Goal: Task Accomplishment & Management: Complete application form

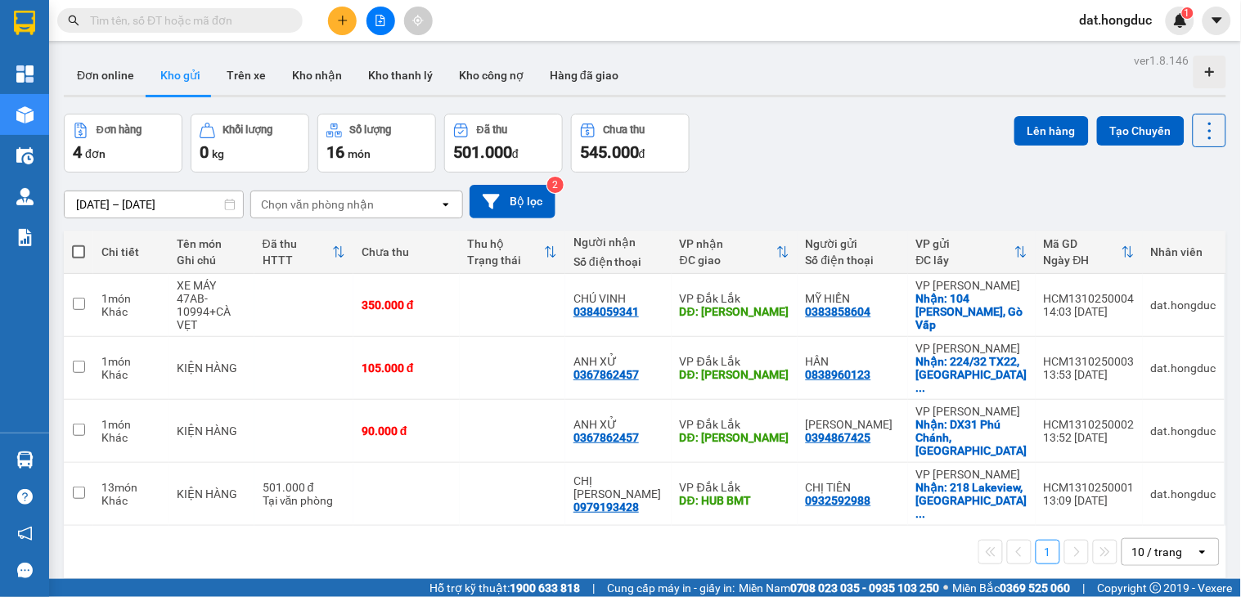
click at [249, 27] on input "text" at bounding box center [186, 20] width 193 height 18
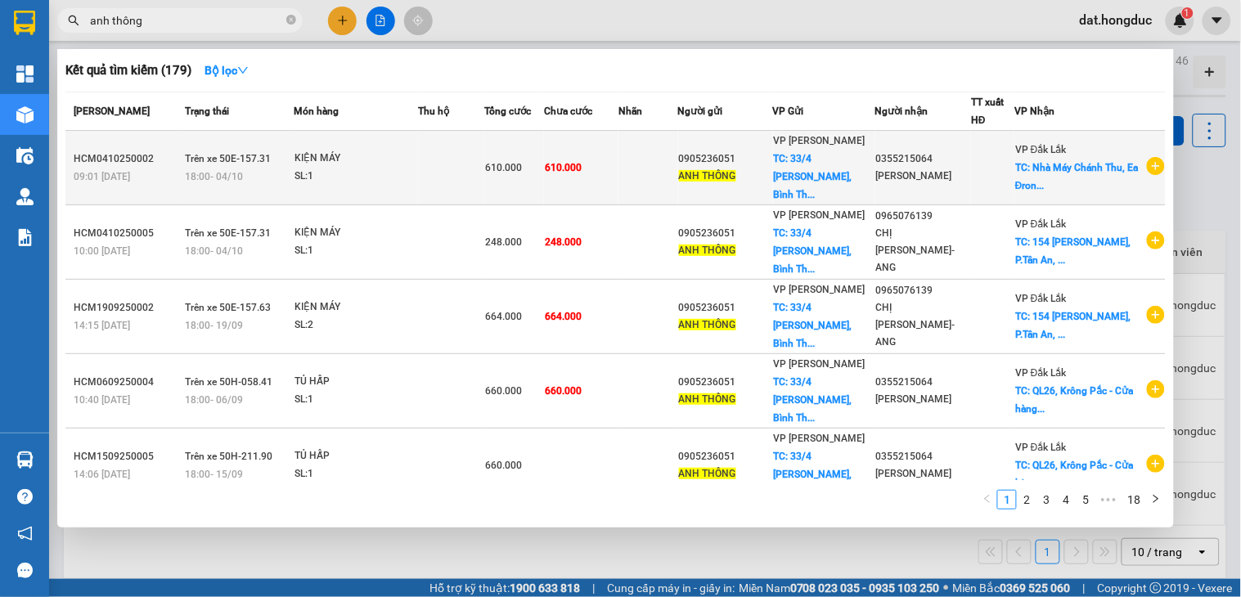
type input "anh thông"
click at [1150, 166] on icon "plus-circle" at bounding box center [1156, 166] width 18 height 18
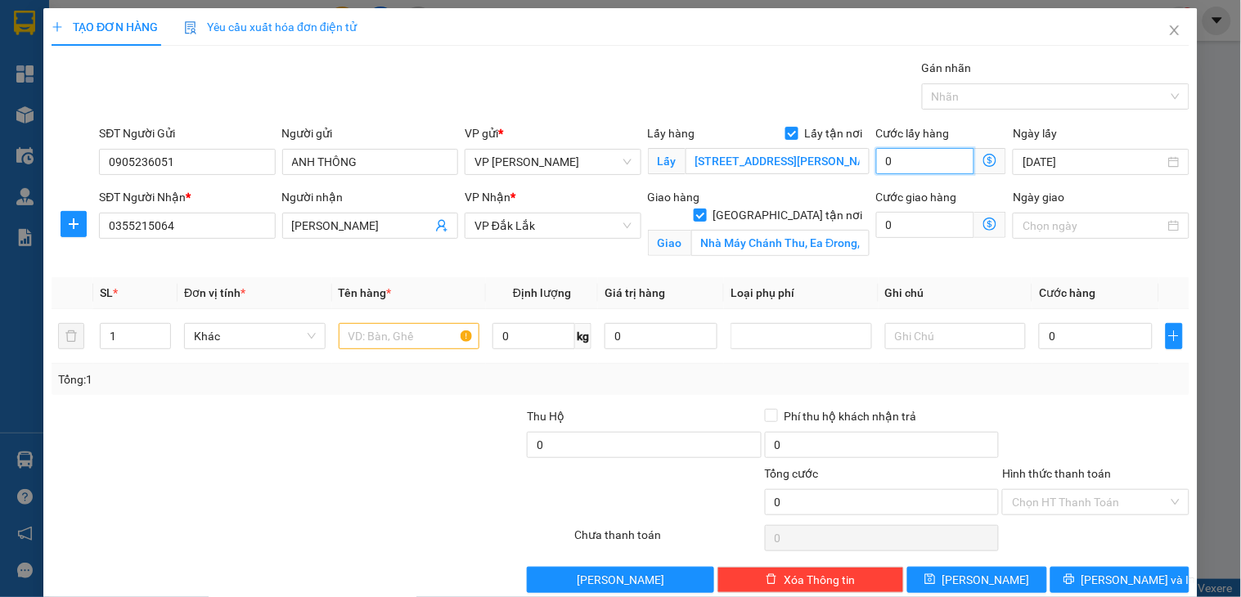
click at [890, 165] on input "0" at bounding box center [925, 161] width 99 height 26
type input "9"
type input "900"
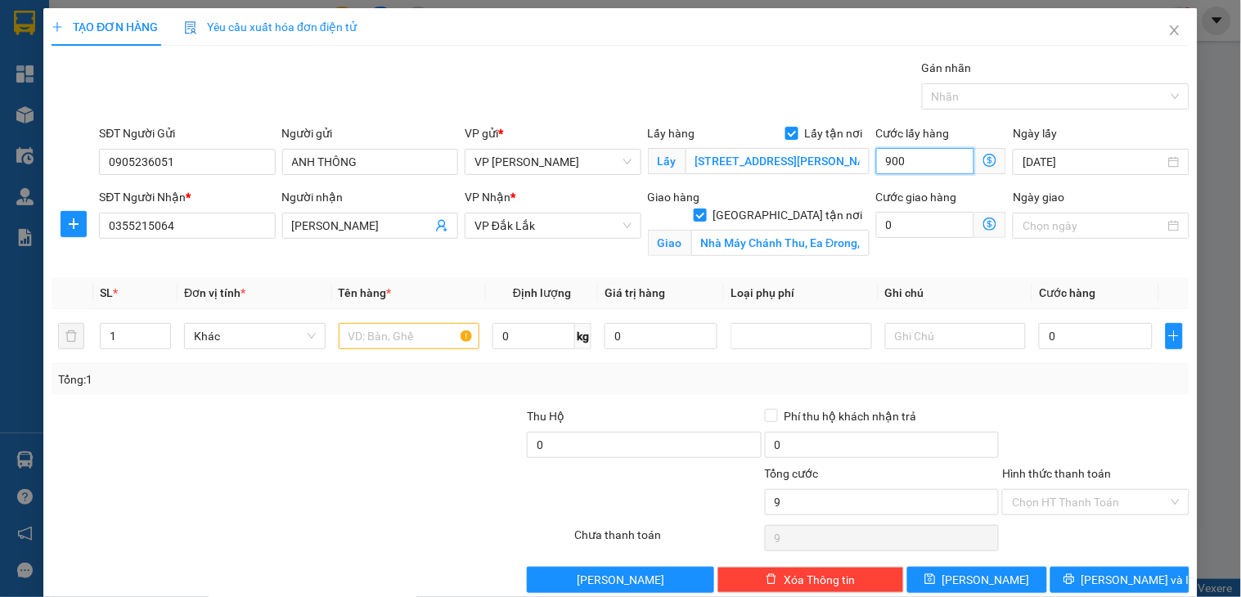
type input "900"
type input "90.000"
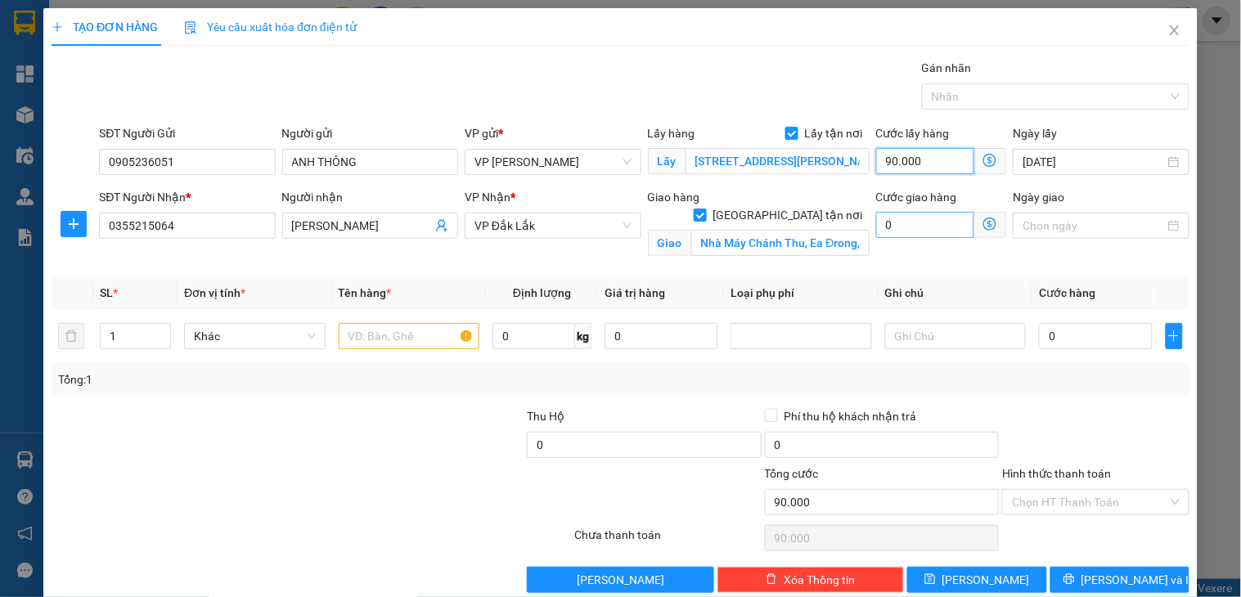
type input "90.000"
click at [903, 224] on input "0" at bounding box center [925, 225] width 99 height 26
type input "1"
type input "90.001"
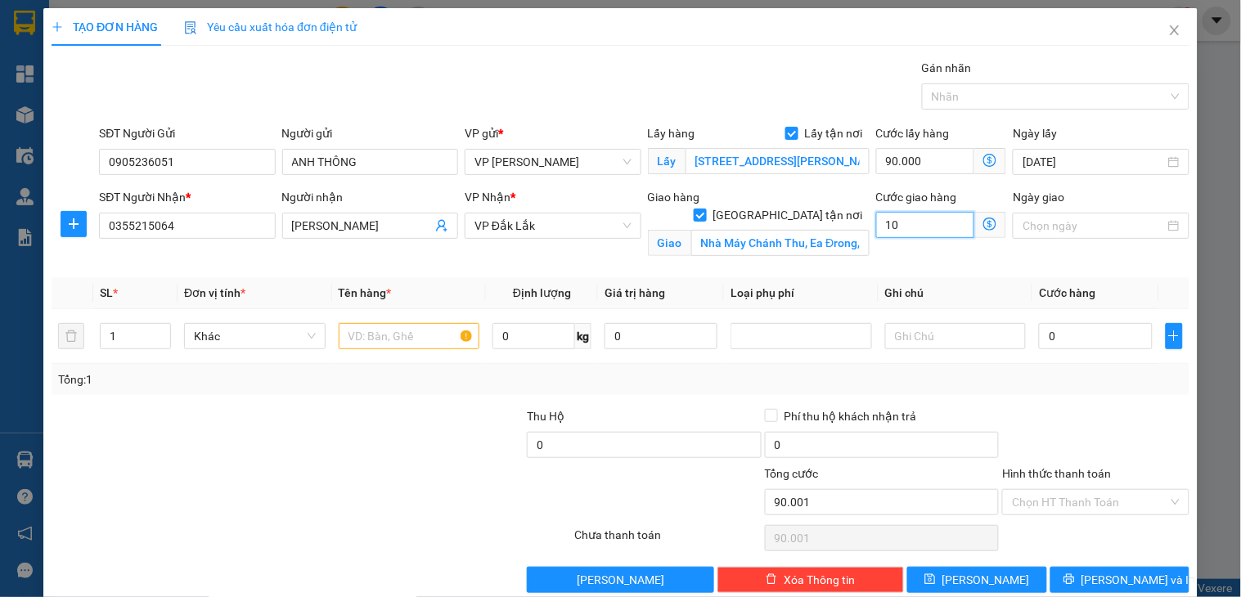
type input "100"
type input "90.100"
type input "1.000"
type input "91.000"
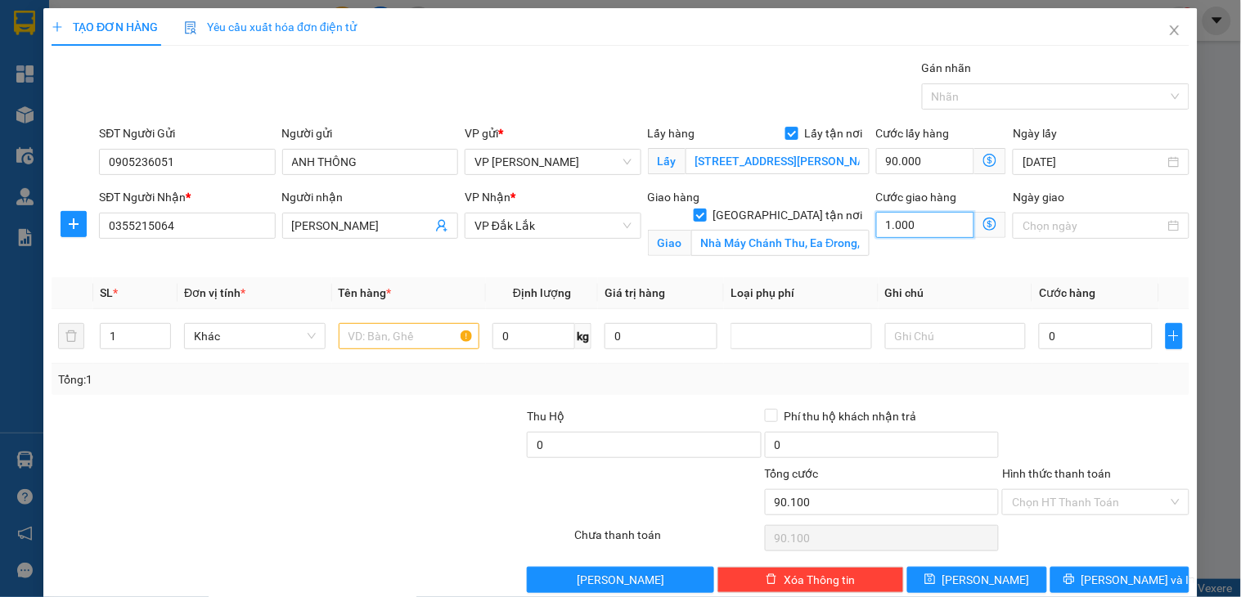
type input "91.000"
type input "10.000"
type input "100.000"
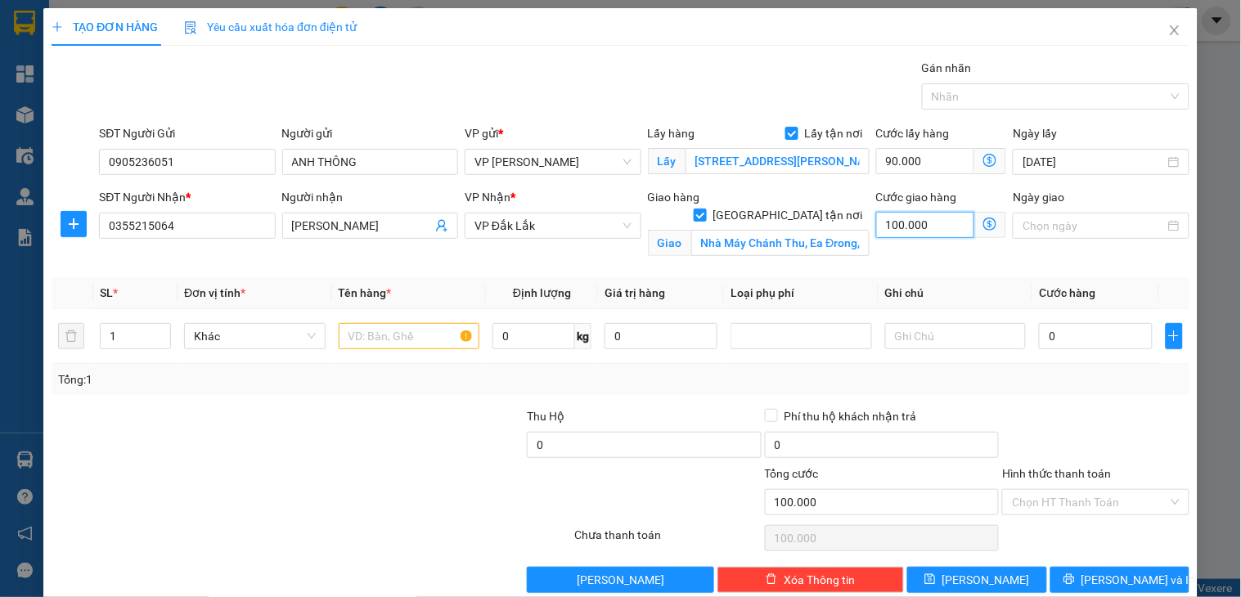
type input "190.000"
type input "100.000"
click at [822, 230] on input "Nhà Máy Chánh Thu, Ea Đrong, Cư Mga" at bounding box center [781, 243] width 178 height 26
paste input "Công ty Thái An, KCN Tâm Thắng,Tâm Thắng, Cư Jut"
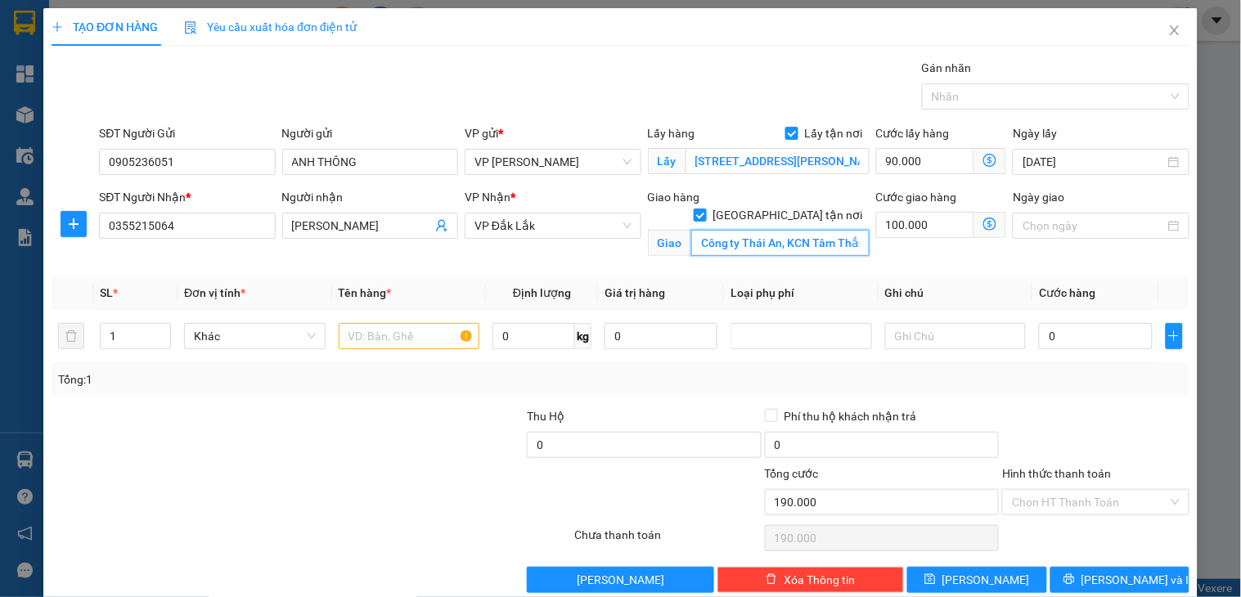
scroll to position [0, 113]
type input "Công ty Thái An, KCN Tâm Thắng,Tâm Thắng, Cư Jut"
click at [1074, 336] on input "0" at bounding box center [1095, 336] width 113 height 26
type input "55"
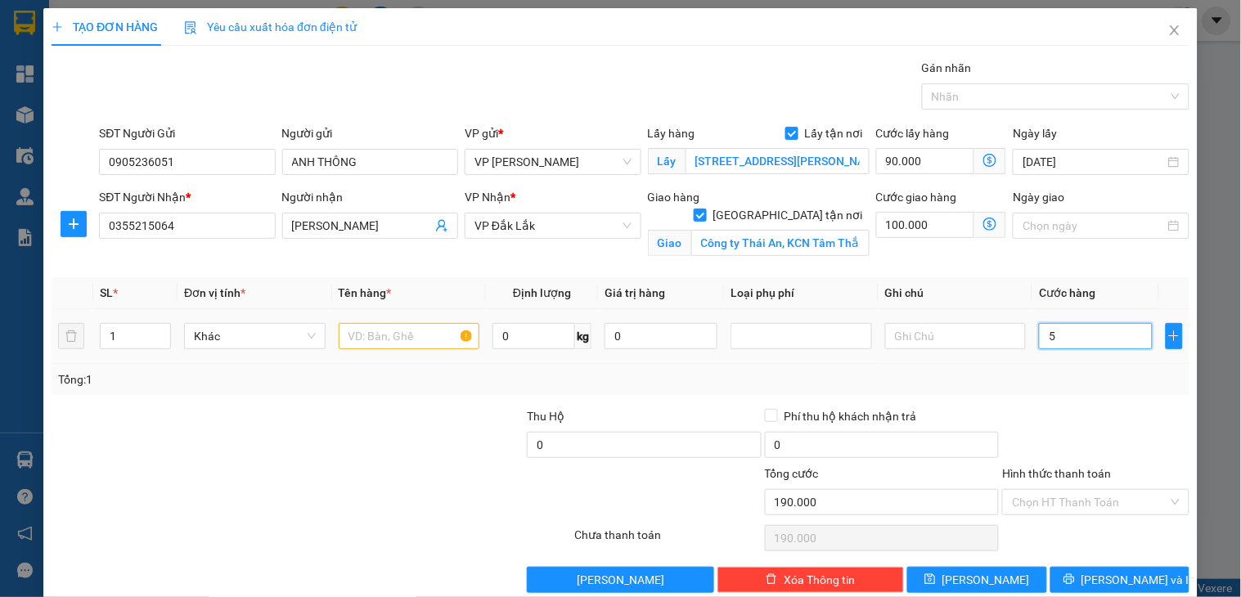
type input "190.055"
type input "555"
type input "190.555"
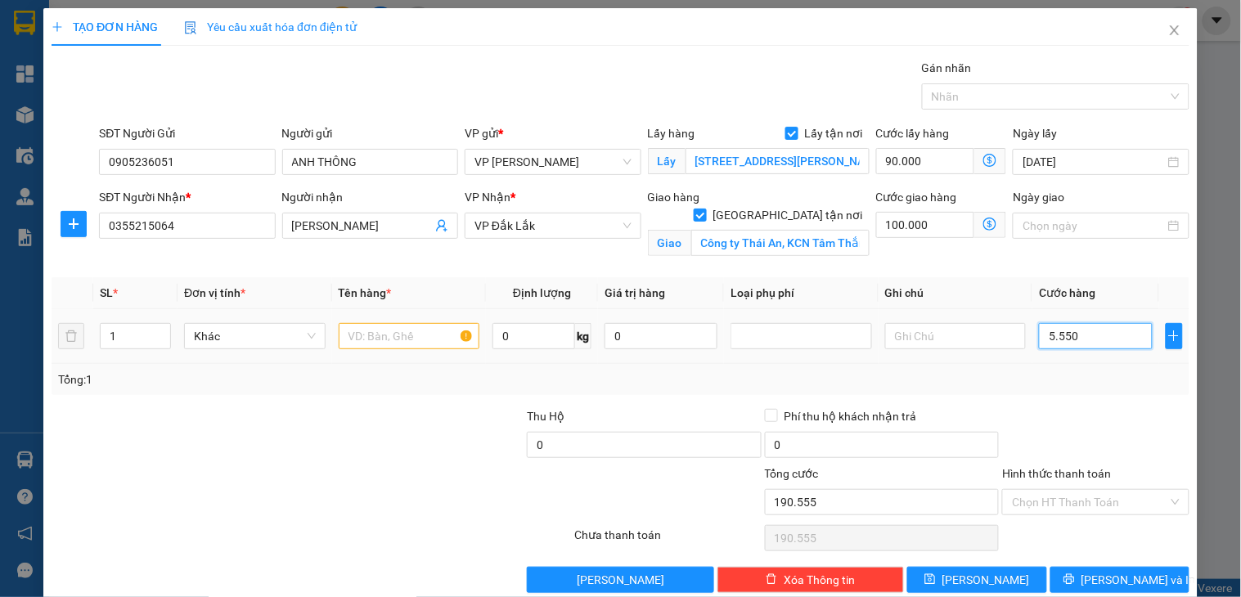
type input "55.500"
type input "245.500"
type input "555.000"
type input "745.000"
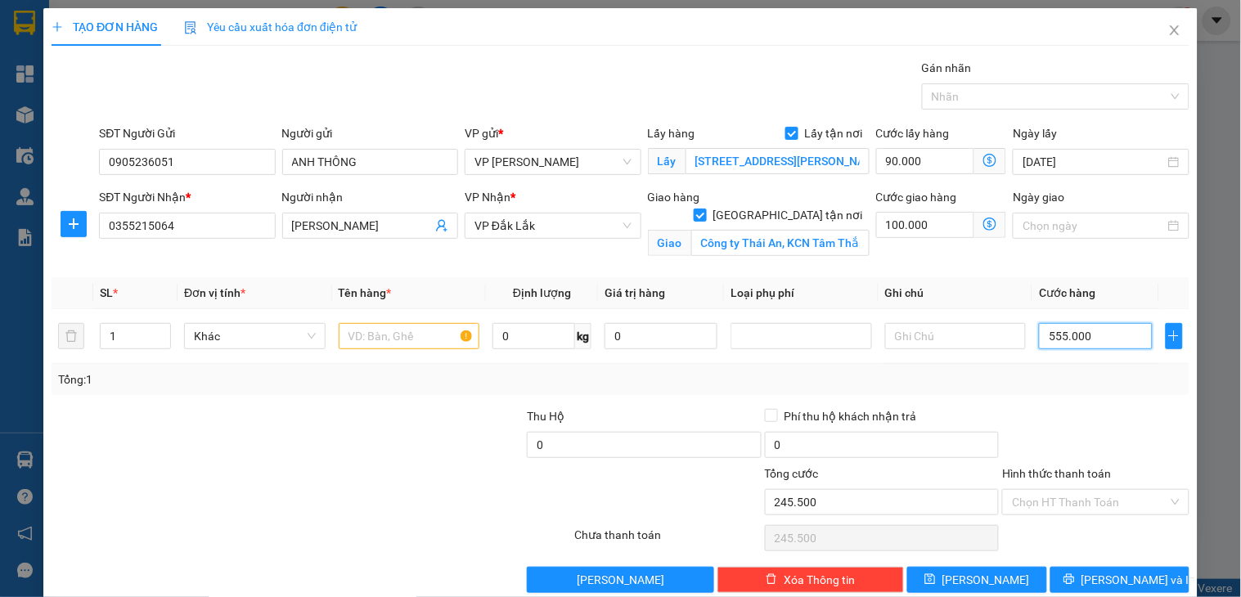
type input "745.000"
type input "555.000"
click at [912, 338] on input "text" at bounding box center [956, 336] width 142 height 26
type input "Vat 8%"
click at [387, 332] on input "text" at bounding box center [410, 336] width 142 height 26
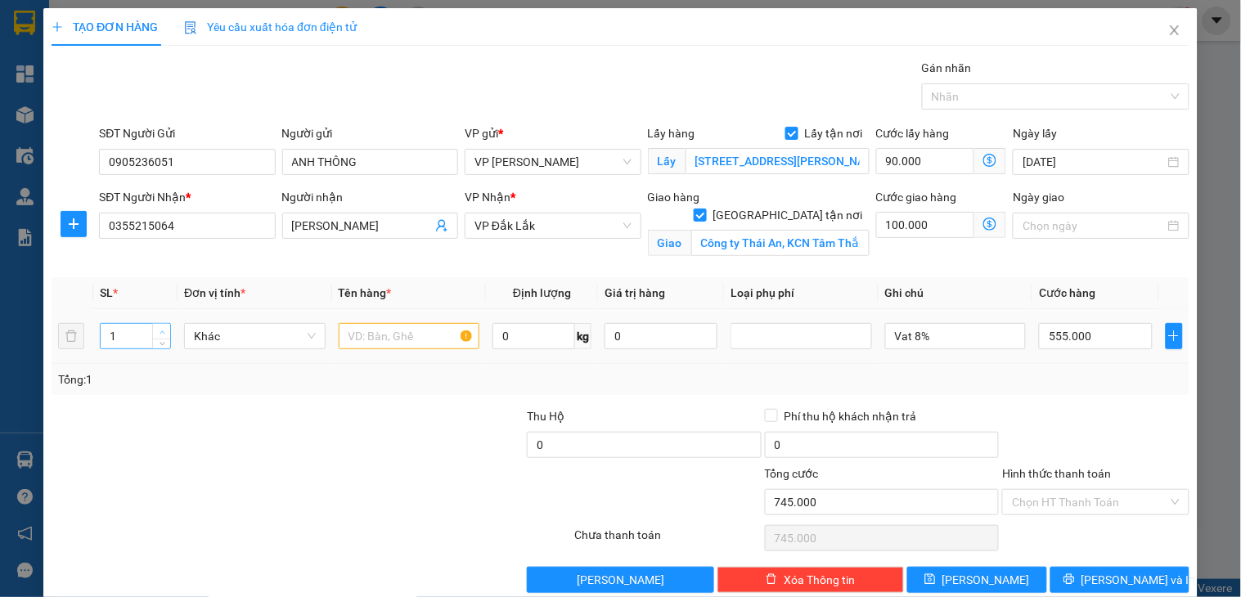
click at [157, 327] on span "up" at bounding box center [162, 332] width 10 height 10
type input "2"
click at [372, 336] on input "text" at bounding box center [410, 336] width 142 height 26
type input "2 KIỆN MÁY"
click at [534, 338] on input "0" at bounding box center [534, 336] width 83 height 26
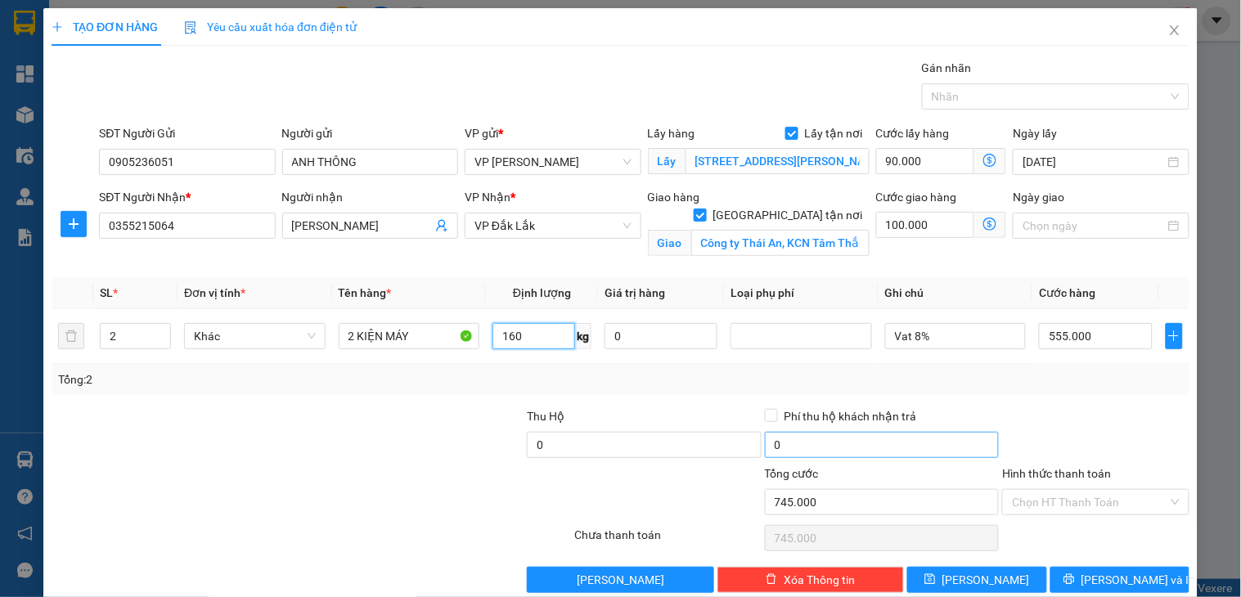
scroll to position [28, 0]
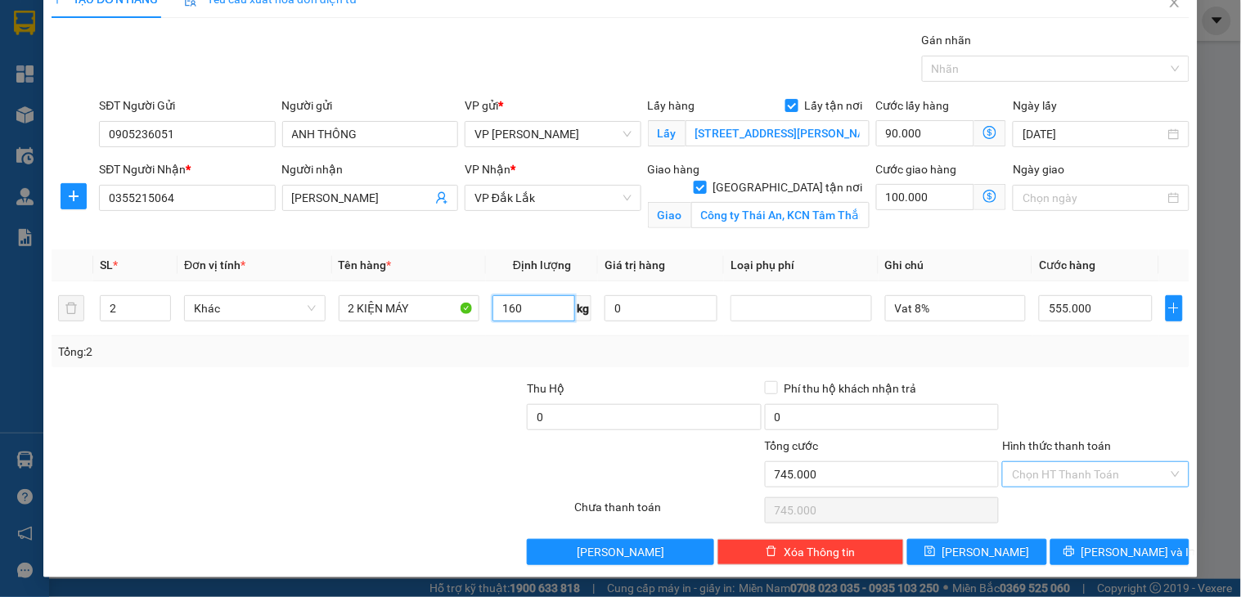
type input "160"
click at [1120, 475] on input "Hình thức thanh toán" at bounding box center [1089, 474] width 155 height 25
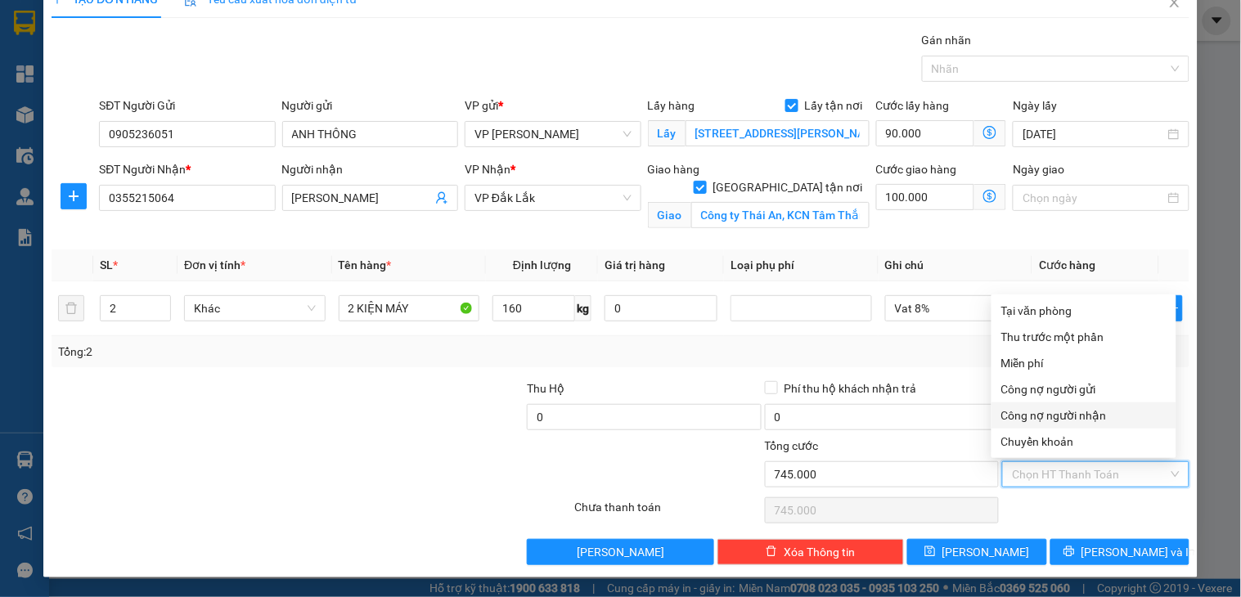
click at [437, 447] on div at bounding box center [478, 465] width 190 height 57
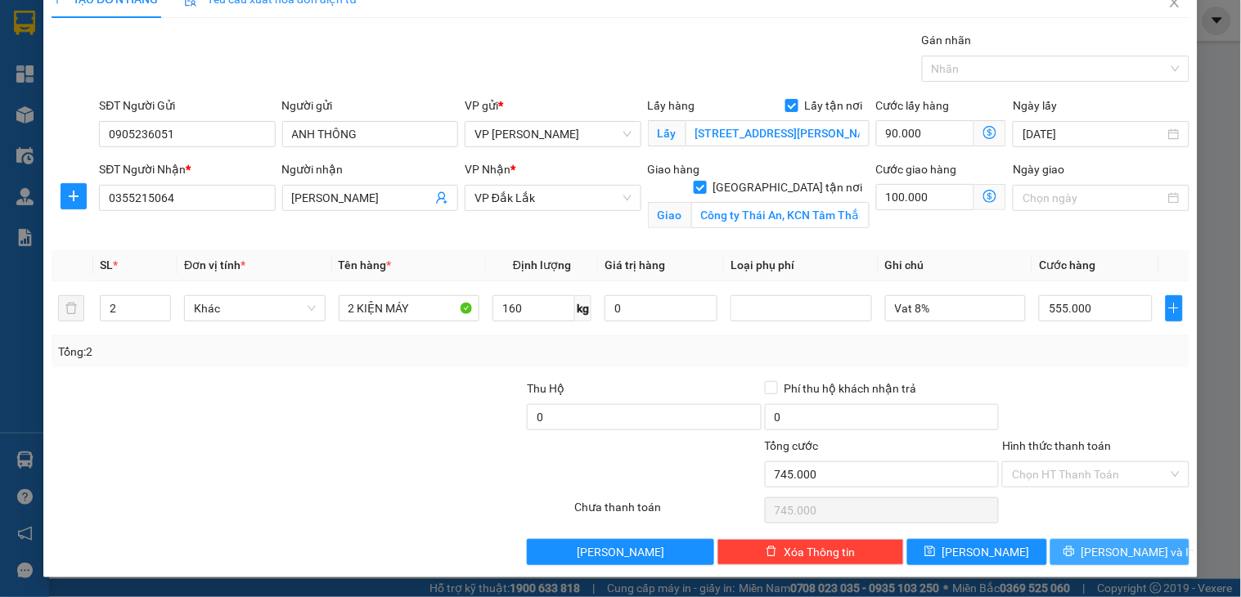
click at [1090, 556] on button "[PERSON_NAME] và In" at bounding box center [1120, 552] width 139 height 26
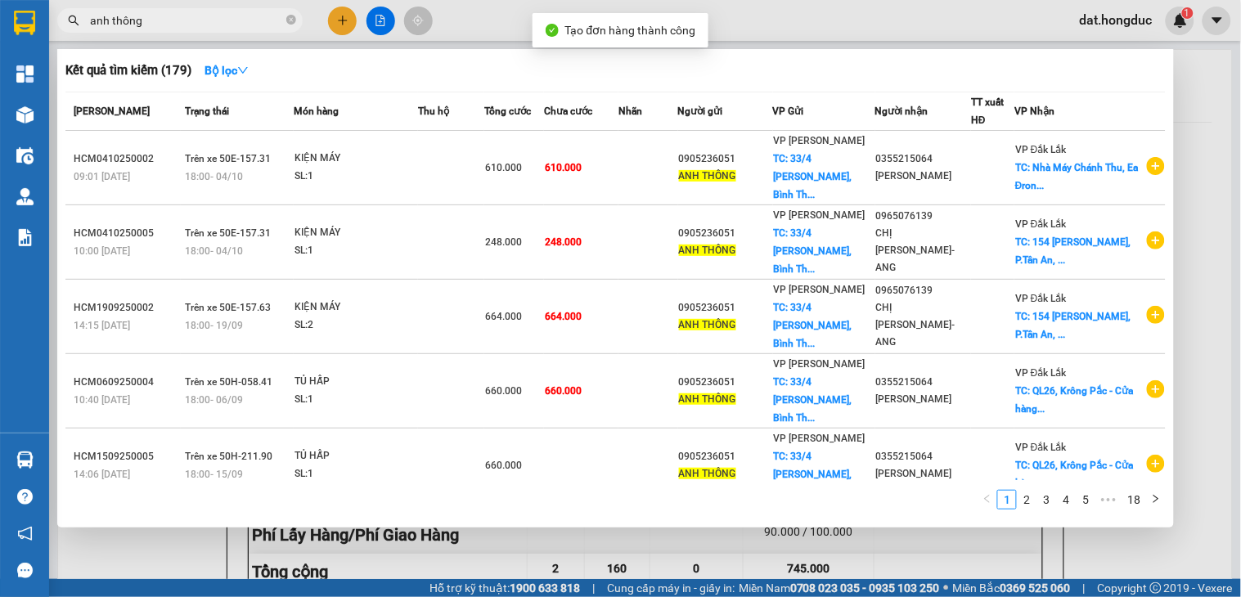
click at [1205, 61] on div at bounding box center [620, 298] width 1241 height 597
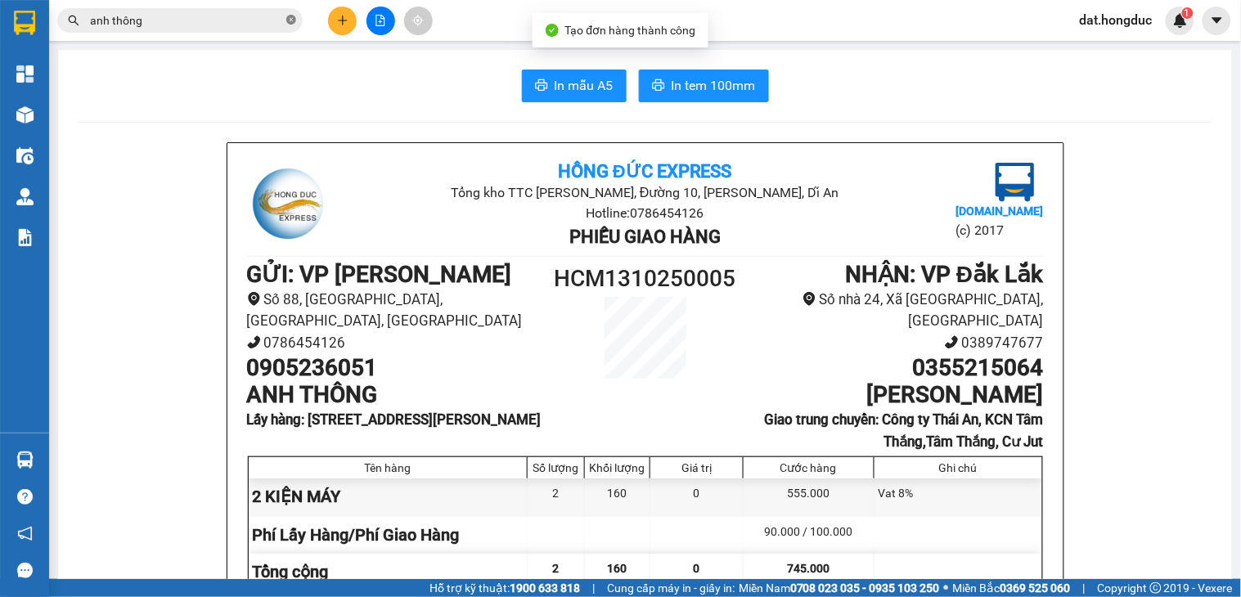
click at [291, 22] on icon "close-circle" at bounding box center [291, 20] width 10 height 10
click at [557, 74] on button "In mẫu A5" at bounding box center [574, 86] width 105 height 33
click at [697, 79] on span "In tem 100mm" at bounding box center [714, 85] width 84 height 20
click at [340, 19] on icon "plus" at bounding box center [342, 20] width 11 height 11
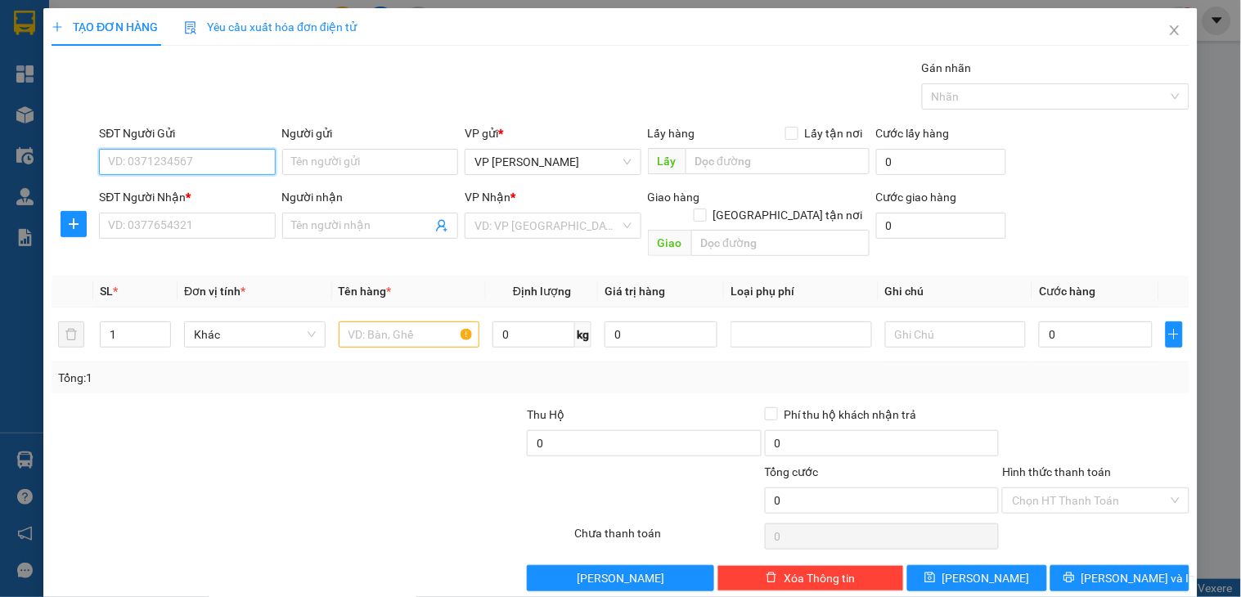
click at [218, 160] on input "SĐT Người Gửi" at bounding box center [187, 162] width 176 height 26
paste input "0914733629"
type input "0914733629"
click at [322, 164] on input "Người gửi" at bounding box center [370, 162] width 176 height 26
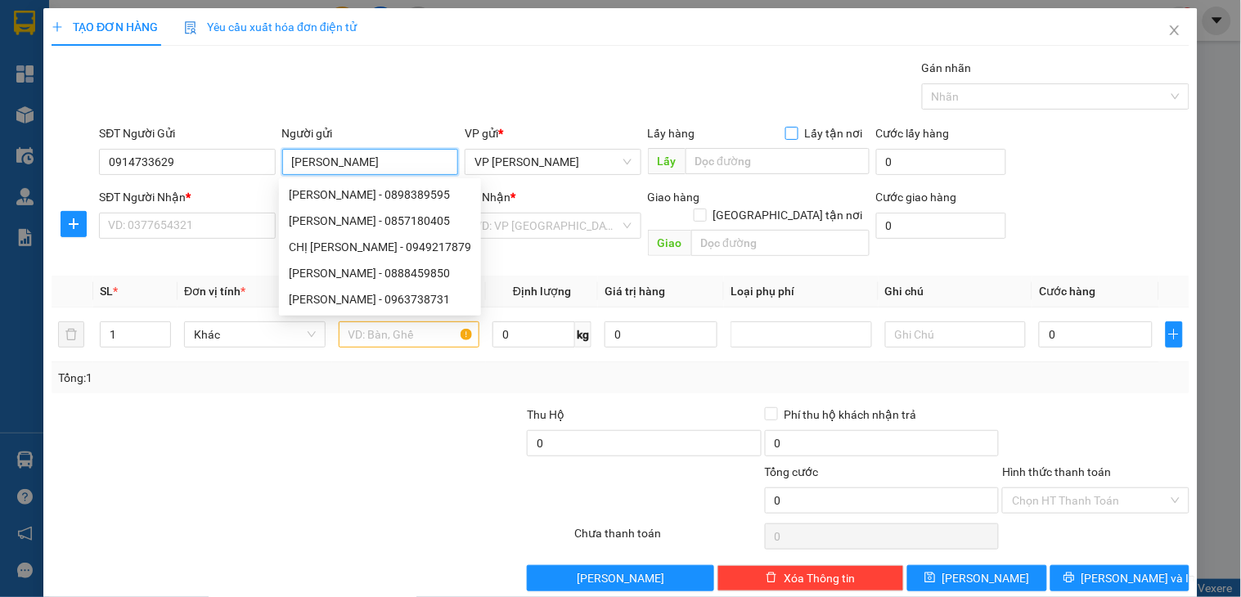
type input "[PERSON_NAME]"
click at [786, 140] on span at bounding box center [792, 133] width 13 height 13
click at [786, 138] on input "Lấy tận nơi" at bounding box center [791, 132] width 11 height 11
checkbox input "true"
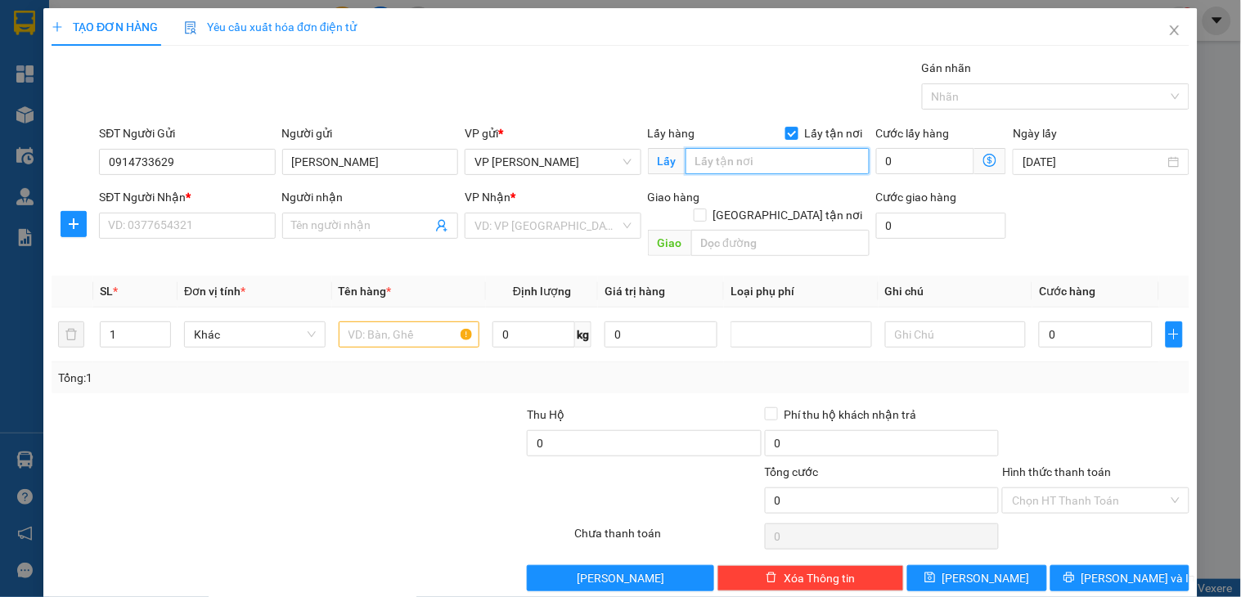
click at [769, 164] on input "text" at bounding box center [778, 161] width 184 height 26
type input "441/32/18 [GEOGRAPHIC_DATA], P25, [GEOGRAPHIC_DATA]"
click at [917, 161] on input "0" at bounding box center [925, 161] width 99 height 26
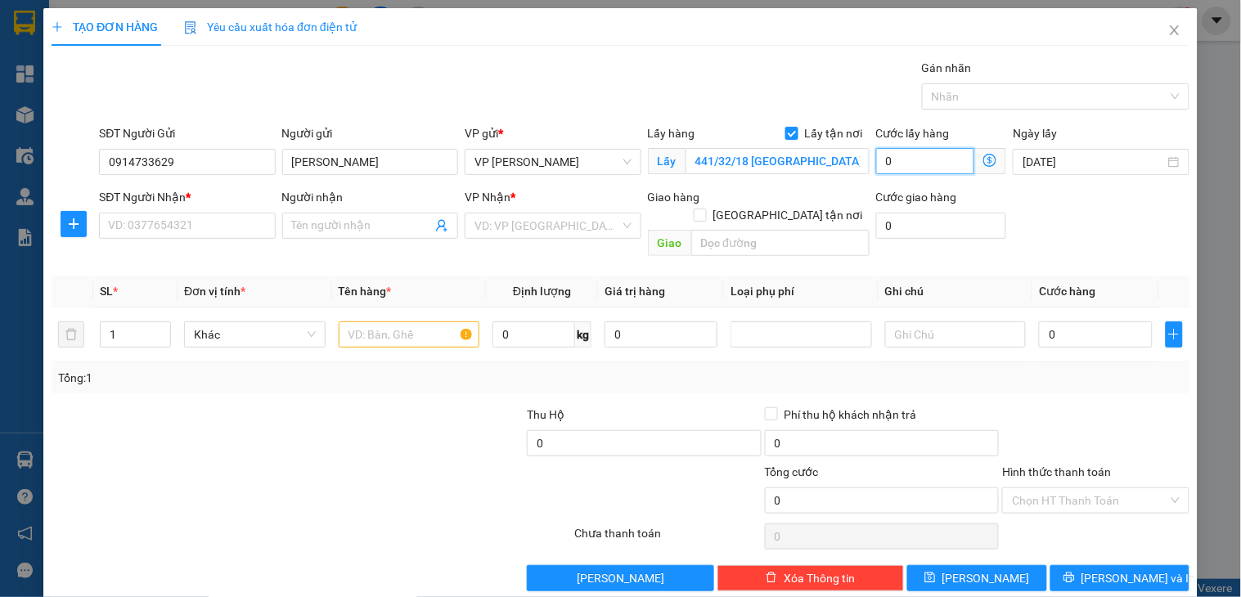
type input "9"
type input "90"
type input "900"
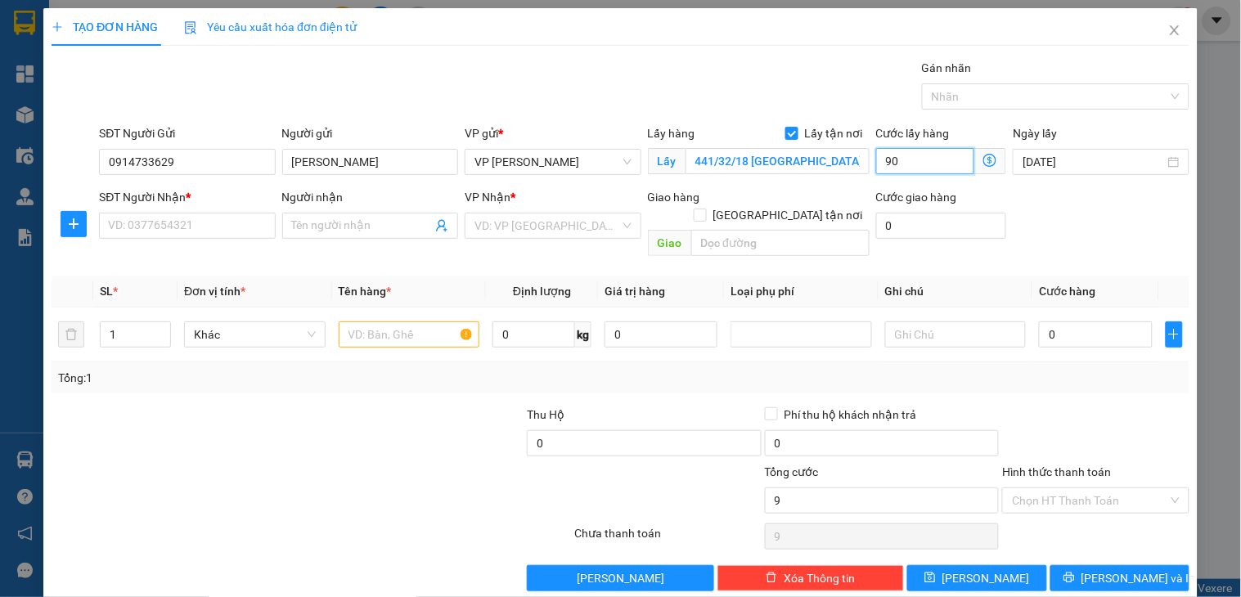
type input "900"
type input "90.000"
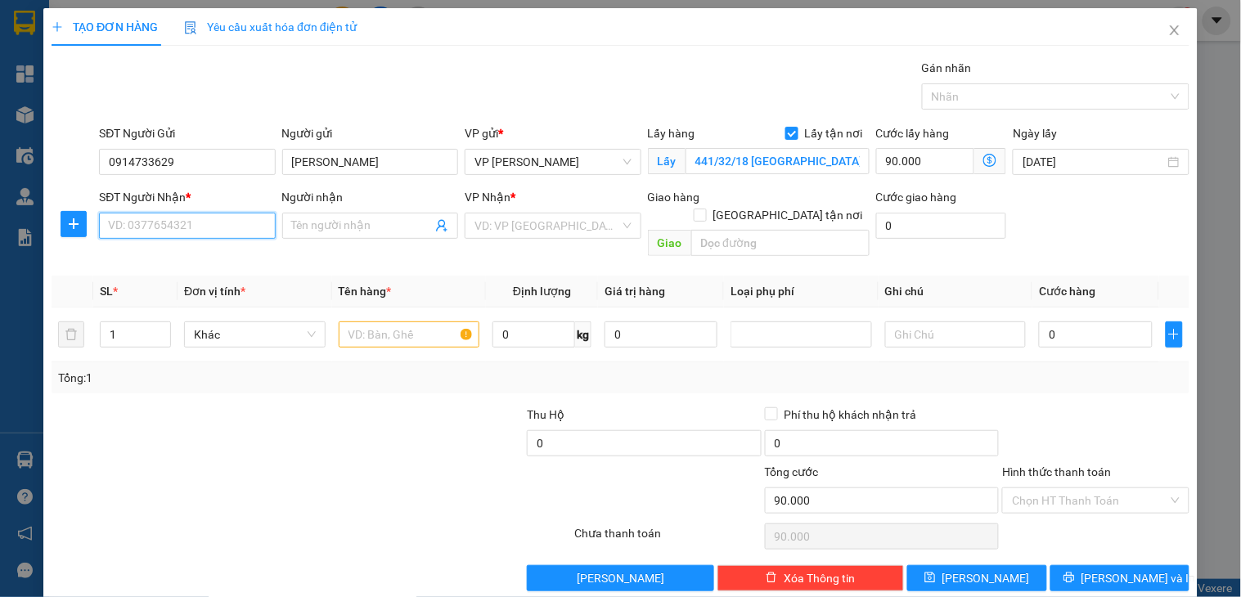
click at [217, 227] on input "SĐT Người Nhận *" at bounding box center [187, 226] width 176 height 26
paste input "0837154575"
type input "0837154575"
click at [340, 240] on div "Người nhận Tên người nhận" at bounding box center [370, 216] width 176 height 57
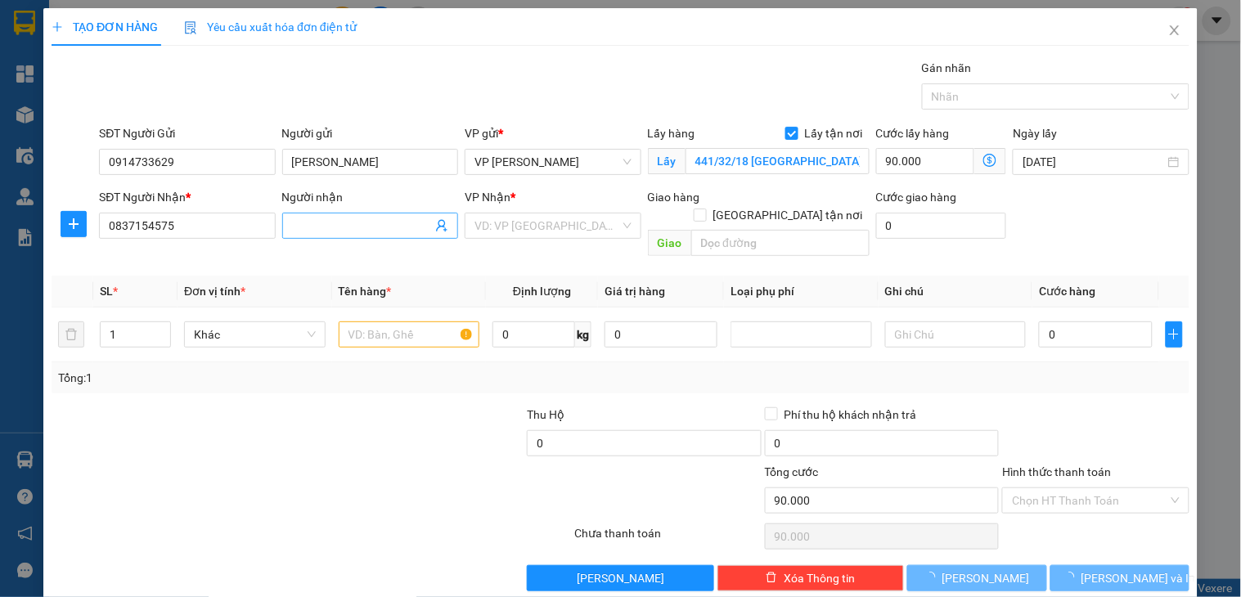
click at [366, 223] on input "Người nhận" at bounding box center [362, 226] width 140 height 18
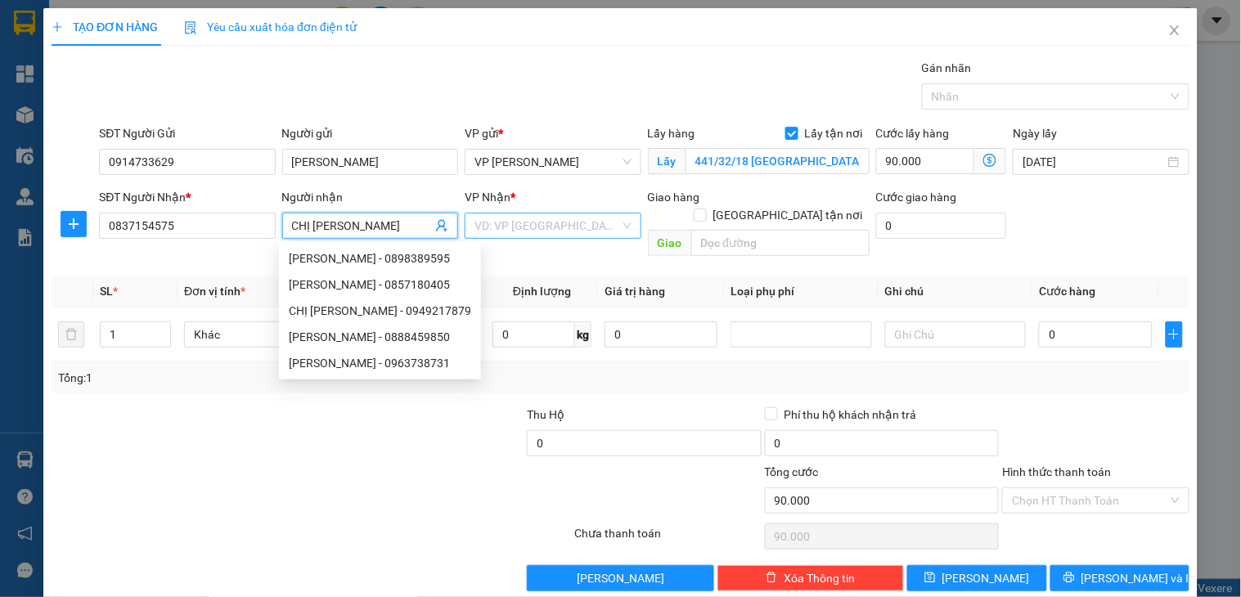
type input "CHỊ [PERSON_NAME]"
click at [505, 234] on input "search" at bounding box center [547, 226] width 145 height 25
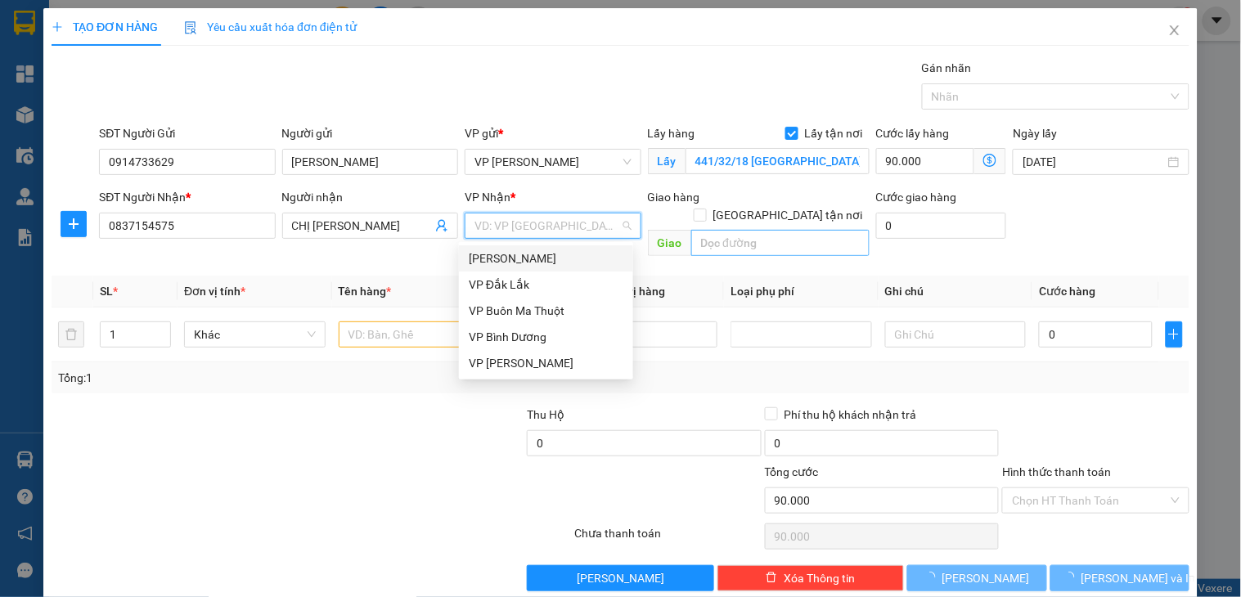
click at [524, 282] on div "VP Đắk Lắk" at bounding box center [546, 285] width 155 height 18
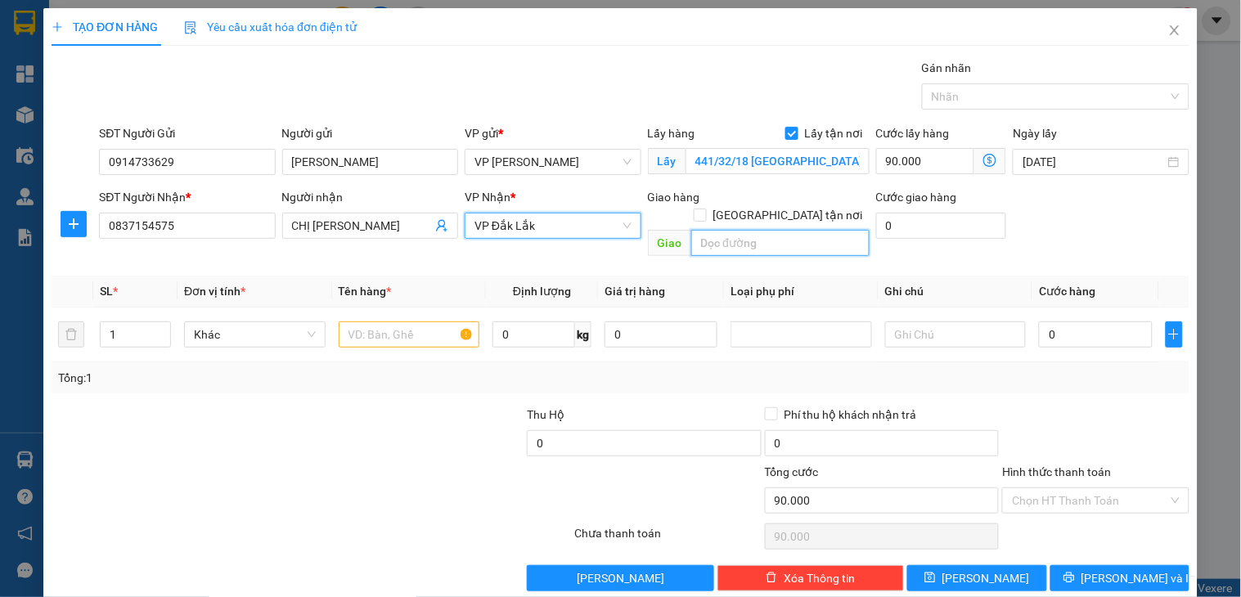
click at [724, 230] on input "text" at bounding box center [781, 243] width 178 height 26
type input "HUB [GEOGRAPHIC_DATA]"
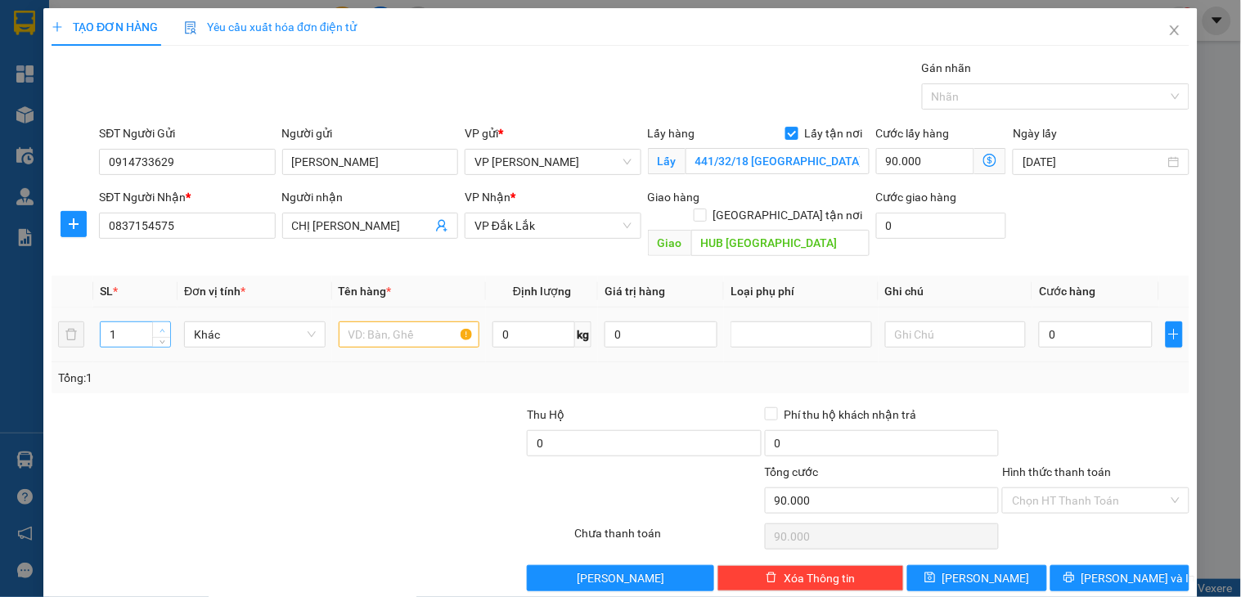
click at [157, 326] on span "up" at bounding box center [162, 331] width 10 height 10
type input "4"
click at [360, 322] on input "text" at bounding box center [410, 335] width 142 height 26
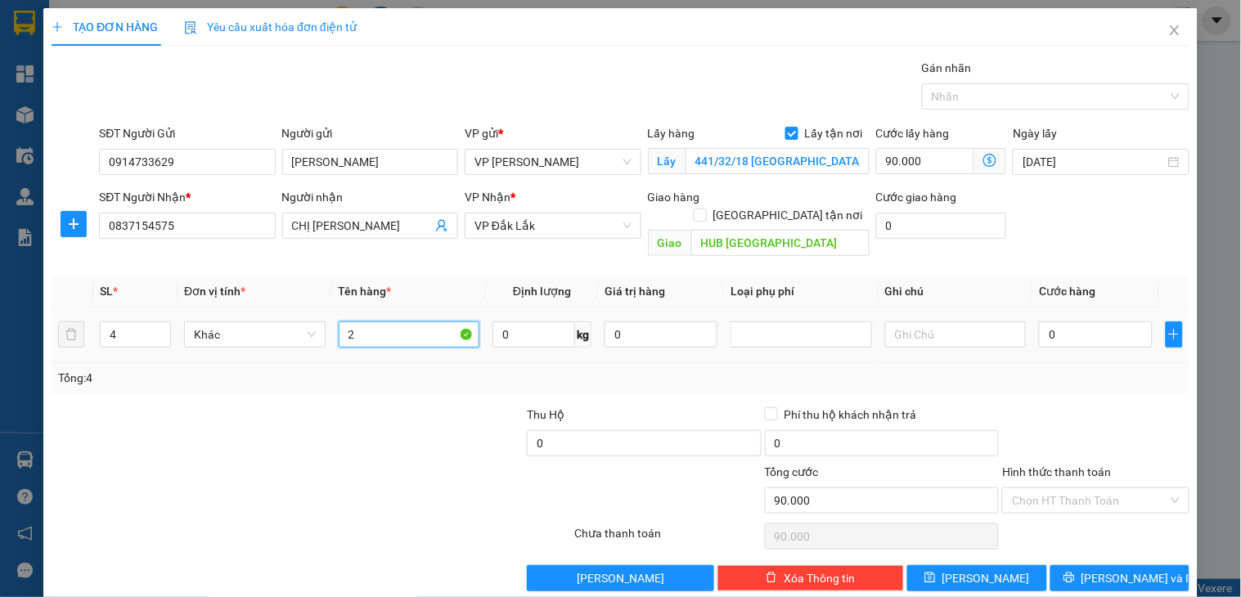
type input "2"
type input "CHUYỂN ĐỒ"
click at [1074, 322] on input "0" at bounding box center [1095, 335] width 113 height 26
type input "1"
type input "90.001"
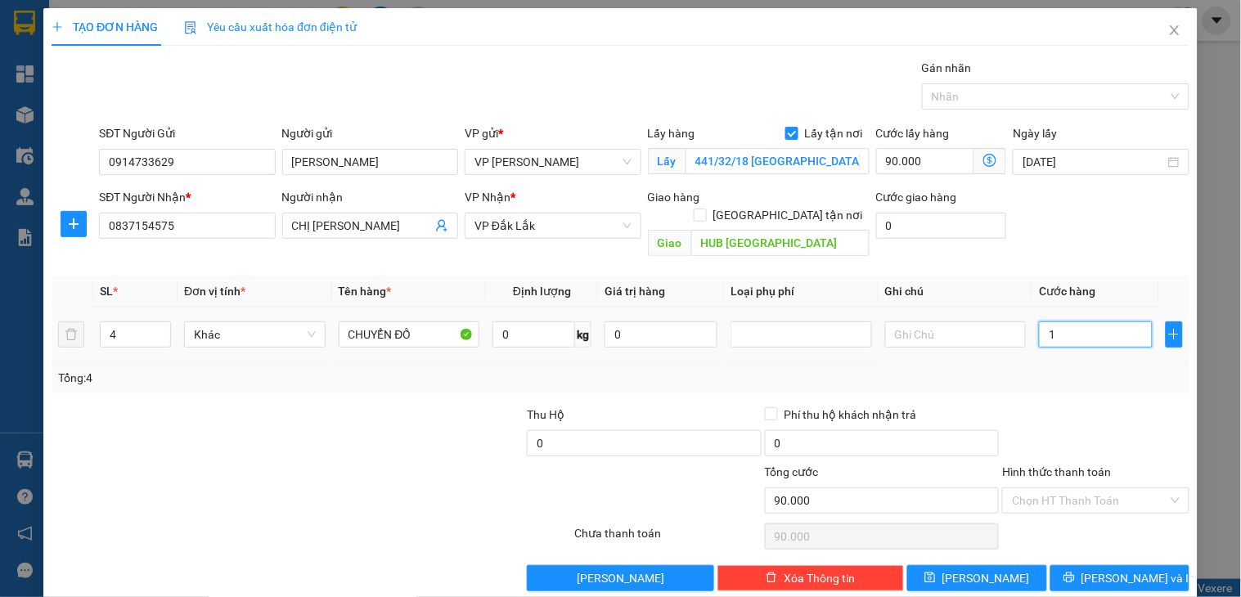
type input "90.001"
type input "14"
type input "90.014"
type input "140"
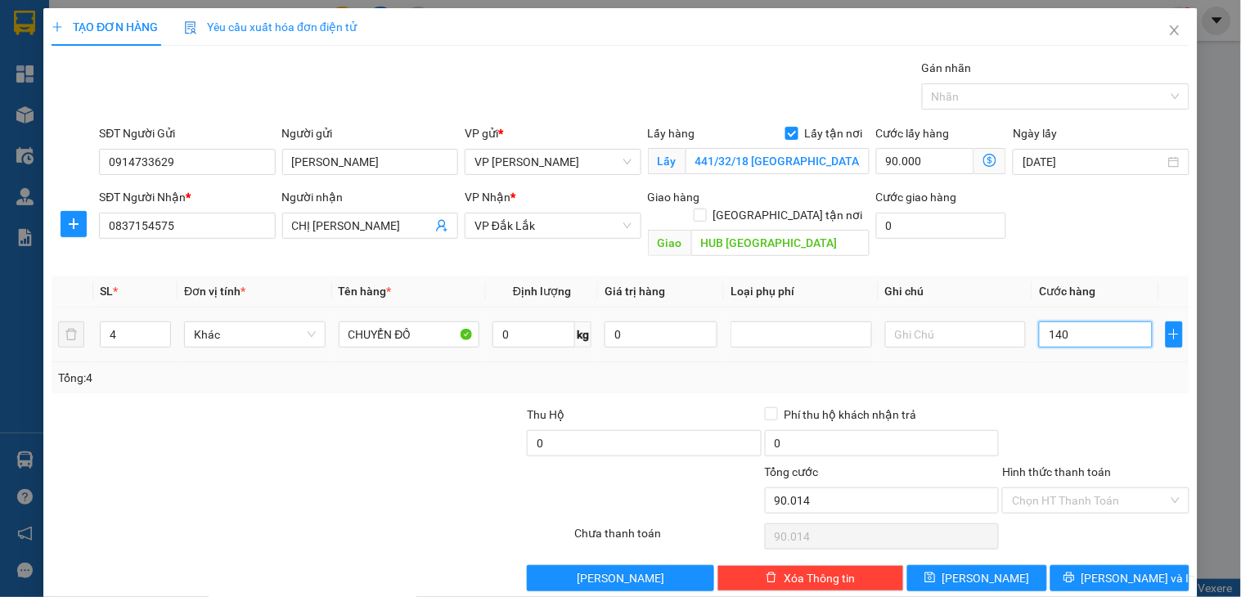
type input "90.140"
type input "14.000"
type input "104.000"
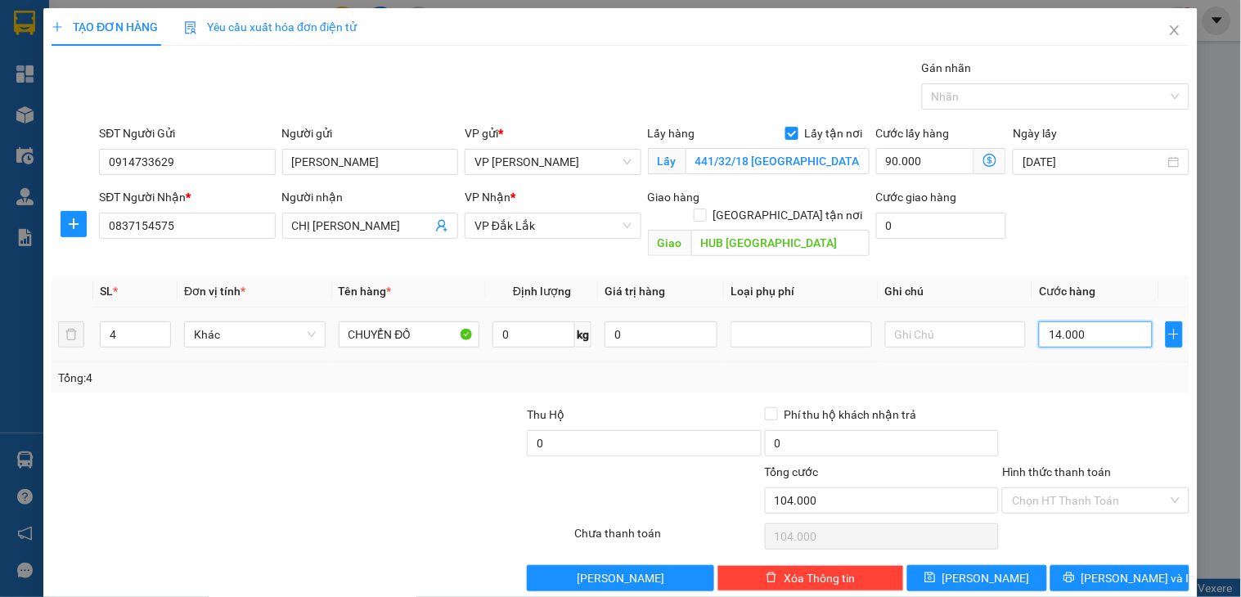
type input "140.000"
type input "230.000"
type input "140.000"
click at [936, 322] on input "text" at bounding box center [956, 335] width 142 height 26
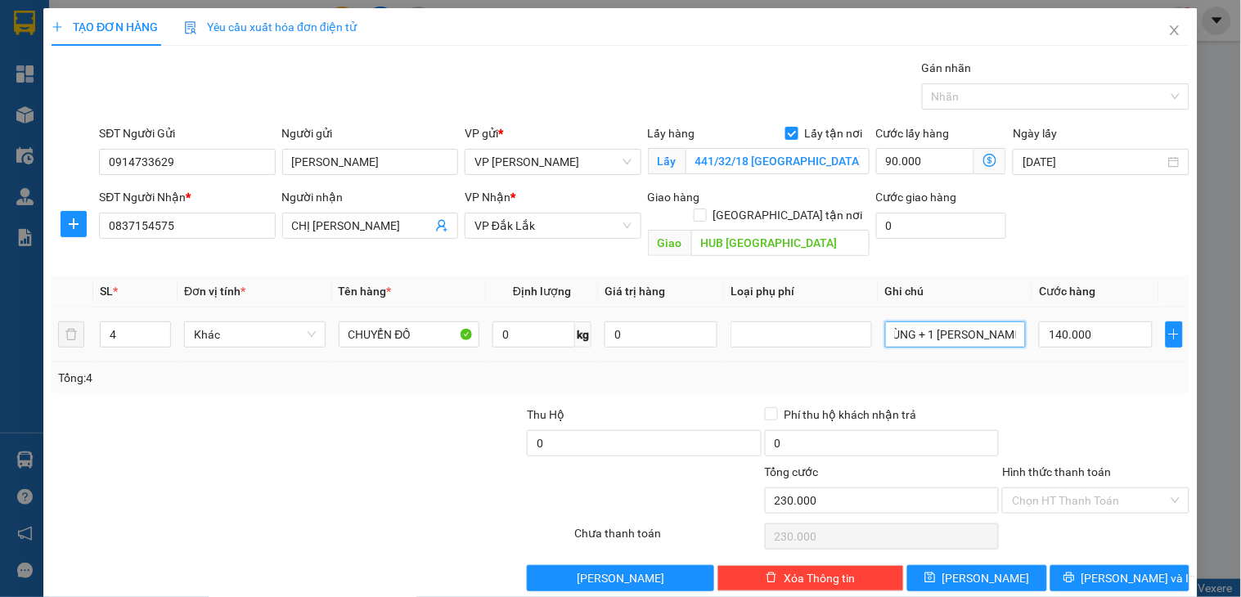
scroll to position [0, 67]
type input "2 THÙNG + 1 [PERSON_NAME] + 1 SÀO ĐỒ"
click at [1118, 570] on span "[PERSON_NAME] và In" at bounding box center [1139, 579] width 115 height 18
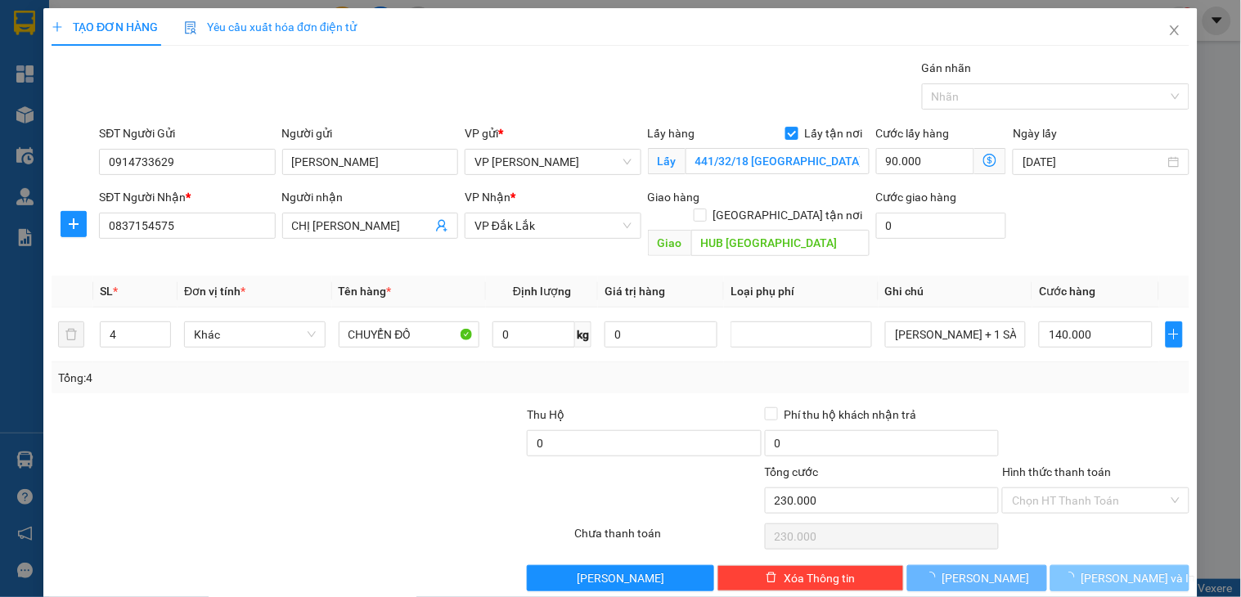
scroll to position [0, 0]
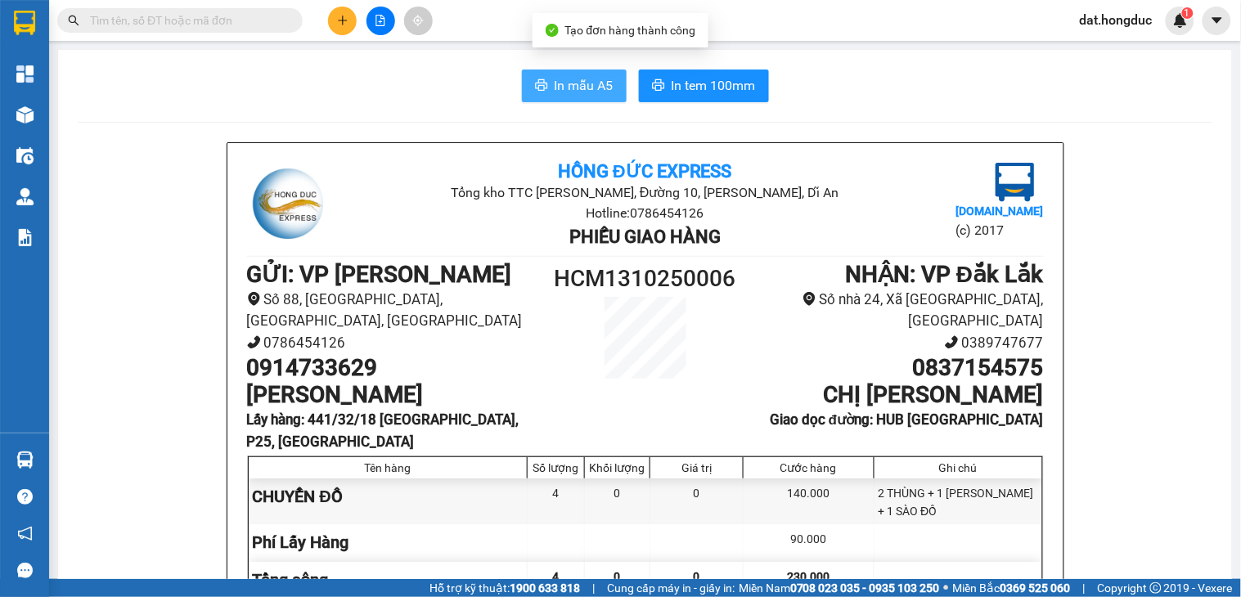
click at [570, 87] on span "In mẫu A5" at bounding box center [584, 85] width 59 height 20
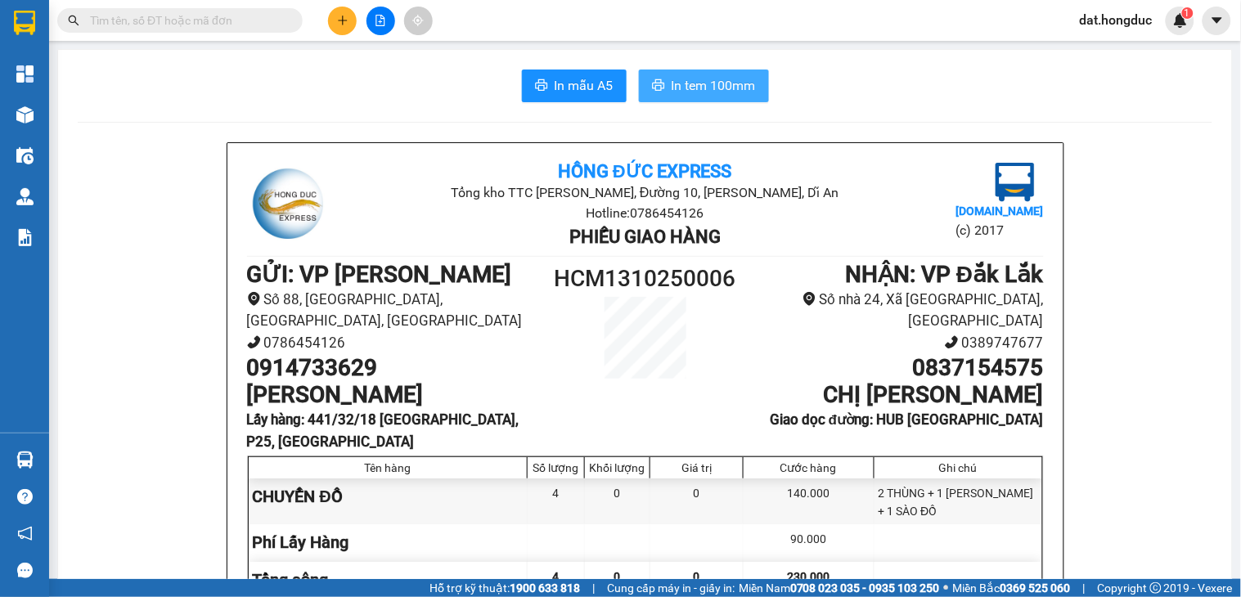
drag, startPoint x: 710, startPoint y: 84, endPoint x: 975, endPoint y: 127, distance: 269.4
click at [709, 84] on span "In tem 100mm" at bounding box center [714, 85] width 84 height 20
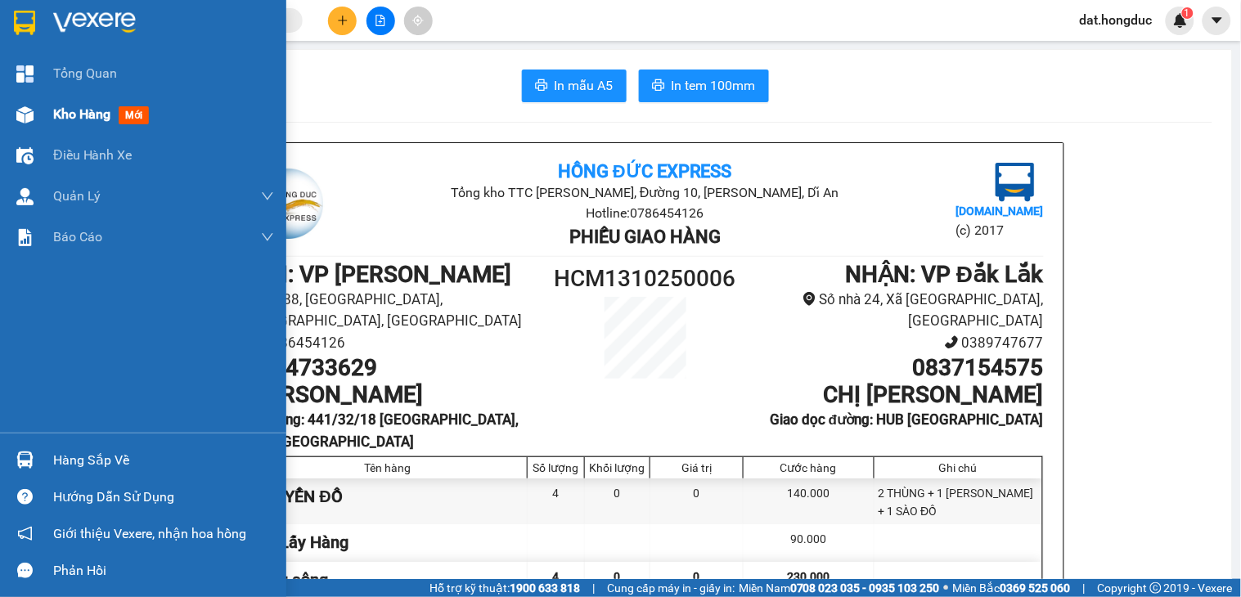
click at [75, 115] on span "Kho hàng" at bounding box center [81, 114] width 57 height 16
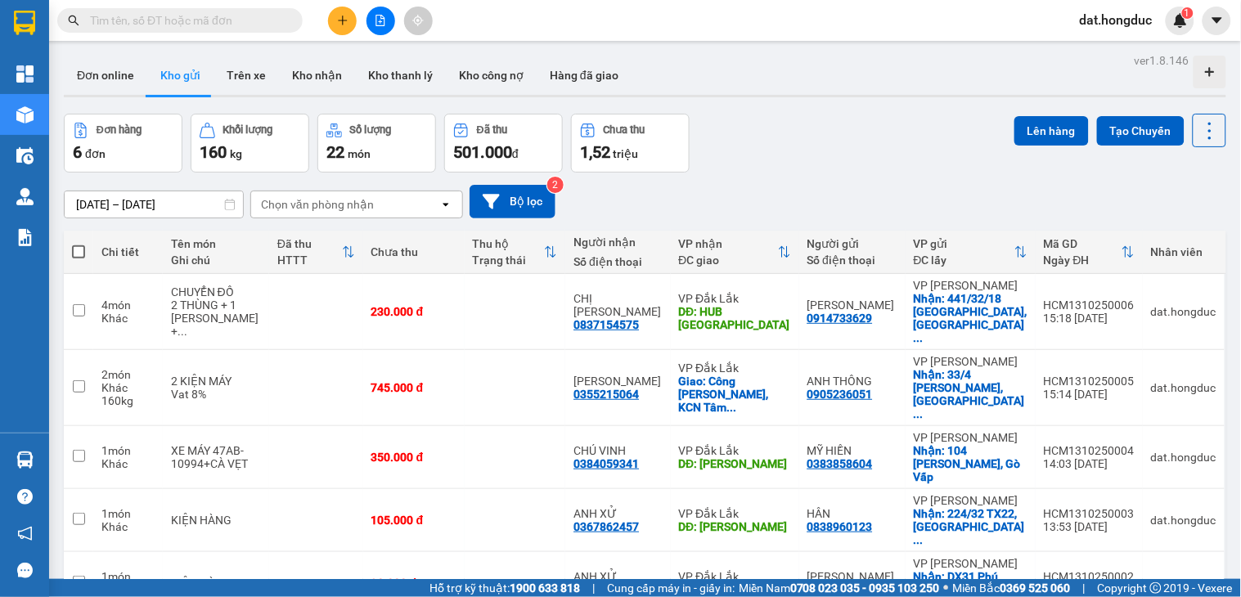
click at [221, 19] on input "text" at bounding box center [186, 20] width 193 height 18
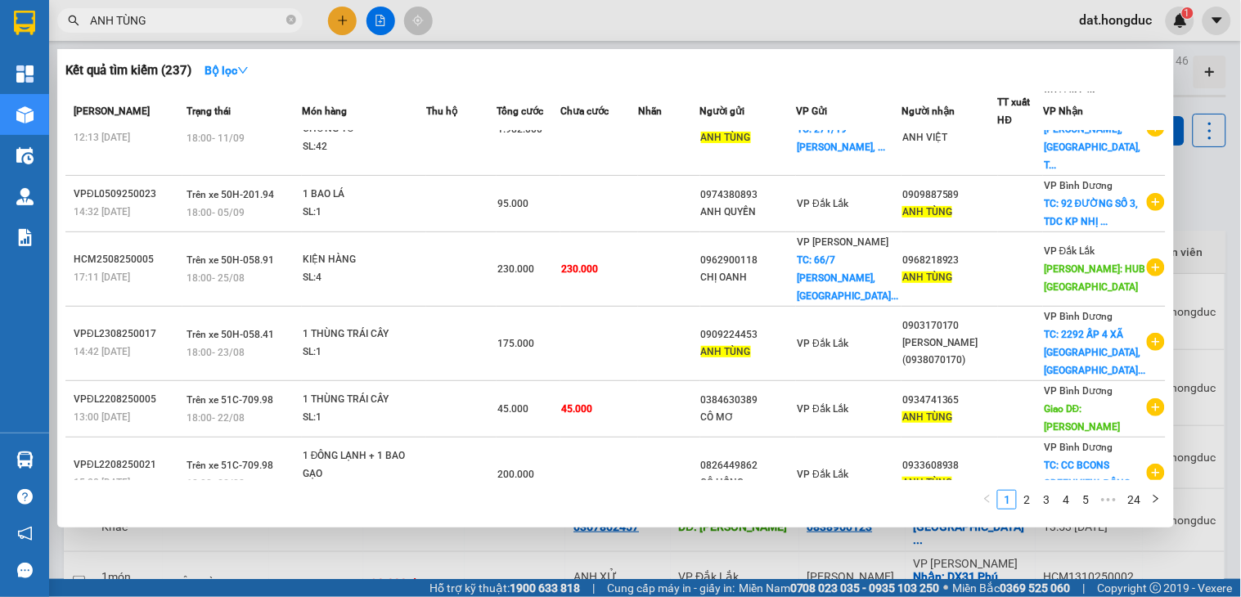
scroll to position [291, 0]
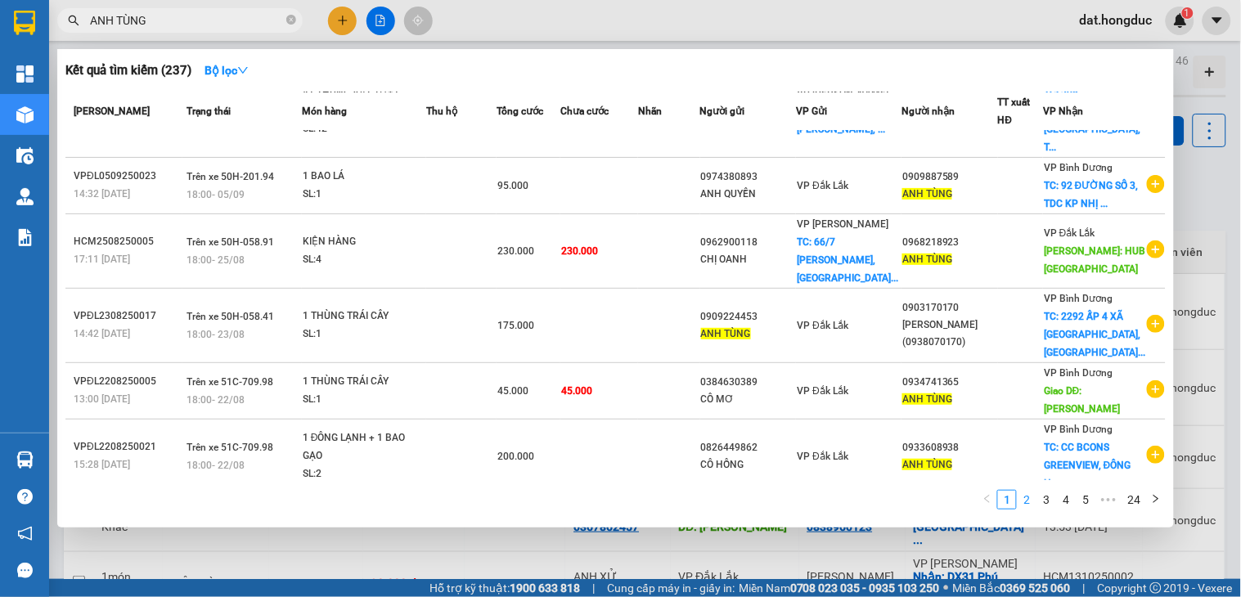
type input "ANH TÙNG"
click at [1025, 498] on link "2" at bounding box center [1027, 500] width 18 height 18
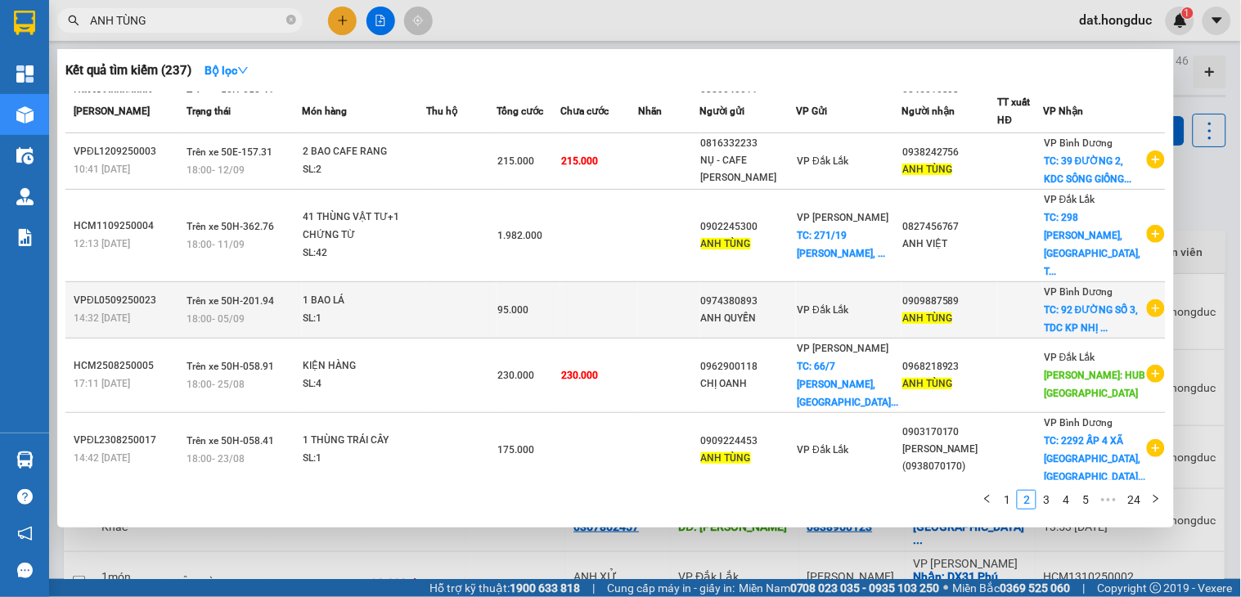
scroll to position [182, 0]
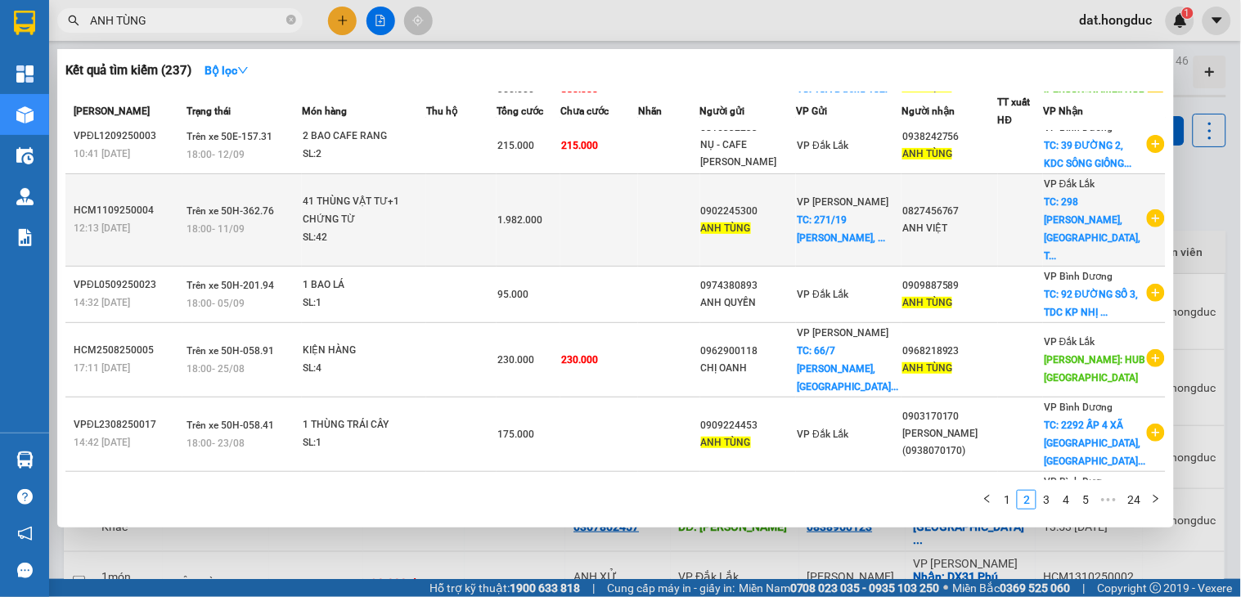
click at [620, 243] on td at bounding box center [600, 219] width 78 height 92
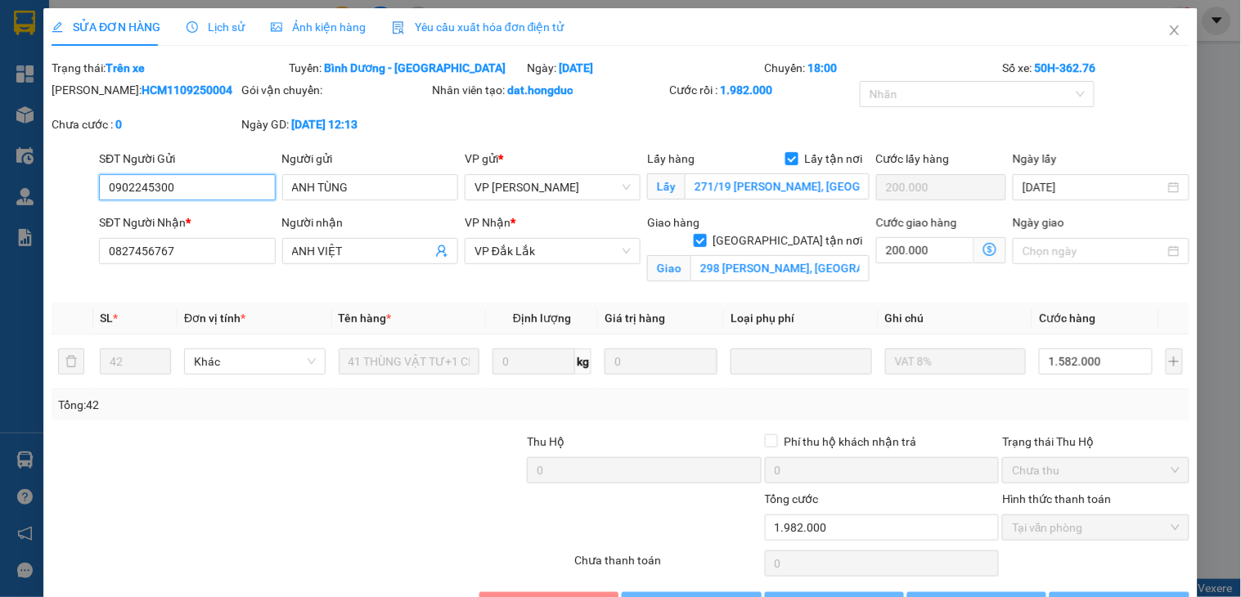
type input "0902245300"
type input "ANH TÙNG"
checkbox input "true"
type input "271/19 [PERSON_NAME], [GEOGRAPHIC_DATA]"
type input "200.000"
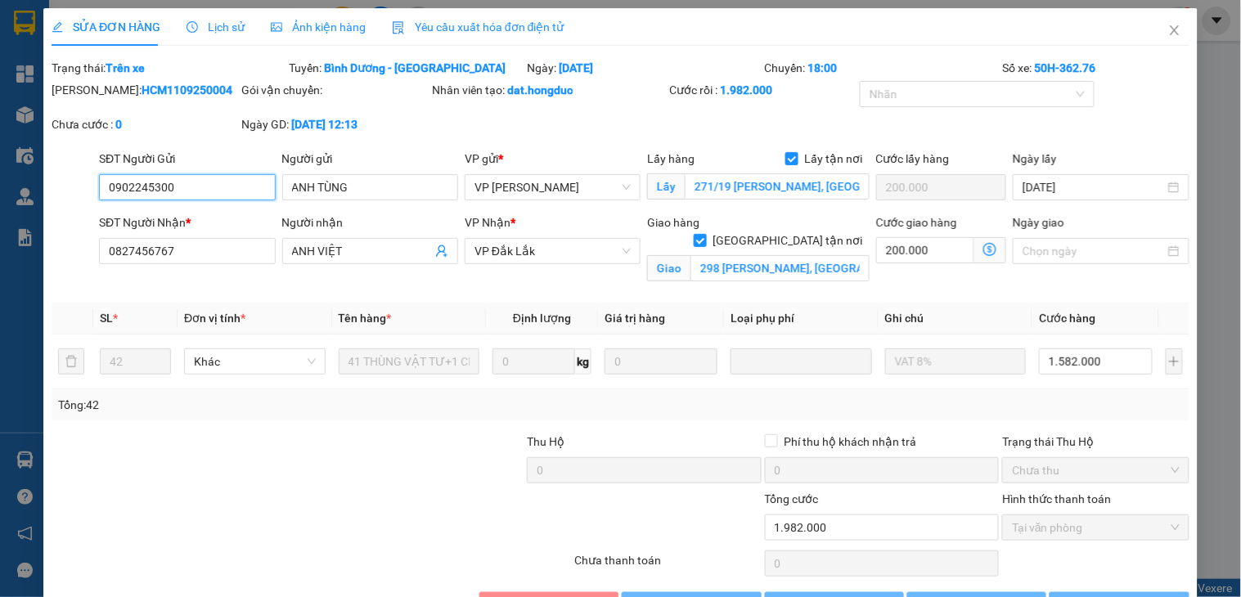
type input "0827456767"
type input "ANH VIỆT"
checkbox input "true"
type input "298 [PERSON_NAME], [GEOGRAPHIC_DATA], TpBMT"
type input "0"
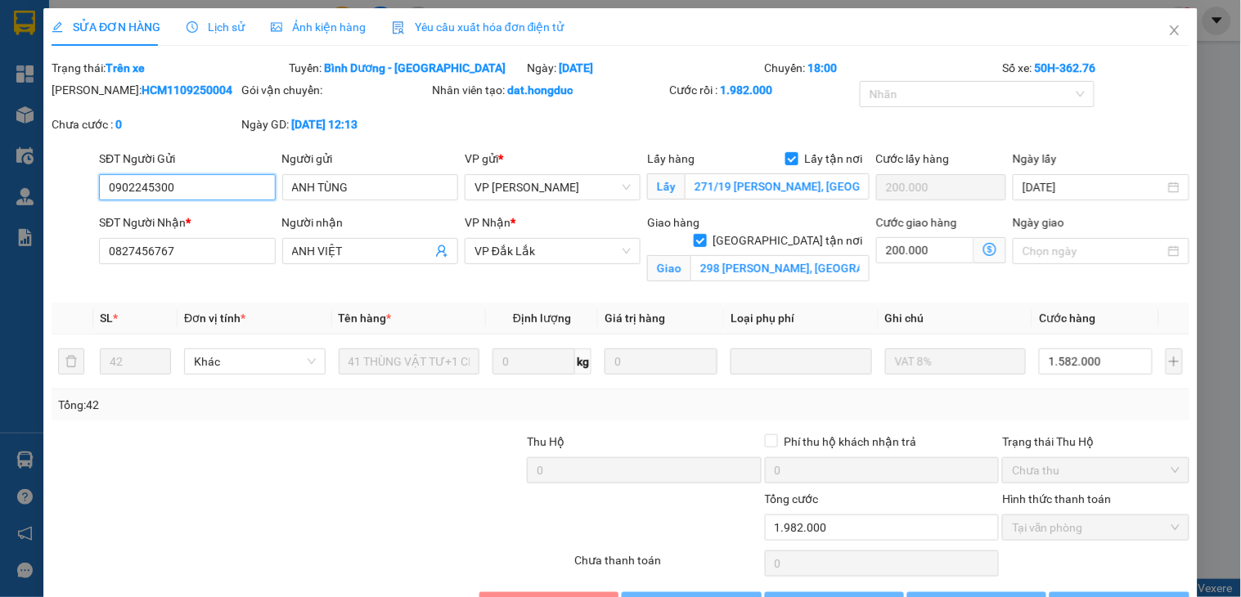
type input "1.982.000"
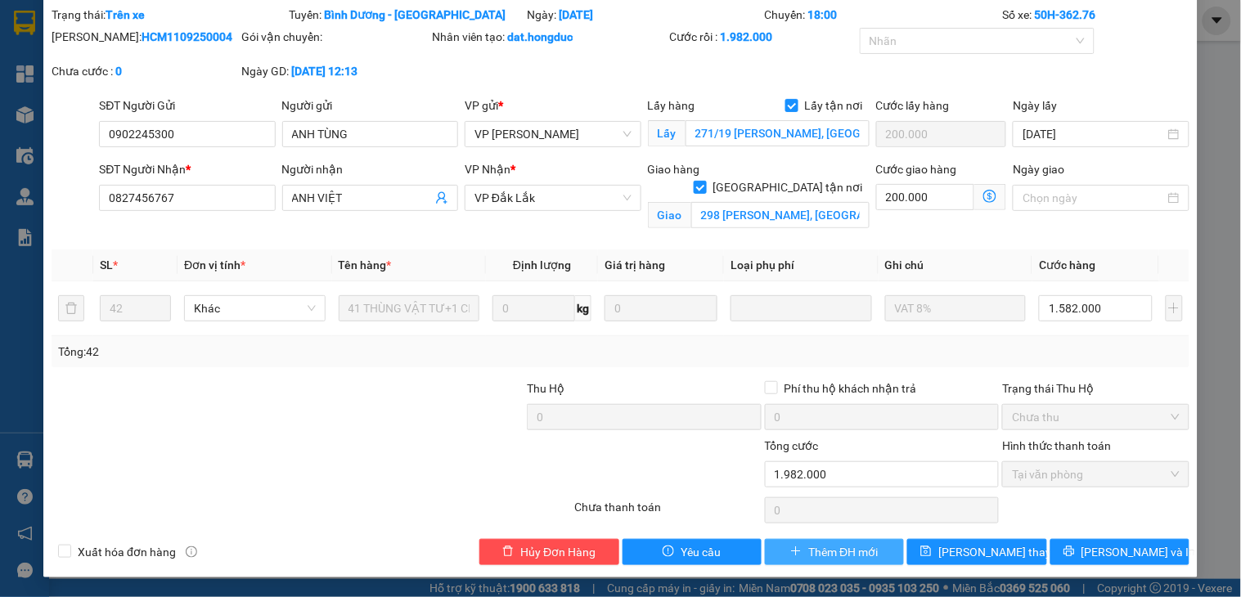
click at [849, 550] on span "Thêm ĐH mới" at bounding box center [844, 552] width 70 height 18
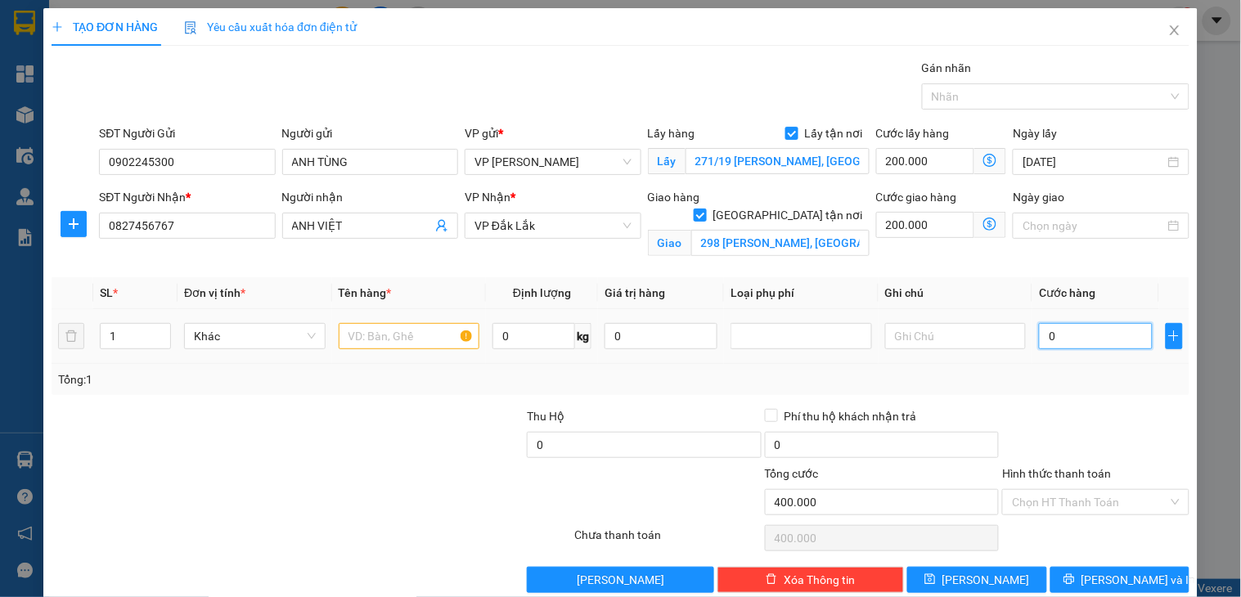
click at [1046, 337] on input "0" at bounding box center [1095, 336] width 113 height 26
type input "1"
type input "400.001"
type input "154"
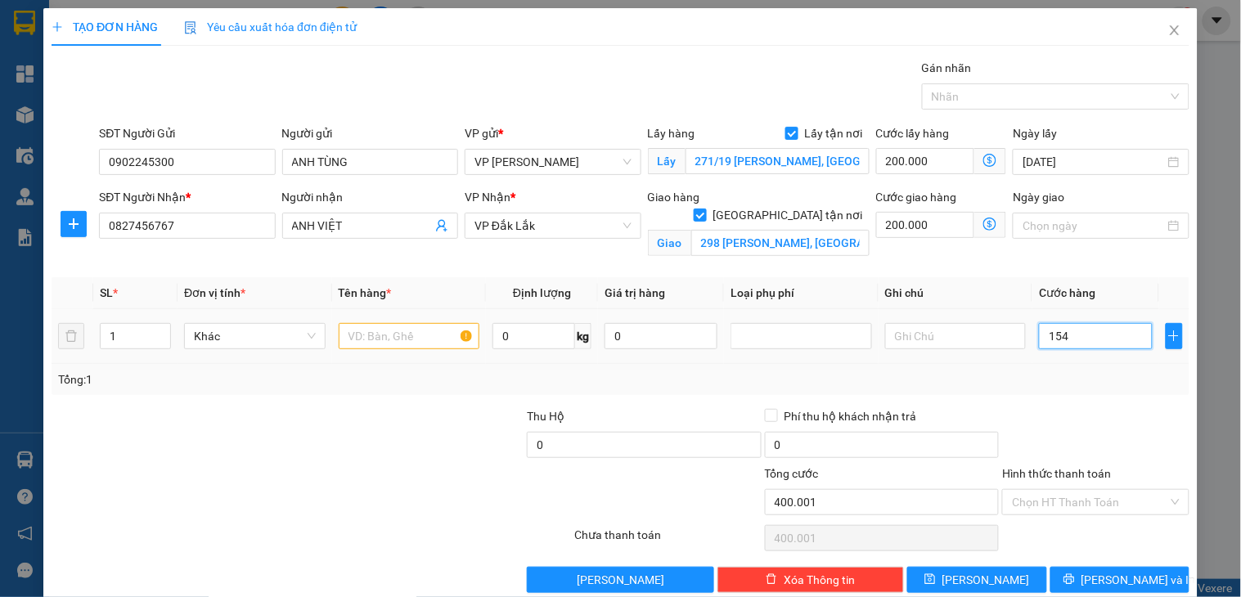
type input "400.154"
type input "154.400"
type input "554.400"
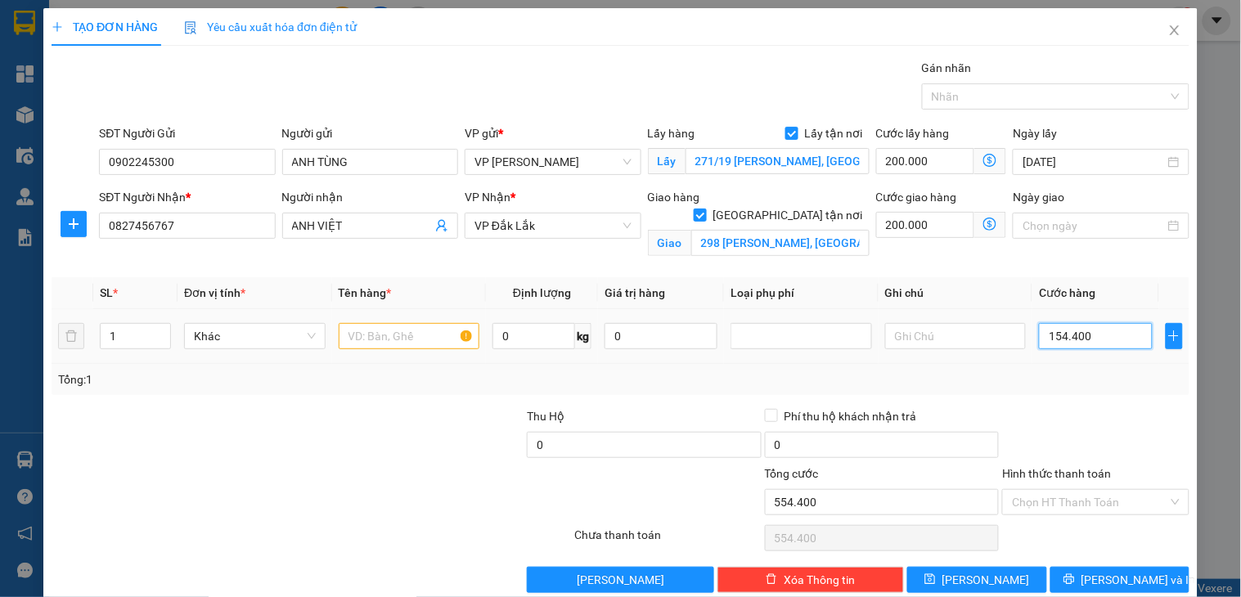
type input "1.544.000"
type input "1.944.000"
type input "1.544.000"
click at [1061, 502] on input "Hình thức thanh toán" at bounding box center [1089, 502] width 155 height 25
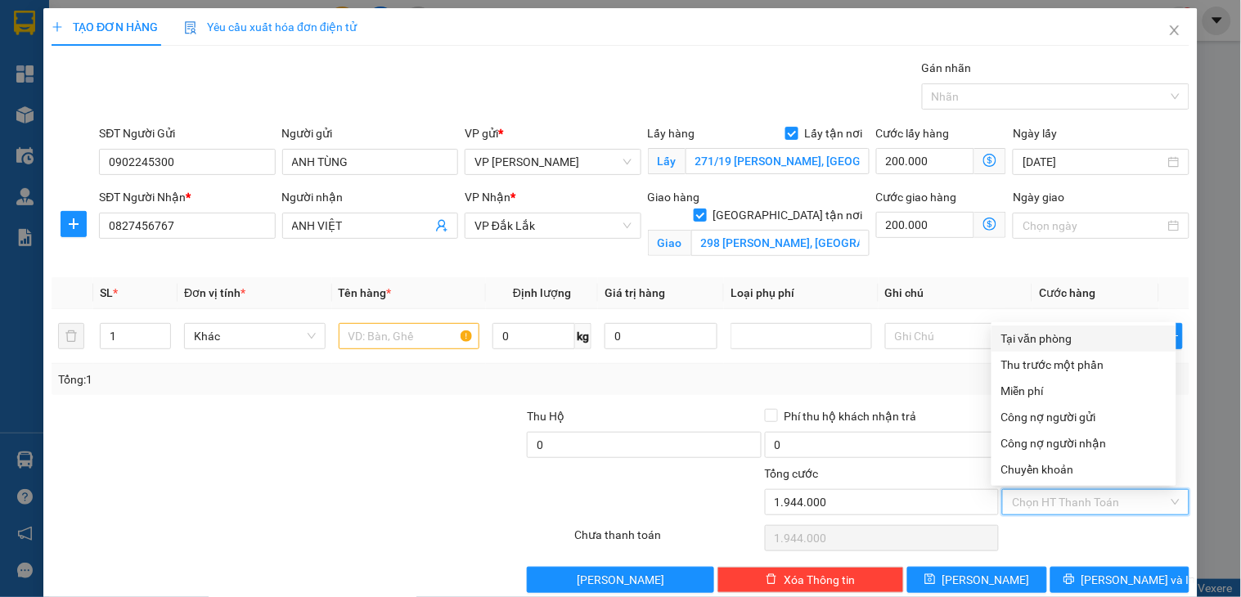
click at [1040, 331] on div "Tại văn phòng" at bounding box center [1084, 339] width 165 height 18
type input "0"
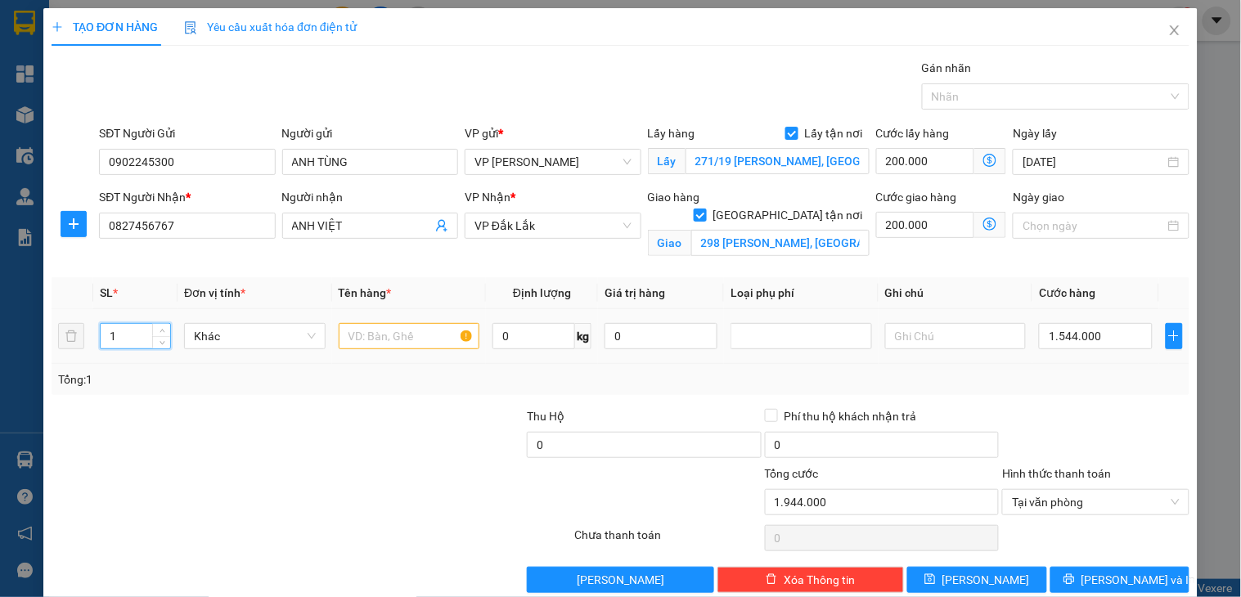
drag, startPoint x: 136, startPoint y: 338, endPoint x: 99, endPoint y: 345, distance: 37.4
click at [100, 345] on div "1" at bounding box center [135, 336] width 71 height 26
type input "40"
click at [377, 332] on input "text" at bounding box center [410, 336] width 142 height 26
type input "40 THÙNG VẬT TƯ"
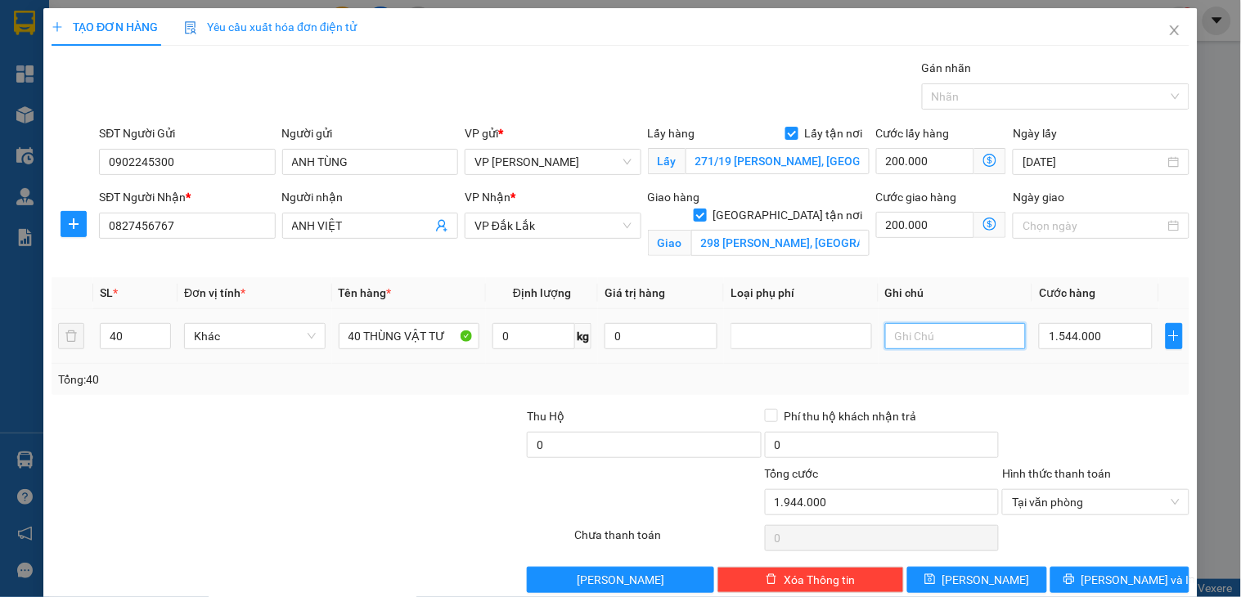
click at [950, 340] on input "text" at bounding box center [956, 336] width 142 height 26
type input "Vat 8%"
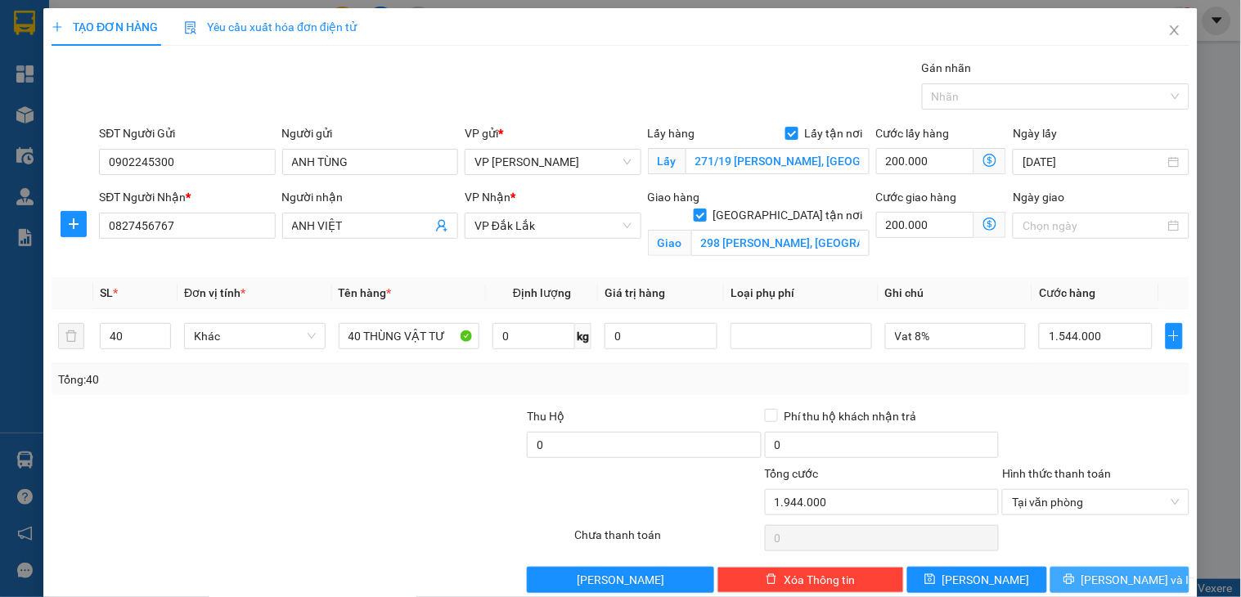
click at [1075, 582] on icon "printer" at bounding box center [1069, 579] width 11 height 11
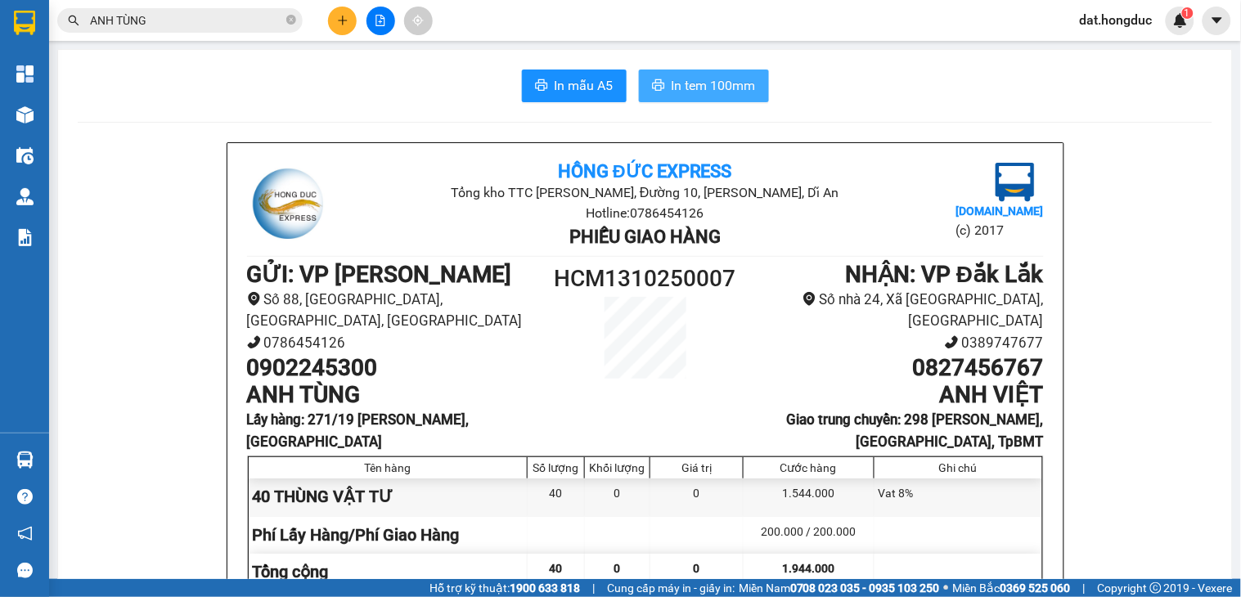
click at [701, 84] on span "In tem 100mm" at bounding box center [714, 85] width 84 height 20
click at [563, 91] on span "In mẫu A5" at bounding box center [584, 85] width 59 height 20
click at [290, 13] on span at bounding box center [291, 21] width 10 height 16
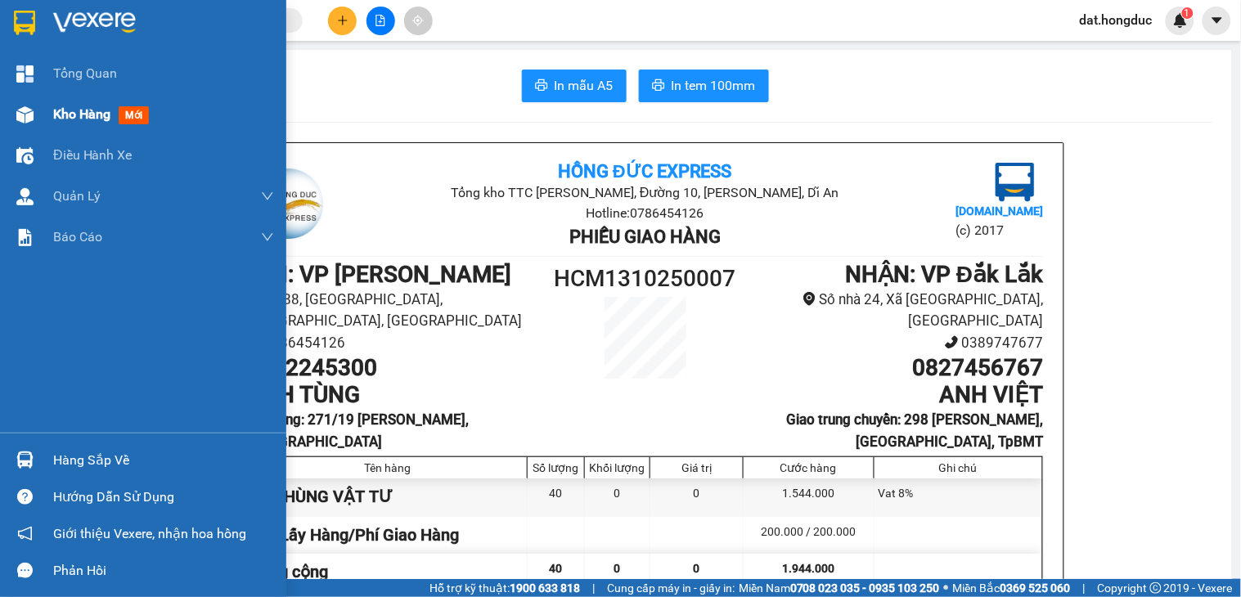
click at [102, 117] on span "Kho hàng" at bounding box center [81, 114] width 57 height 16
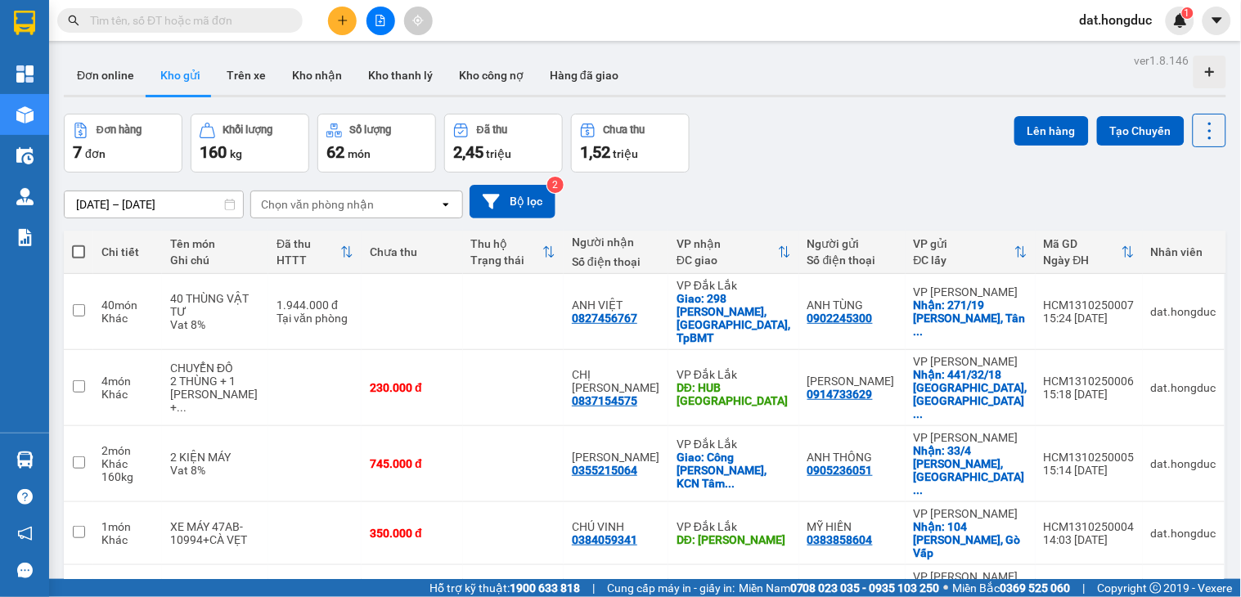
click at [218, 25] on input "text" at bounding box center [186, 20] width 193 height 18
click at [250, 22] on input "text" at bounding box center [186, 20] width 193 height 18
paste input "0967.467.232"
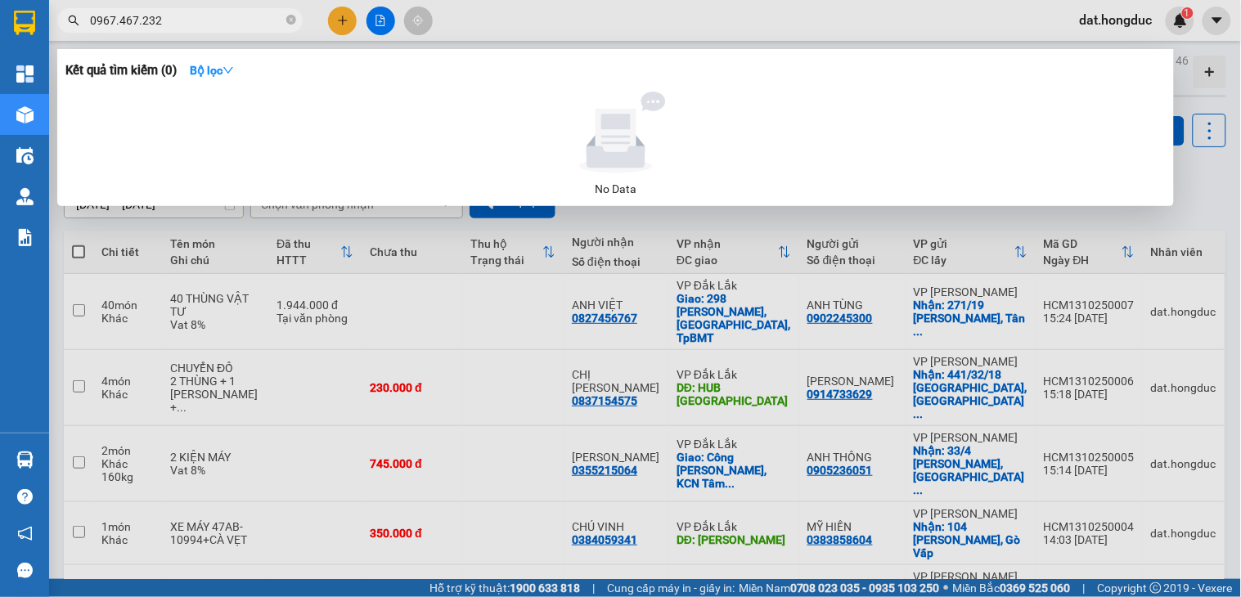
click at [140, 21] on input "0967.467.232" at bounding box center [186, 20] width 193 height 18
type input "0967467232"
drag, startPoint x: 168, startPoint y: 20, endPoint x: 74, endPoint y: 36, distance: 94.7
click at [74, 35] on div "Kết quả tìm kiếm ( 0 ) Bộ lọc No Data 0967467232" at bounding box center [159, 21] width 319 height 29
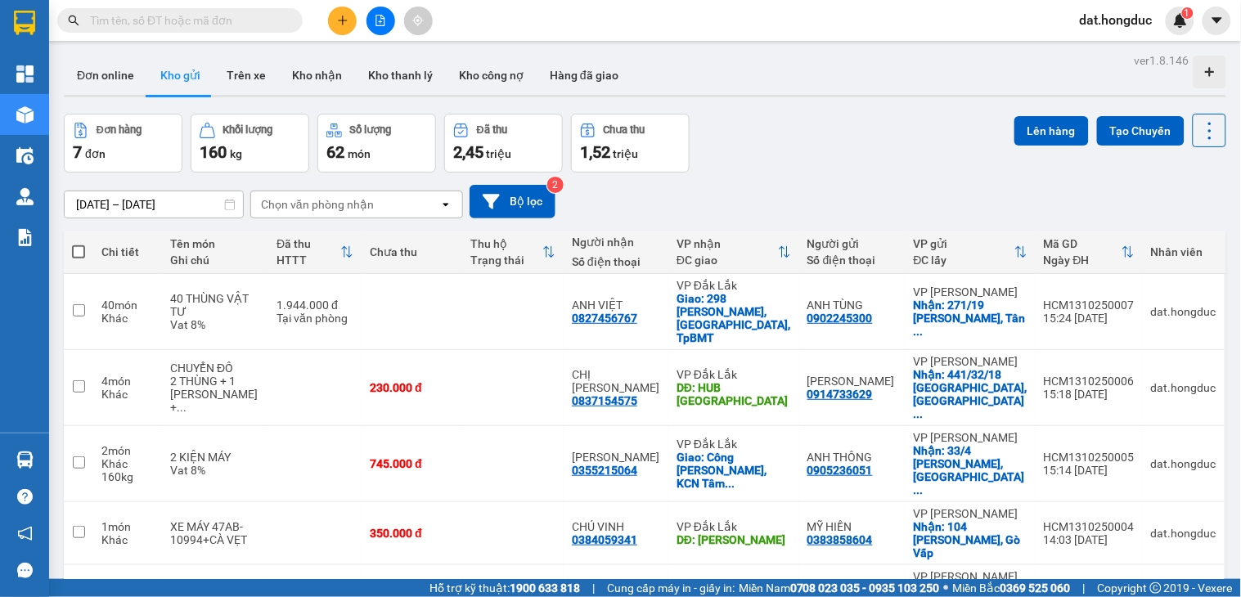
click at [240, 20] on input "text" at bounding box center [186, 20] width 193 height 18
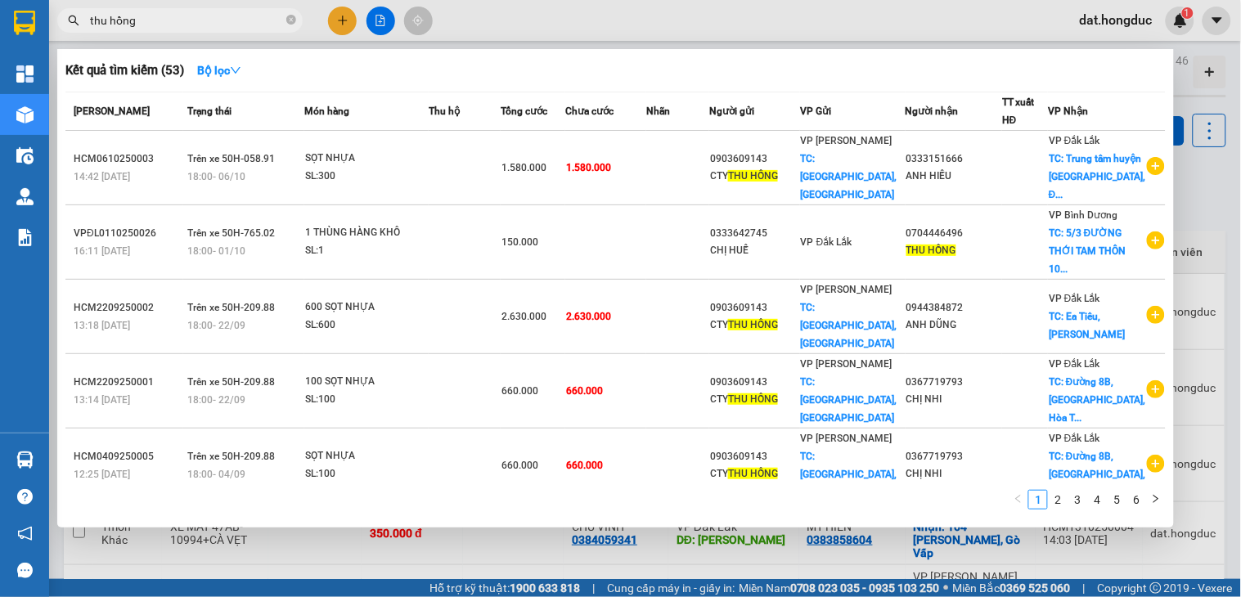
type input "thu hồng"
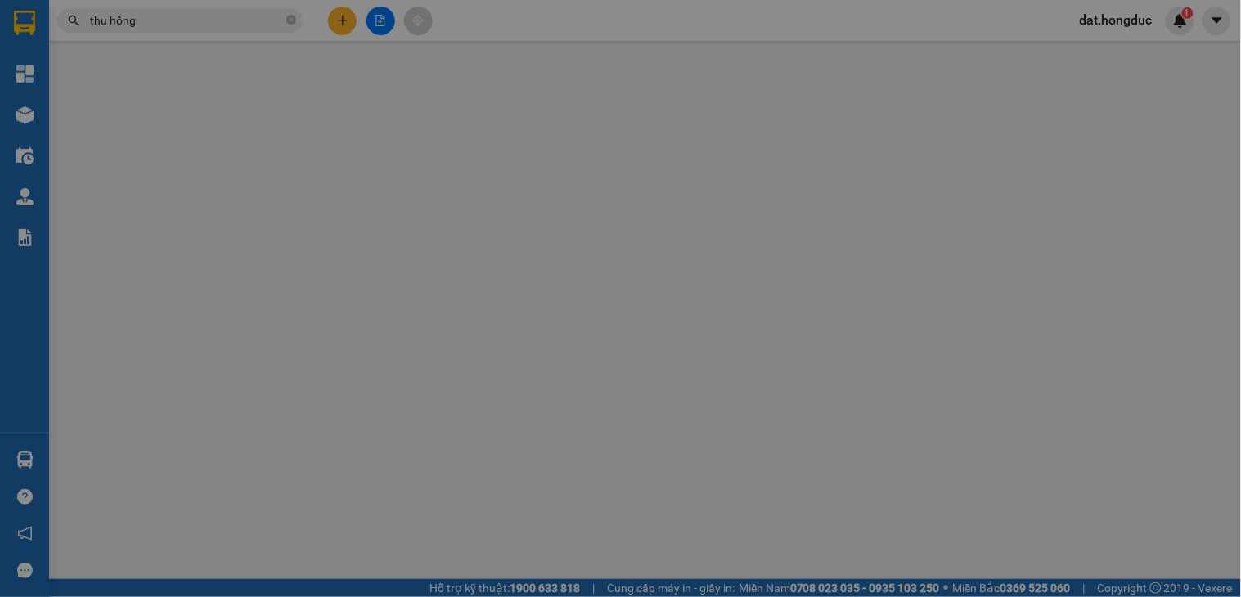
type input "0903609143"
type input "CTY THU HỒNG"
checkbox input "true"
type input "[STREET_ADDRESS]"
type input "0979378828"
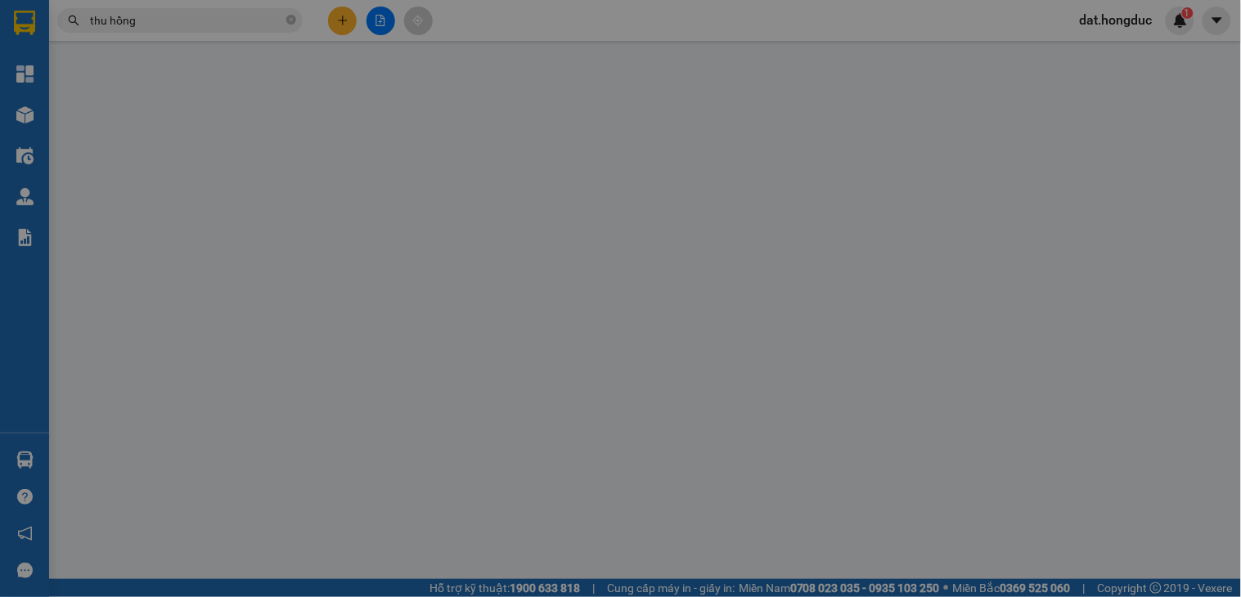
type input "[PERSON_NAME]"
checkbox input "true"
type input "Số [STREET_ADDRESS]"
type input "0"
type input "1.000.000"
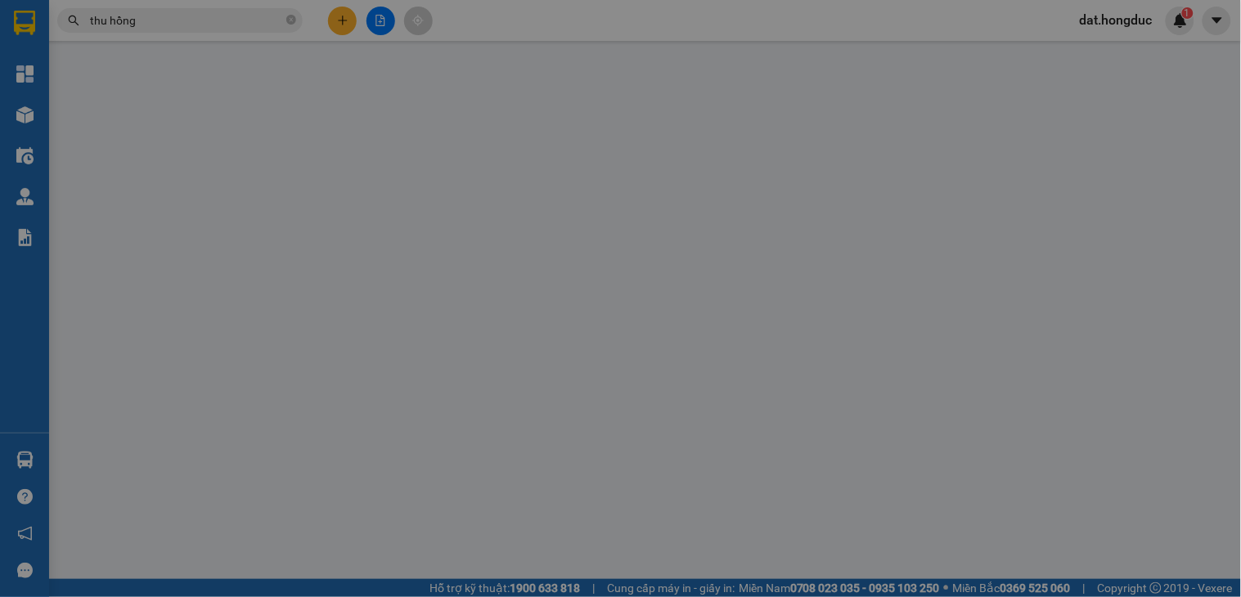
type input "1.000.000"
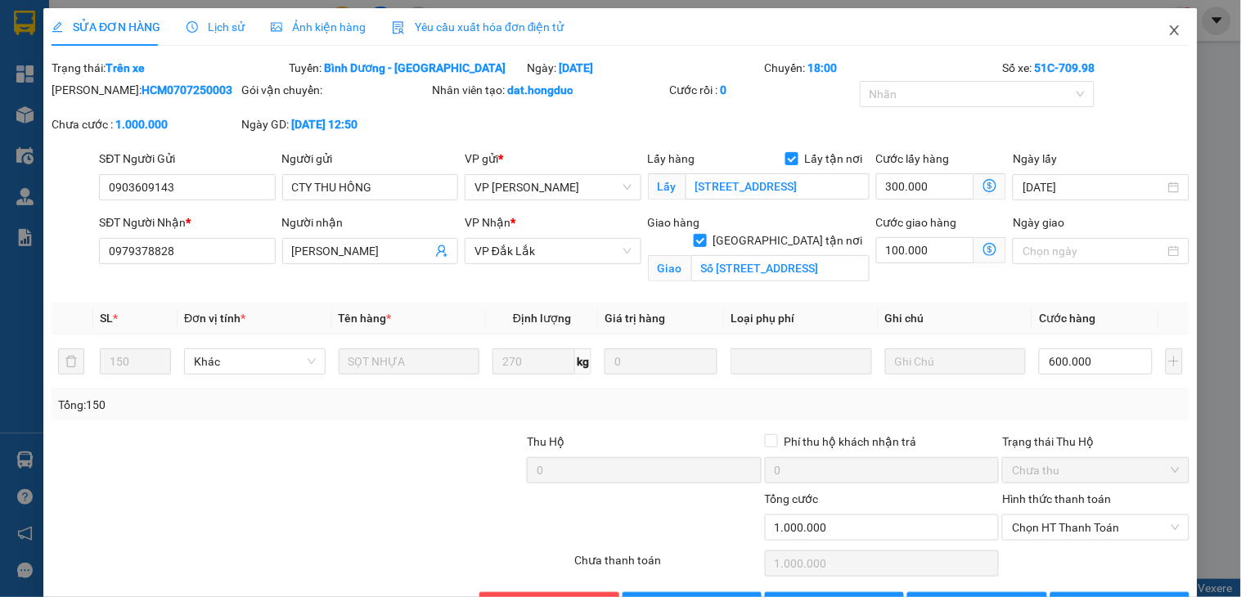
click at [1169, 29] on icon "close" at bounding box center [1175, 30] width 13 height 13
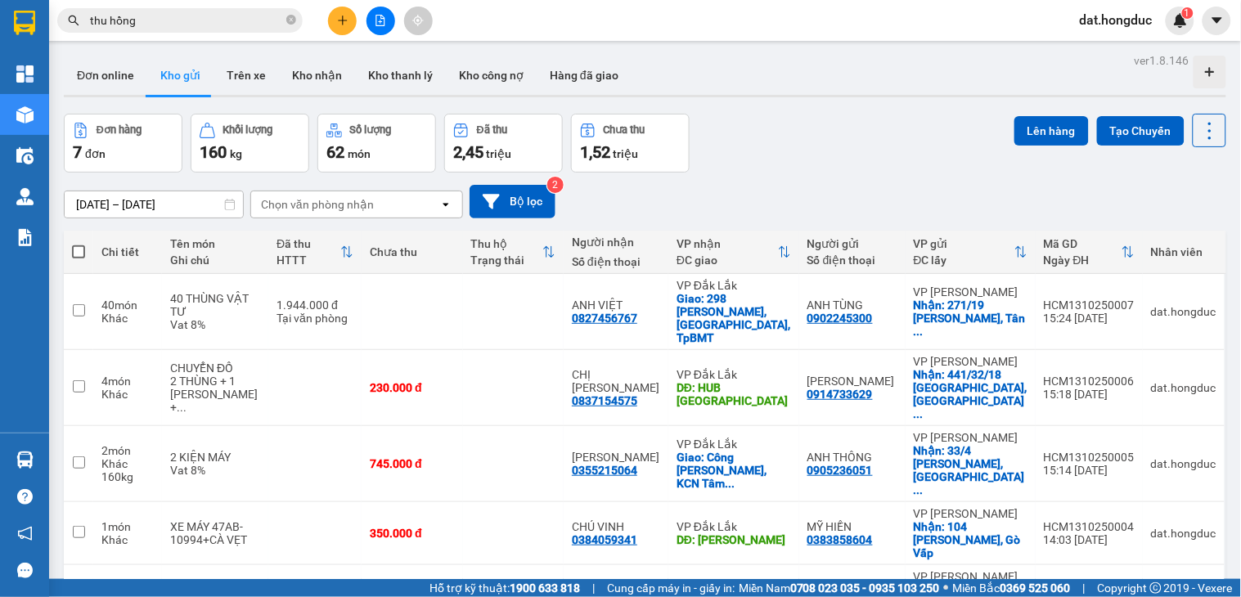
click at [233, 17] on input "thu hồng" at bounding box center [186, 20] width 193 height 18
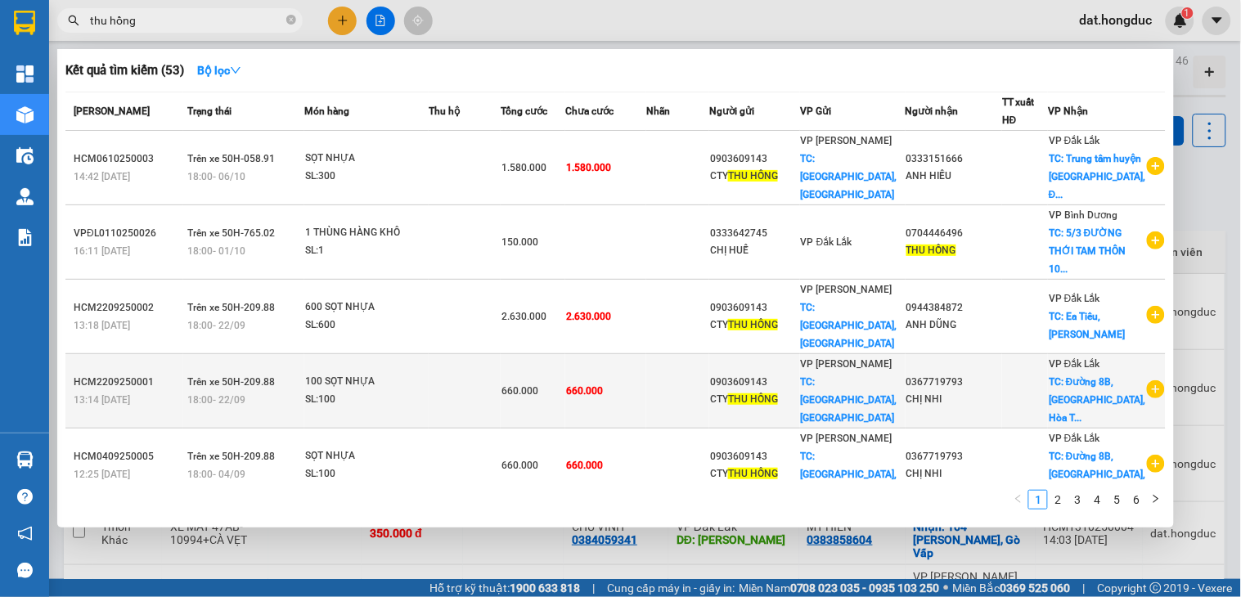
click at [489, 354] on td at bounding box center [465, 391] width 72 height 74
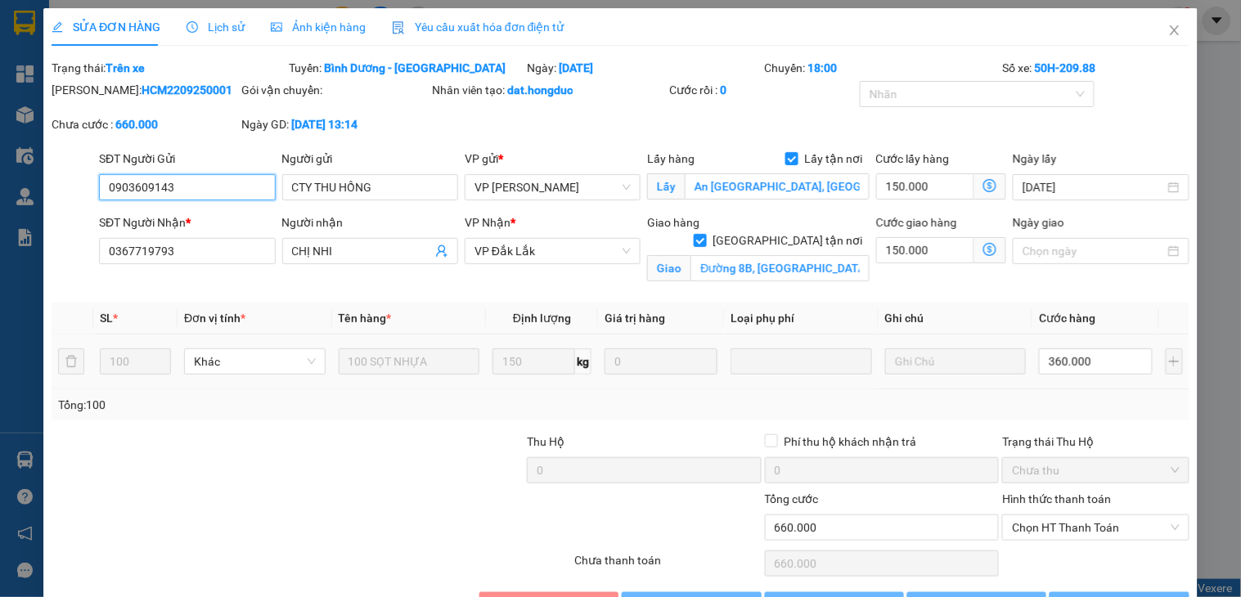
type input "0903609143"
type input "CTY THU HỒNG"
checkbox input "true"
type input "An [GEOGRAPHIC_DATA], [GEOGRAPHIC_DATA]"
type input "0367719793"
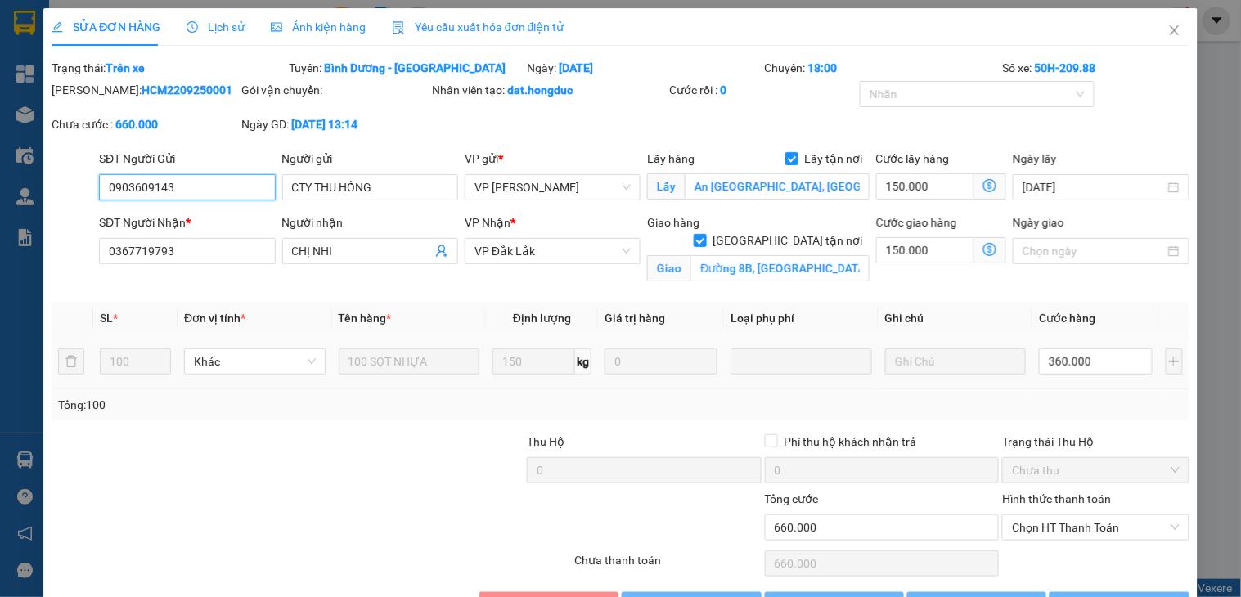
type input "CHỊ NHI"
checkbox input "true"
type input "Đường 8B, [GEOGRAPHIC_DATA], [GEOGRAPHIC_DATA], [GEOGRAPHIC_DATA]"
type input "0"
type input "660.000"
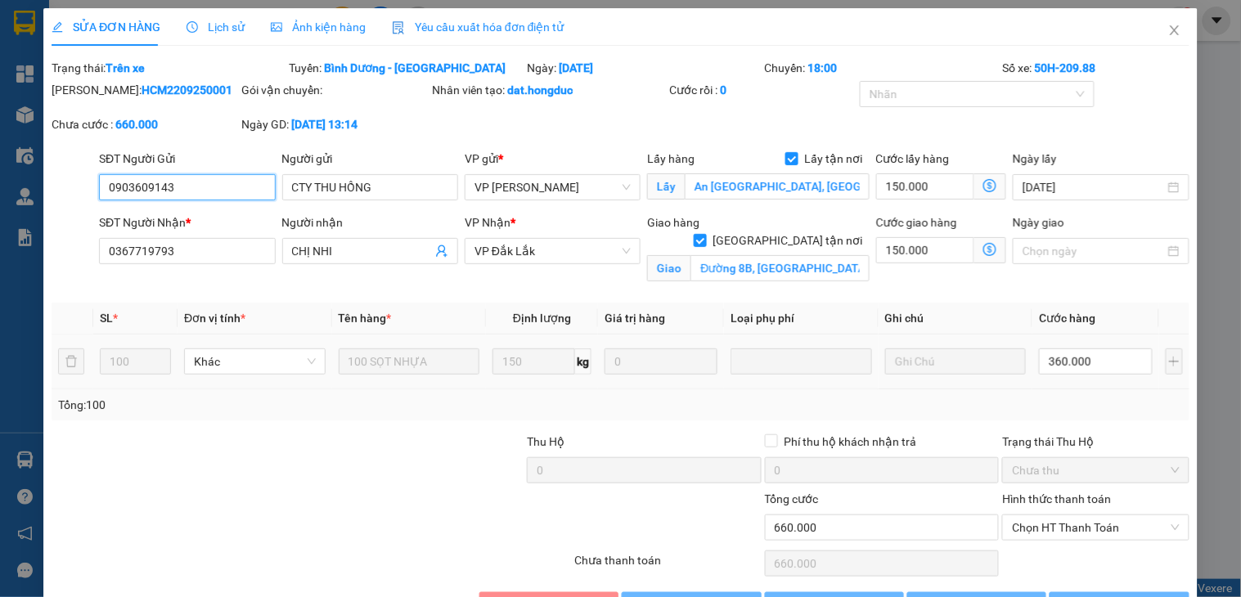
type input "660.000"
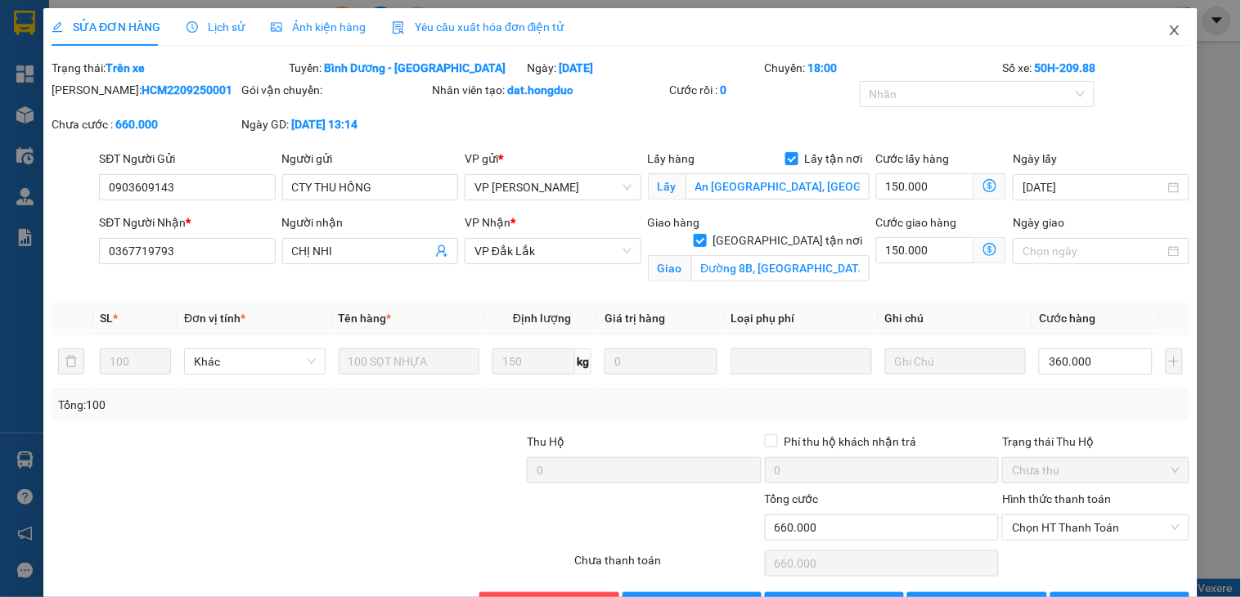
click at [1167, 25] on span "Close" at bounding box center [1175, 31] width 46 height 46
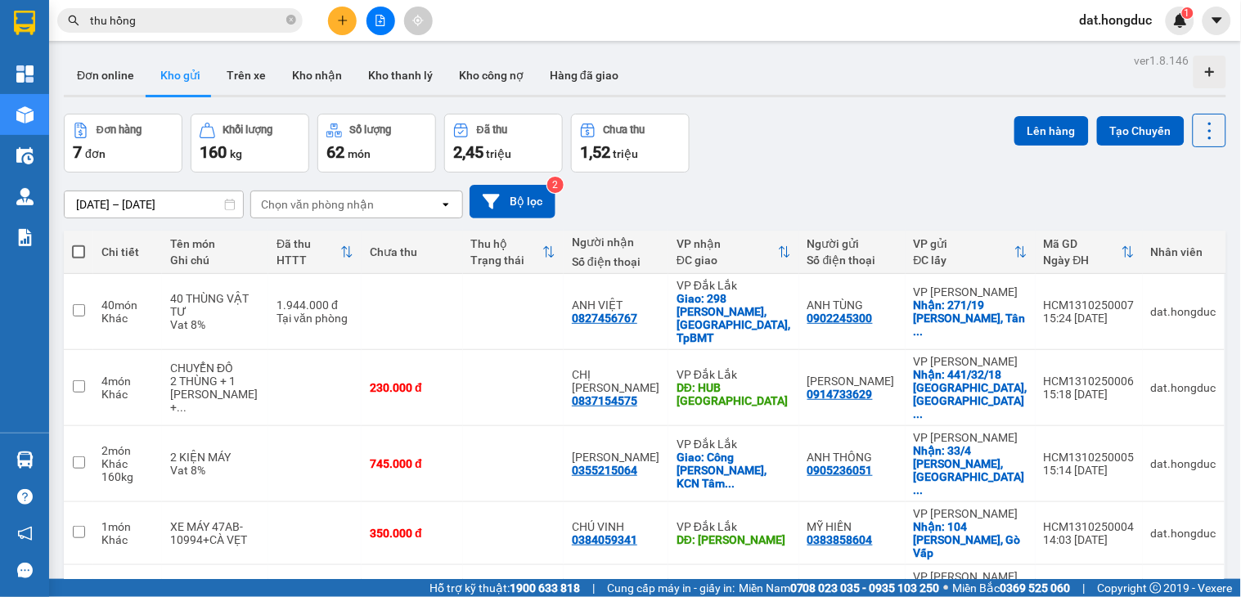
click at [232, 25] on input "thu hồng" at bounding box center [186, 20] width 193 height 18
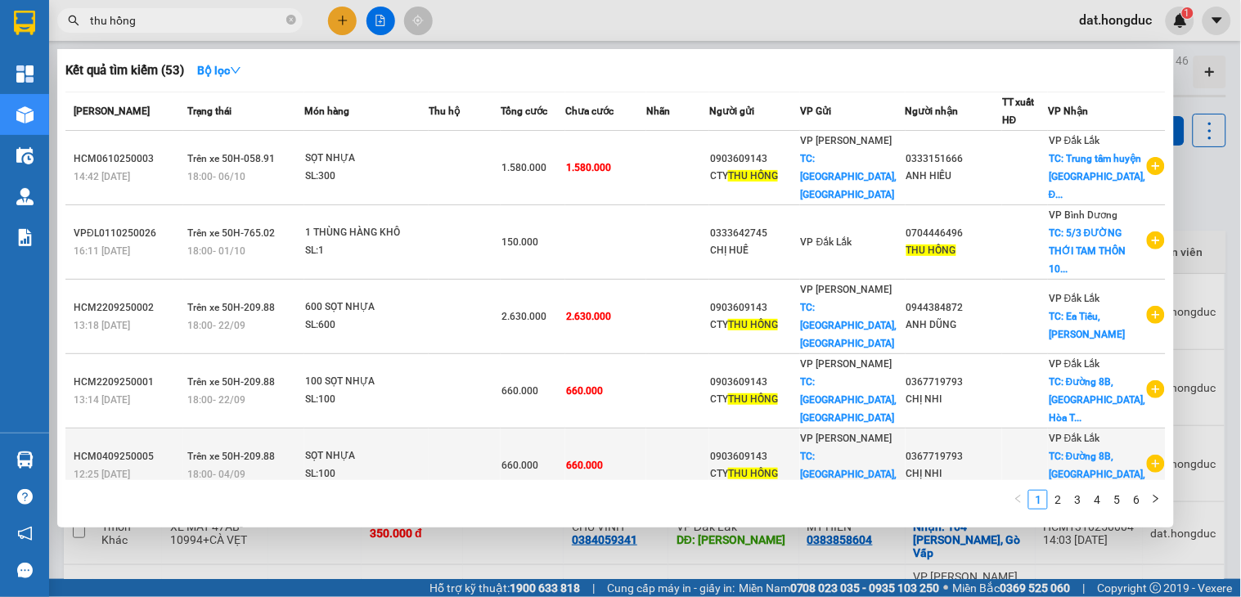
click at [424, 466] on div "SL: 100" at bounding box center [366, 475] width 123 height 18
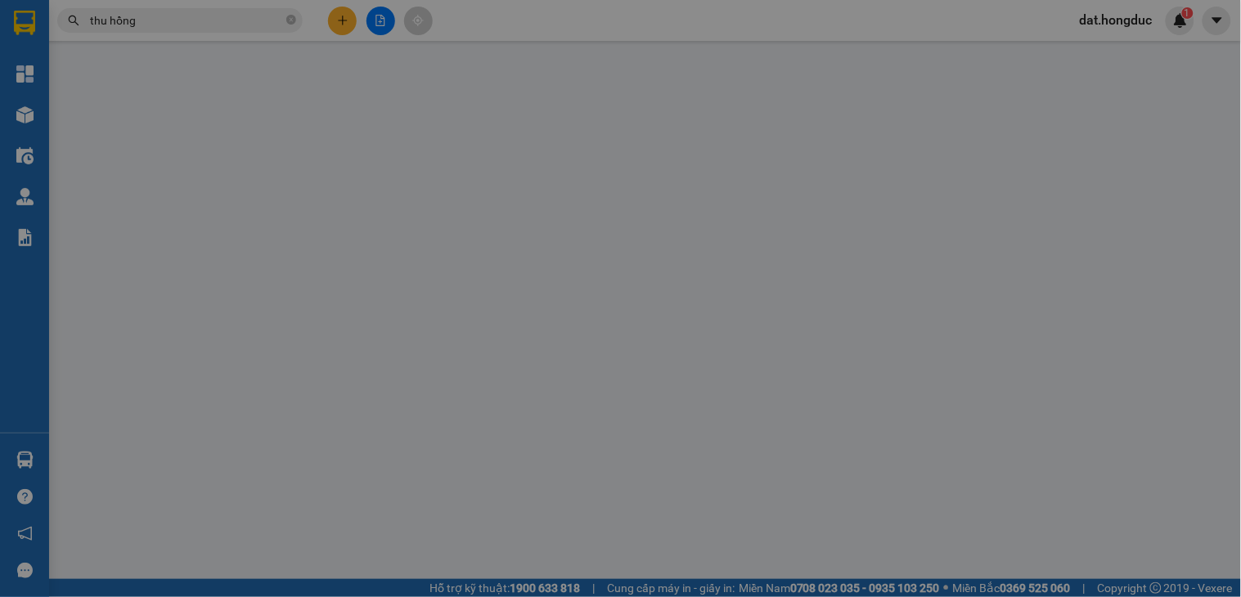
type input "0903609143"
type input "CTY THU HỒNG"
checkbox input "true"
type input "An [GEOGRAPHIC_DATA], [GEOGRAPHIC_DATA]"
type input "0367719793"
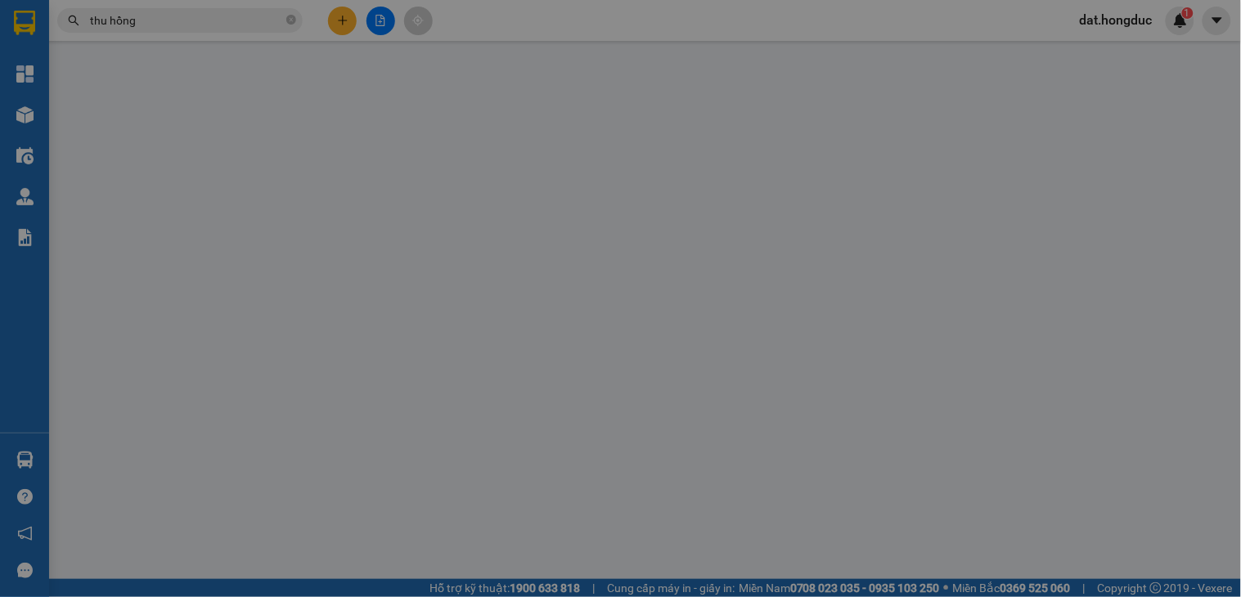
type input "CHỊ NHI"
checkbox input "true"
type input "Đường 8B, [GEOGRAPHIC_DATA], [GEOGRAPHIC_DATA], [GEOGRAPHIC_DATA]"
type input "0"
type input "660.000"
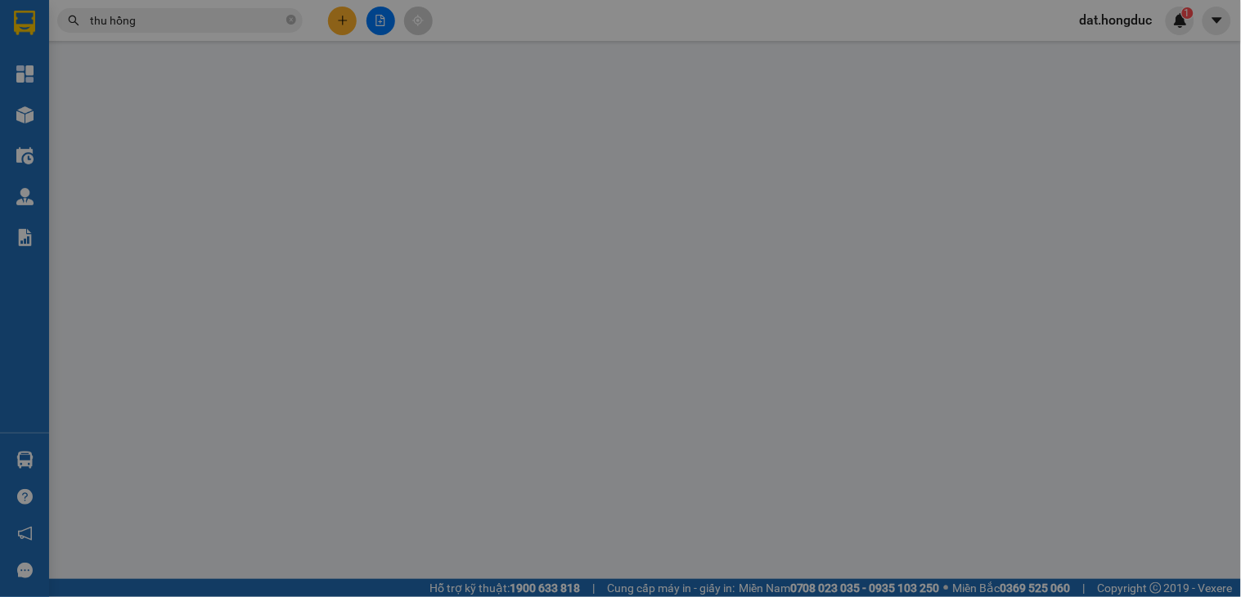
type input "660.000"
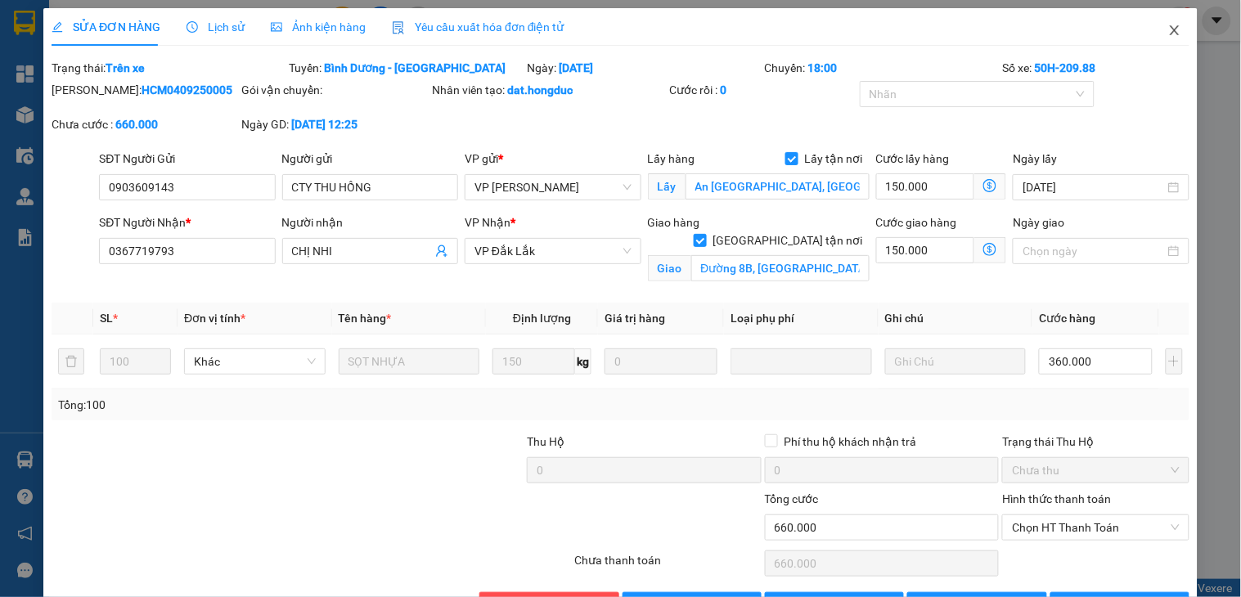
click at [1169, 27] on icon "close" at bounding box center [1175, 30] width 13 height 13
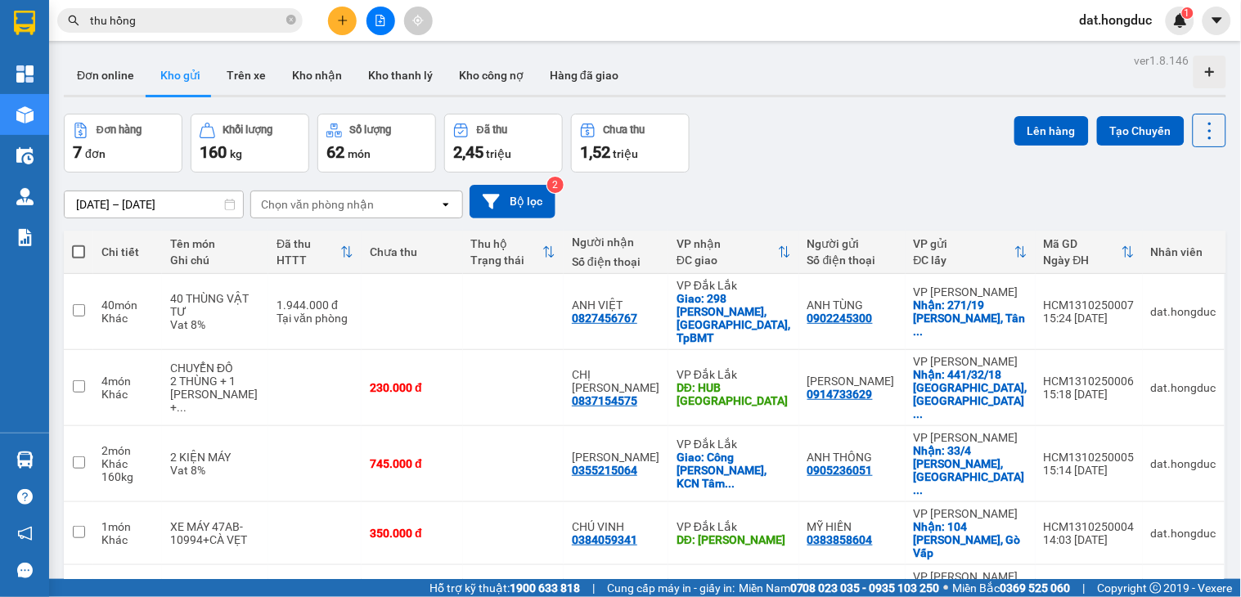
click at [234, 21] on input "thu hồng" at bounding box center [186, 20] width 193 height 18
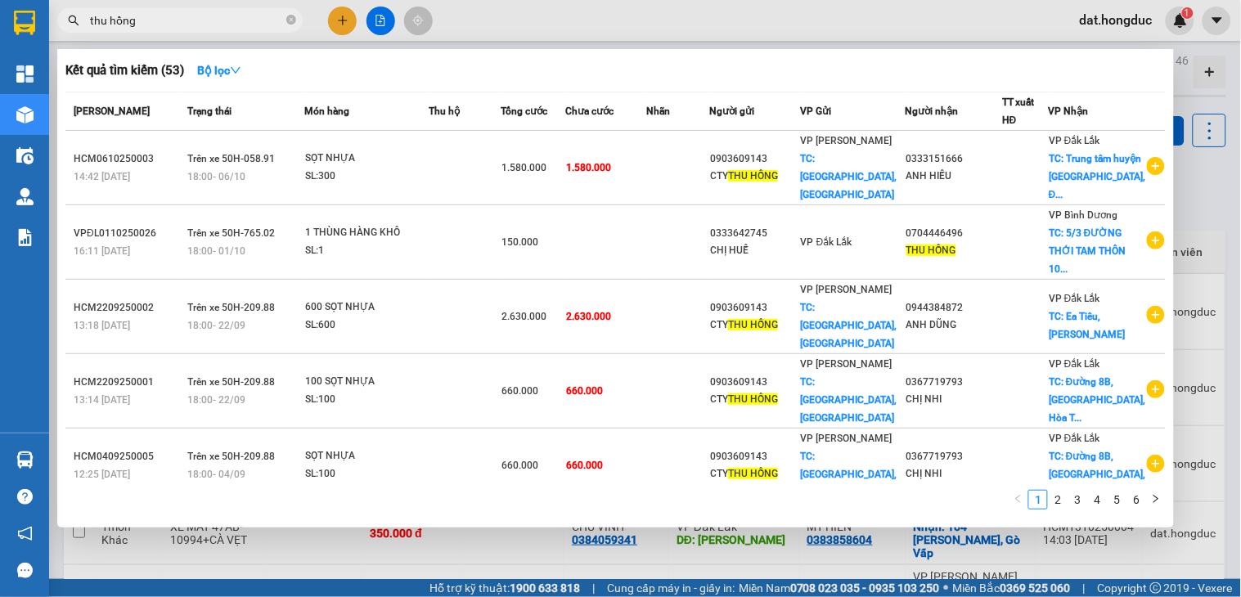
click at [462, 503] on td at bounding box center [465, 540] width 72 height 74
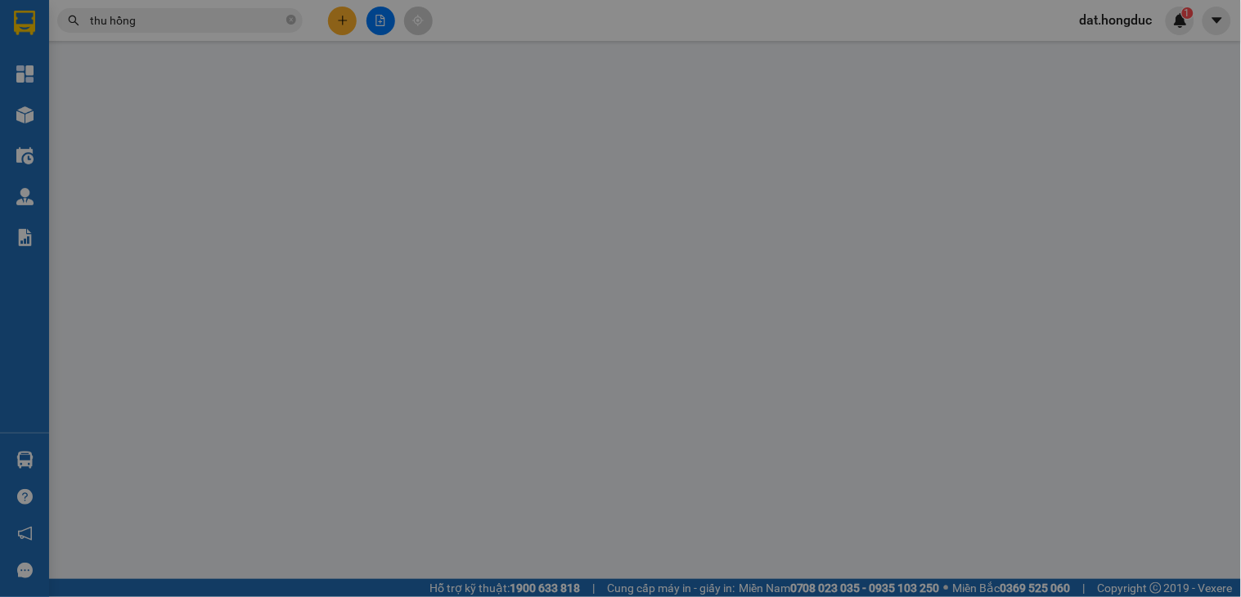
type input "0903609143"
type input "CTY THU HỒNG"
checkbox input "true"
type input "[STREET_ADDRESS]"
type input "0979378828"
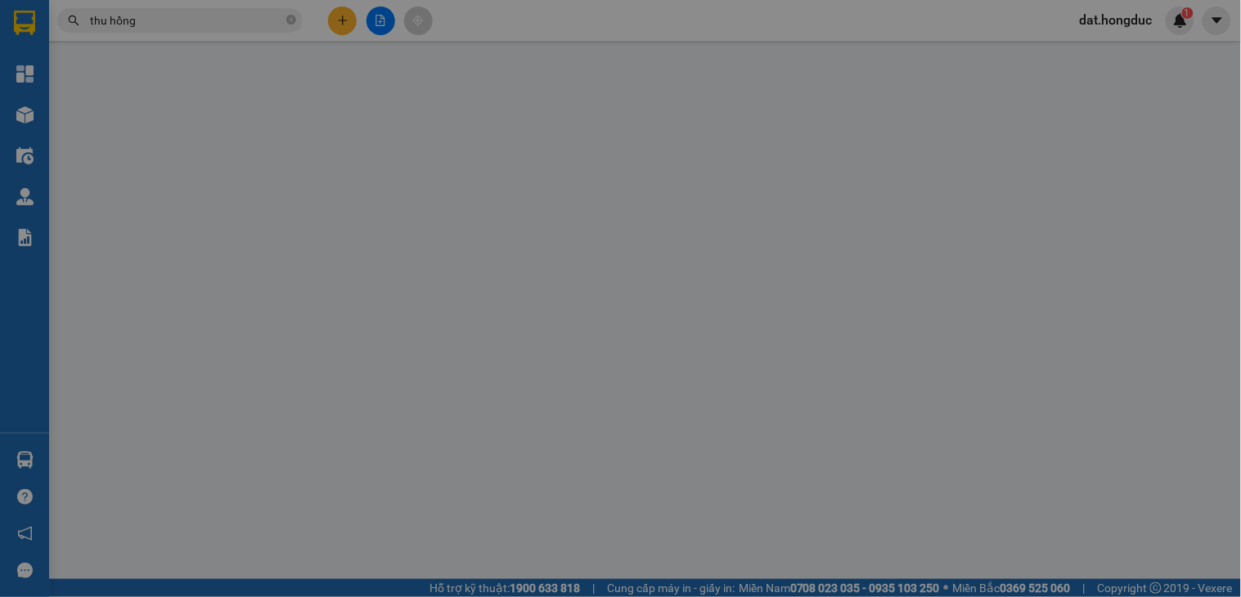
type input "[PERSON_NAME]"
checkbox input "true"
type input "Số [STREET_ADDRESS]"
type input "0"
type input "1.170.000"
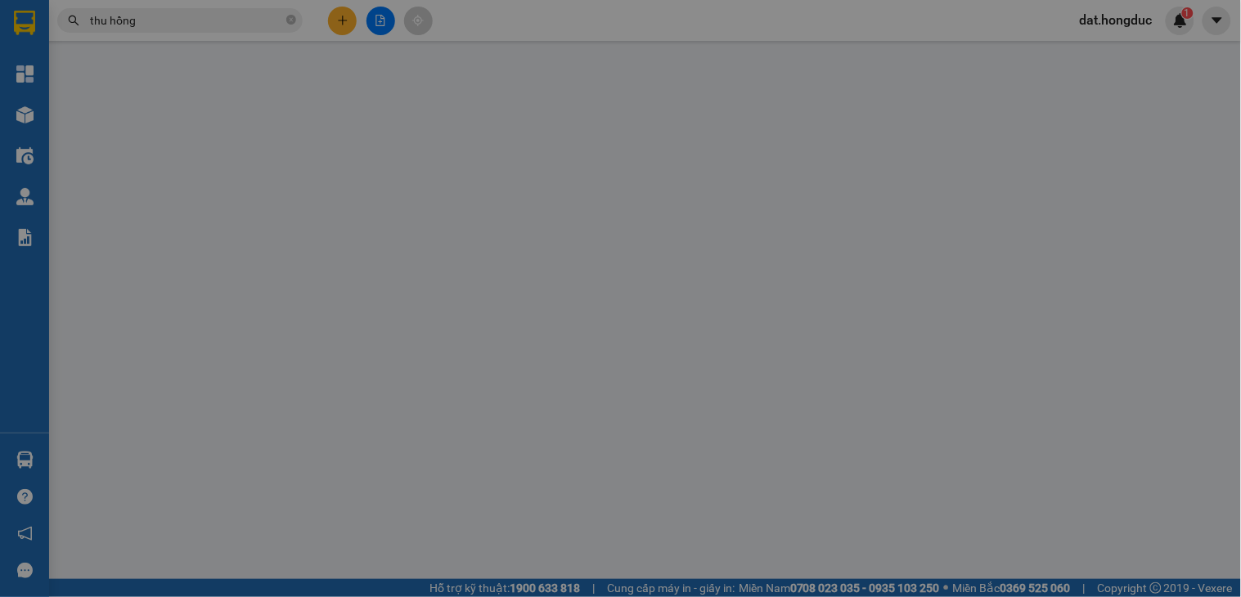
type input "1.170.000"
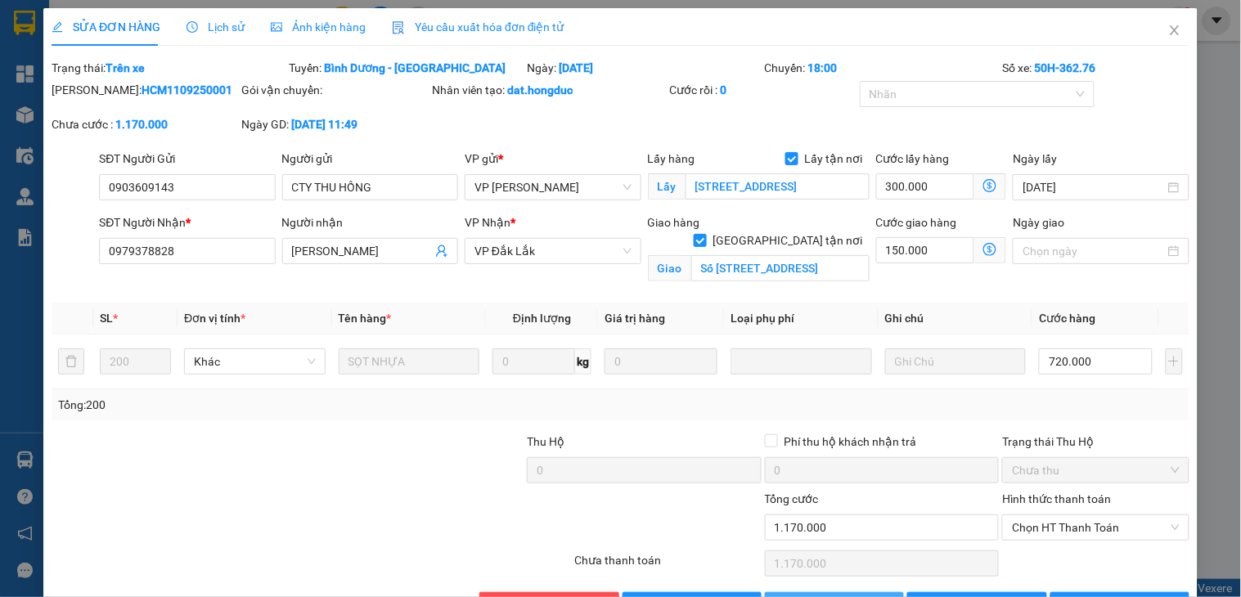
click at [831, 597] on span "Thêm ĐH mới" at bounding box center [844, 606] width 70 height 18
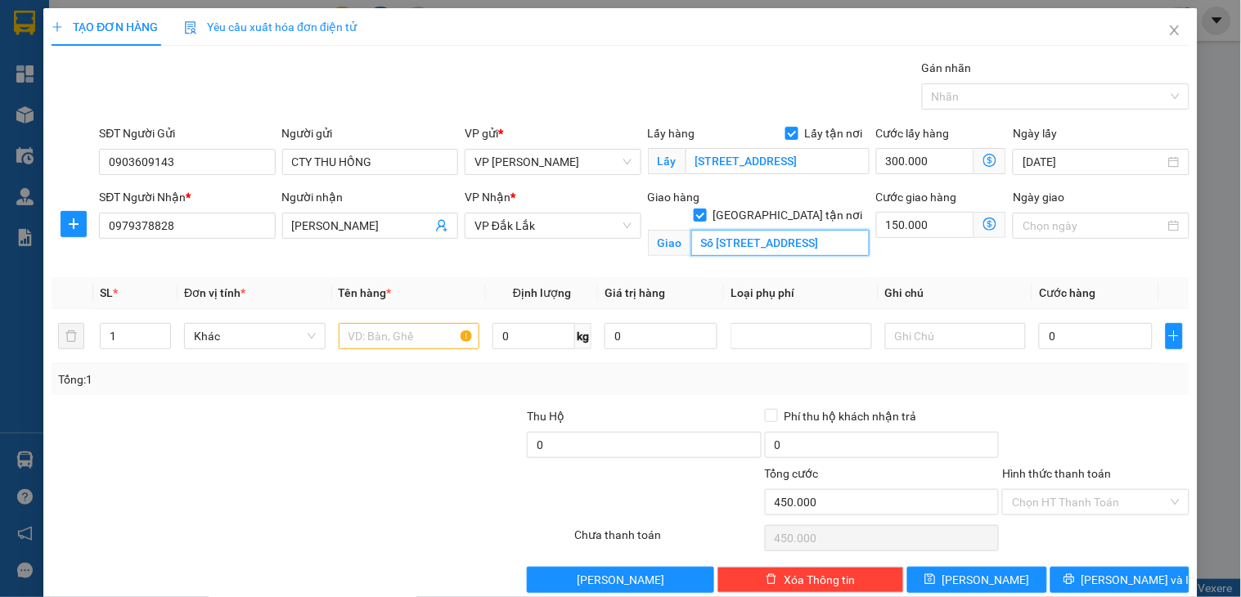
click at [831, 230] on input "Số [STREET_ADDRESS]" at bounding box center [781, 243] width 178 height 26
click at [1170, 34] on icon "close" at bounding box center [1174, 30] width 9 height 10
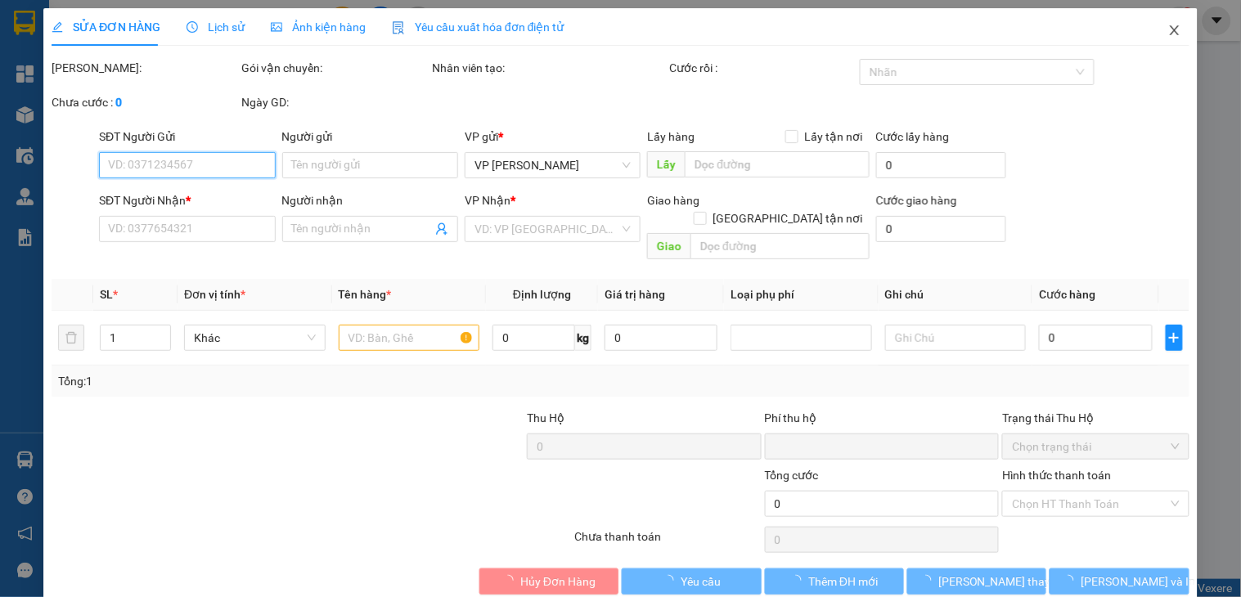
type input "0903609143"
type input "CTY THU HỒNG"
checkbox input "true"
type input "[STREET_ADDRESS]"
type input "0979378828"
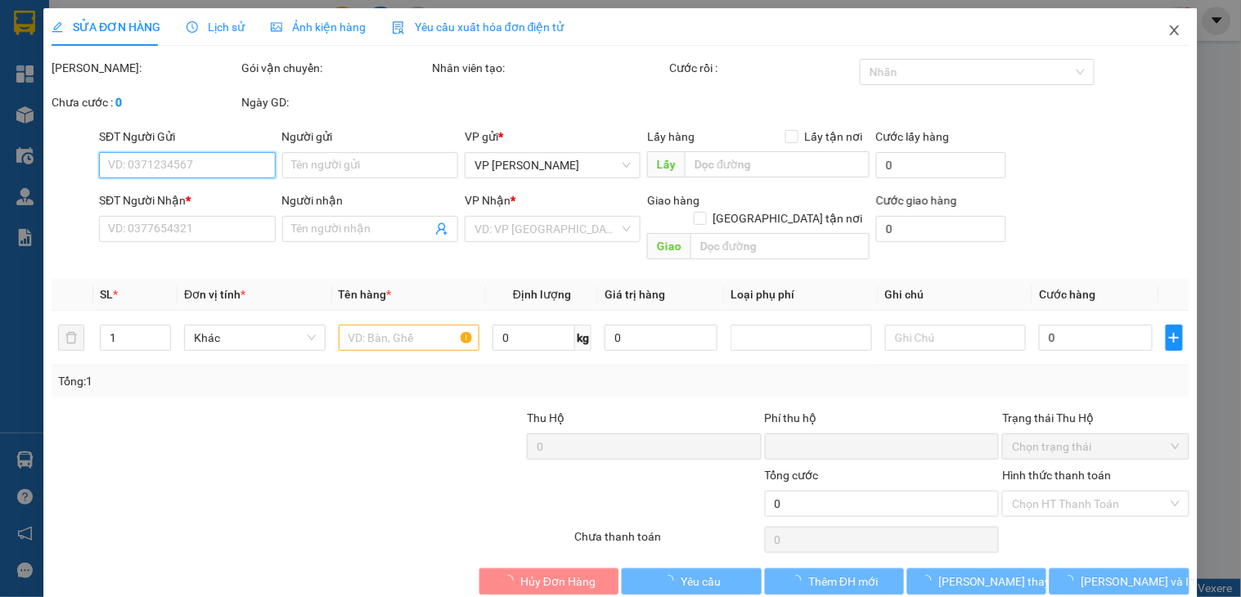
type input "[PERSON_NAME]"
checkbox input "true"
type input "Số [STREET_ADDRESS]"
type input "0"
type input "1.170.000"
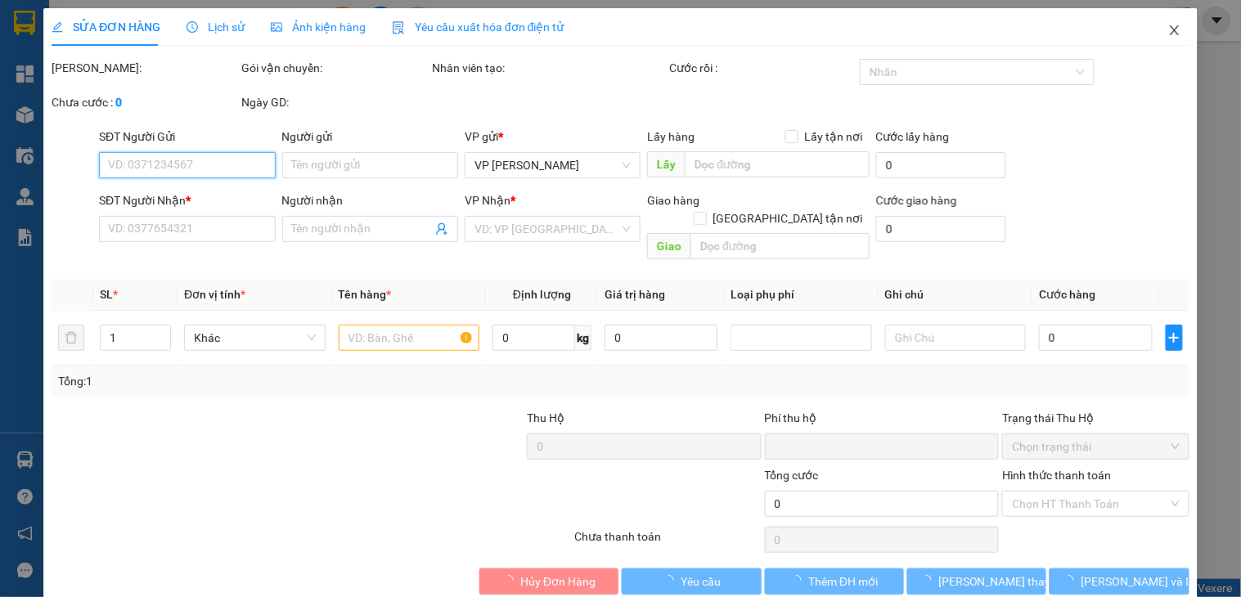
type input "1.170.000"
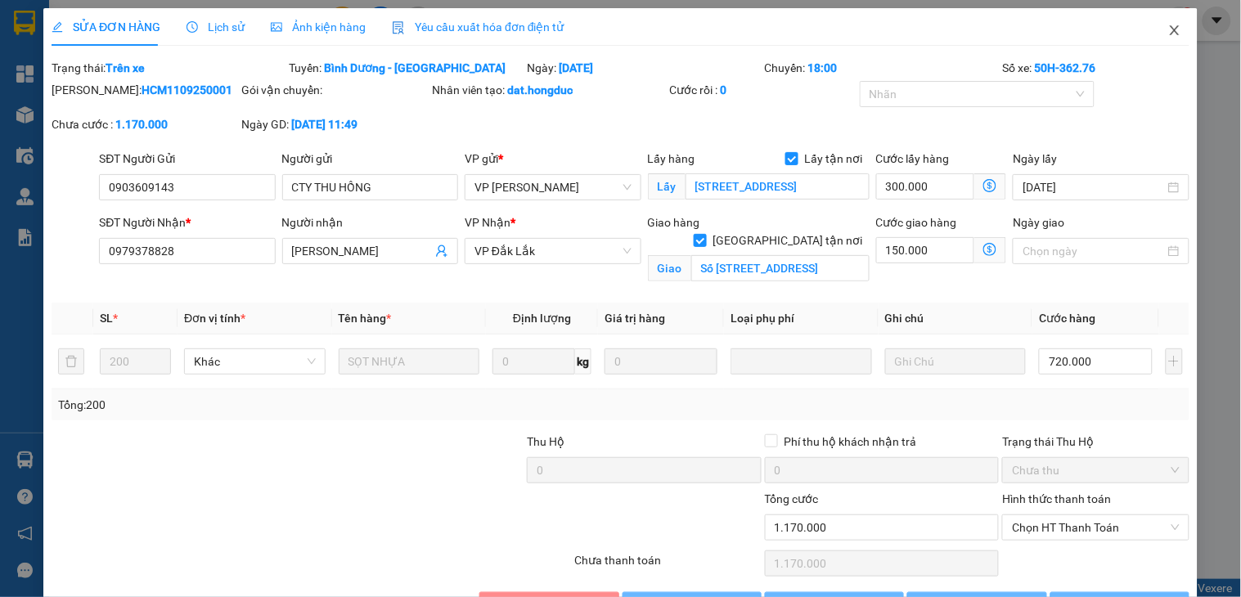
click at [1169, 26] on icon "close" at bounding box center [1175, 30] width 13 height 13
click at [1157, 29] on span "dat.hongduc" at bounding box center [1116, 20] width 99 height 20
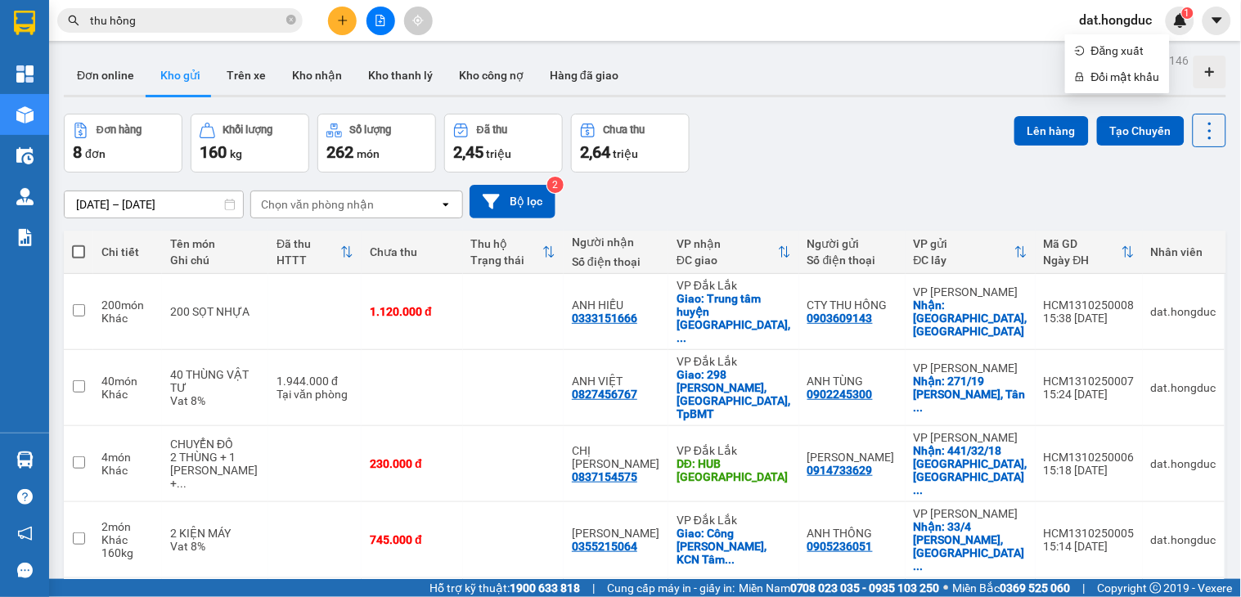
click at [166, 21] on input "thu hồng" at bounding box center [186, 20] width 193 height 18
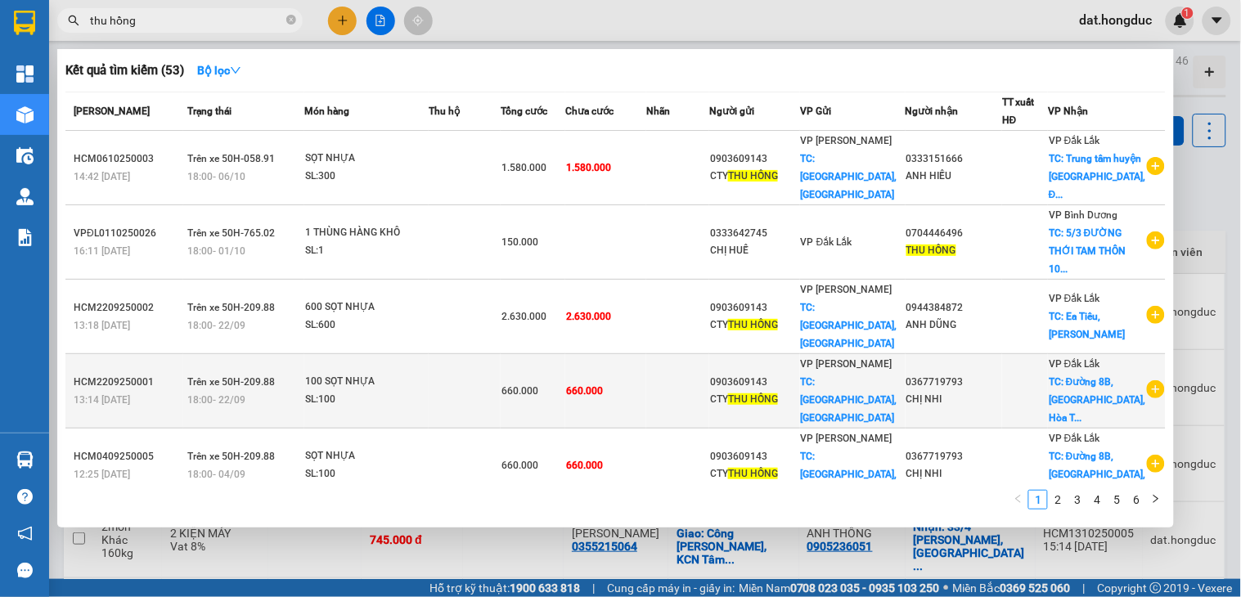
click at [683, 354] on td at bounding box center [678, 391] width 63 height 74
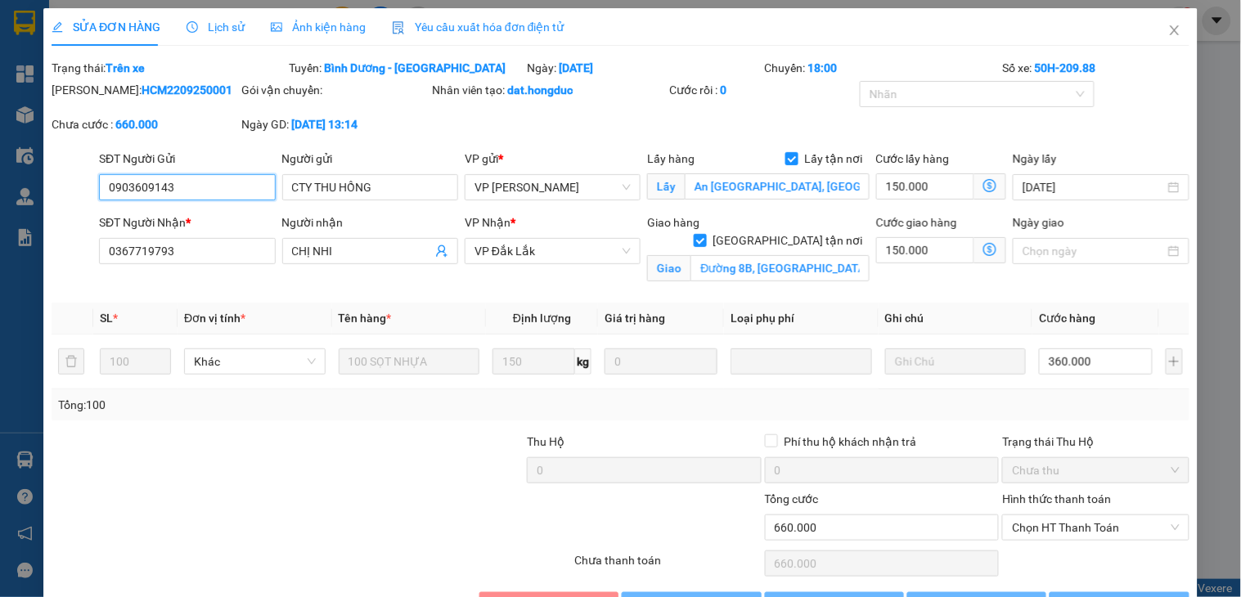
type input "0903609143"
type input "CTY THU HỒNG"
checkbox input "true"
type input "An [GEOGRAPHIC_DATA], [GEOGRAPHIC_DATA]"
type input "0367719793"
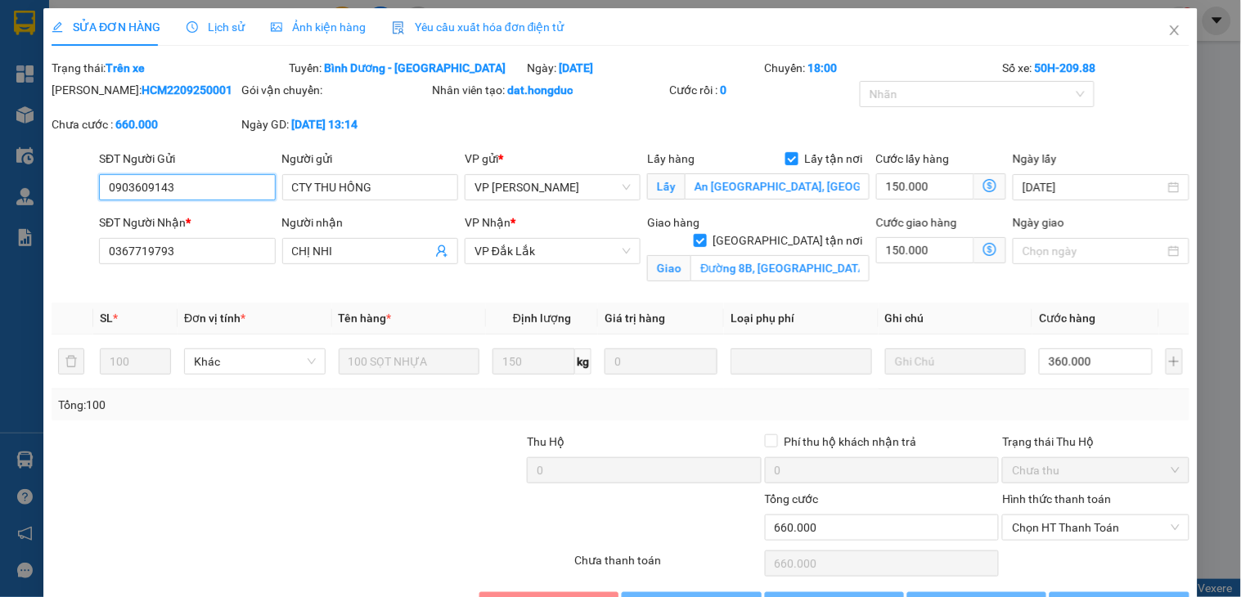
type input "CHỊ NHI"
checkbox input "true"
type input "Đường 8B, [GEOGRAPHIC_DATA], [GEOGRAPHIC_DATA], [GEOGRAPHIC_DATA]"
type input "0"
type input "660.000"
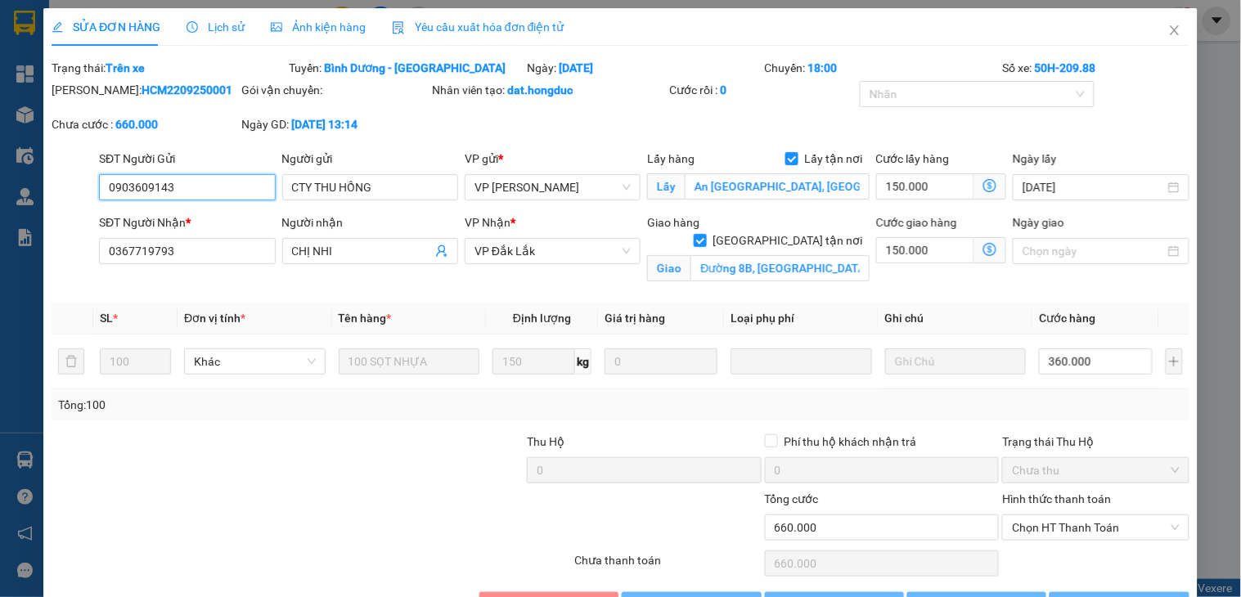
type input "660.000"
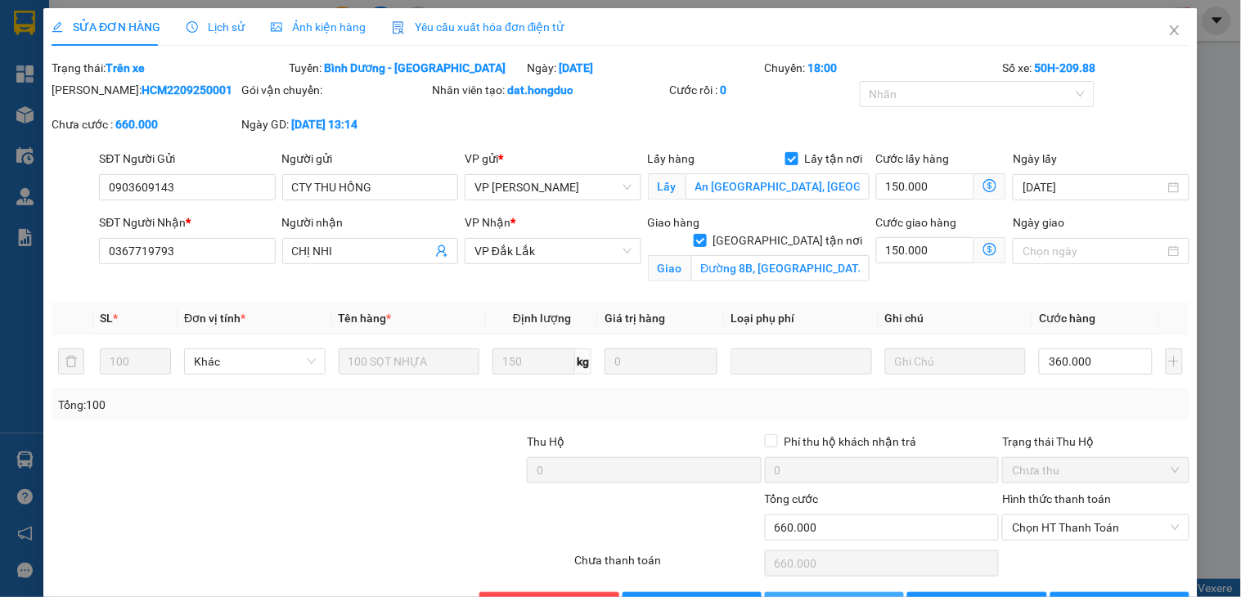
click at [840, 597] on span "Thêm ĐH mới" at bounding box center [844, 606] width 70 height 18
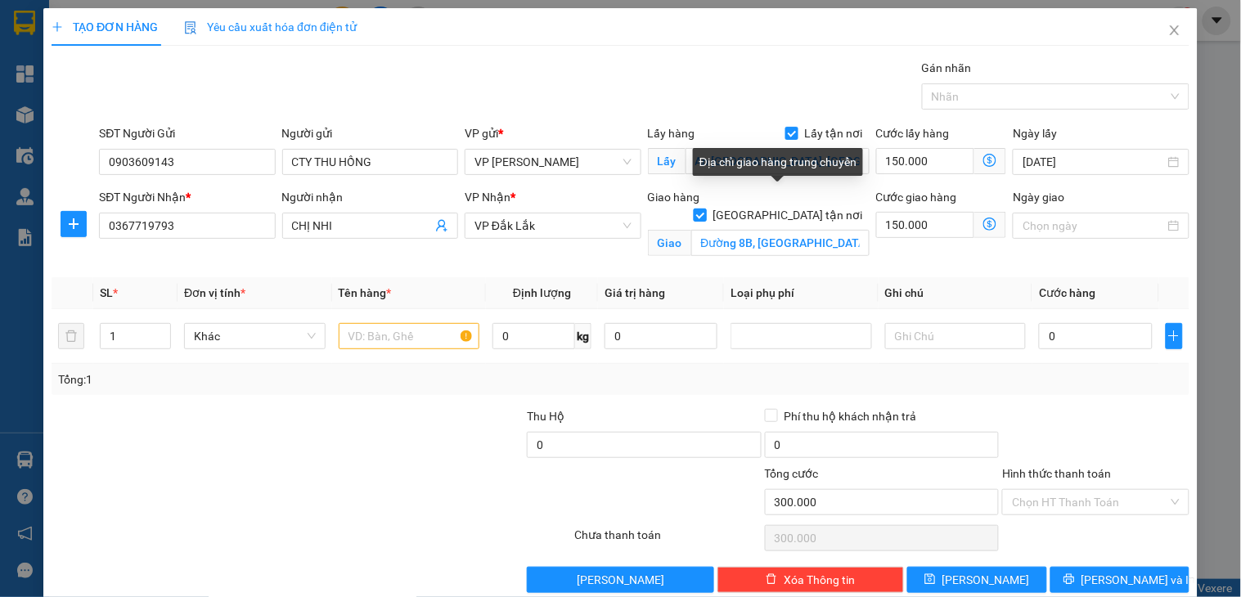
click at [705, 209] on input "[GEOGRAPHIC_DATA] tận nơi" at bounding box center [699, 214] width 11 height 11
checkbox input "false"
type input "150.000"
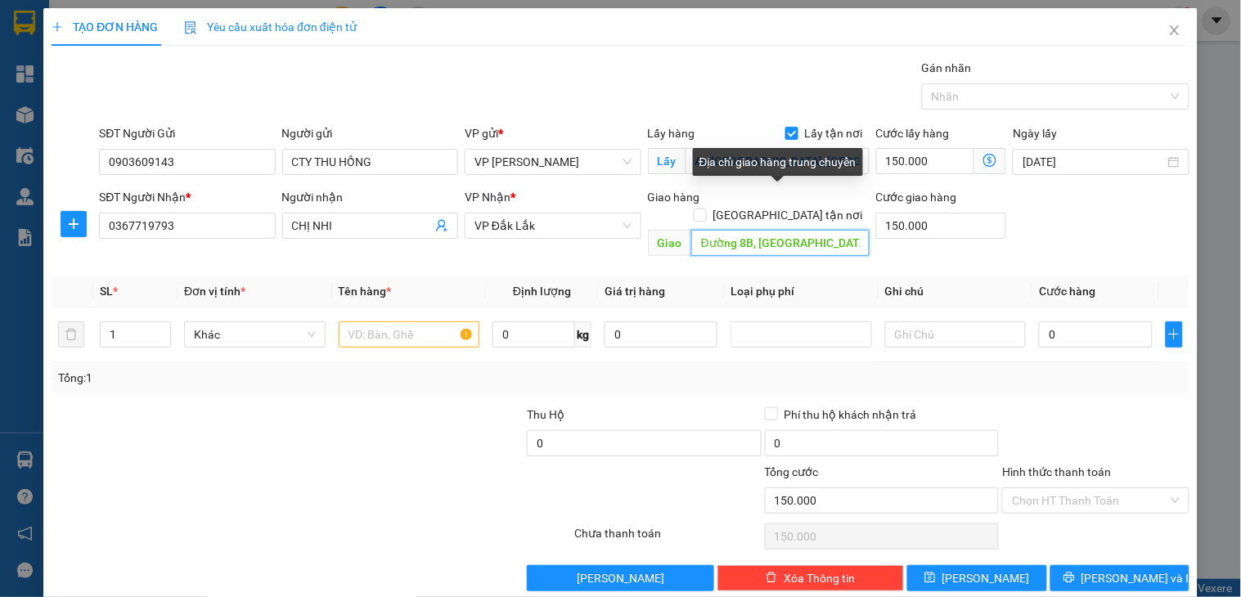
click at [782, 230] on input "Đường 8B, [GEOGRAPHIC_DATA], [GEOGRAPHIC_DATA], [GEOGRAPHIC_DATA]" at bounding box center [781, 243] width 178 height 26
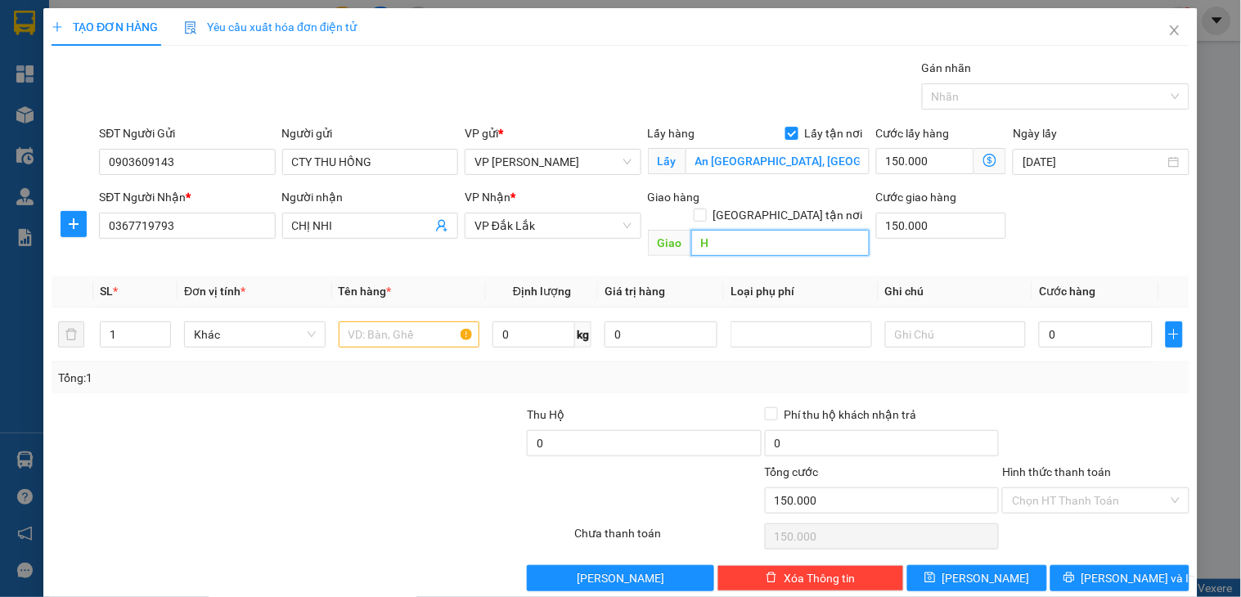
type input "HU"
type input "300.000"
type input "HUB [GEOGRAPHIC_DATA]"
click at [927, 218] on input "150.000" at bounding box center [941, 226] width 131 height 26
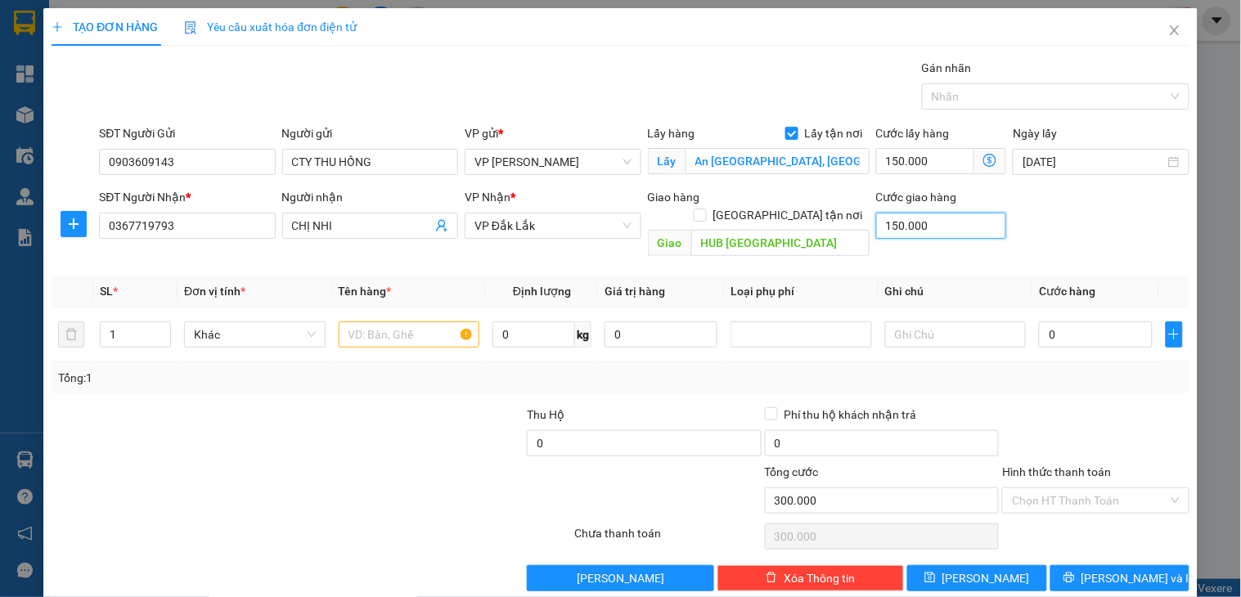
type input "0"
type input "150.000"
type input "0"
click at [915, 156] on input "150.000" at bounding box center [925, 161] width 99 height 26
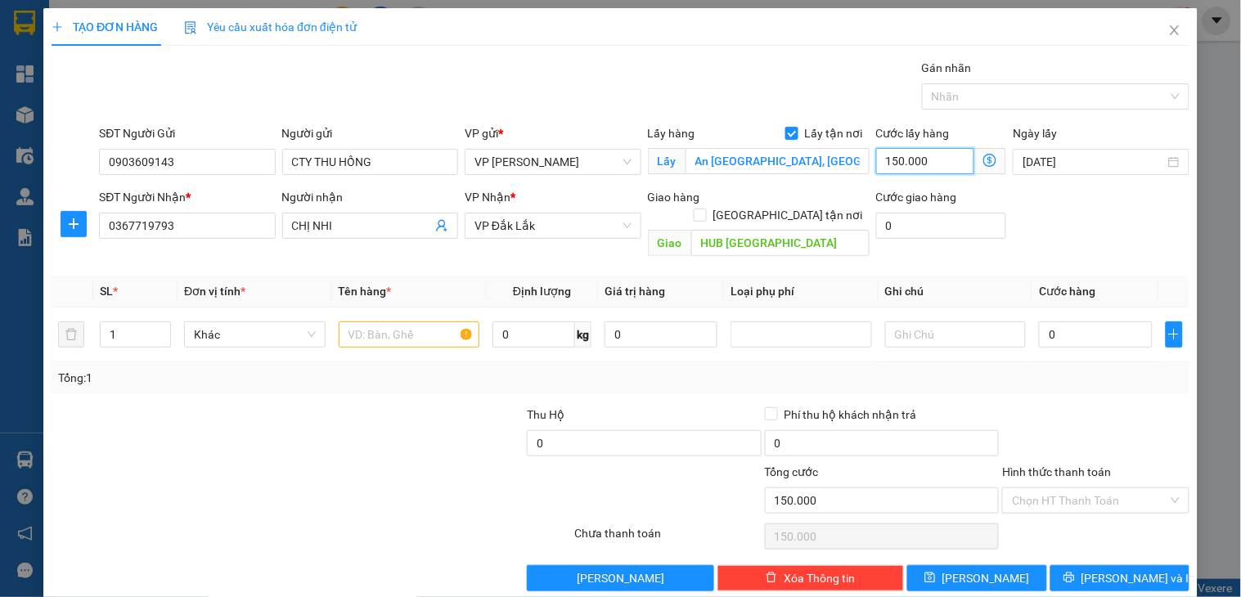
type input "2"
type input "20"
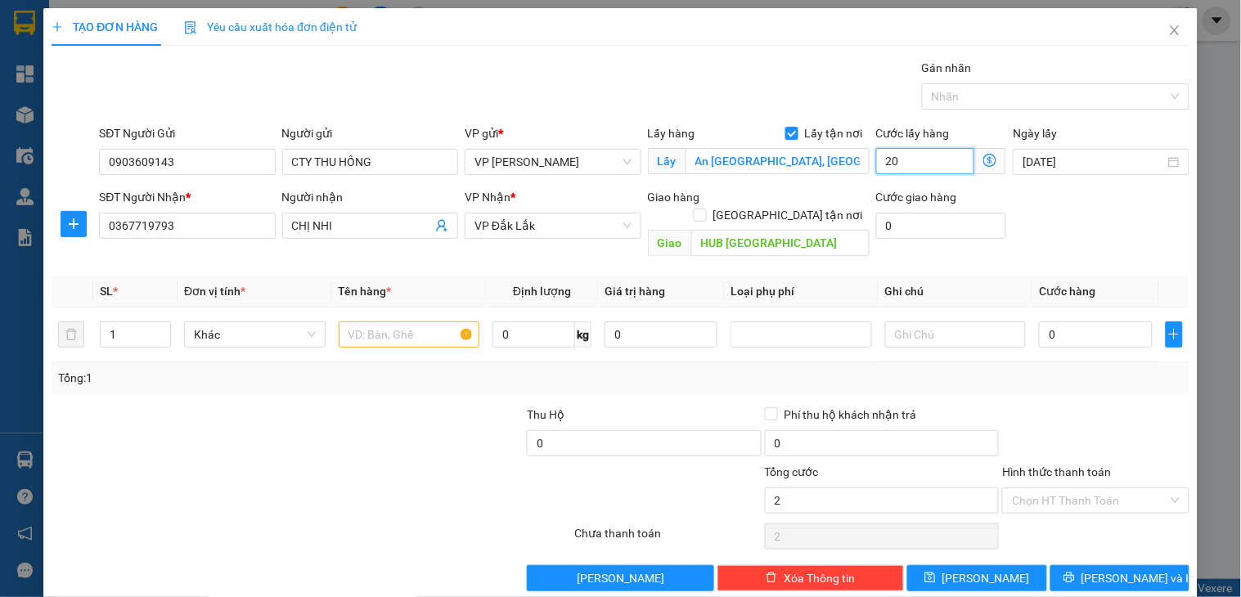
type input "20"
type input "200"
click at [134, 322] on input "1" at bounding box center [136, 334] width 70 height 25
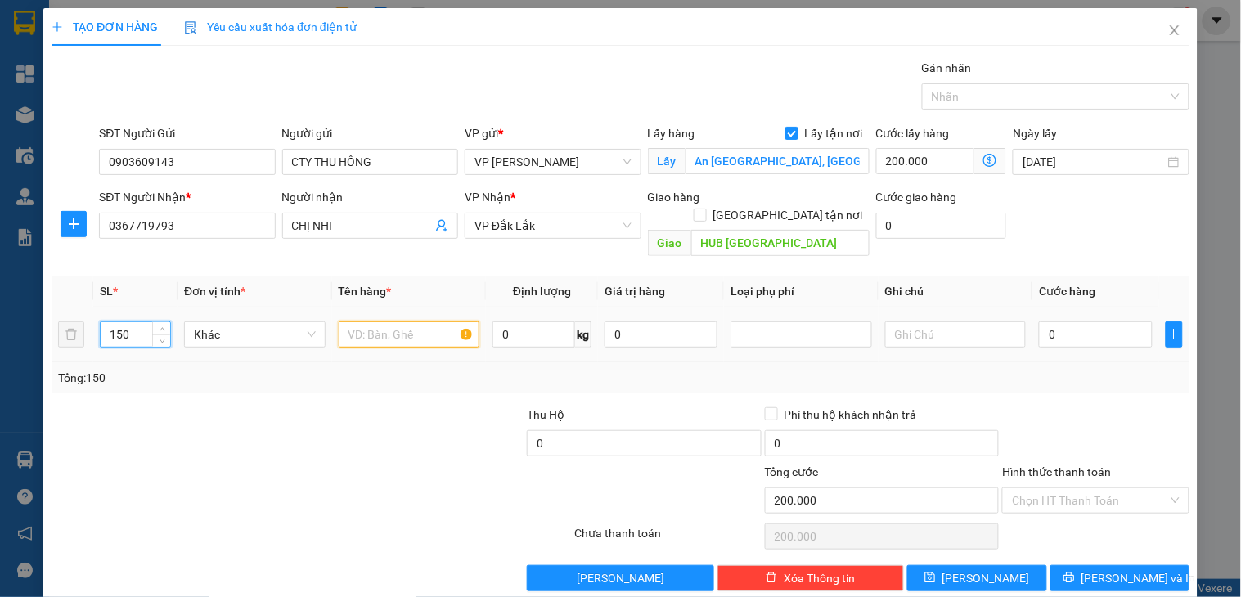
click at [390, 326] on input "text" at bounding box center [410, 335] width 142 height 26
click at [401, 322] on input "text" at bounding box center [410, 335] width 142 height 26
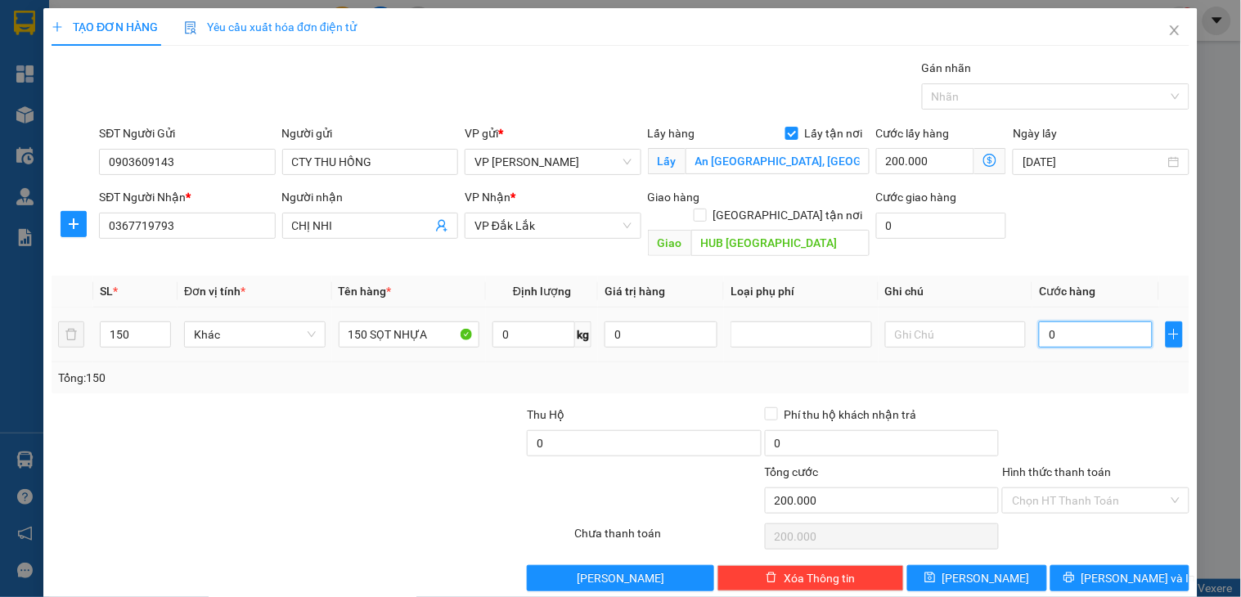
click at [1073, 322] on input "0" at bounding box center [1095, 335] width 113 height 26
click at [74, 214] on div "SĐT Người Nhận * 0367719793 Người nhận CHỊ NHI VP Nhận * VP [GEOGRAPHIC_DATA] t…" at bounding box center [621, 225] width 1142 height 75
paste input "967.467.232"
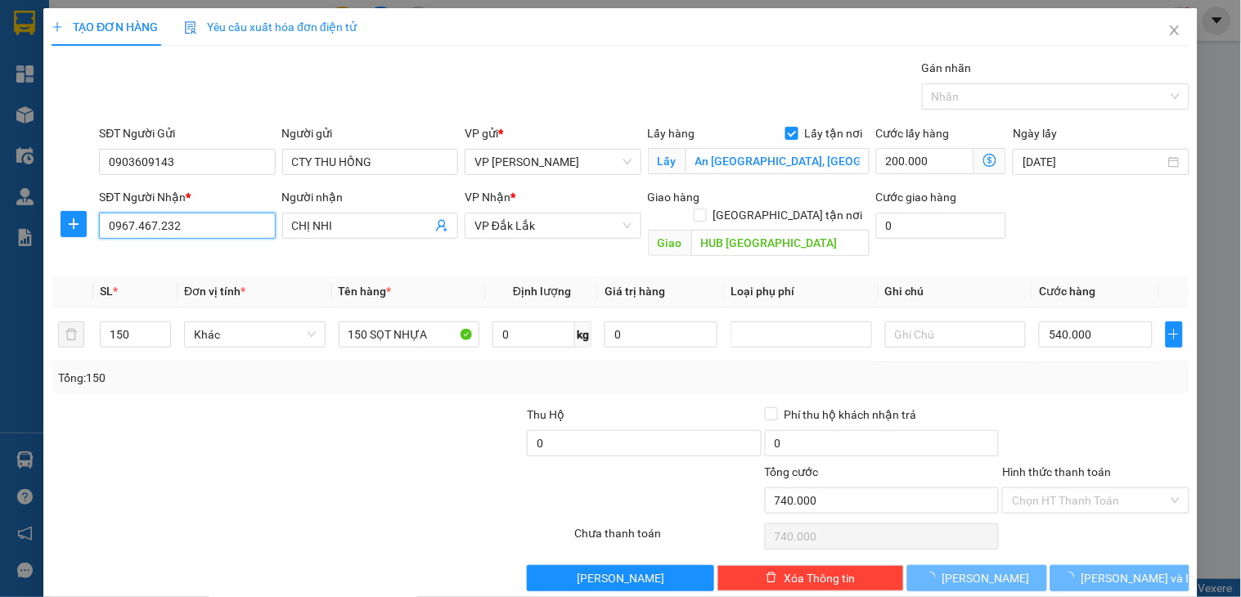
click at [159, 226] on input "0967.467.232" at bounding box center [187, 226] width 176 height 26
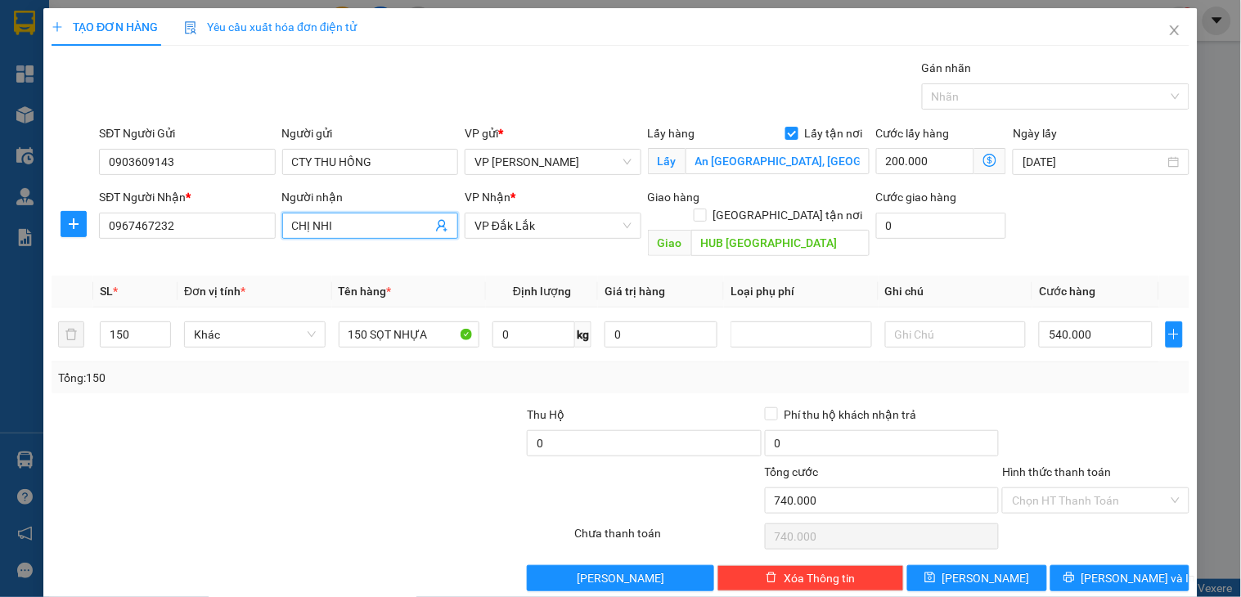
click at [349, 218] on input "CHỊ NHI" at bounding box center [362, 226] width 140 height 18
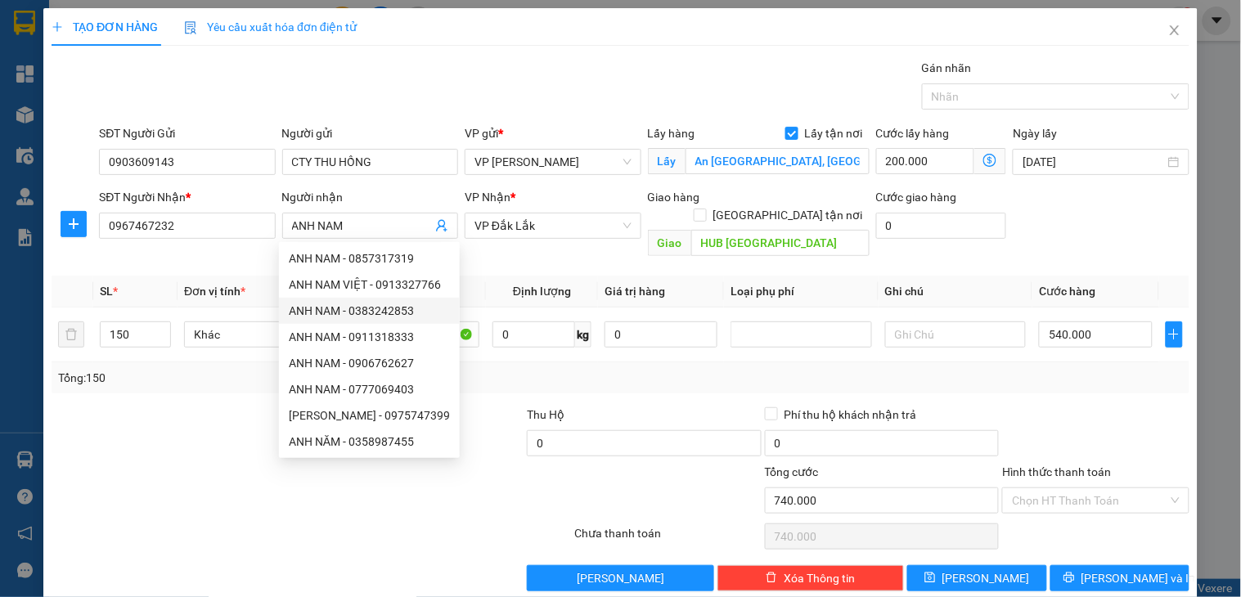
click at [1106, 369] on div "Tổng: 150" at bounding box center [620, 378] width 1125 height 18
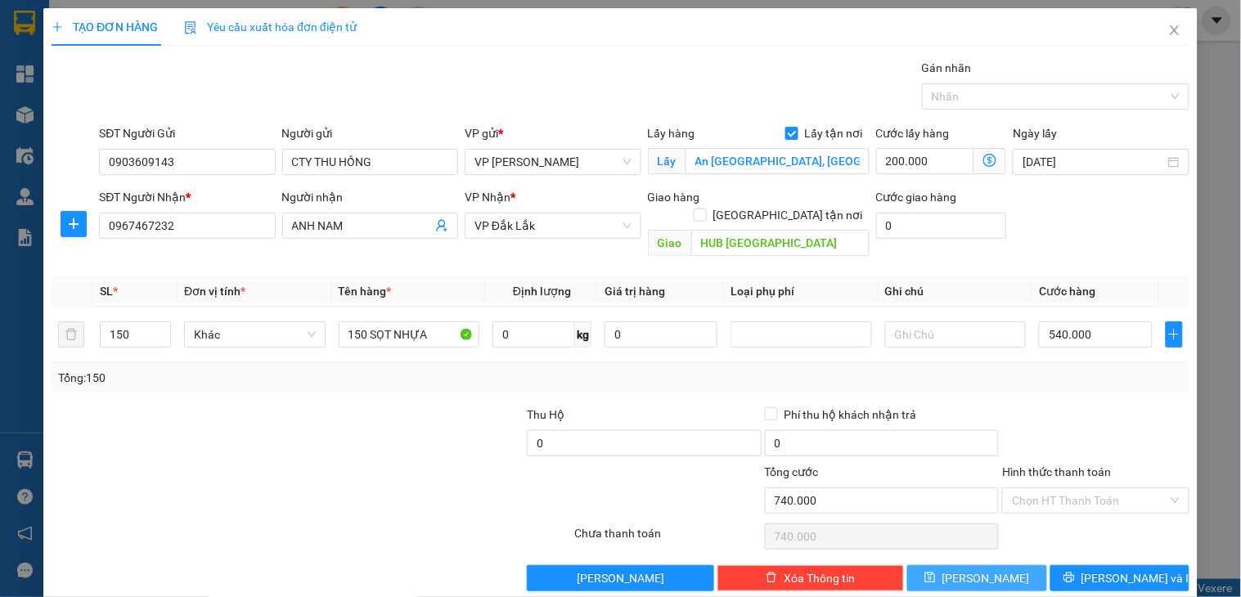
click at [998, 565] on button "[PERSON_NAME]" at bounding box center [977, 578] width 139 height 26
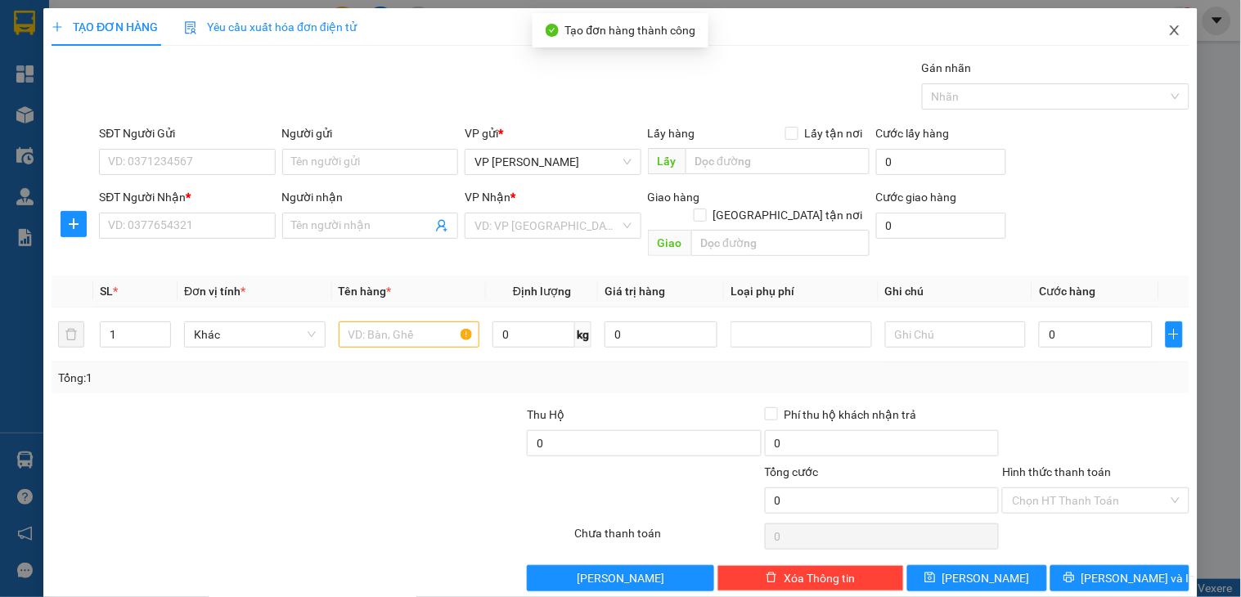
click at [1170, 29] on icon "close" at bounding box center [1174, 30] width 9 height 10
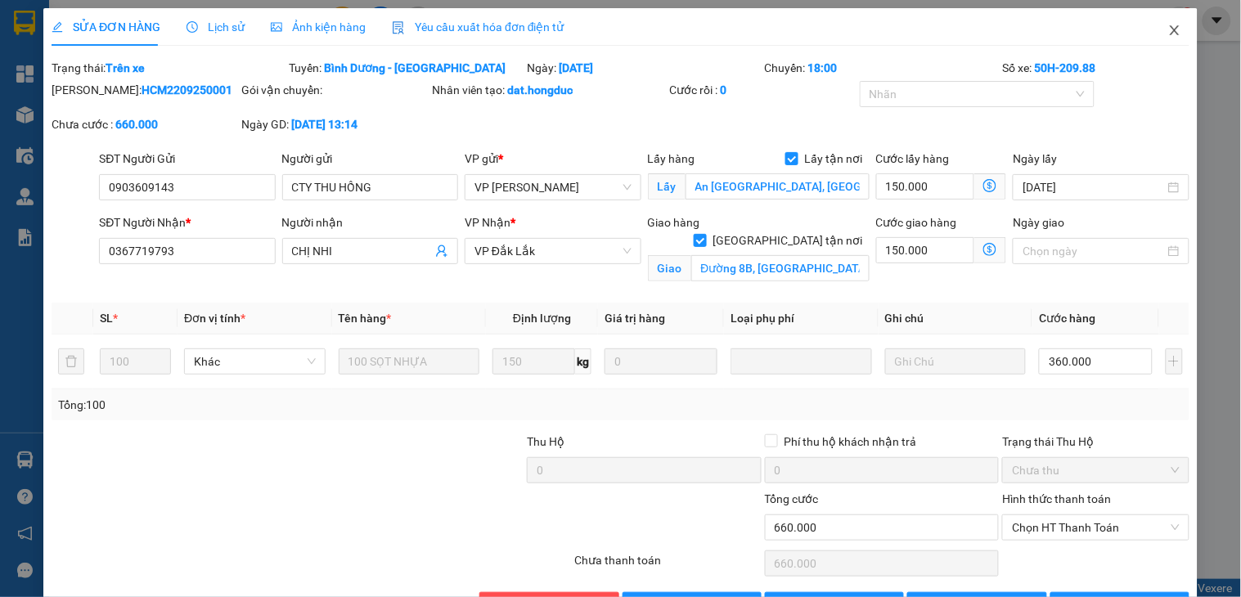
click at [1170, 34] on icon "close" at bounding box center [1174, 30] width 9 height 10
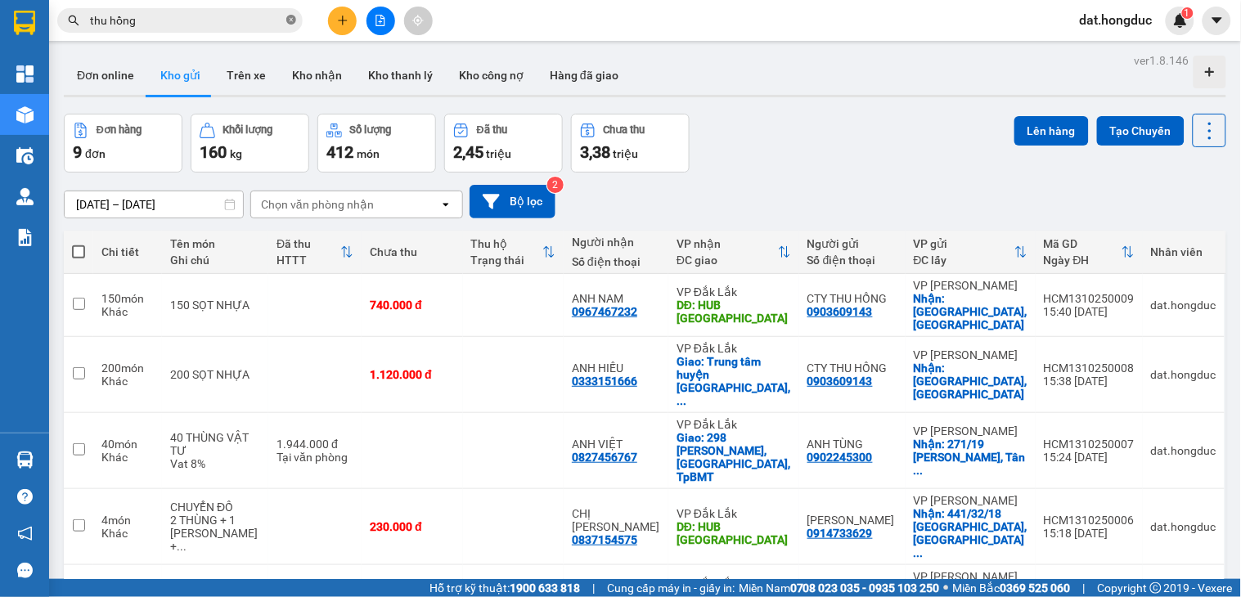
click at [291, 16] on icon "close-circle" at bounding box center [291, 20] width 10 height 10
click at [236, 21] on input "text" at bounding box center [186, 20] width 193 height 18
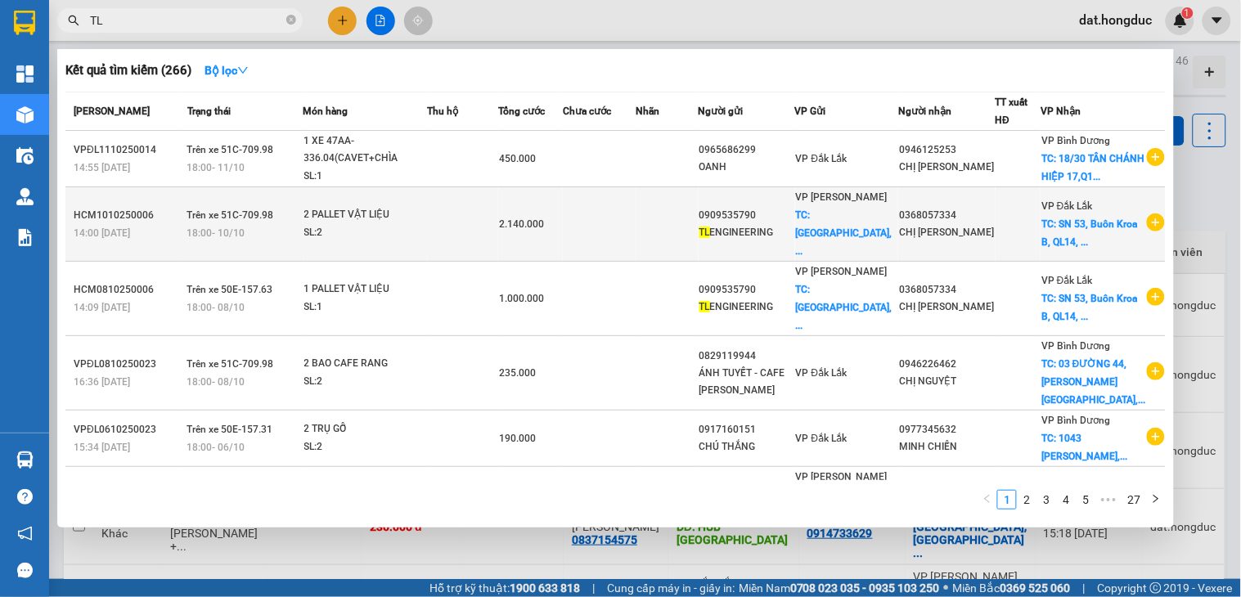
click at [1151, 232] on icon "plus-circle" at bounding box center [1156, 223] width 18 height 18
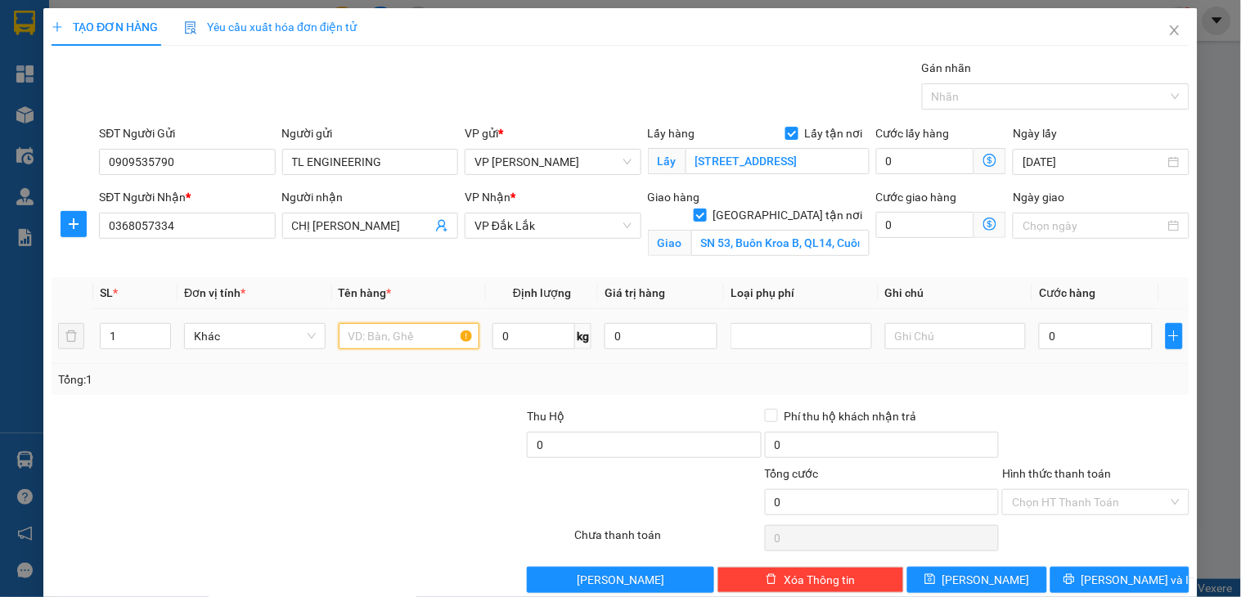
click at [412, 330] on input "text" at bounding box center [410, 336] width 142 height 26
click at [1101, 333] on input "0" at bounding box center [1095, 336] width 113 height 26
click at [1057, 505] on input "Hình thức thanh toán" at bounding box center [1089, 502] width 155 height 25
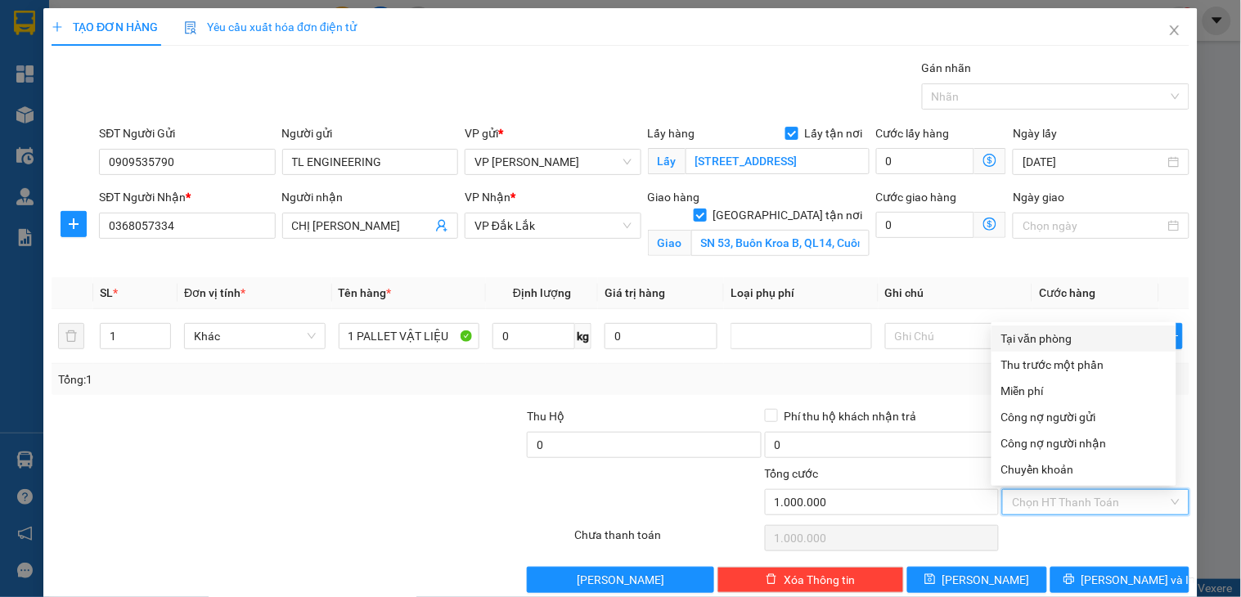
click at [1051, 330] on div "Tại văn phòng" at bounding box center [1084, 339] width 165 height 18
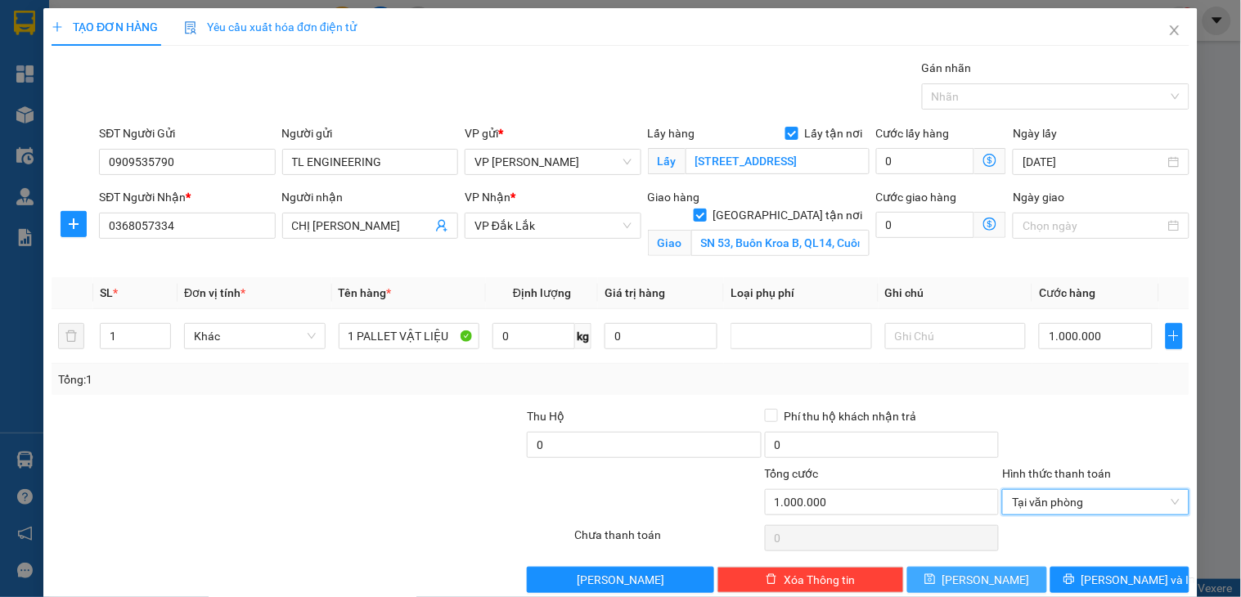
click at [994, 583] on button "[PERSON_NAME]" at bounding box center [977, 580] width 139 height 26
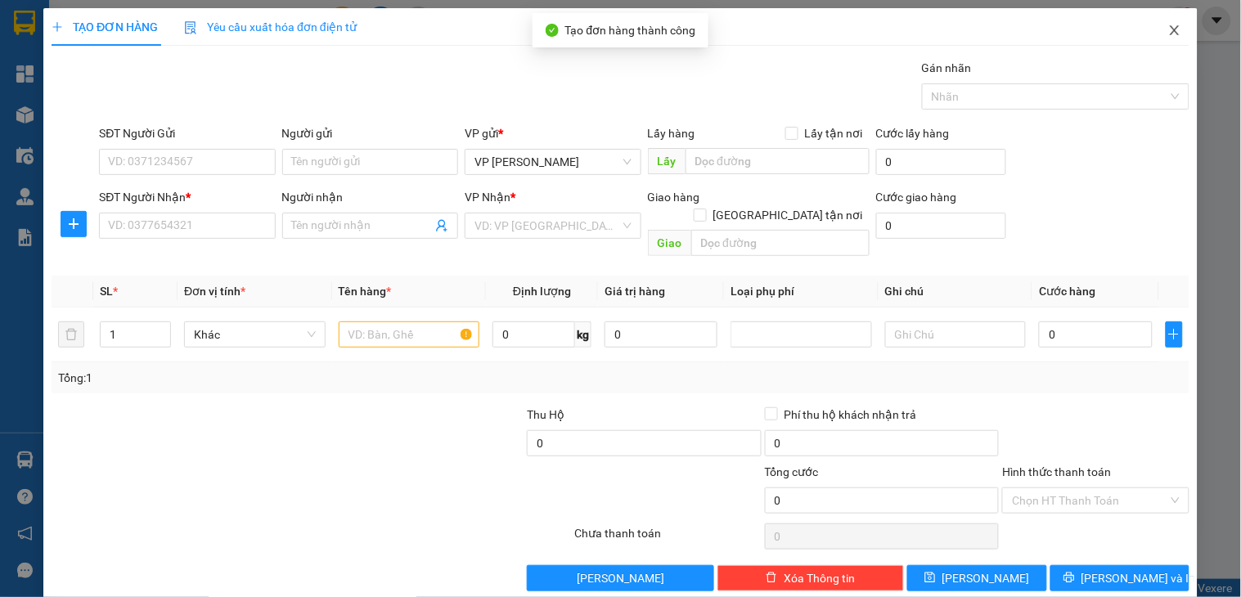
click at [1169, 30] on icon "close" at bounding box center [1175, 30] width 13 height 13
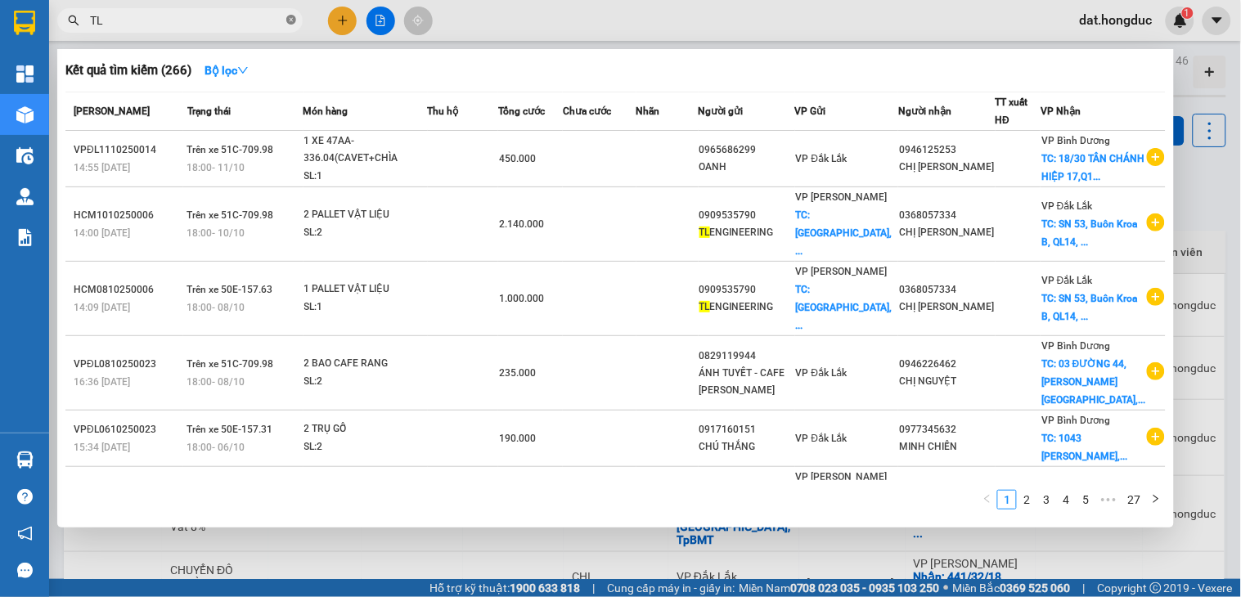
click at [295, 17] on icon "close-circle" at bounding box center [291, 20] width 10 height 10
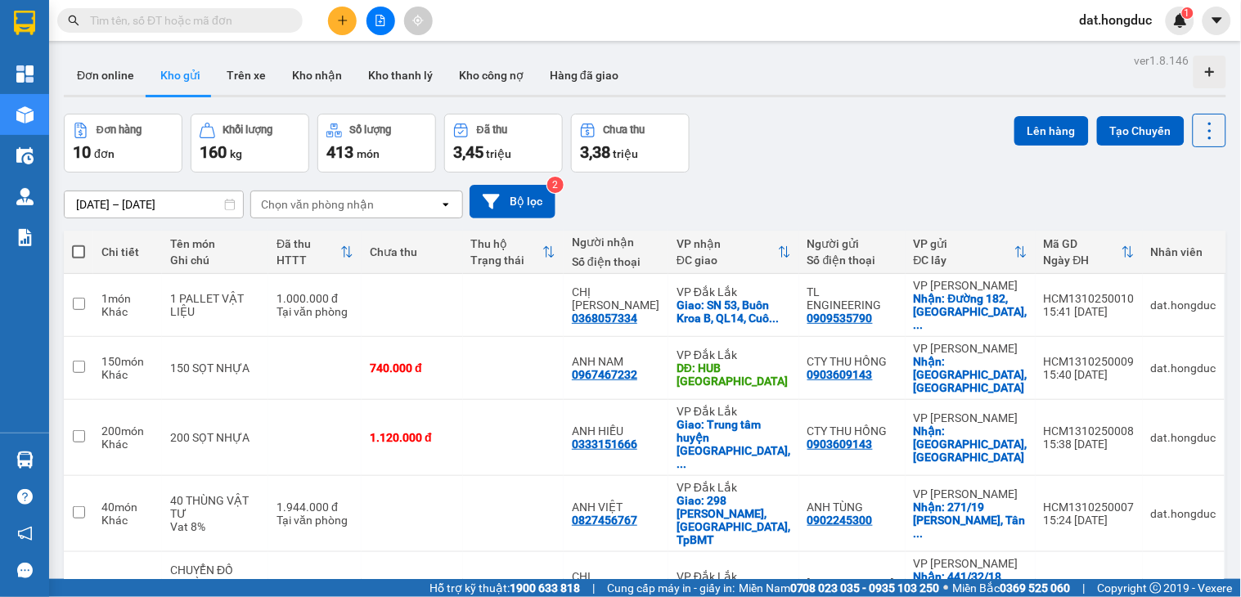
click at [78, 250] on span at bounding box center [78, 252] width 13 height 13
click at [79, 244] on input "checkbox" at bounding box center [79, 244] width 0 height 0
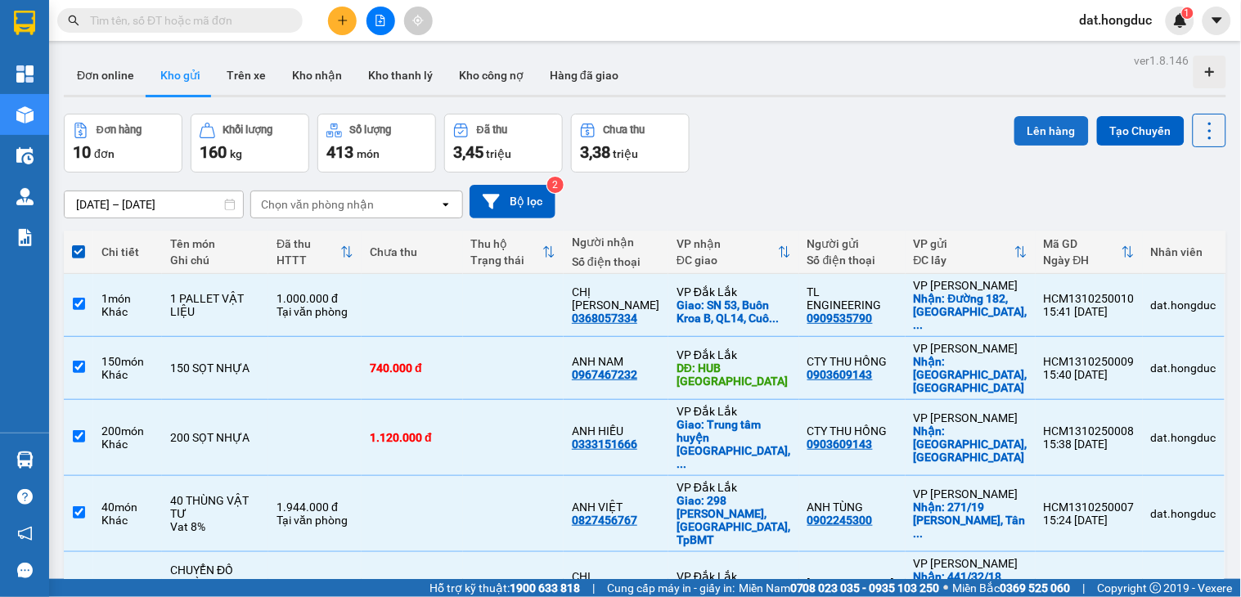
click at [1037, 129] on button "Lên hàng" at bounding box center [1052, 130] width 74 height 29
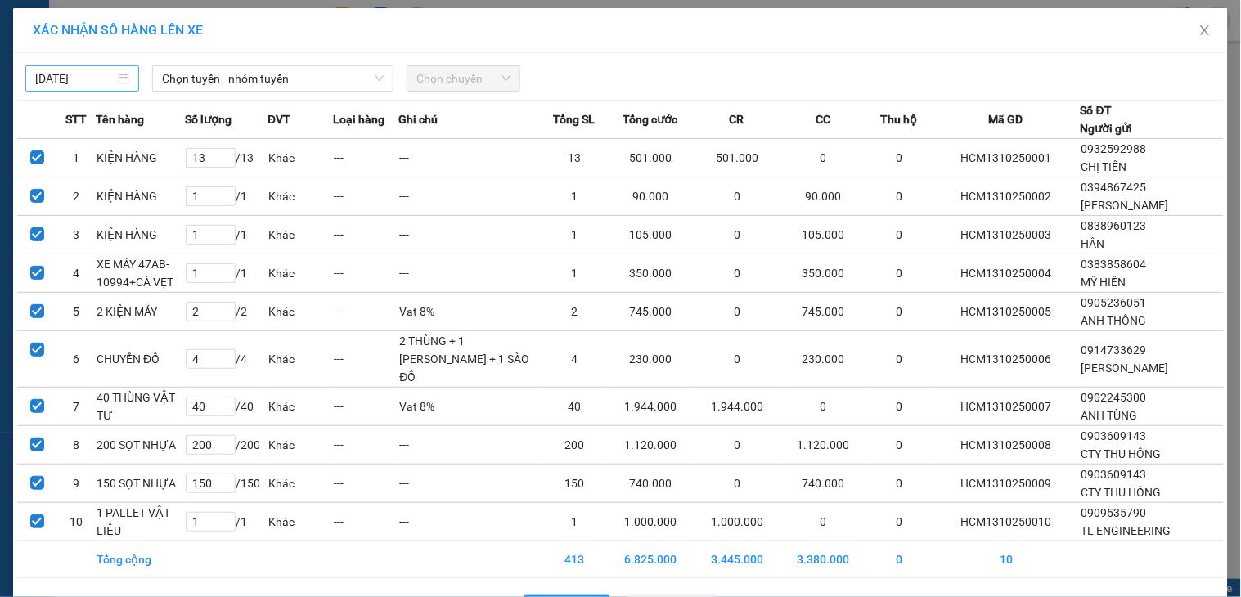
click at [98, 78] on body "Kết quả tìm kiếm ( 266 ) Bộ lọc Mã ĐH Trạng thái Món hàng Thu hộ Tổng cước Chưa…" at bounding box center [620, 298] width 1241 height 597
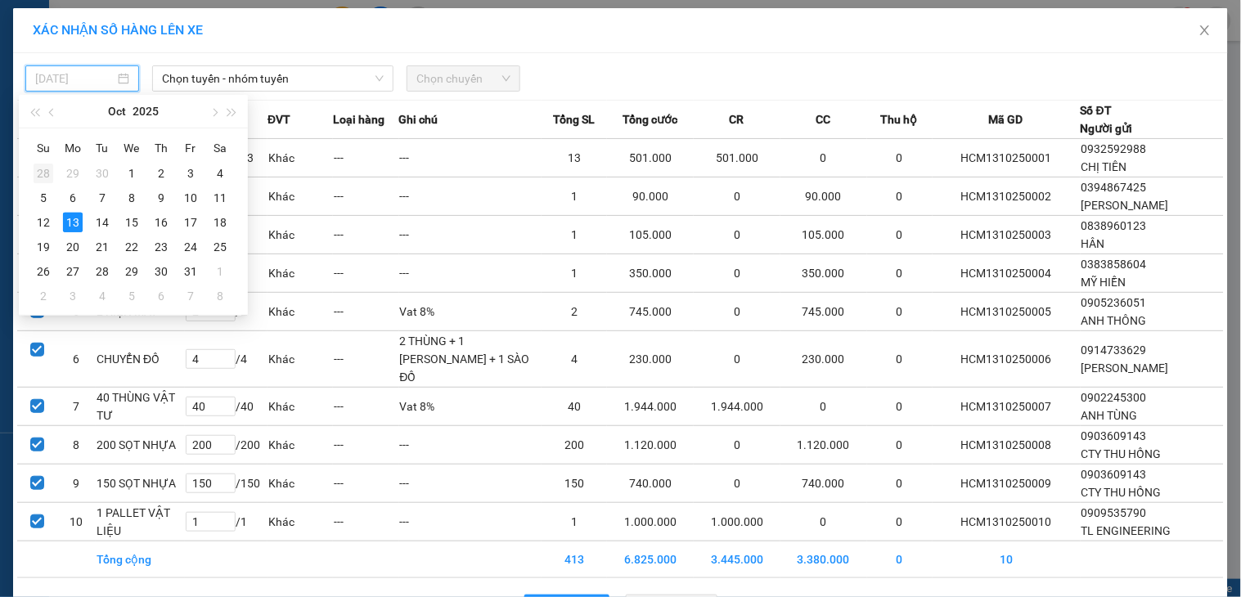
click at [43, 170] on div "28" at bounding box center [44, 174] width 20 height 20
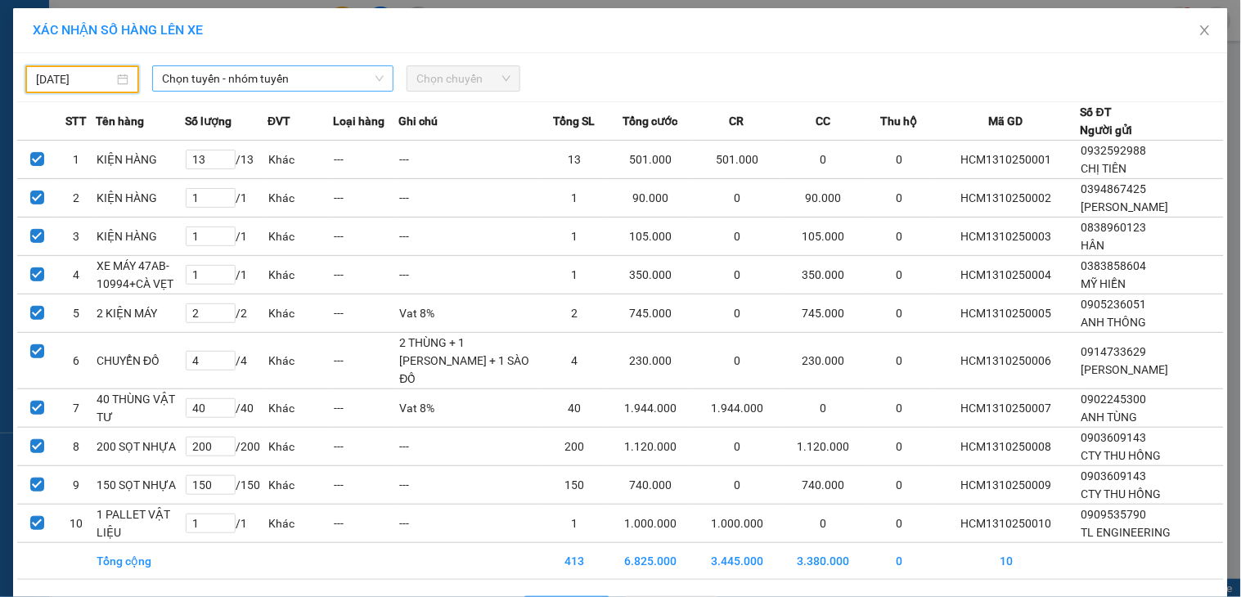
click at [282, 74] on span "Chọn tuyến - nhóm tuyến" at bounding box center [273, 78] width 222 height 25
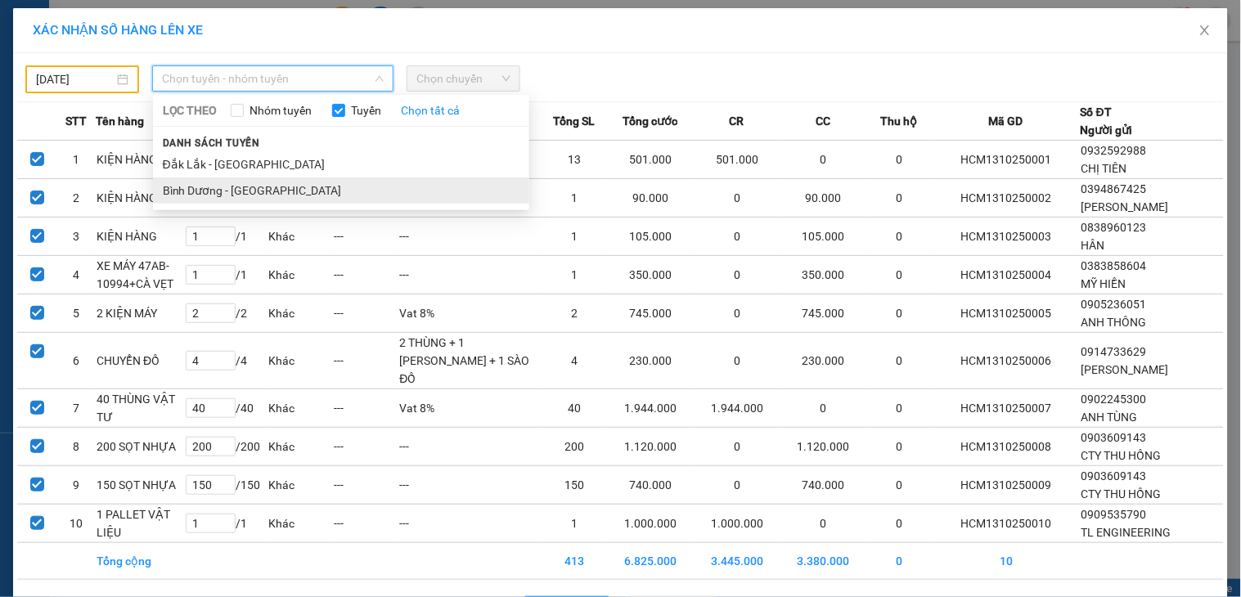
click at [219, 181] on li "Bình Dương - [GEOGRAPHIC_DATA]" at bounding box center [341, 191] width 376 height 26
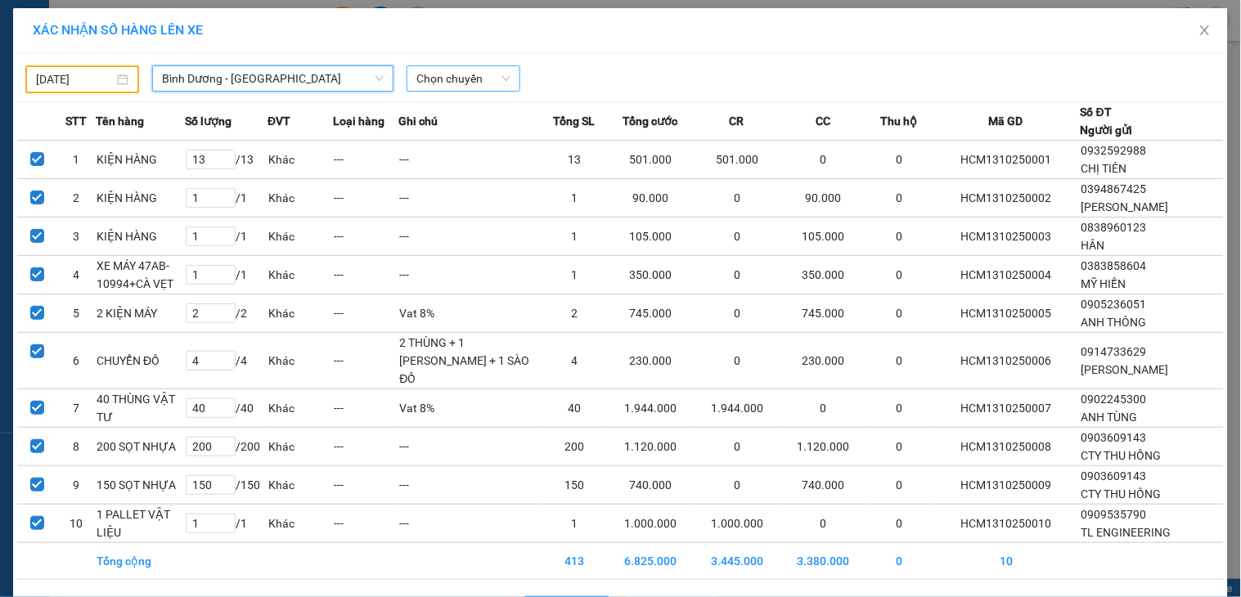
click at [440, 74] on span "Chọn chuyến" at bounding box center [464, 78] width 94 height 25
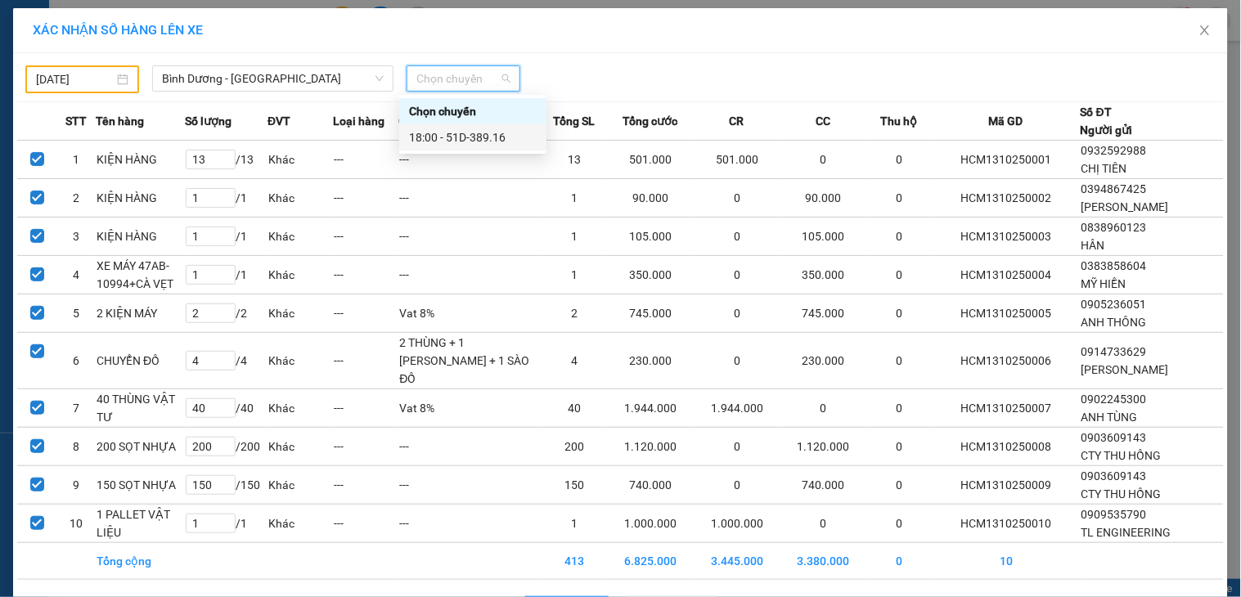
click at [472, 135] on div "18:00 - 51D-389.16" at bounding box center [473, 137] width 128 height 18
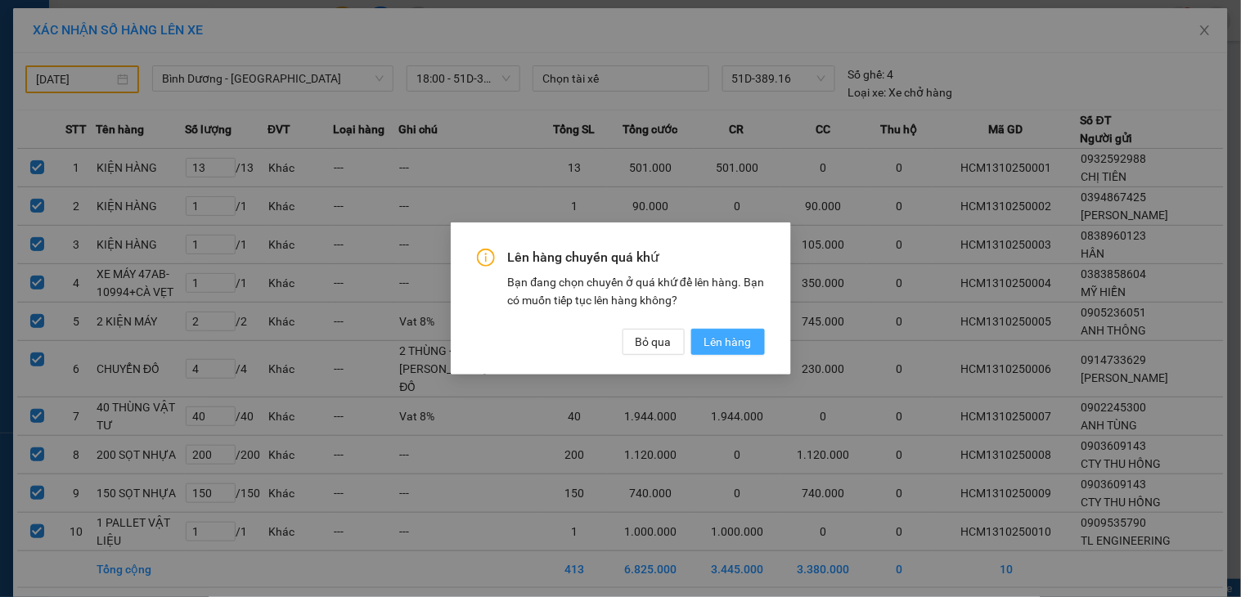
click at [727, 336] on span "Lên hàng" at bounding box center [728, 342] width 47 height 18
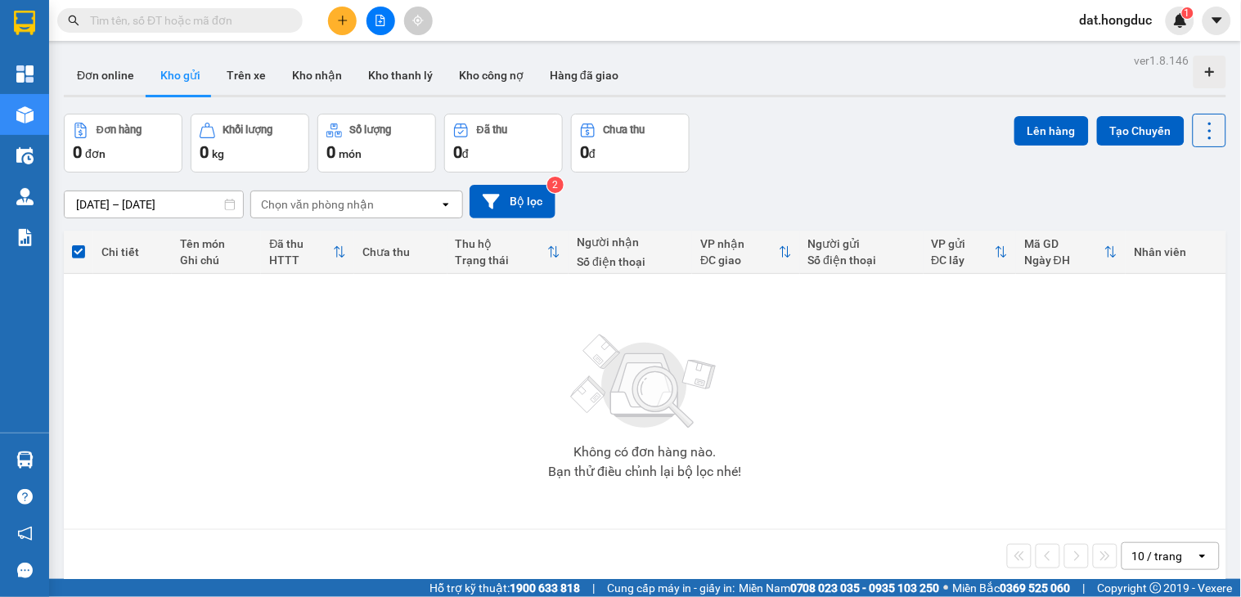
click at [381, 20] on icon "file-add" at bounding box center [380, 20] width 11 height 11
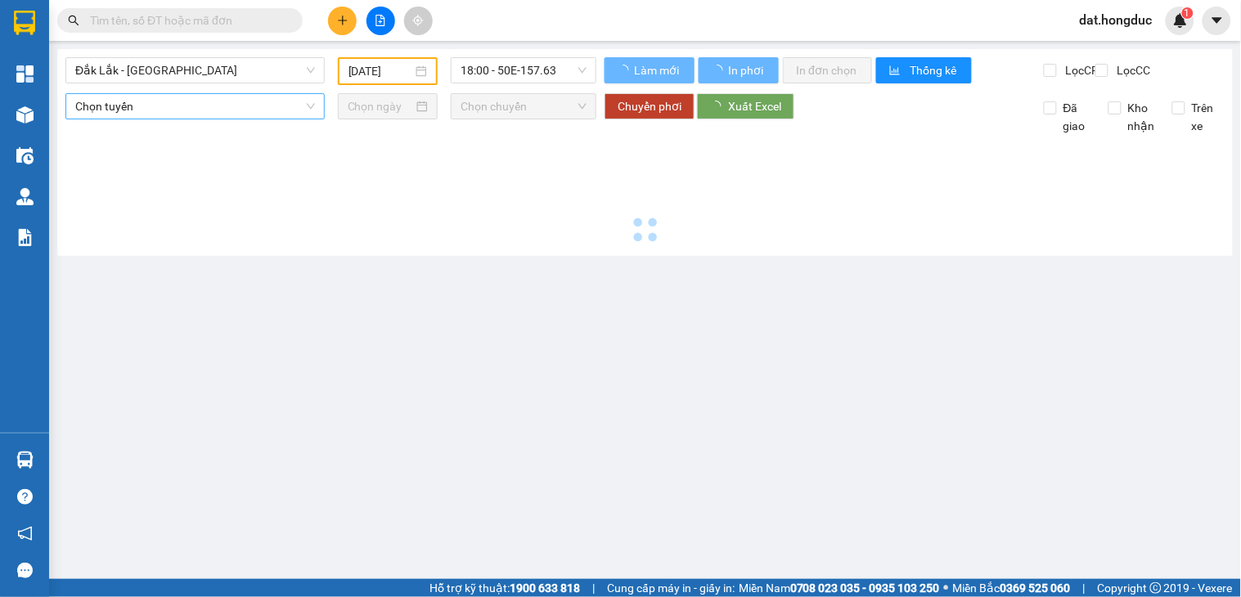
click at [173, 74] on span "Đắk Lắk - [GEOGRAPHIC_DATA]" at bounding box center [195, 70] width 240 height 25
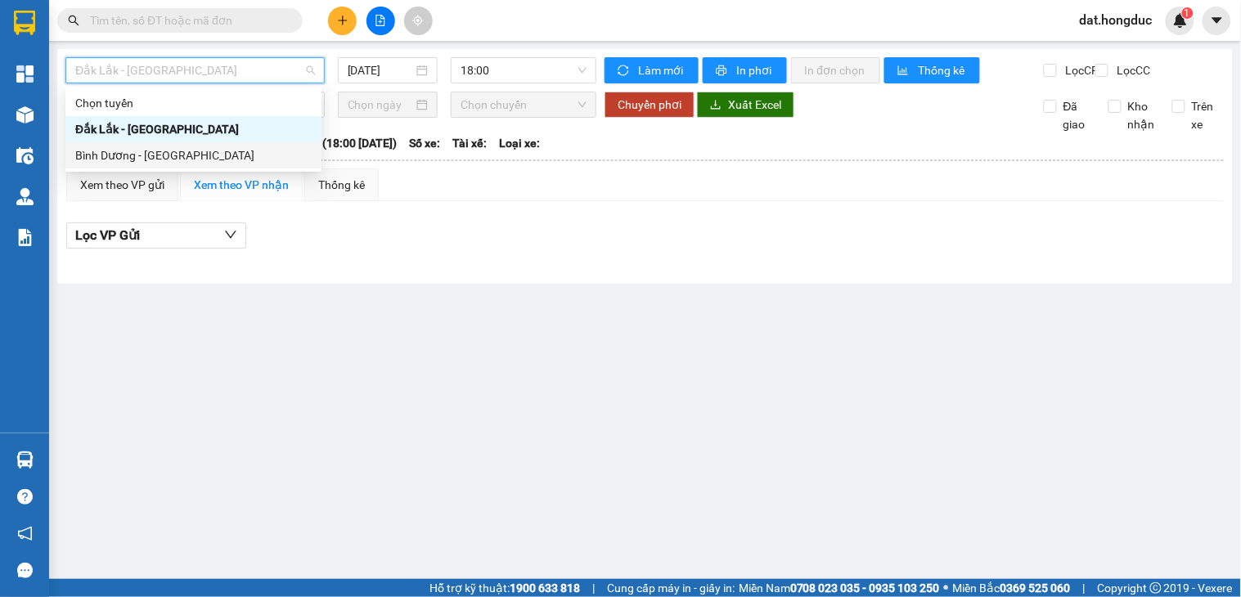
click at [143, 160] on div "Bình Dương - [GEOGRAPHIC_DATA]" at bounding box center [193, 155] width 237 height 18
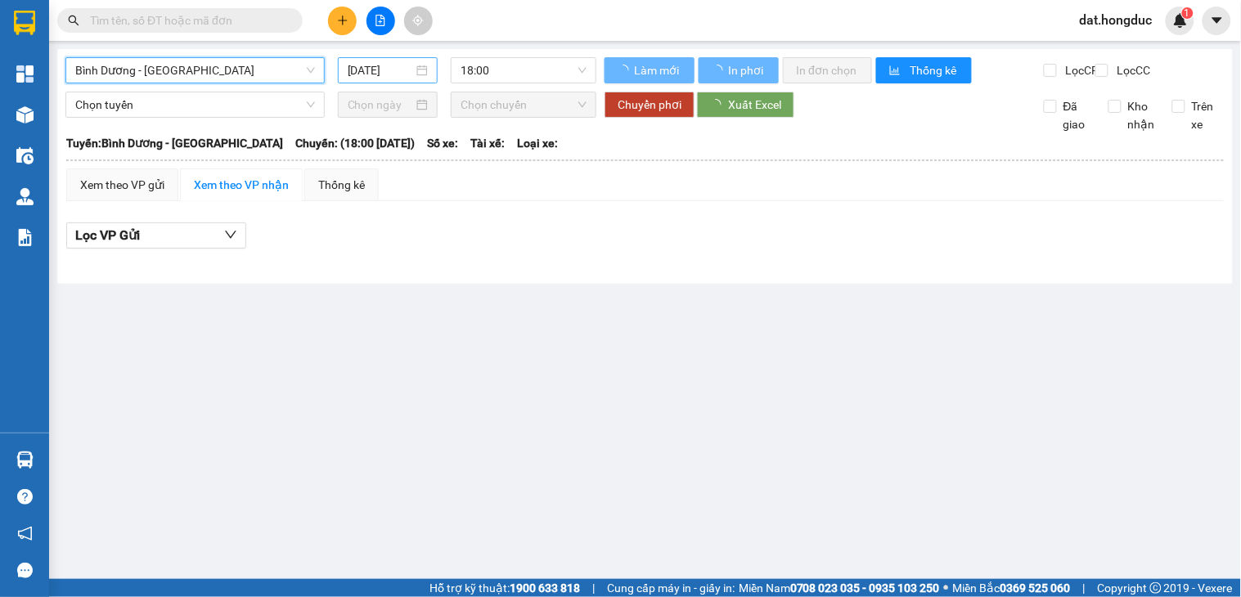
click at [409, 70] on input "[DATE]" at bounding box center [381, 70] width 66 height 18
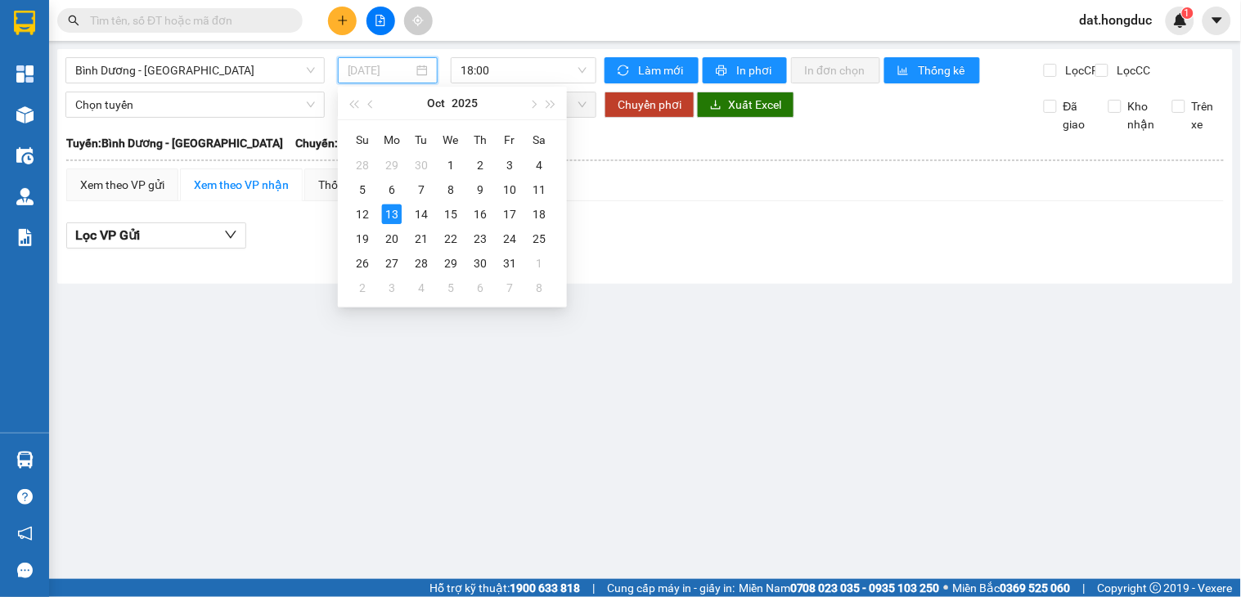
click at [364, 170] on div "28" at bounding box center [363, 165] width 20 height 20
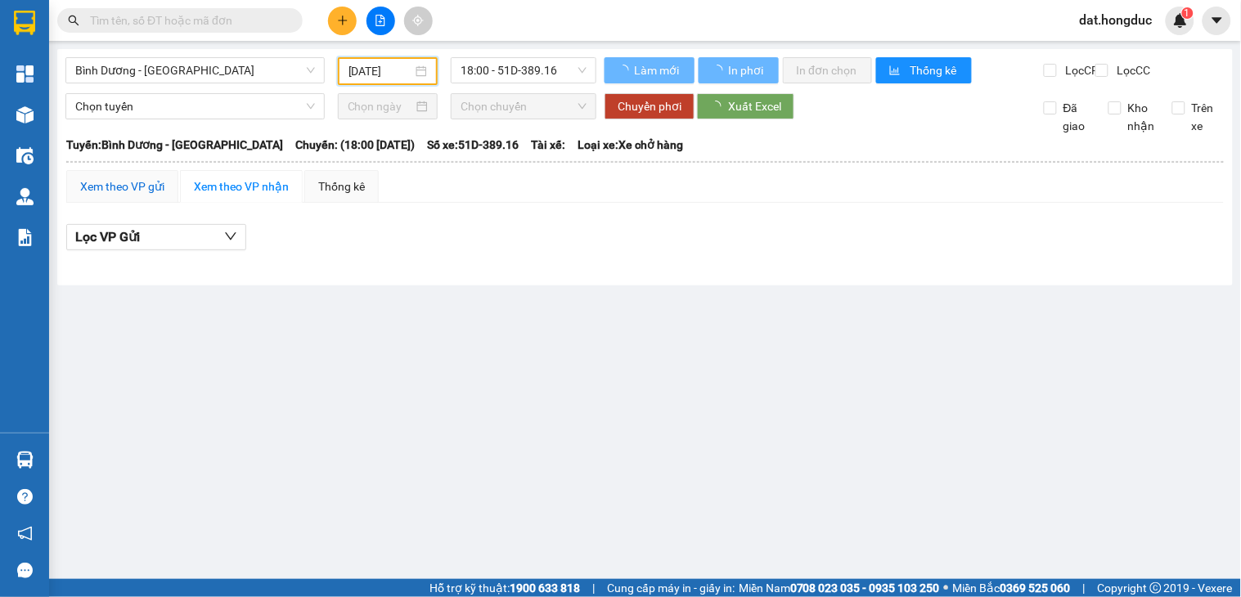
click at [128, 195] on div "Xem theo VP gửi" at bounding box center [122, 187] width 84 height 18
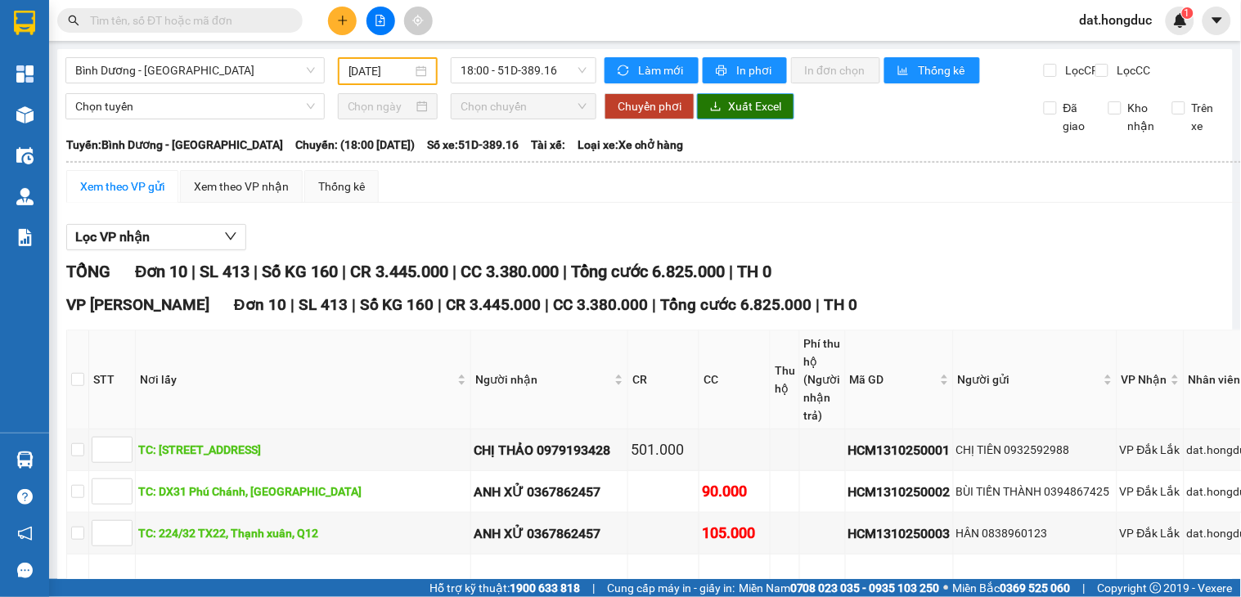
click at [754, 115] on span "Xuất Excel" at bounding box center [754, 106] width 53 height 18
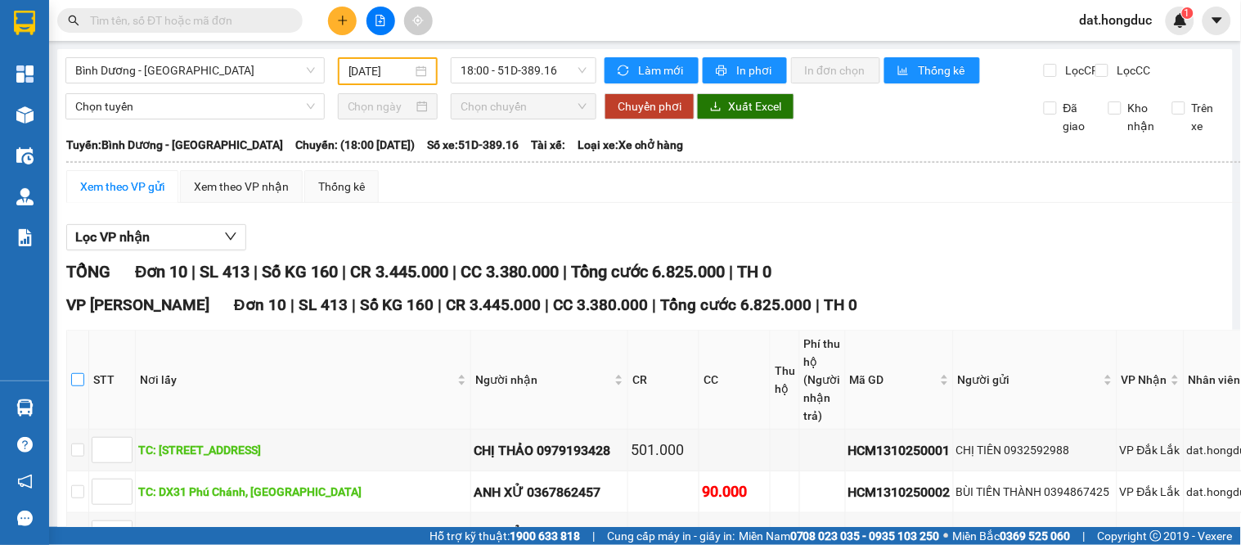
click at [78, 386] on input "checkbox" at bounding box center [77, 379] width 13 height 13
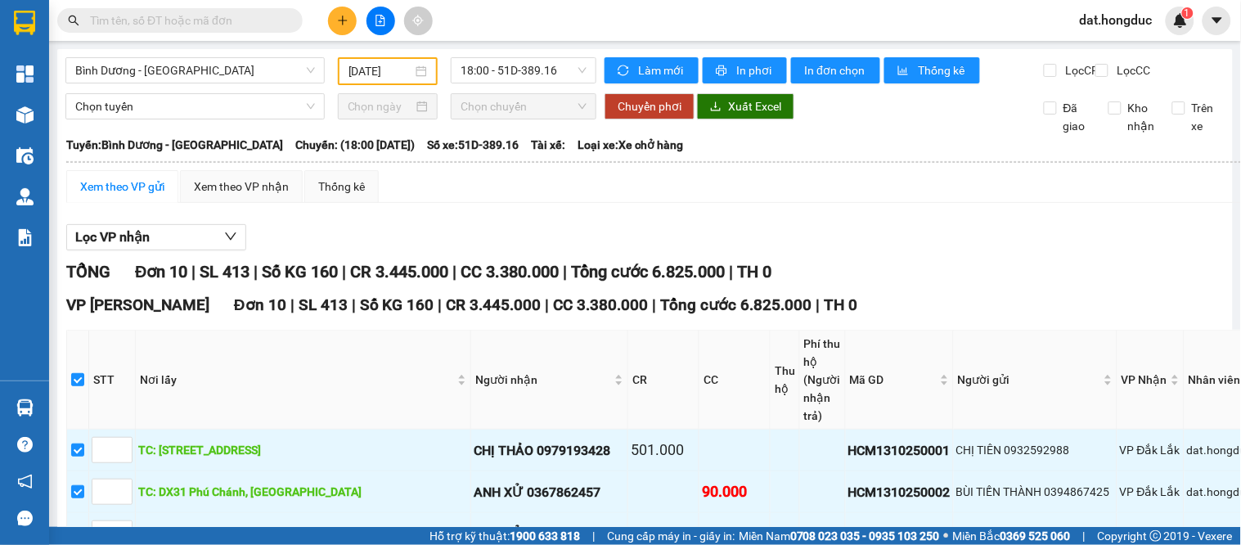
scroll to position [810, 0]
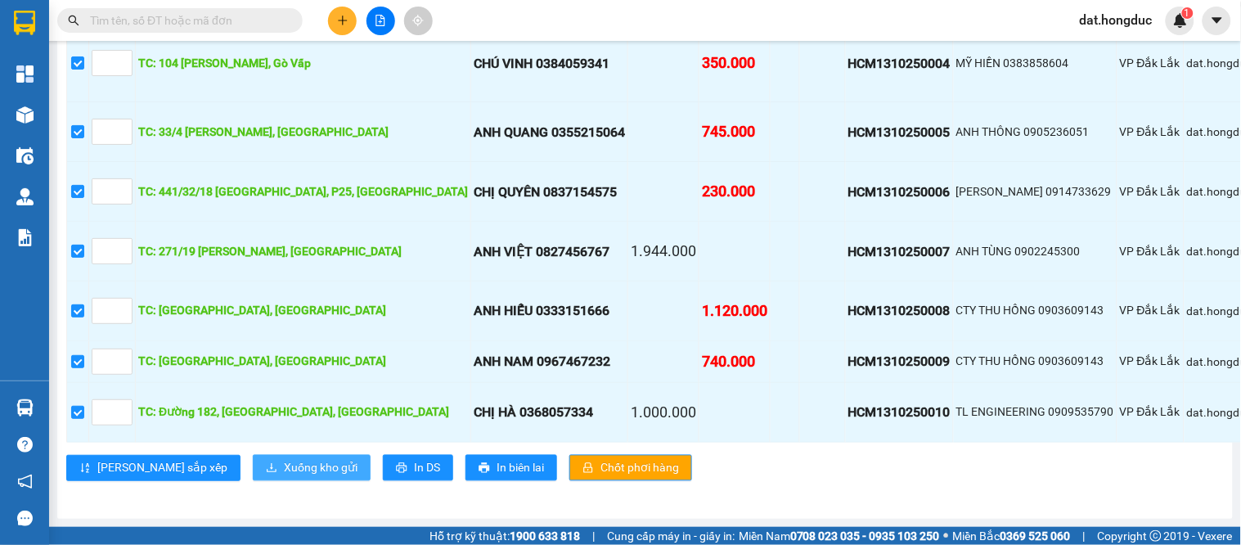
click at [284, 459] on span "Xuống kho gửi" at bounding box center [321, 468] width 74 height 18
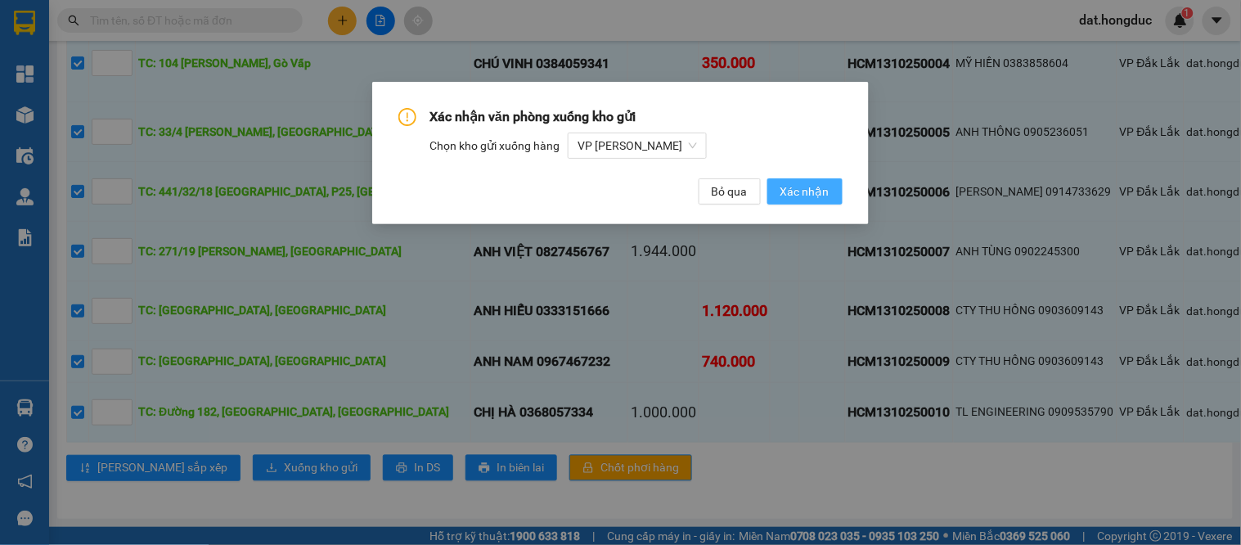
click at [809, 189] on span "Xác nhận" at bounding box center [805, 191] width 49 height 18
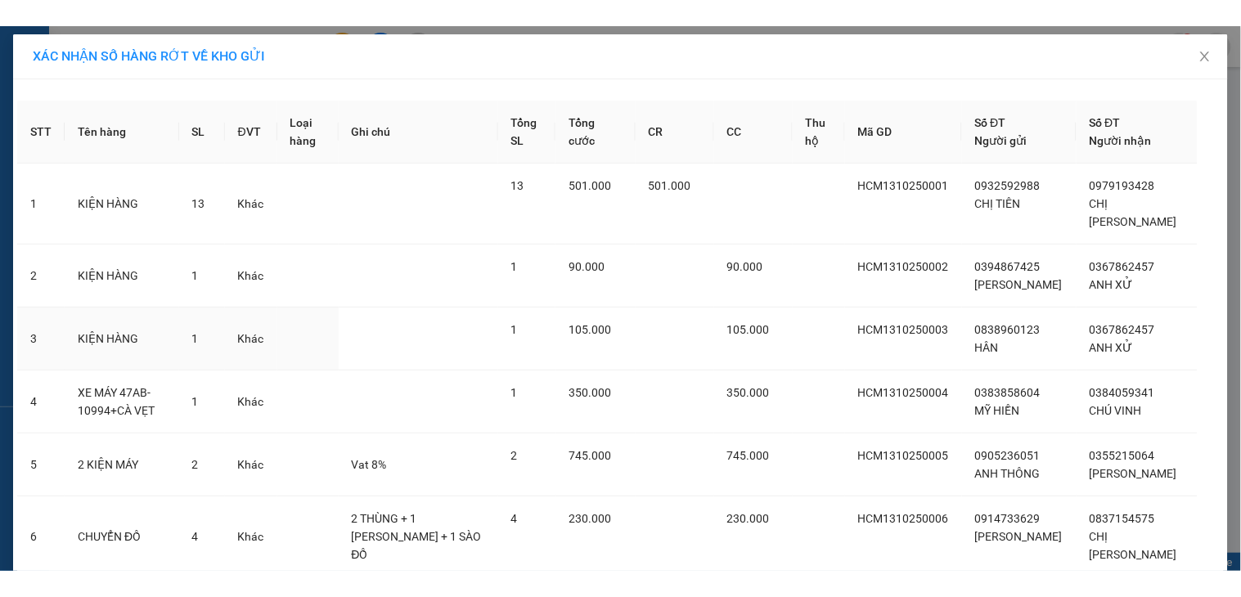
scroll to position [396, 0]
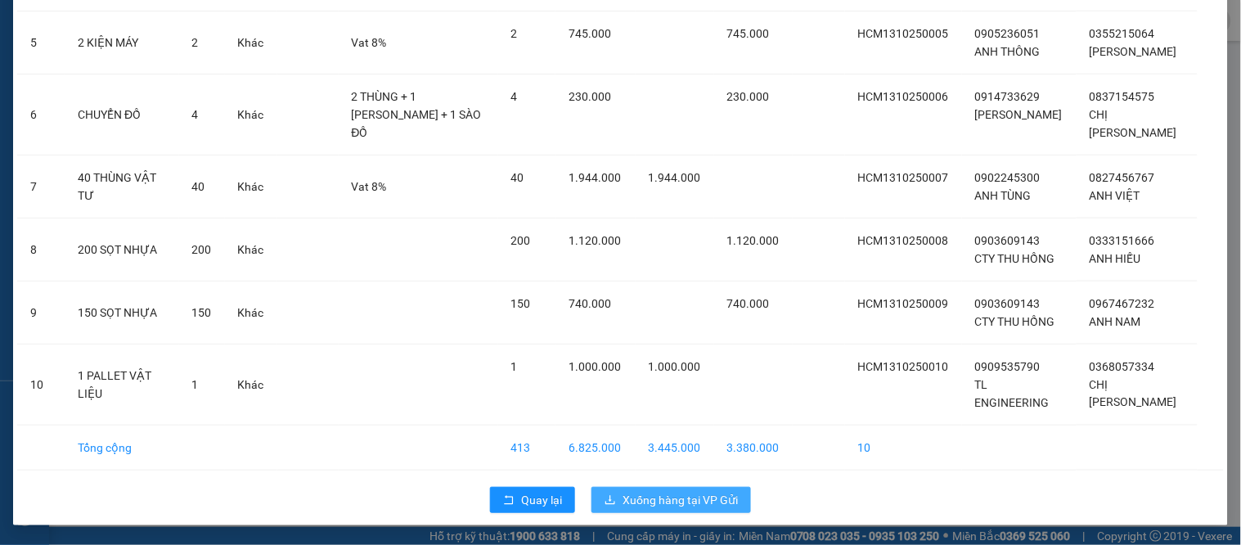
click at [702, 497] on span "Xuống hàng tại VP Gửi" at bounding box center [680, 500] width 115 height 18
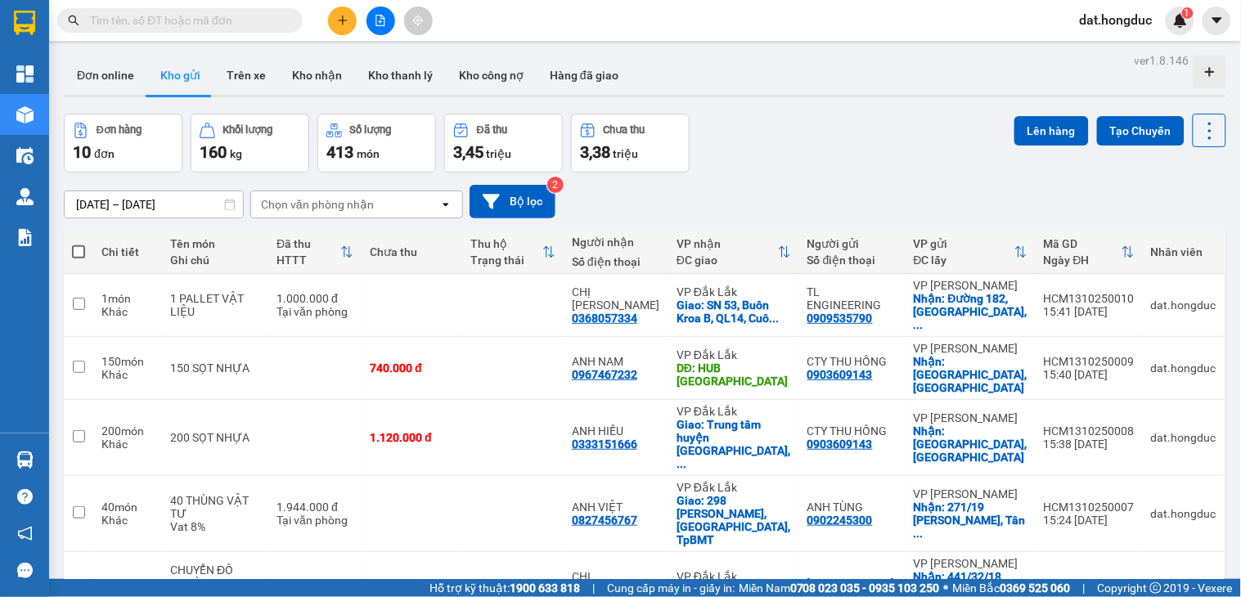
click at [254, 21] on input "text" at bounding box center [186, 20] width 193 height 18
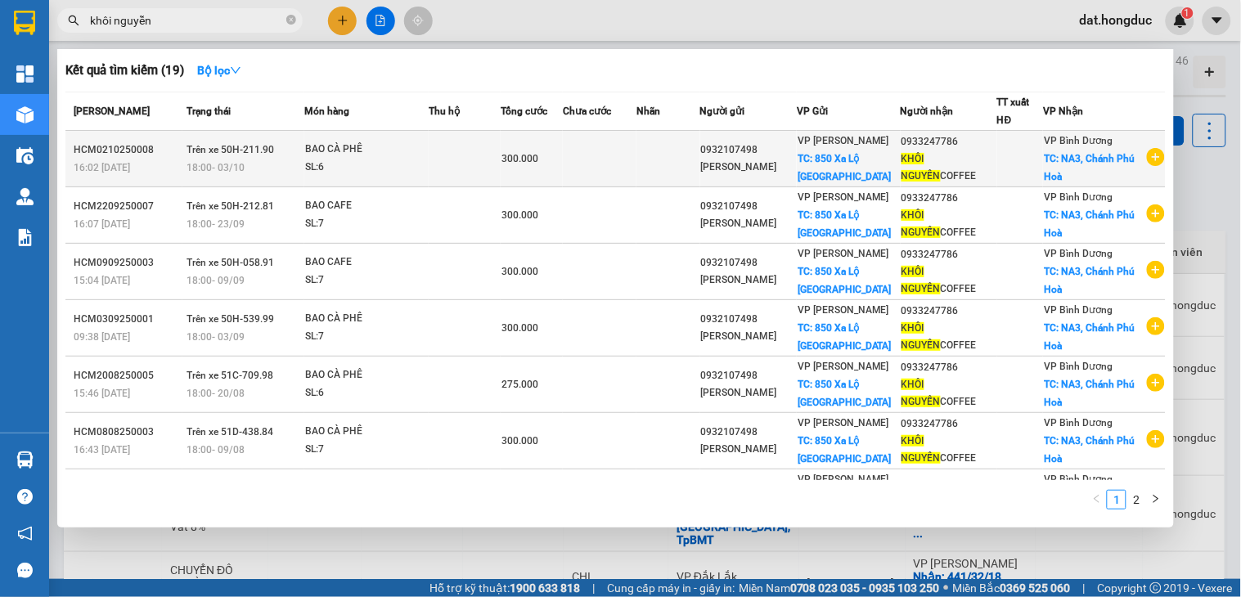
click at [1147, 156] on icon "plus-circle" at bounding box center [1156, 157] width 18 height 18
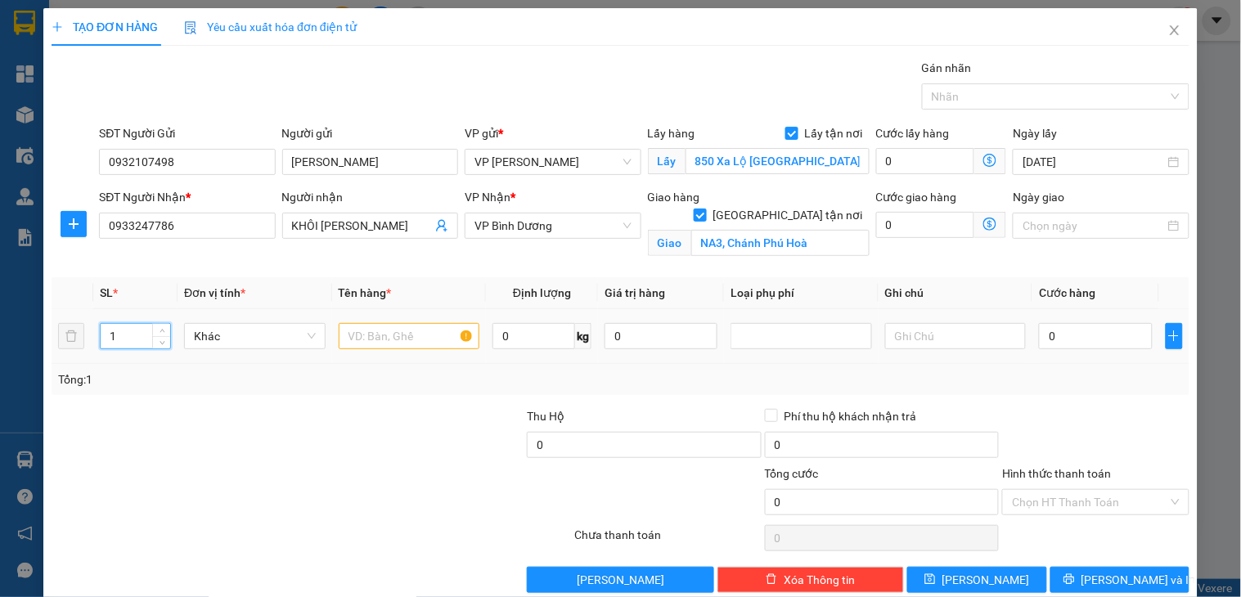
drag, startPoint x: 132, startPoint y: 341, endPoint x: 84, endPoint y: 338, distance: 47.6
click at [84, 338] on tr "1 Khác 0 kg 0 0" at bounding box center [621, 336] width 1138 height 55
click at [382, 336] on input "text" at bounding box center [410, 336] width 142 height 26
click at [537, 338] on input "0" at bounding box center [534, 336] width 83 height 26
click at [1074, 337] on input "0" at bounding box center [1095, 336] width 113 height 26
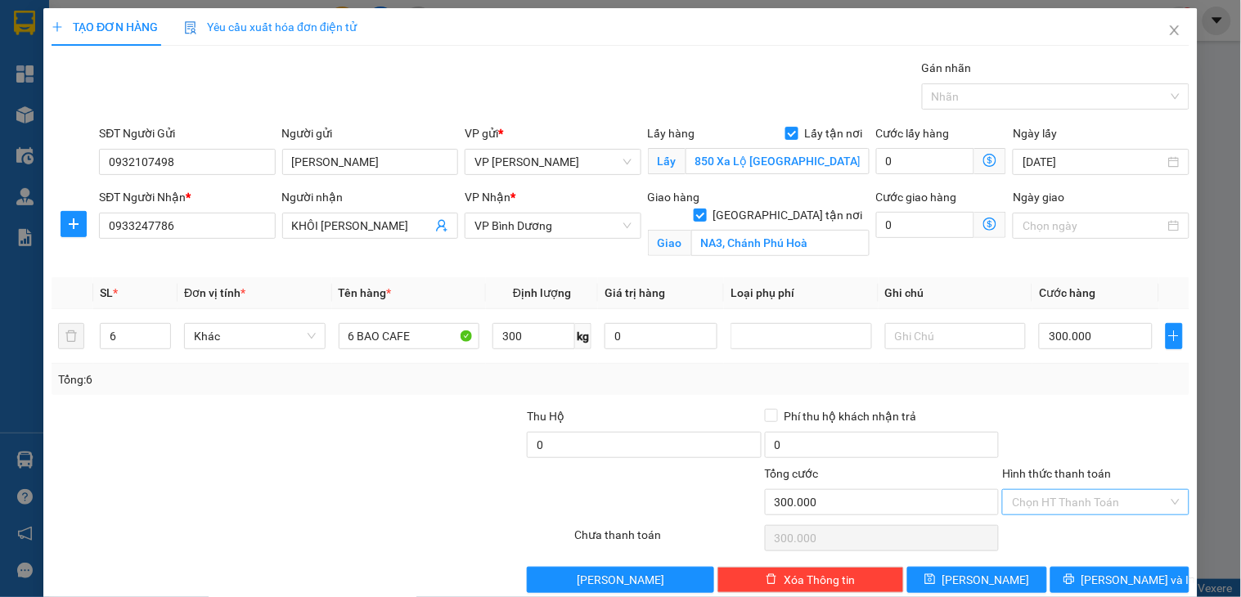
click at [1075, 491] on input "Hình thức thanh toán" at bounding box center [1089, 502] width 155 height 25
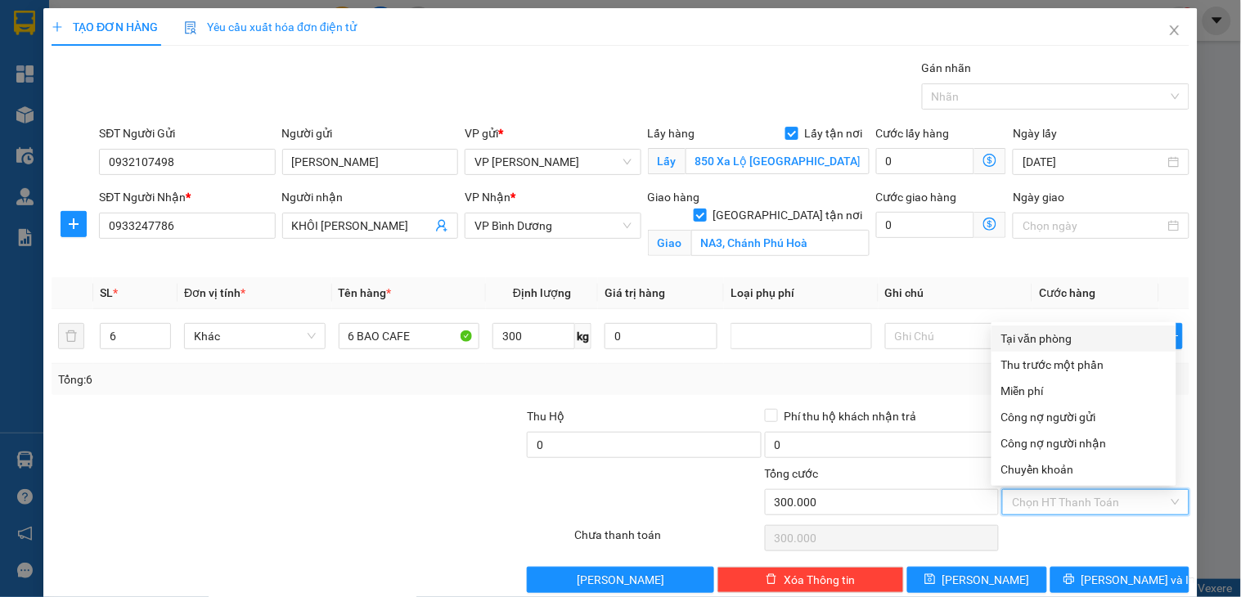
click at [1032, 339] on div "Tại văn phòng" at bounding box center [1084, 339] width 165 height 18
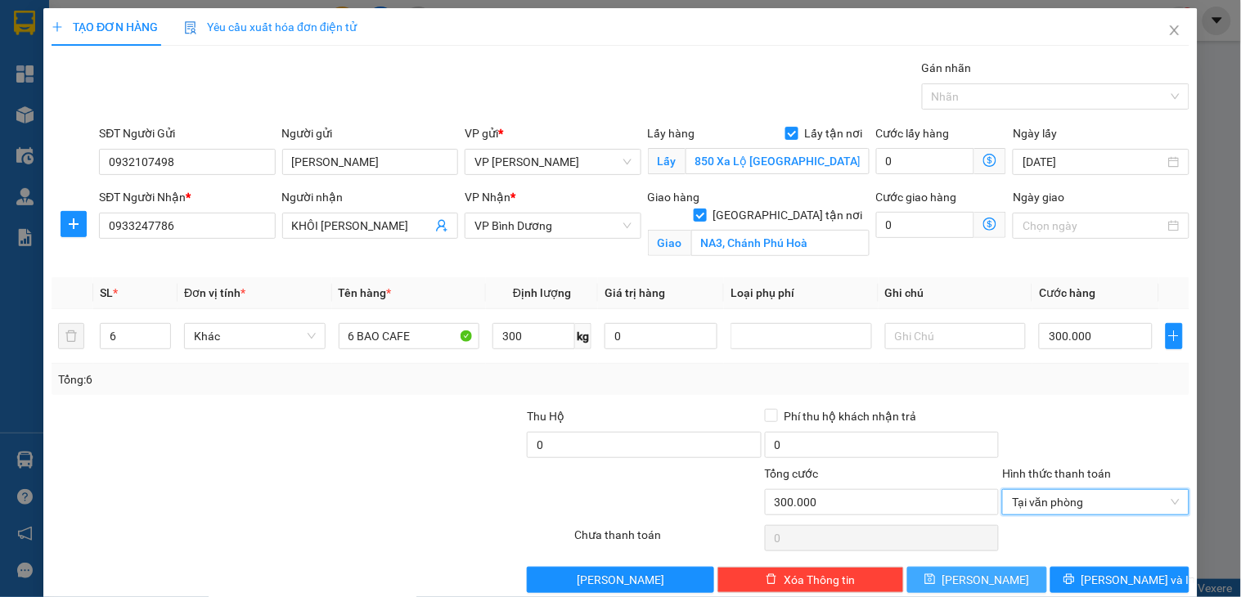
click at [1002, 577] on button "[PERSON_NAME]" at bounding box center [977, 580] width 139 height 26
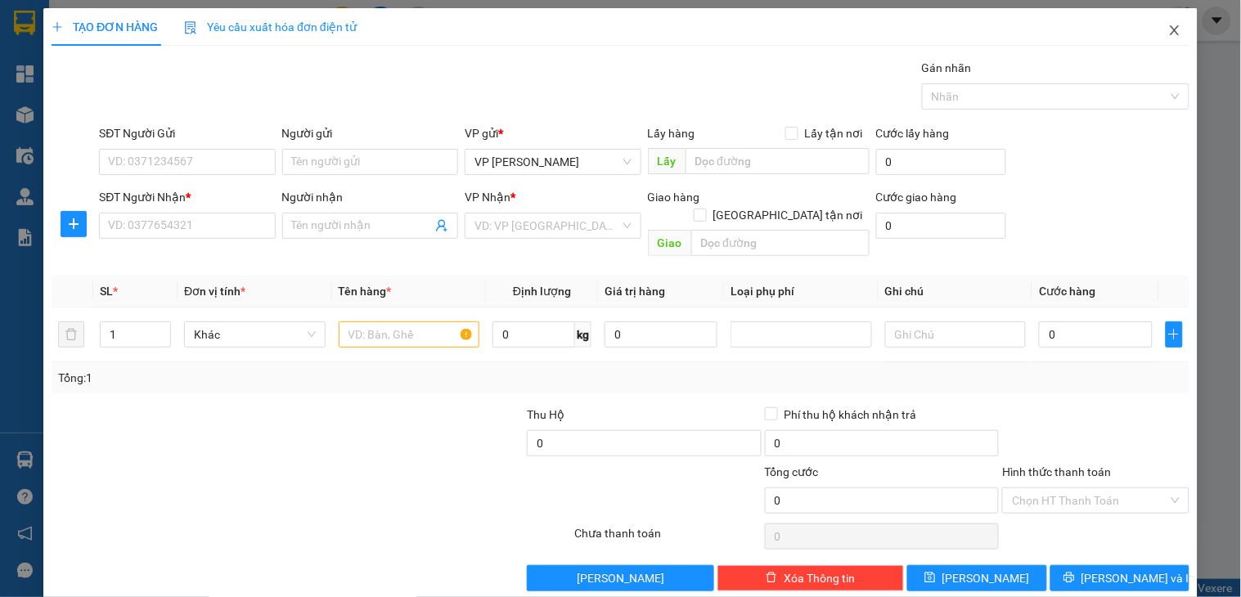
click at [1170, 28] on icon "close" at bounding box center [1174, 30] width 9 height 10
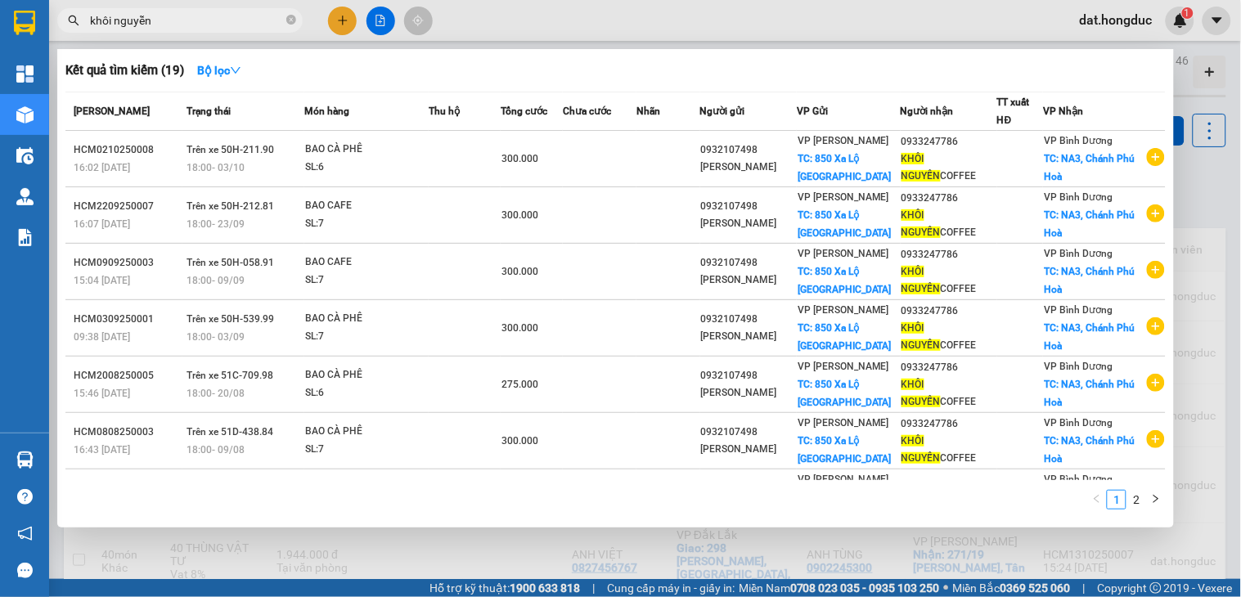
click at [51, 20] on div "khôi nguyễn" at bounding box center [159, 20] width 319 height 25
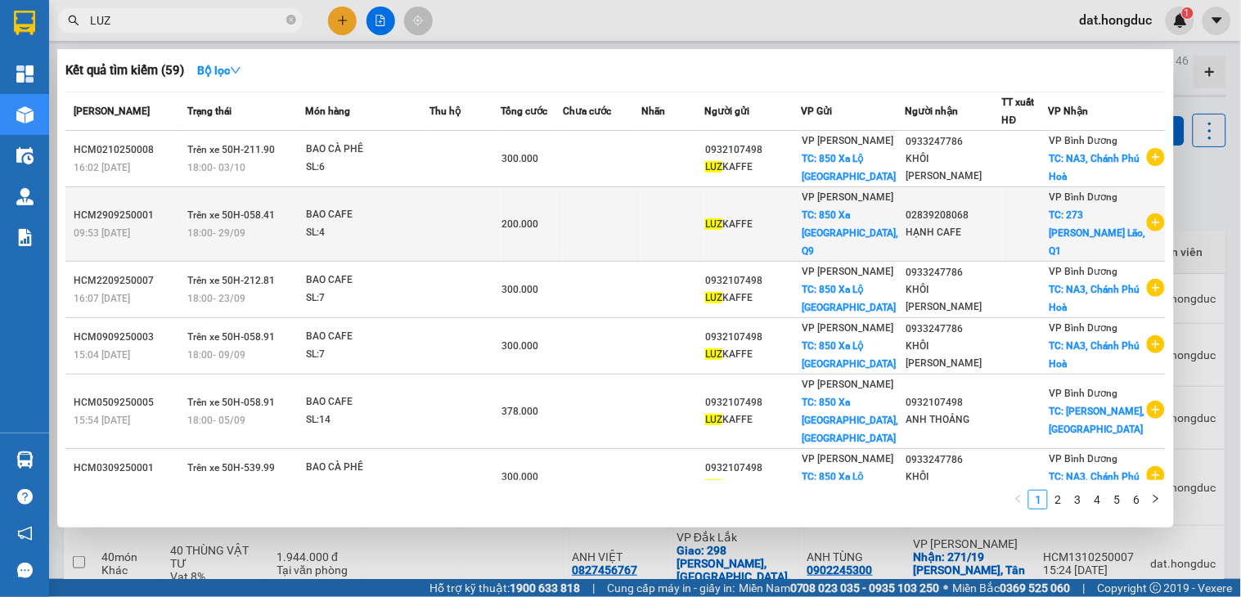
click at [1147, 214] on icon "plus-circle" at bounding box center [1156, 223] width 18 height 18
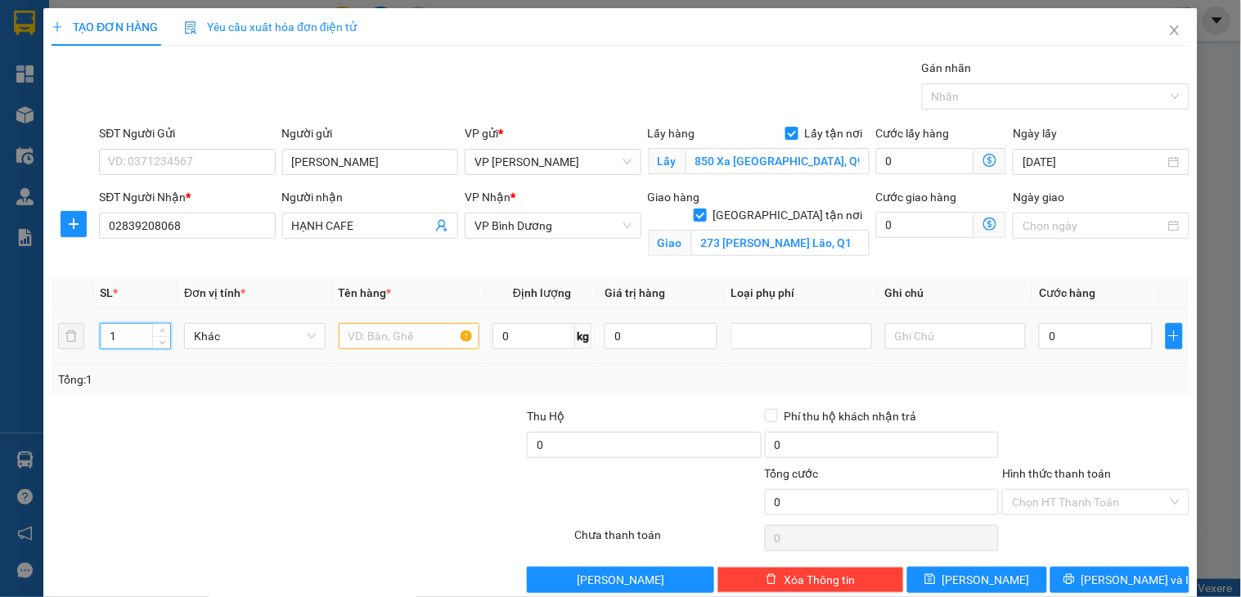
drag, startPoint x: 140, startPoint y: 333, endPoint x: 101, endPoint y: 339, distance: 39.7
click at [101, 339] on input "1" at bounding box center [136, 336] width 70 height 25
click at [372, 336] on input "text" at bounding box center [410, 336] width 142 height 26
click at [521, 331] on input "0" at bounding box center [534, 336] width 83 height 26
click at [1089, 336] on input "0" at bounding box center [1095, 336] width 113 height 26
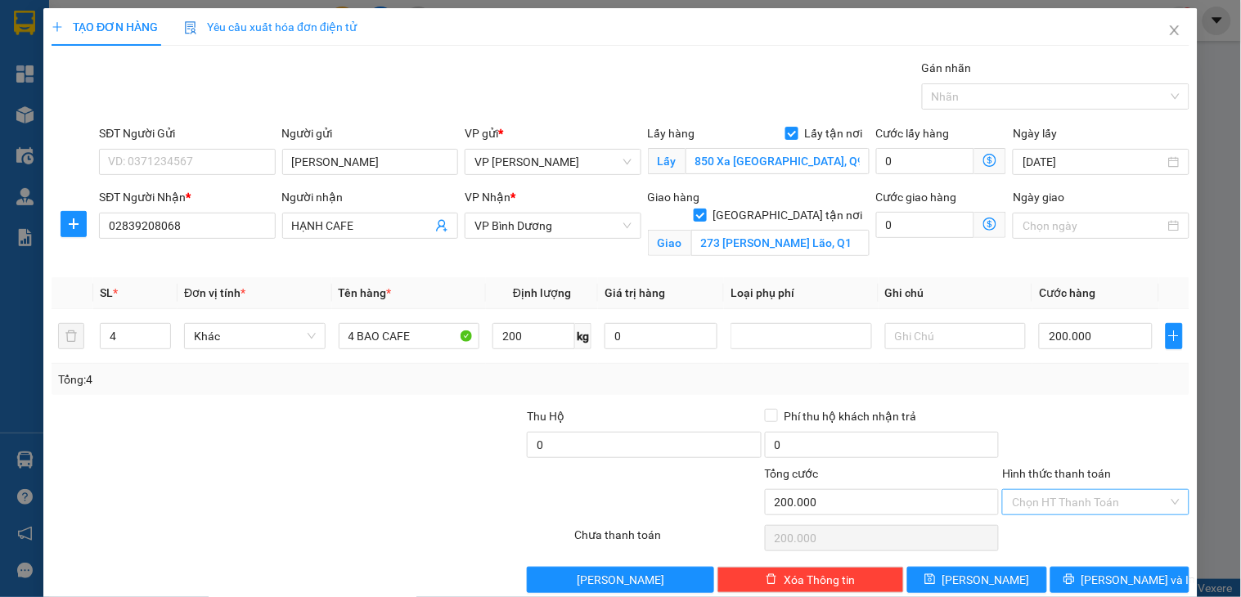
click at [1075, 496] on input "Hình thức thanh toán" at bounding box center [1089, 502] width 155 height 25
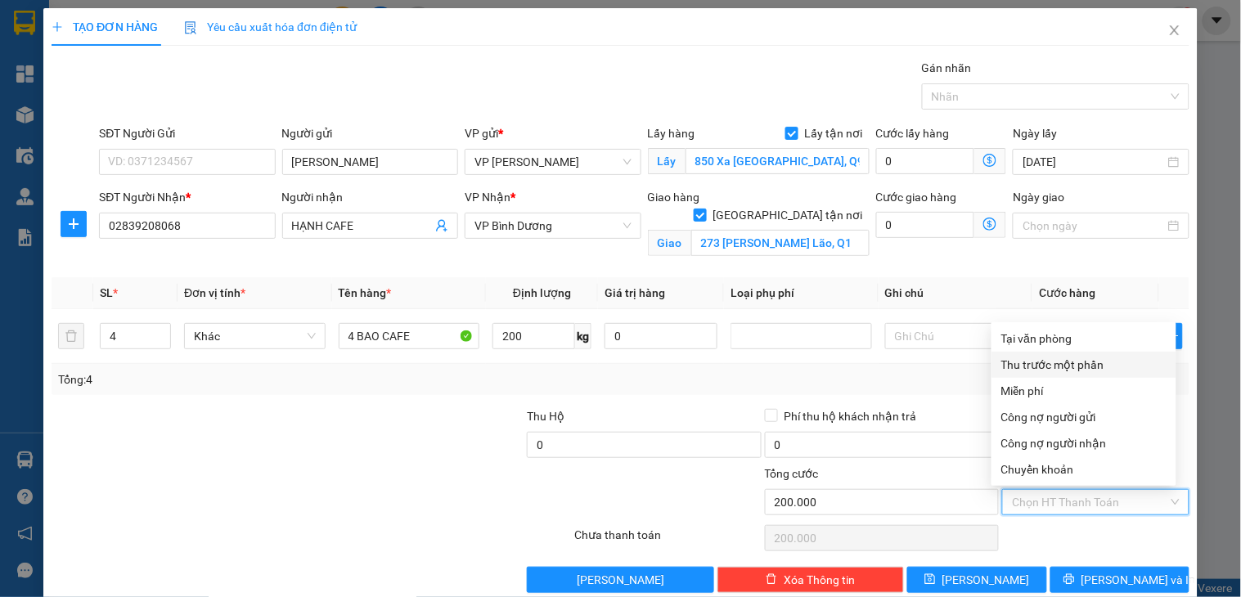
click at [1052, 336] on div "Tại văn phòng" at bounding box center [1084, 339] width 165 height 18
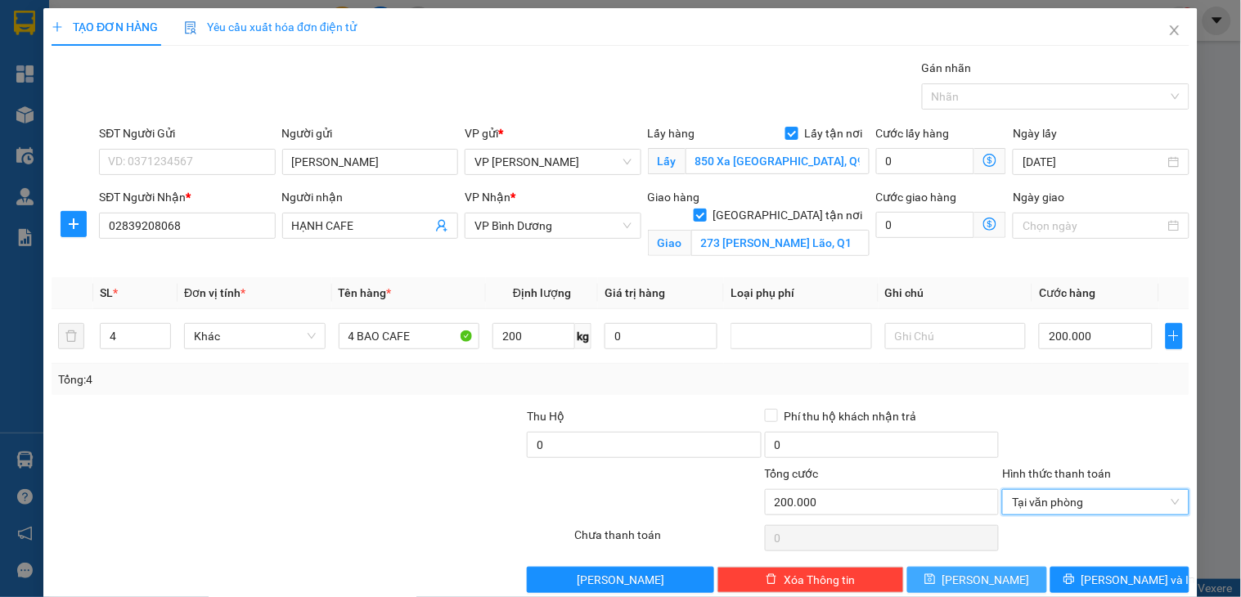
click at [994, 577] on button "[PERSON_NAME]" at bounding box center [977, 580] width 139 height 26
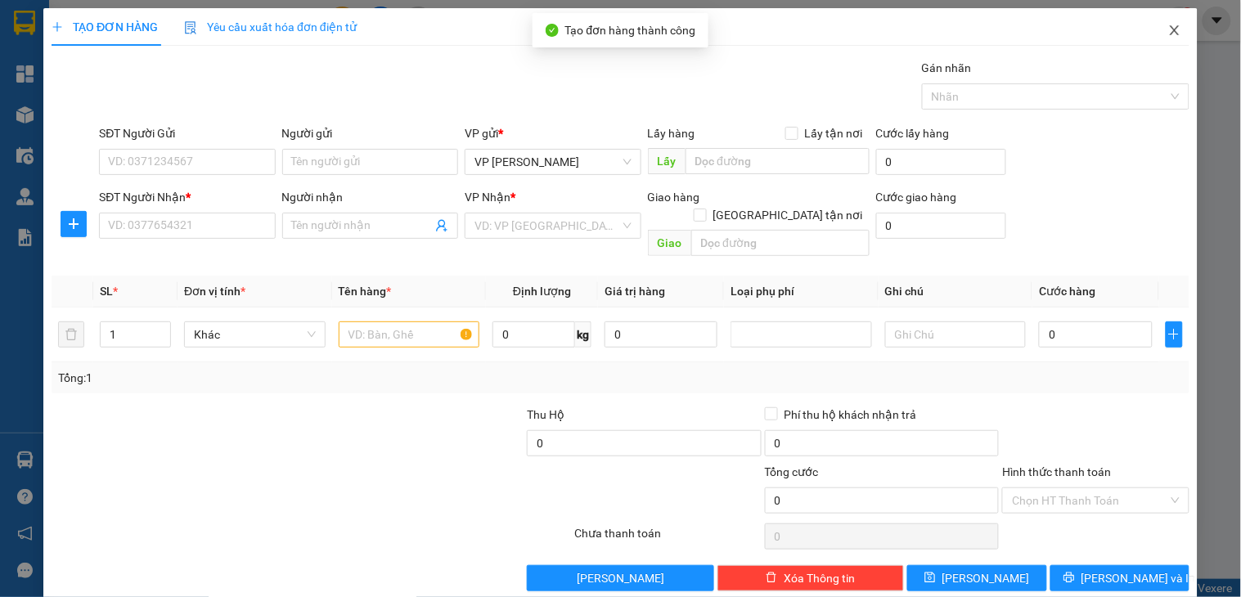
click at [1169, 30] on icon "close" at bounding box center [1175, 30] width 13 height 13
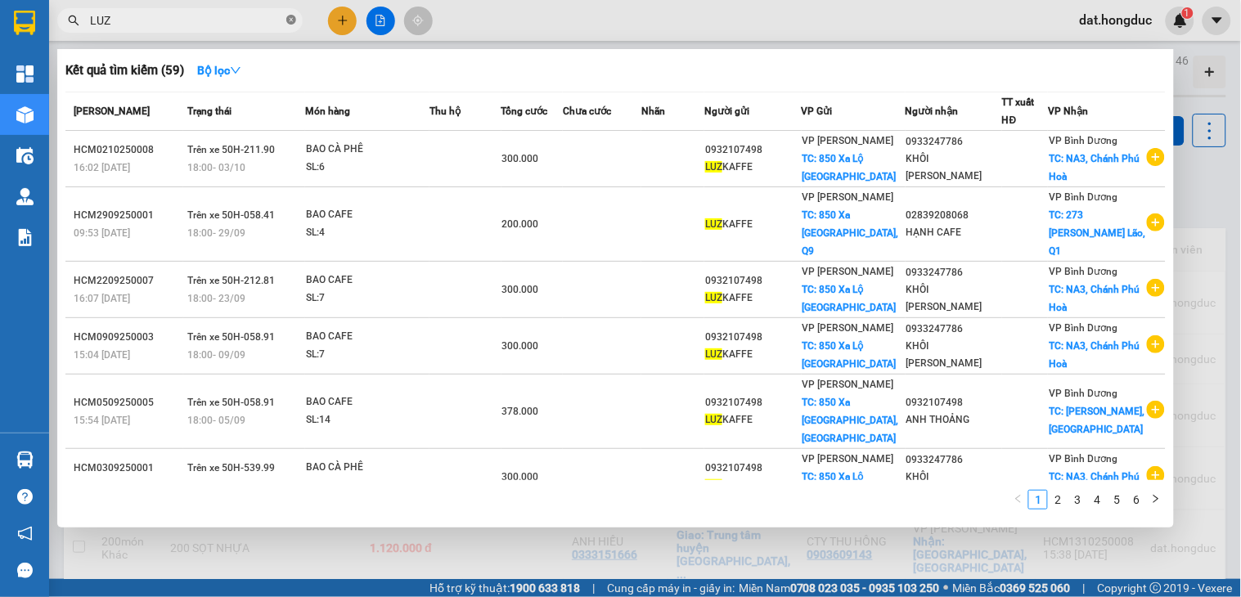
click at [290, 20] on icon "close-circle" at bounding box center [291, 20] width 10 height 10
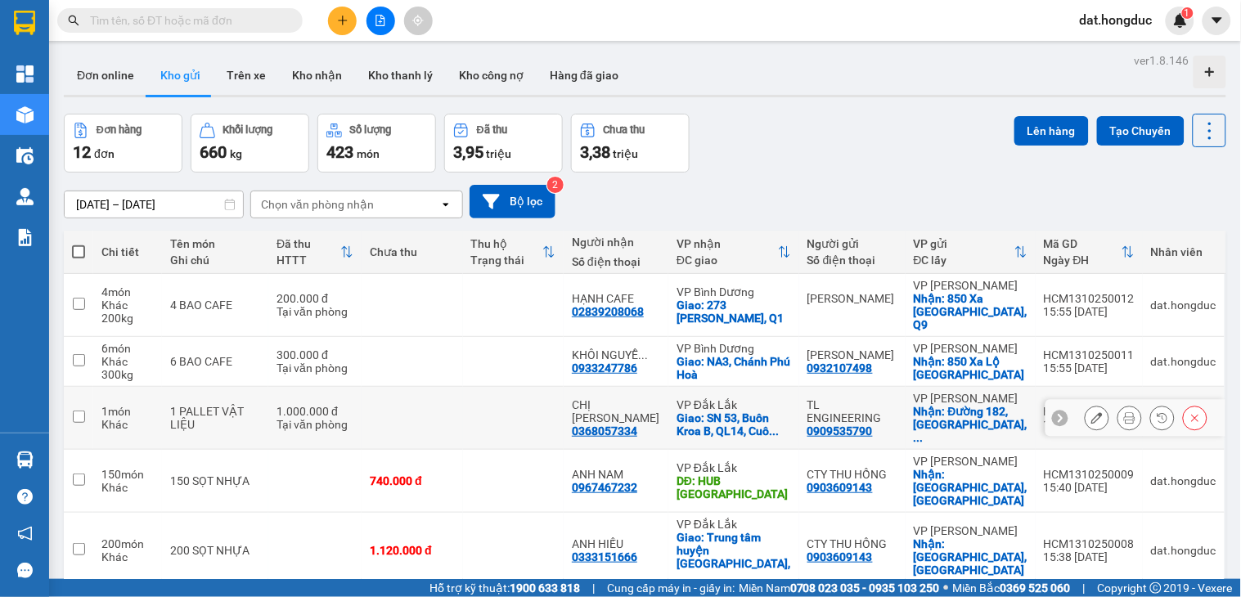
click at [1092, 412] on icon at bounding box center [1097, 417] width 11 height 11
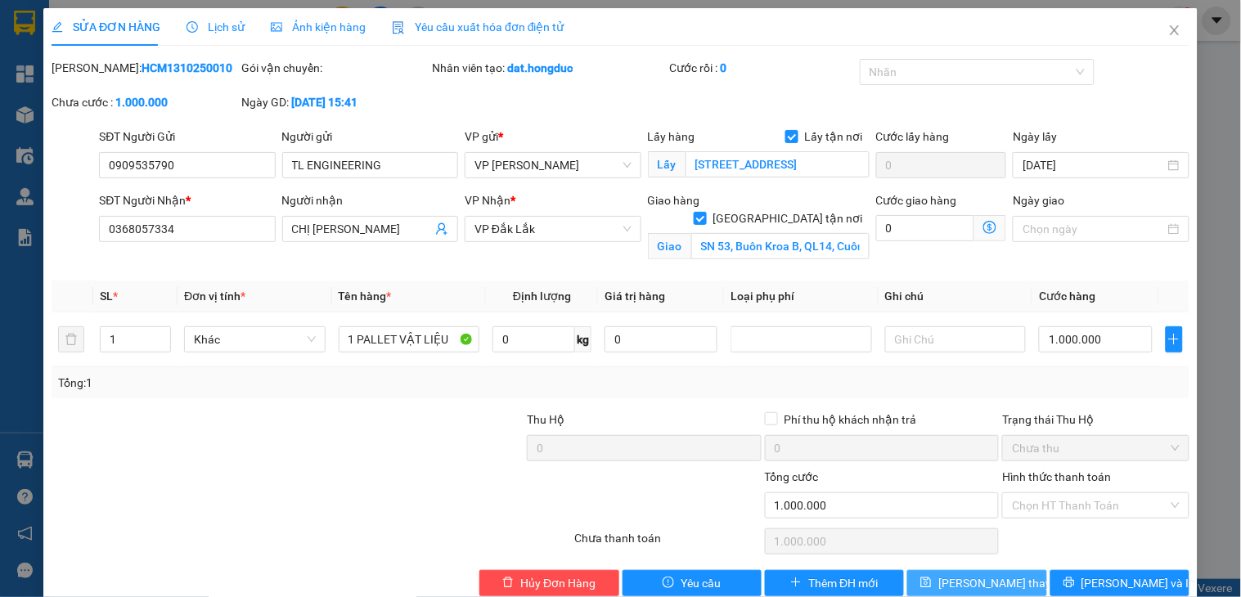
click at [962, 576] on span "[PERSON_NAME] thay đổi" at bounding box center [1004, 583] width 131 height 18
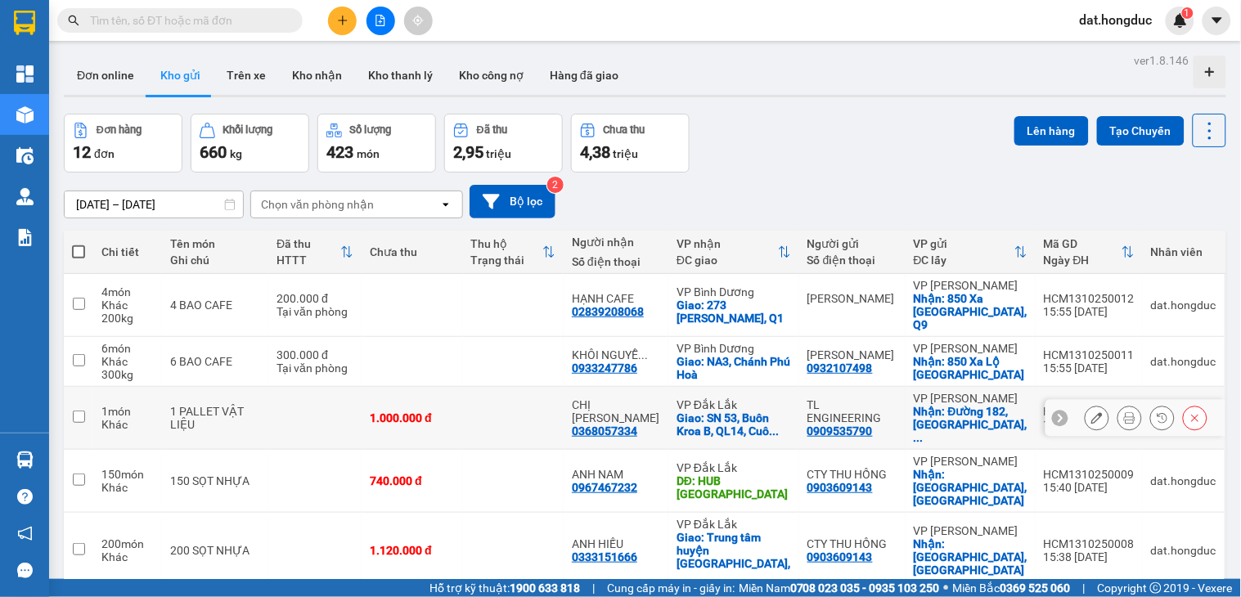
click at [1092, 412] on icon at bounding box center [1097, 417] width 11 height 11
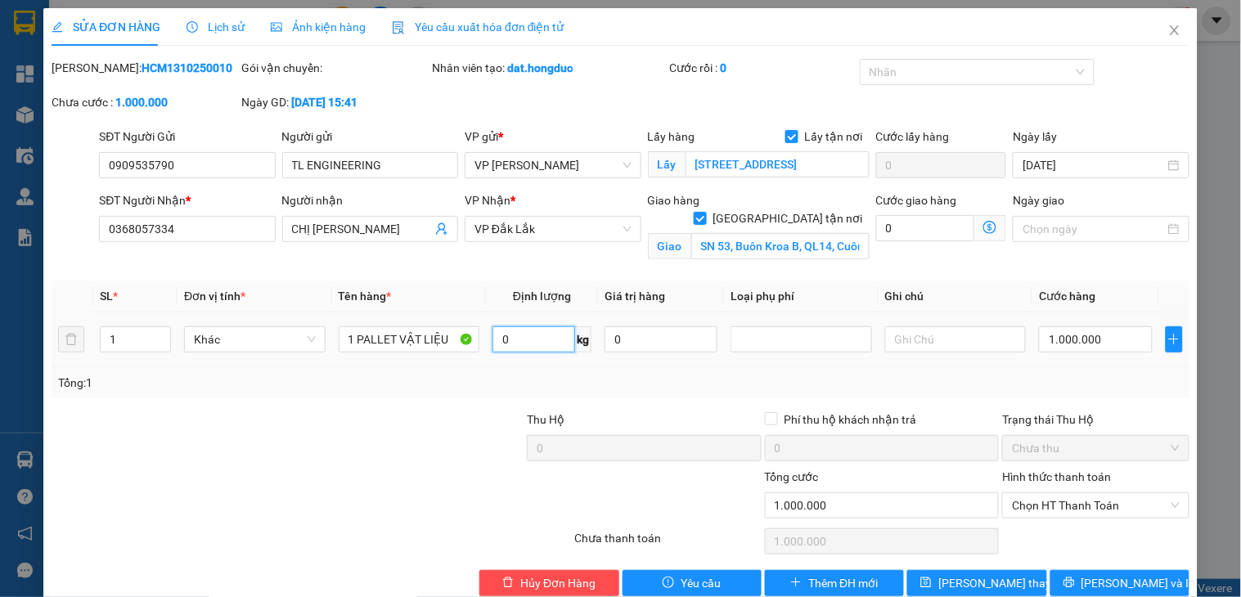
click at [501, 336] on input "0" at bounding box center [534, 340] width 83 height 26
click at [1116, 344] on input "1.000.000" at bounding box center [1095, 340] width 113 height 26
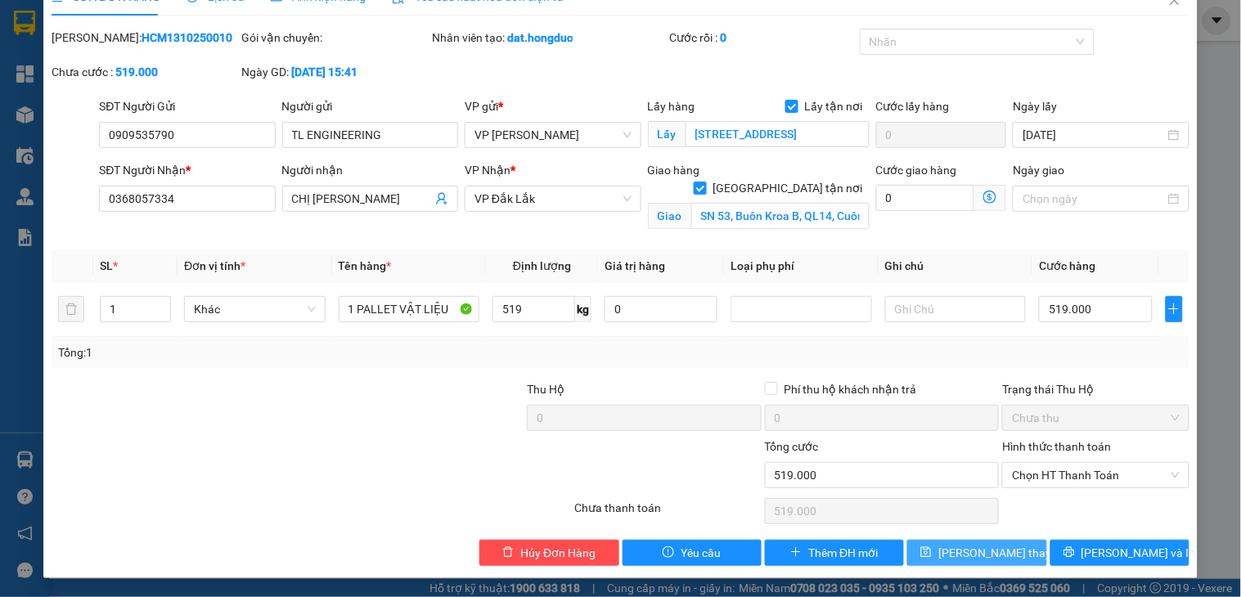
click at [998, 551] on span "[PERSON_NAME] thay đổi" at bounding box center [1004, 553] width 131 height 18
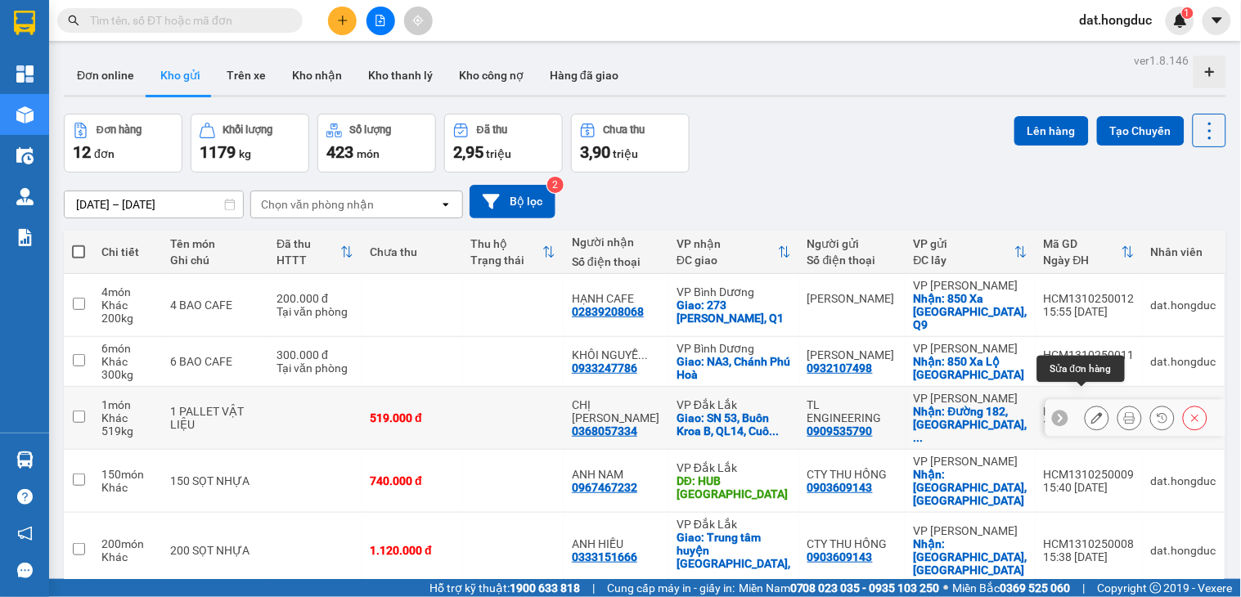
click at [1092, 412] on icon at bounding box center [1097, 417] width 11 height 11
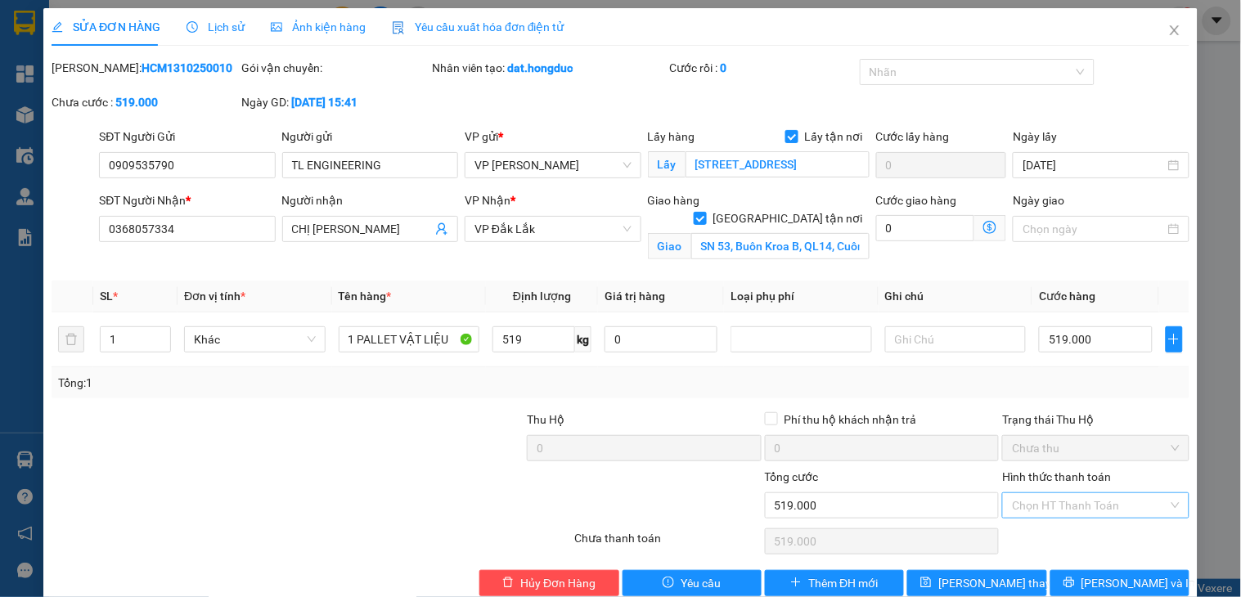
click at [1136, 508] on input "Hình thức thanh toán" at bounding box center [1089, 505] width 155 height 25
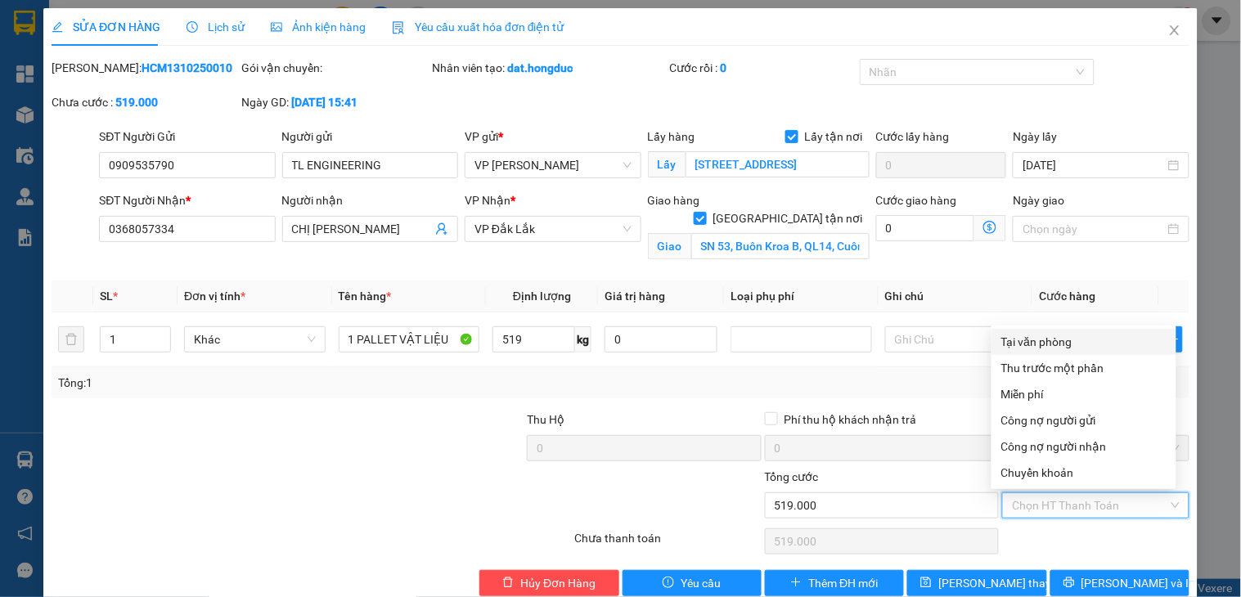
click at [1070, 333] on div "Tại văn phòng" at bounding box center [1084, 342] width 165 height 18
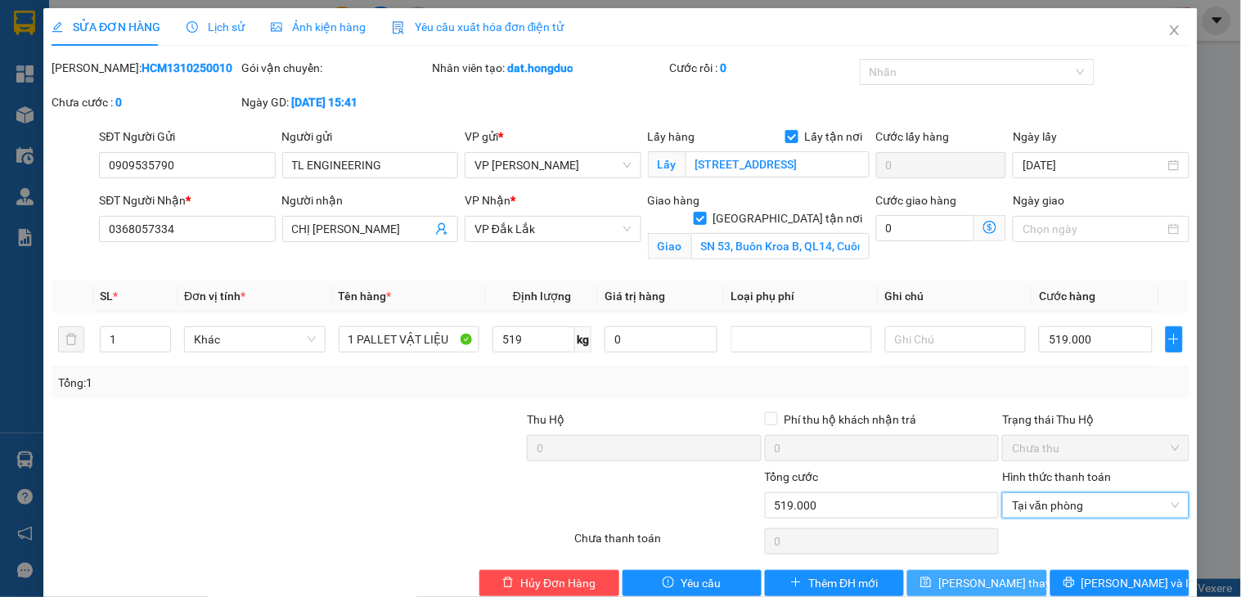
click at [994, 581] on span "[PERSON_NAME] thay đổi" at bounding box center [1004, 583] width 131 height 18
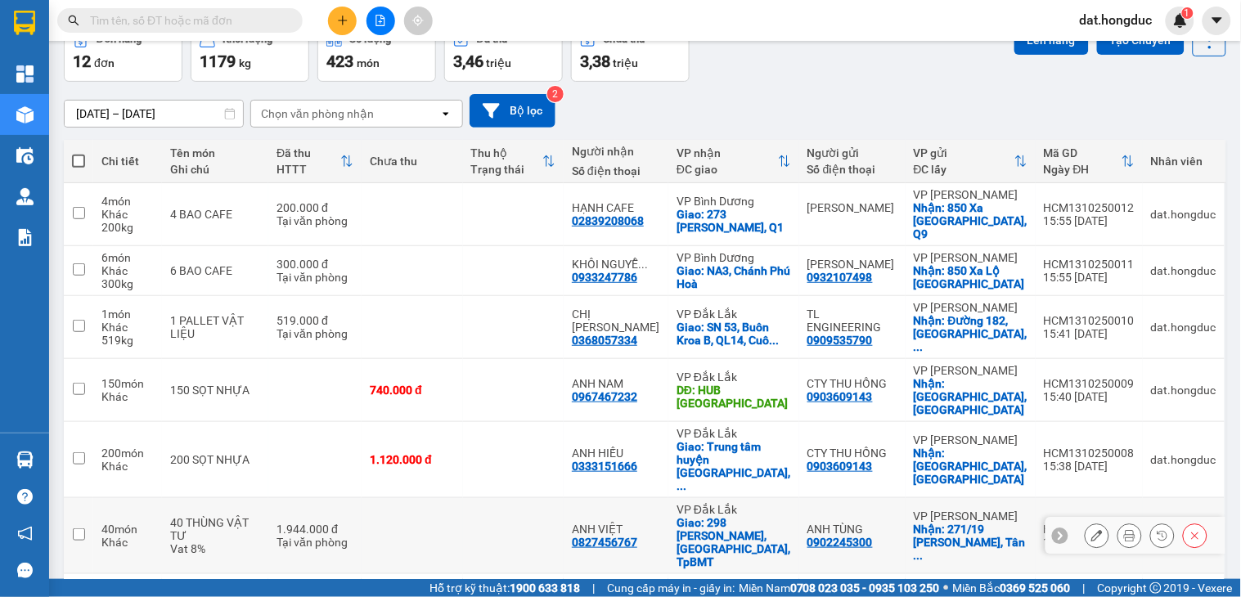
scroll to position [182, 0]
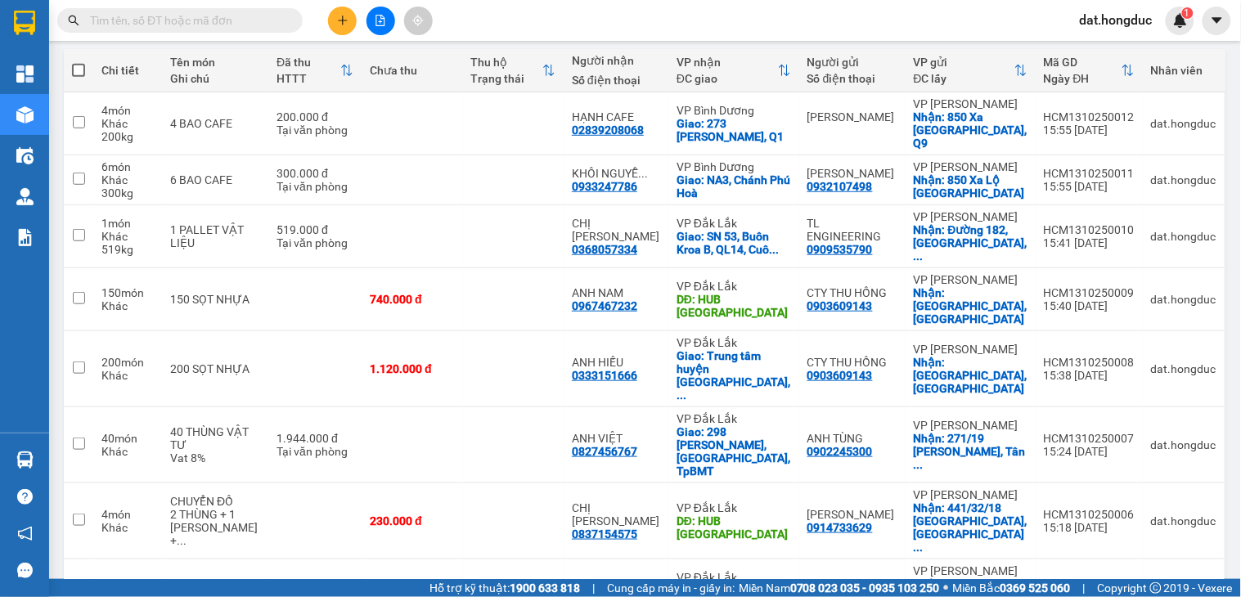
click at [340, 16] on icon "plus" at bounding box center [342, 20] width 11 height 11
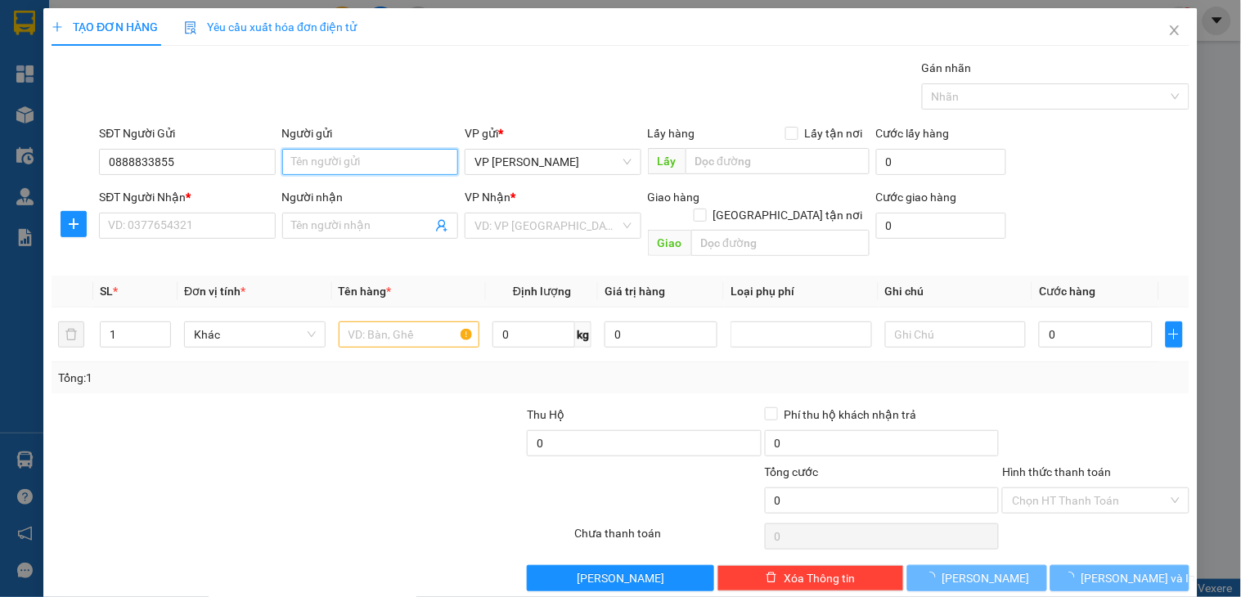
click at [352, 164] on input "Người gửi" at bounding box center [370, 162] width 176 height 26
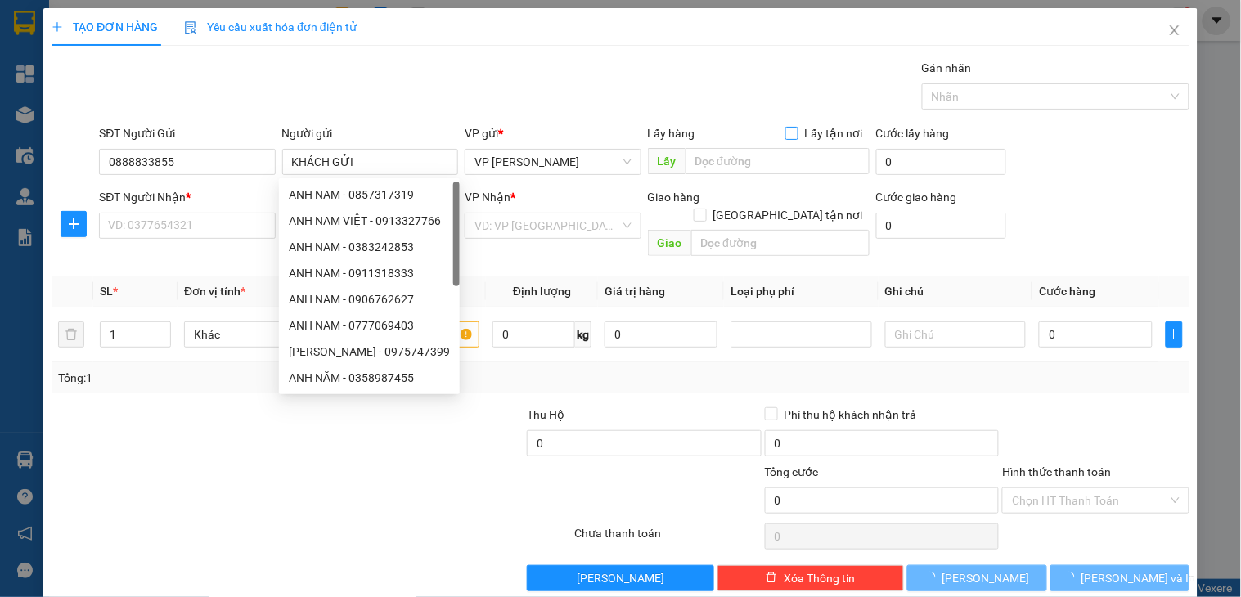
click at [786, 137] on input "Lấy tận nơi" at bounding box center [791, 132] width 11 height 11
click at [773, 153] on input "text" at bounding box center [778, 161] width 184 height 26
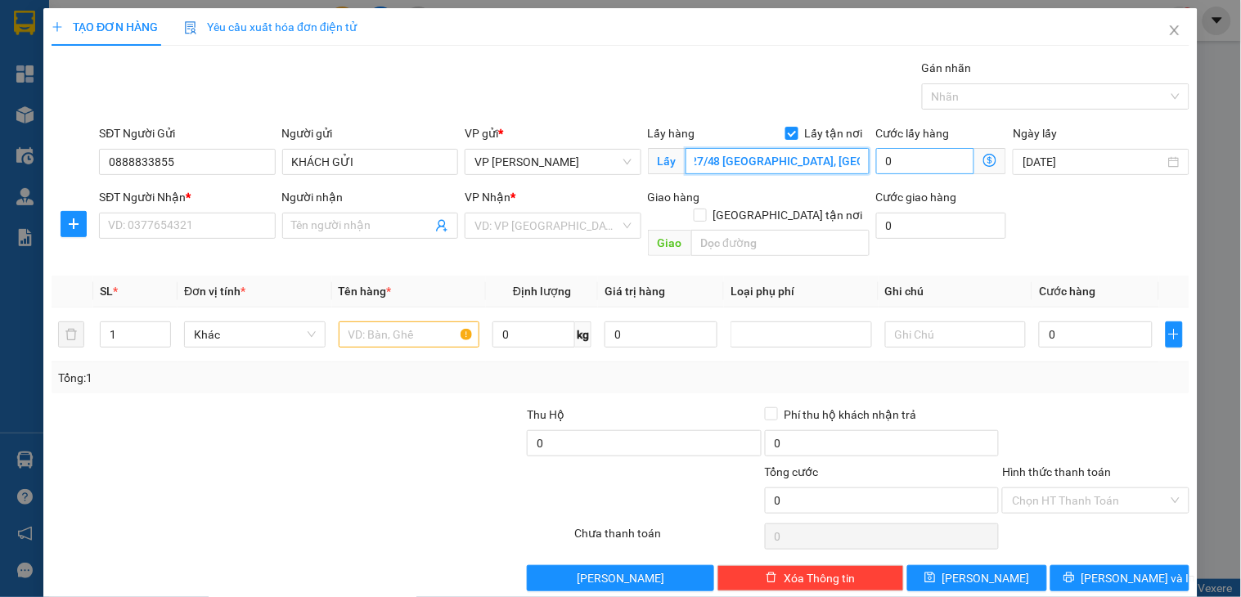
scroll to position [0, 42]
click at [755, 160] on input "927/48 [GEOGRAPHIC_DATA], [GEOGRAPHIC_DATA], [GEOGRAPHIC_DATA]" at bounding box center [778, 161] width 184 height 26
click at [895, 165] on input "0" at bounding box center [925, 161] width 99 height 26
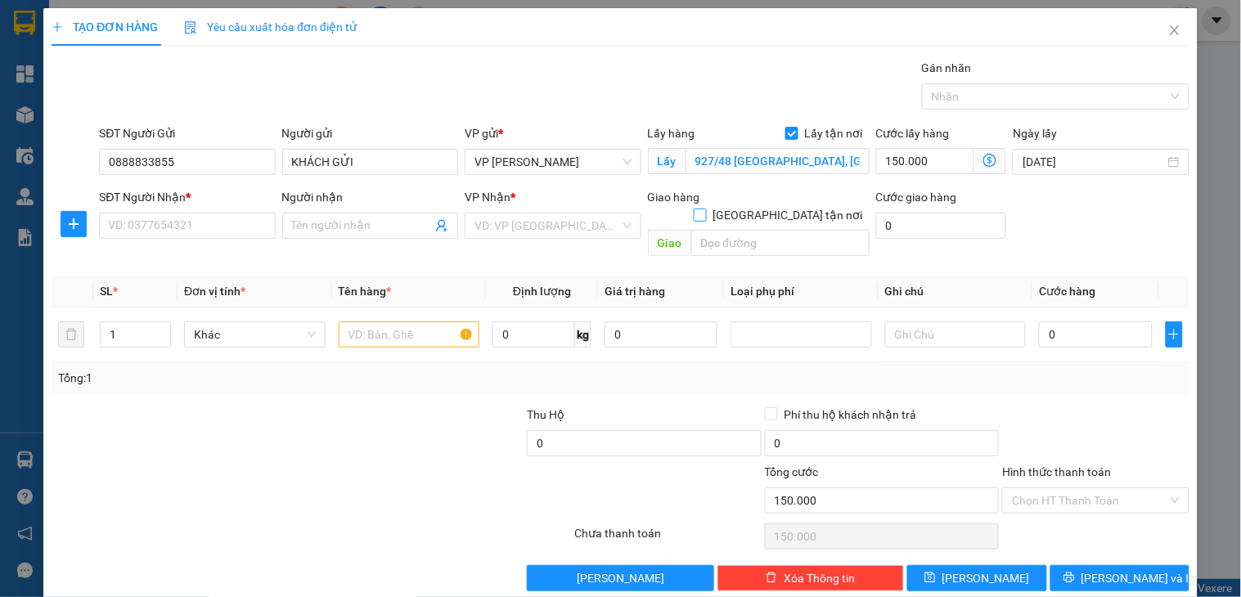
click at [705, 209] on input "[GEOGRAPHIC_DATA] tận nơi" at bounding box center [699, 214] width 11 height 11
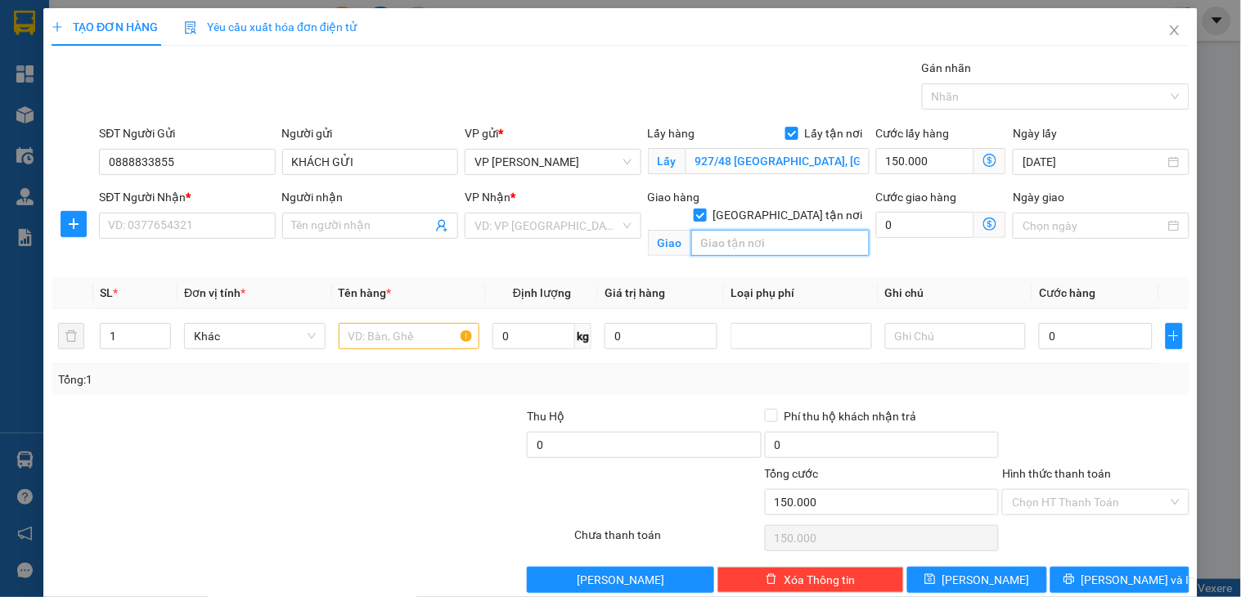
click at [770, 230] on input "text" at bounding box center [781, 243] width 178 height 26
click at [935, 214] on input "0" at bounding box center [925, 225] width 99 height 26
click at [514, 222] on input "search" at bounding box center [547, 226] width 145 height 25
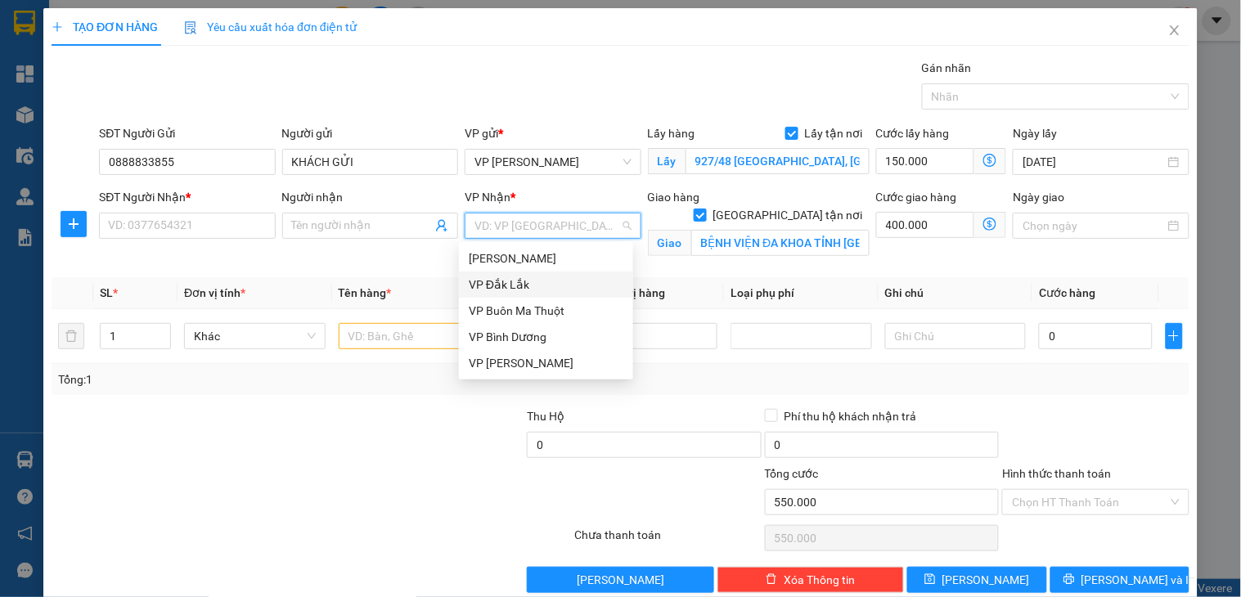
click at [511, 279] on div "VP Đắk Lắk" at bounding box center [546, 285] width 155 height 18
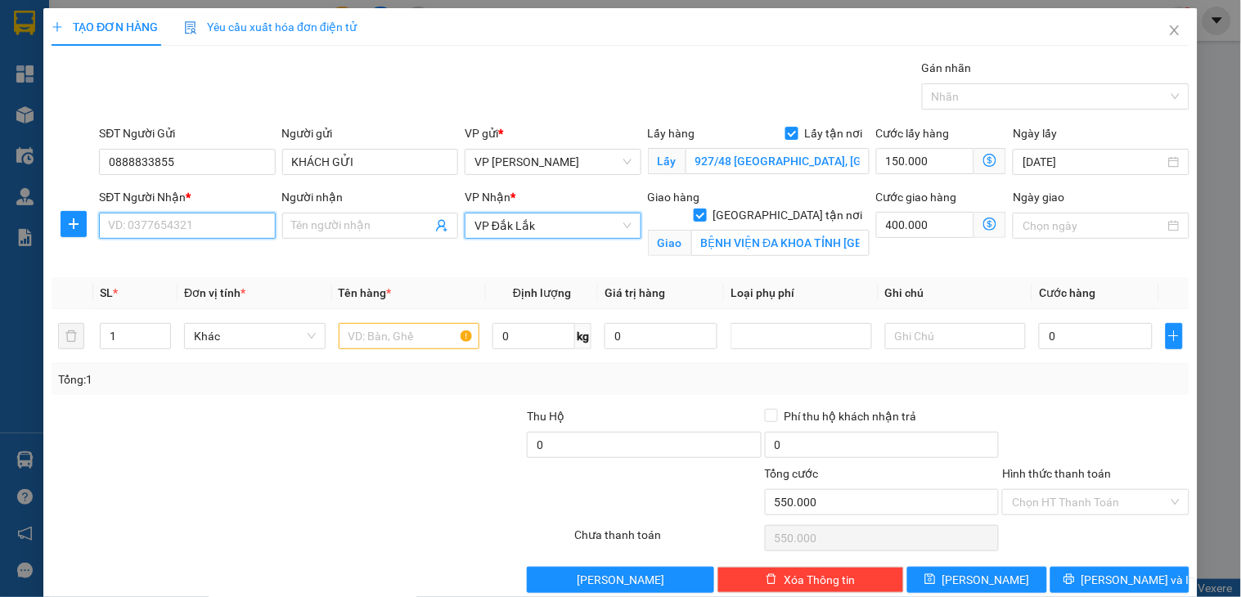
click at [200, 231] on input "SĐT Người Nhận *" at bounding box center [187, 226] width 176 height 26
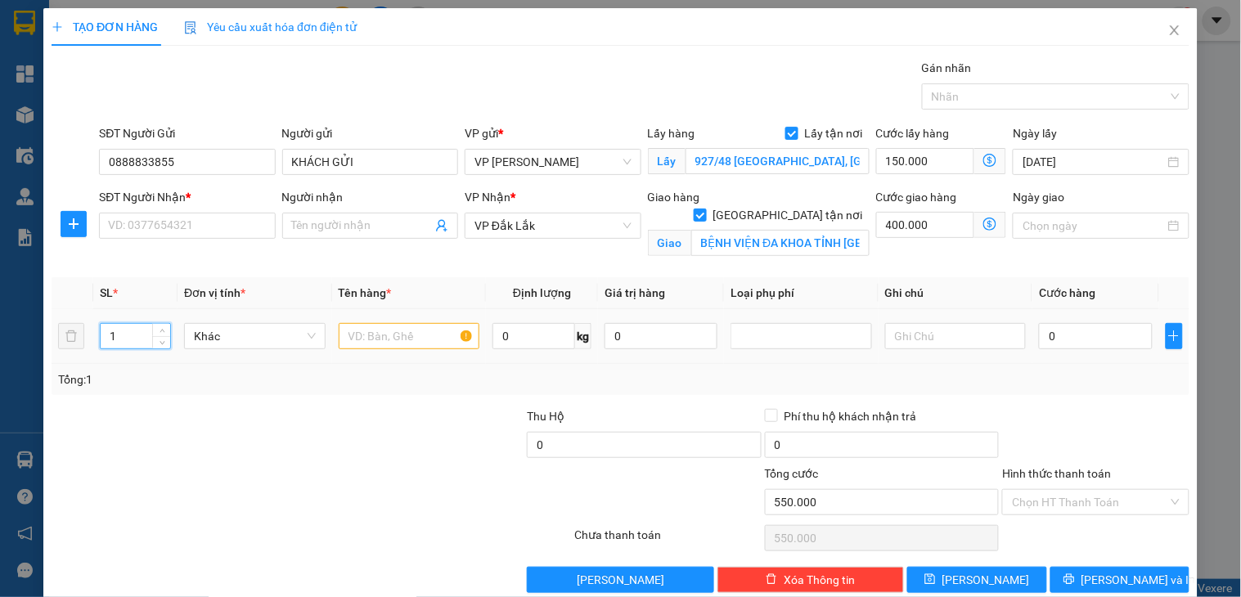
drag, startPoint x: 126, startPoint y: 339, endPoint x: 103, endPoint y: 340, distance: 22.9
click at [103, 340] on input "1" at bounding box center [136, 336] width 70 height 25
click at [383, 331] on input "text" at bounding box center [410, 336] width 142 height 26
click at [1043, 332] on input "0" at bounding box center [1095, 336] width 113 height 26
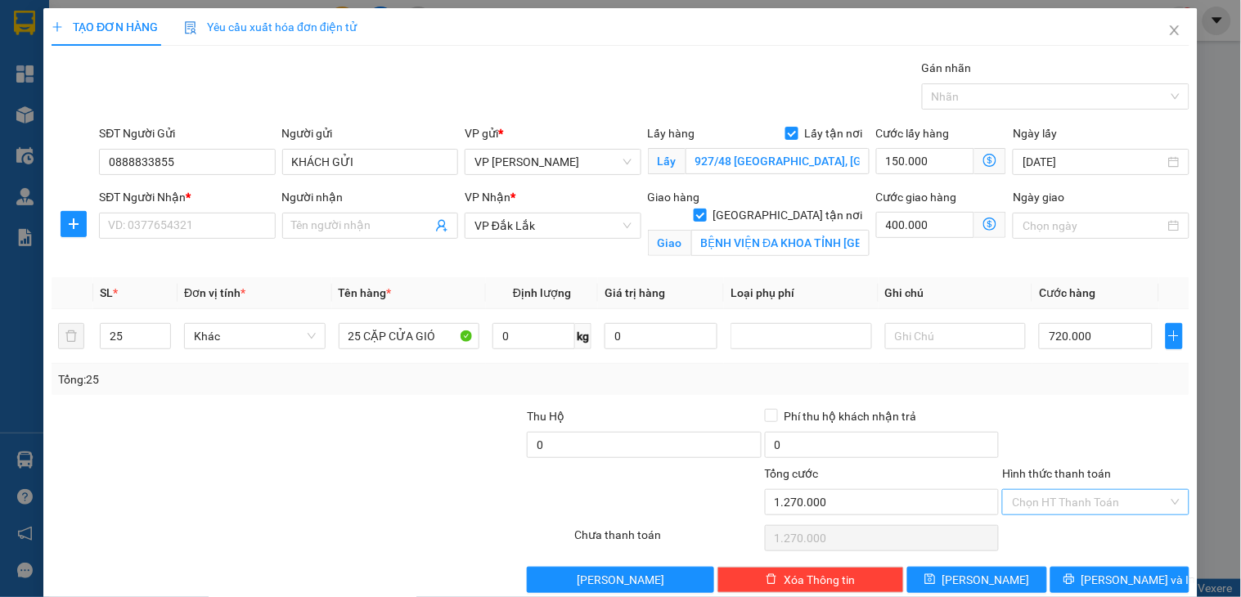
click at [1139, 501] on input "Hình thức thanh toán" at bounding box center [1089, 502] width 155 height 25
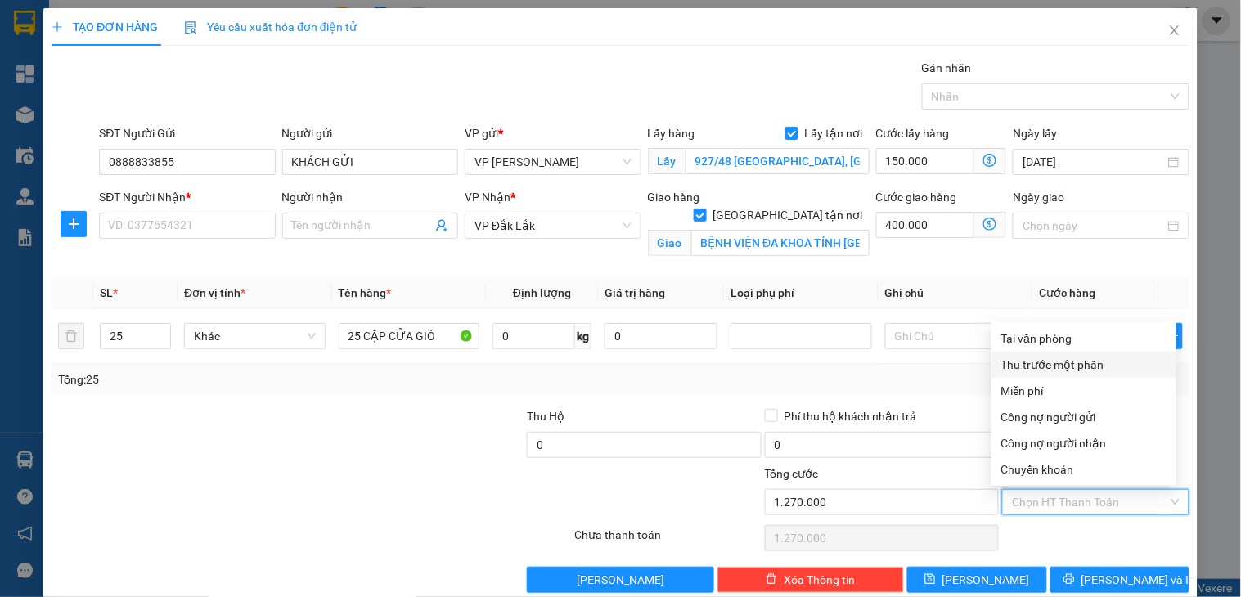
click at [1093, 370] on div "Thu trước một phần" at bounding box center [1084, 365] width 165 height 18
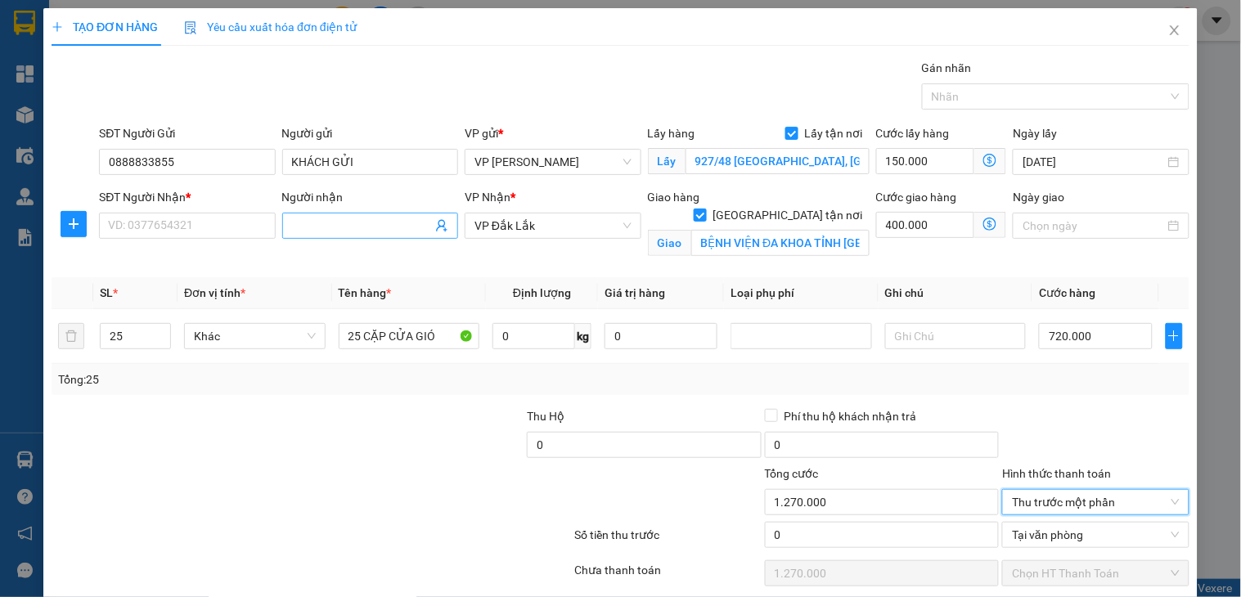
click at [309, 233] on input "Người nhận" at bounding box center [362, 226] width 140 height 18
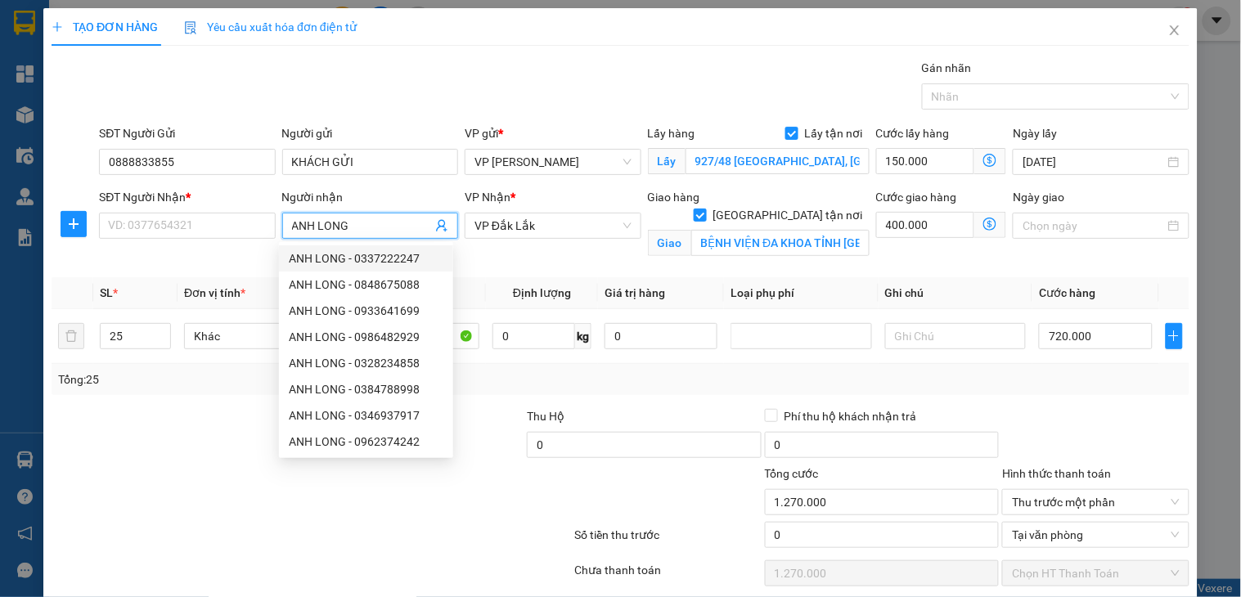
click at [412, 258] on div "ANH LONG - 0337222247" at bounding box center [366, 259] width 155 height 18
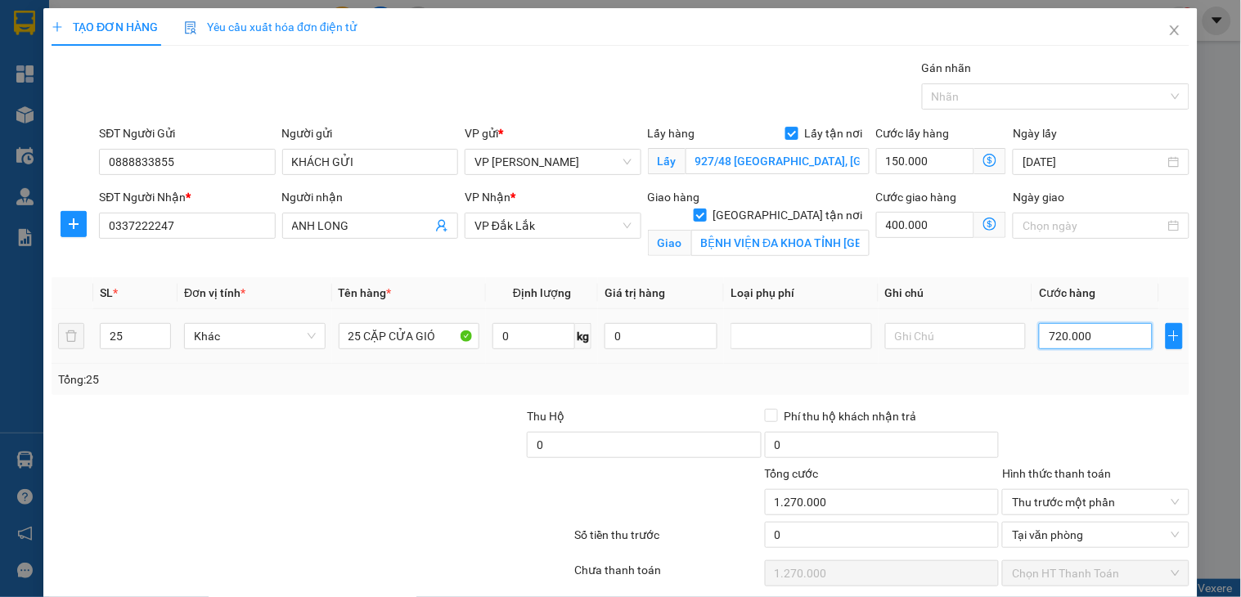
click at [1090, 334] on input "720.000" at bounding box center [1095, 336] width 113 height 26
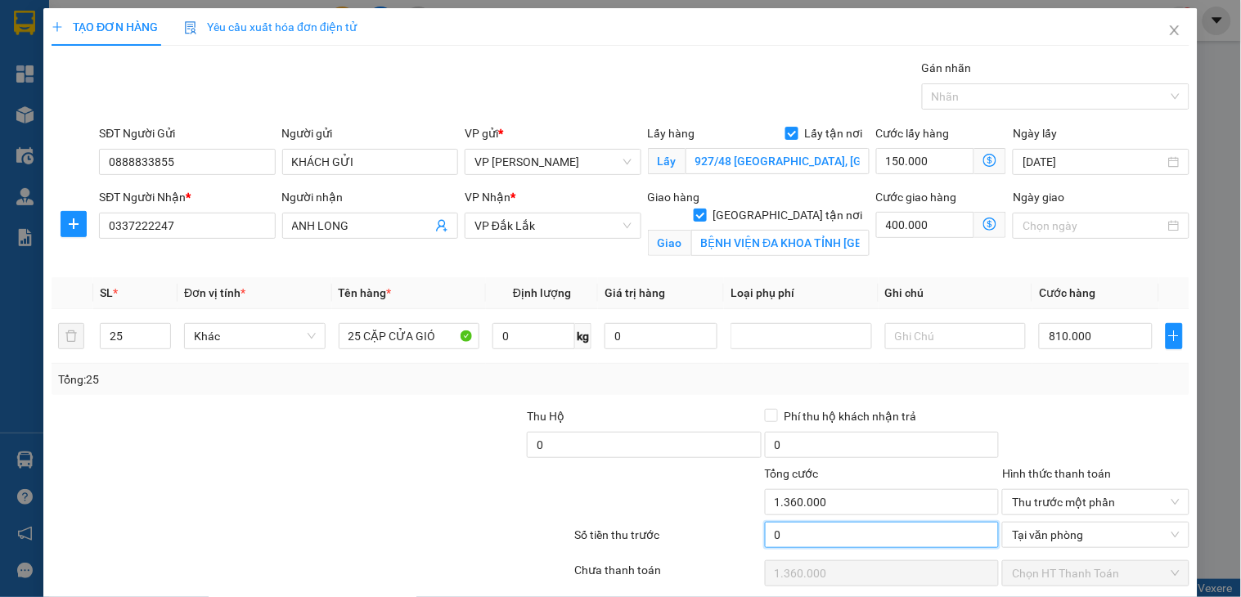
click at [840, 533] on input "0" at bounding box center [882, 535] width 235 height 26
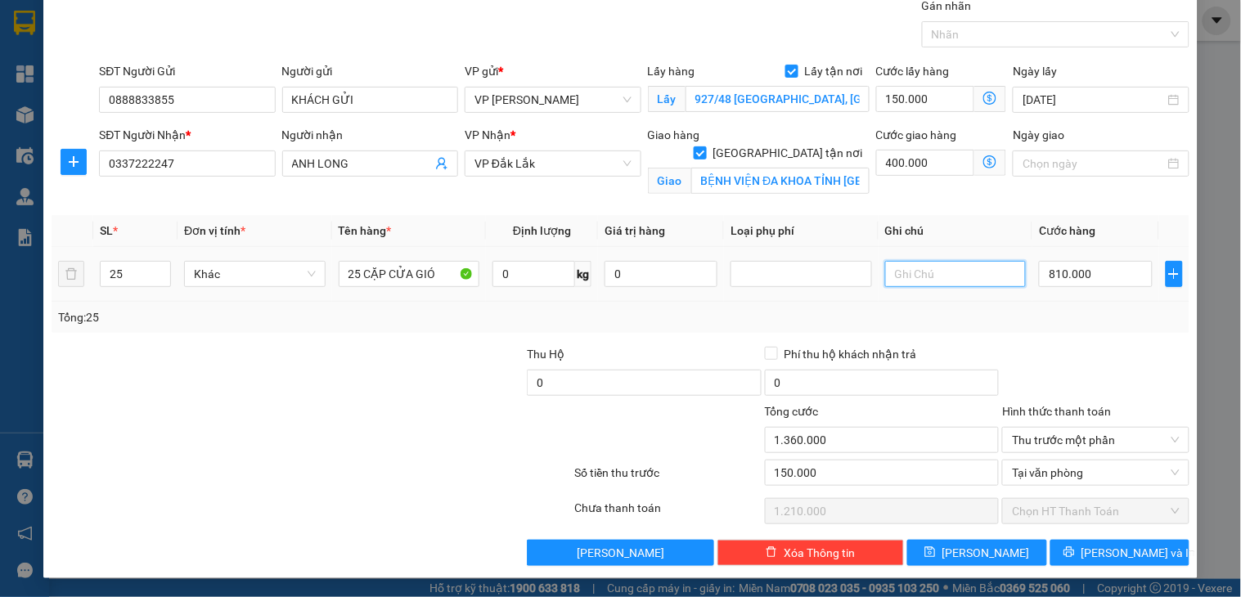
click at [903, 268] on input "text" at bounding box center [956, 274] width 142 height 26
click at [1154, 516] on span "Chọn HT Thanh Toán" at bounding box center [1095, 511] width 167 height 25
click at [1160, 513] on span "Chọn HT Thanh Toán" at bounding box center [1095, 511] width 167 height 25
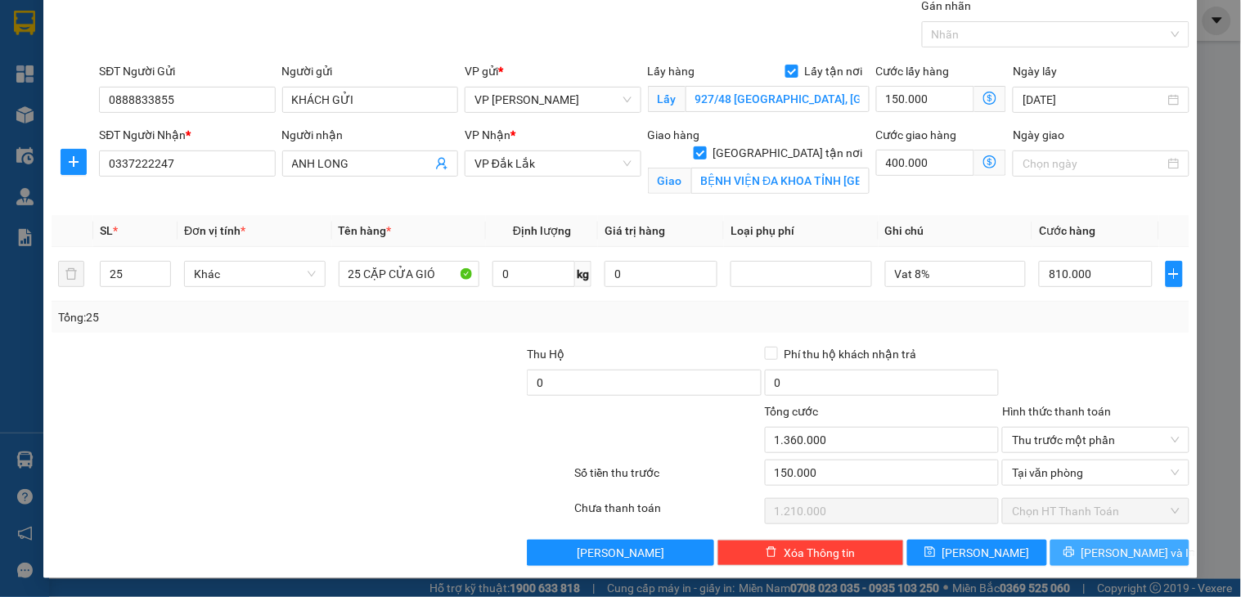
click at [1113, 553] on span "[PERSON_NAME] và In" at bounding box center [1139, 553] width 115 height 18
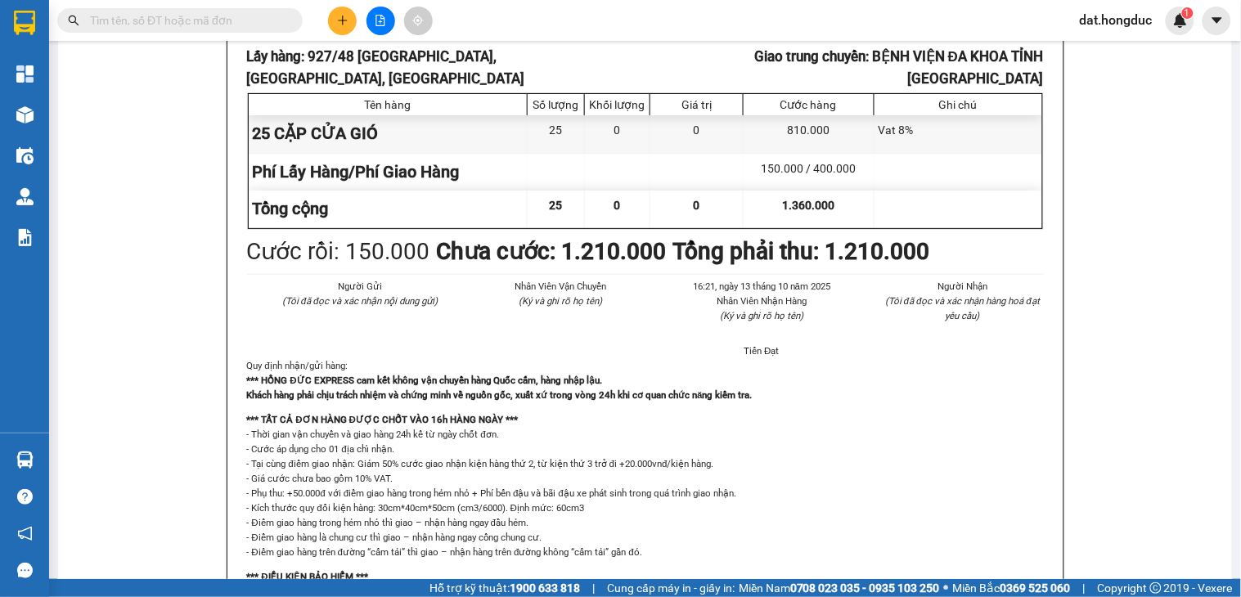
scroll to position [273, 0]
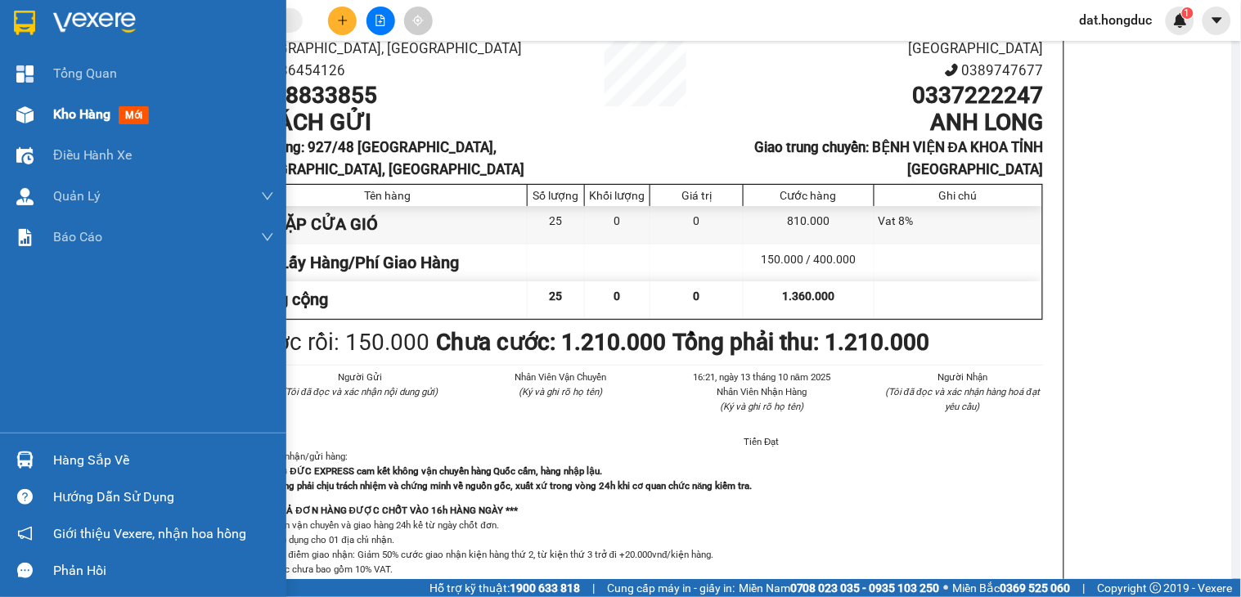
click at [75, 122] on span "Kho hàng" at bounding box center [81, 114] width 57 height 16
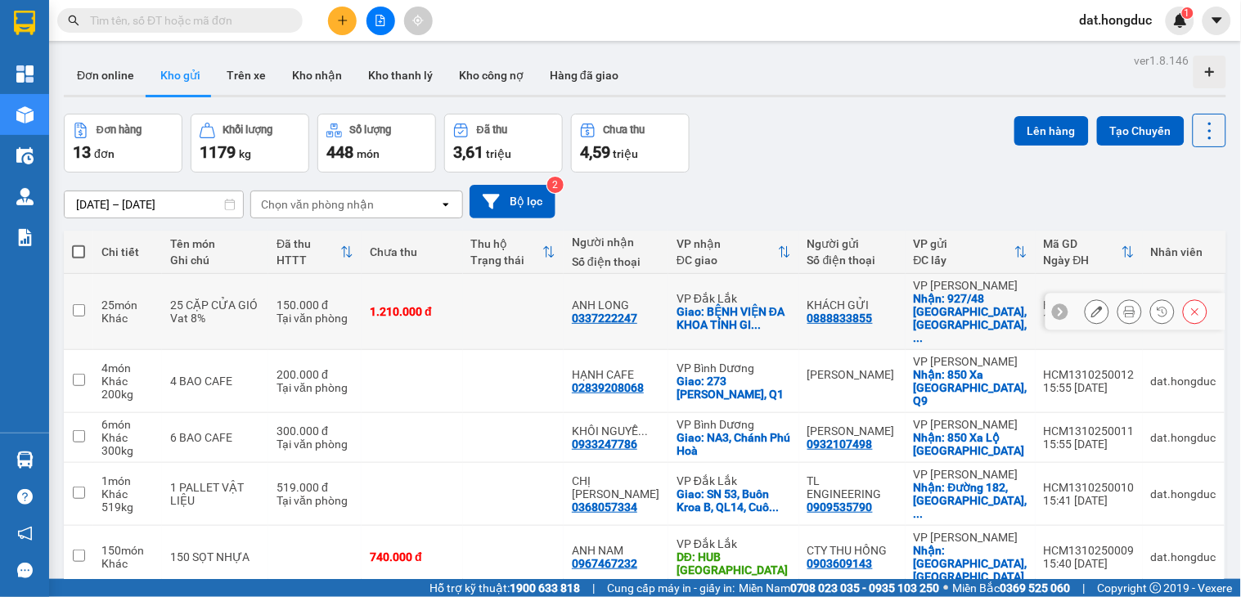
click at [1092, 306] on icon at bounding box center [1097, 311] width 11 height 11
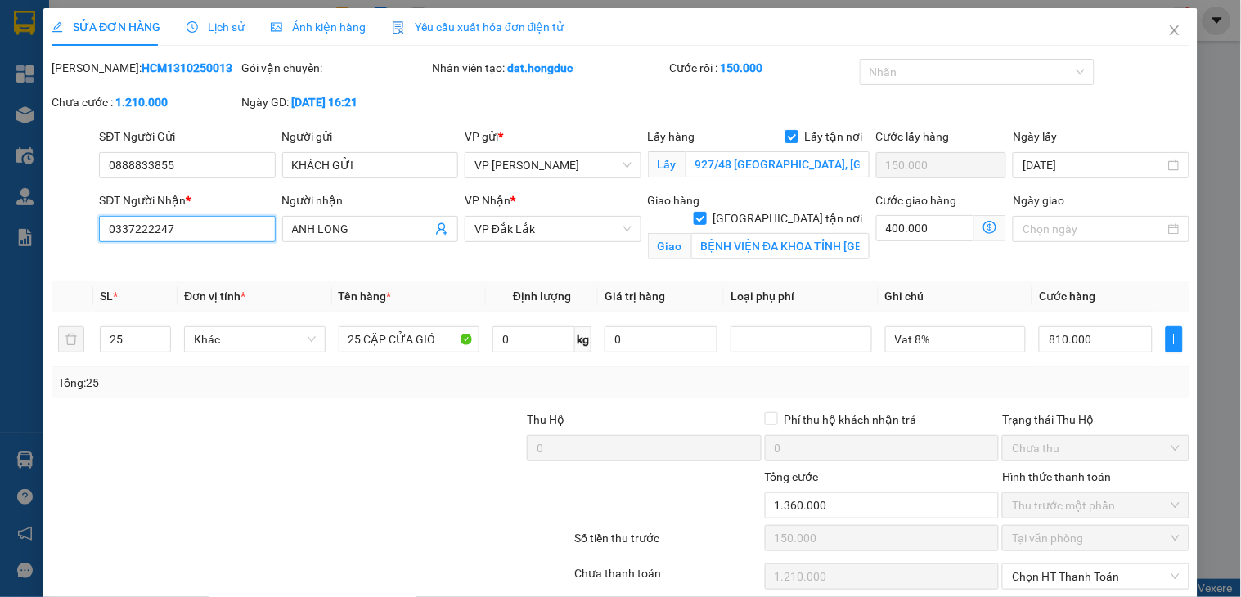
drag, startPoint x: 214, startPoint y: 229, endPoint x: 57, endPoint y: 228, distance: 156.3
click at [60, 229] on div "SĐT Người Nhận * 0337222247 0337222247 Người nhận ANH LONG VP Nhận * VP [GEOGRA…" at bounding box center [621, 229] width 1142 height 77
click at [1169, 25] on icon "close" at bounding box center [1175, 30] width 13 height 13
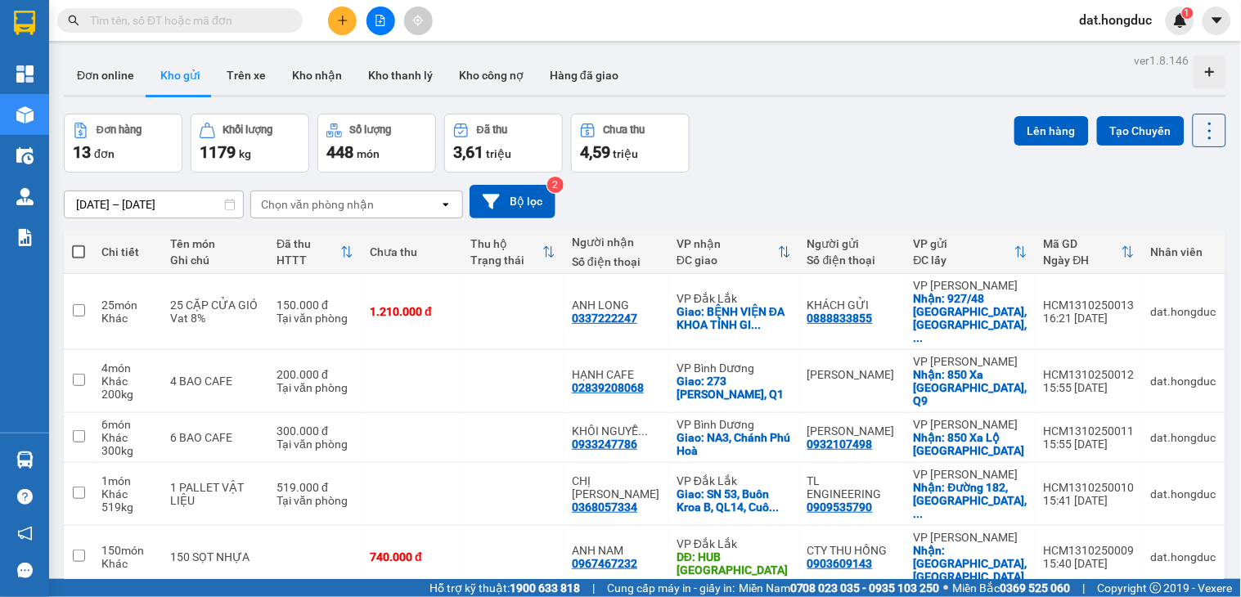
click at [247, 27] on input "text" at bounding box center [186, 20] width 193 height 18
paste input "0337222247"
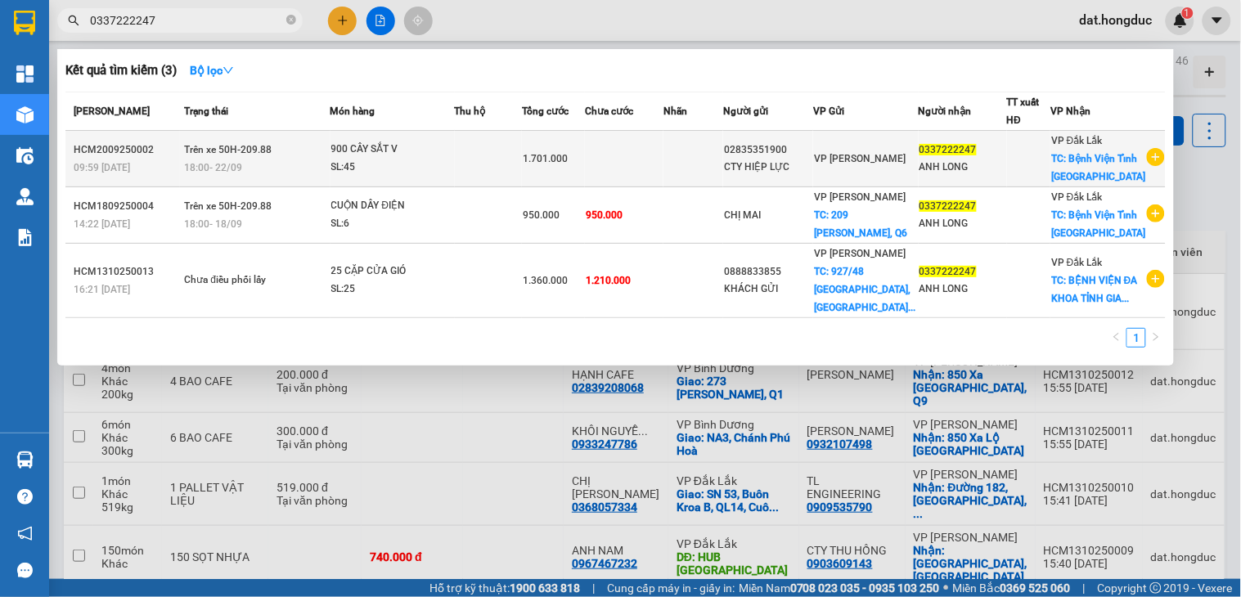
click at [689, 160] on td at bounding box center [694, 159] width 60 height 56
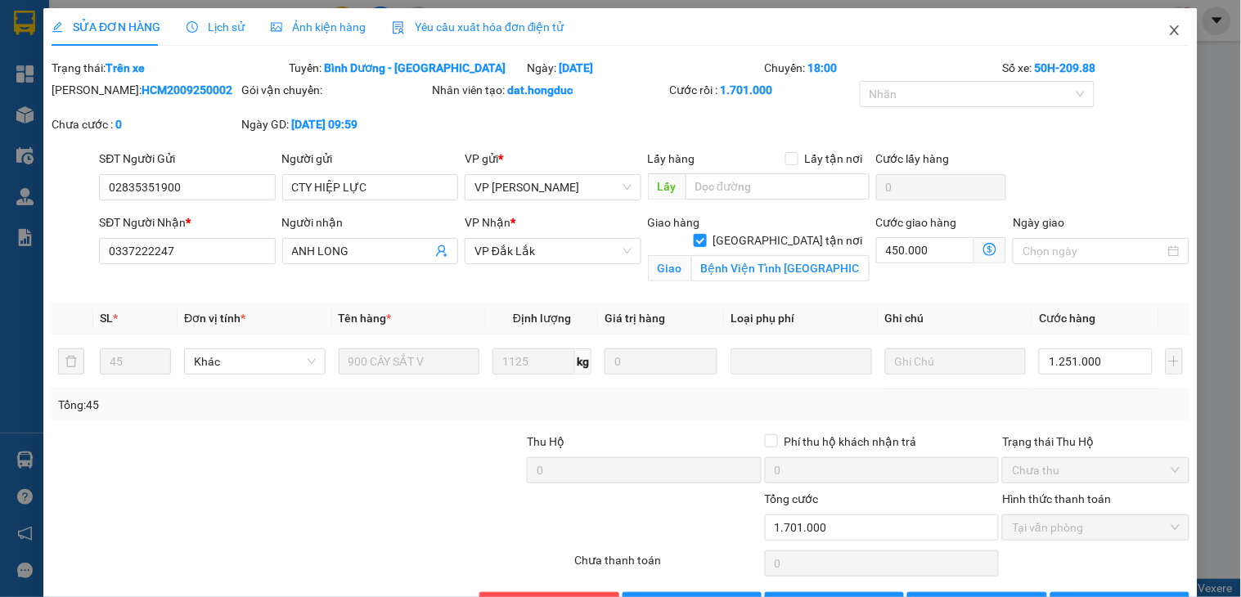
click at [1169, 25] on icon "close" at bounding box center [1175, 30] width 13 height 13
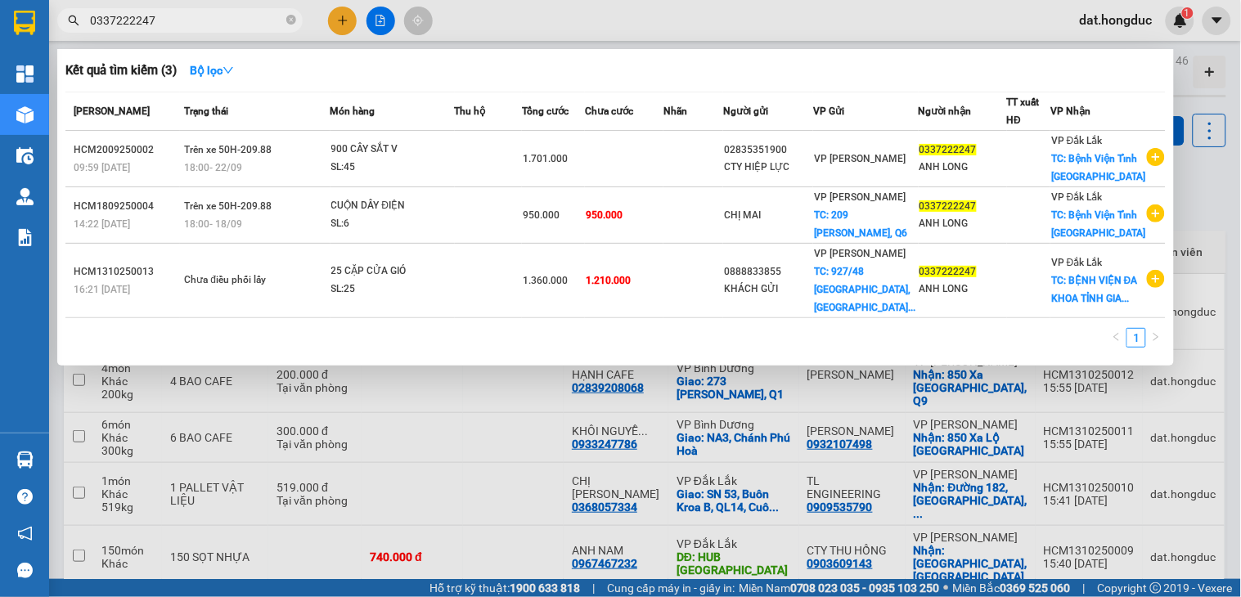
click at [223, 22] on input "0337222247" at bounding box center [186, 20] width 193 height 18
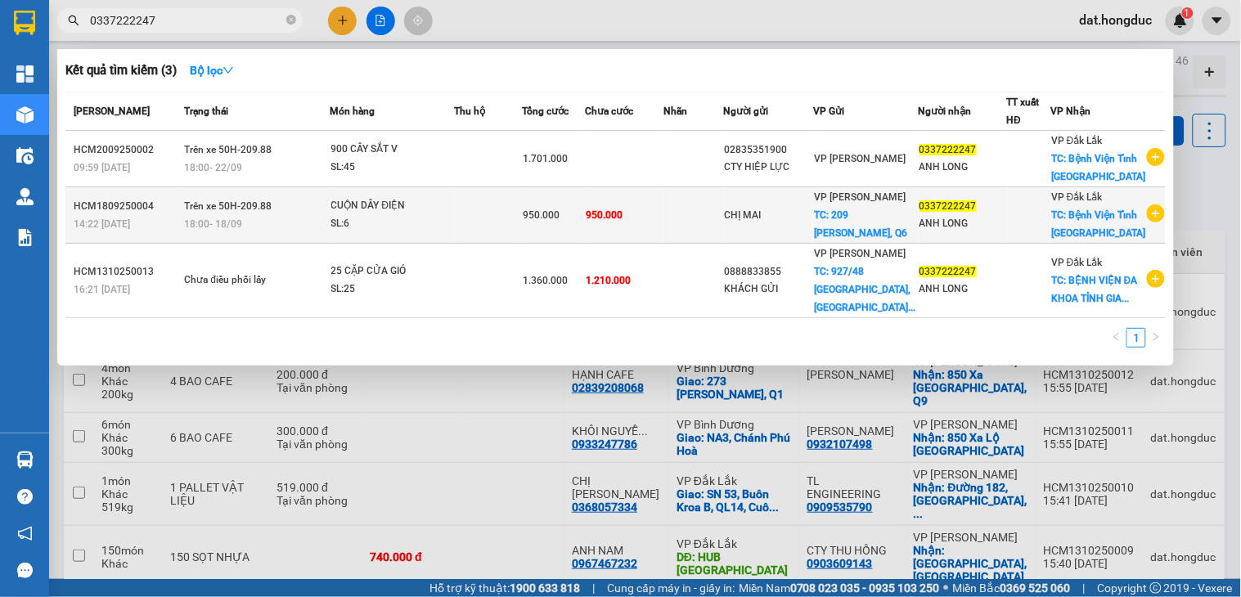
click at [481, 227] on td at bounding box center [488, 215] width 67 height 56
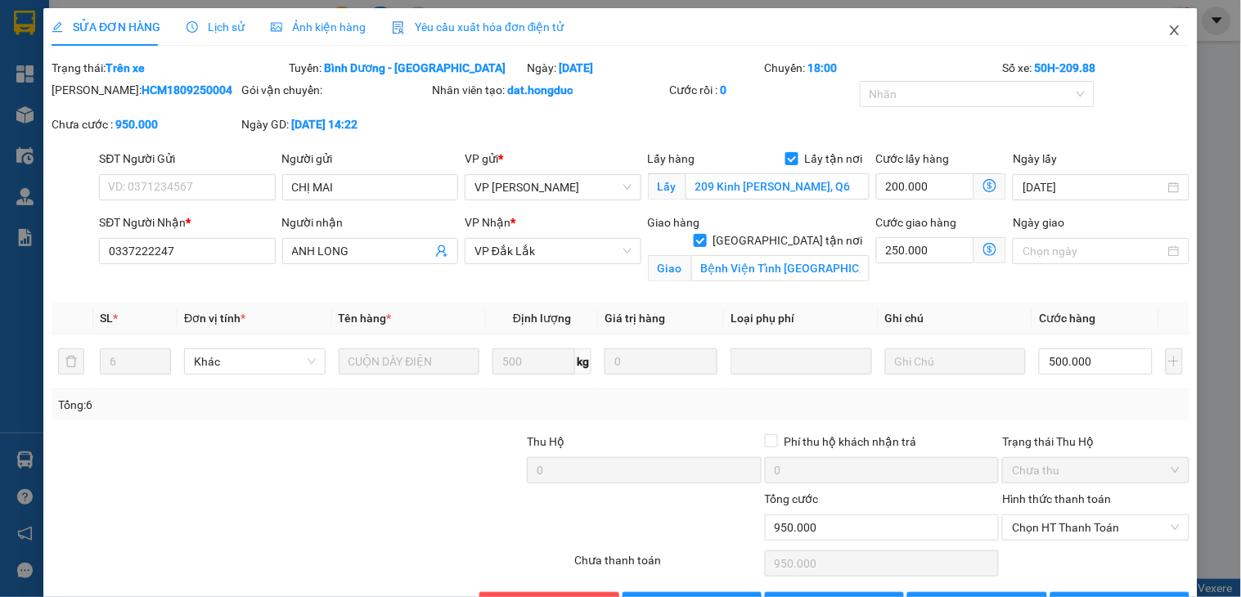
click at [1169, 29] on icon "close" at bounding box center [1175, 30] width 13 height 13
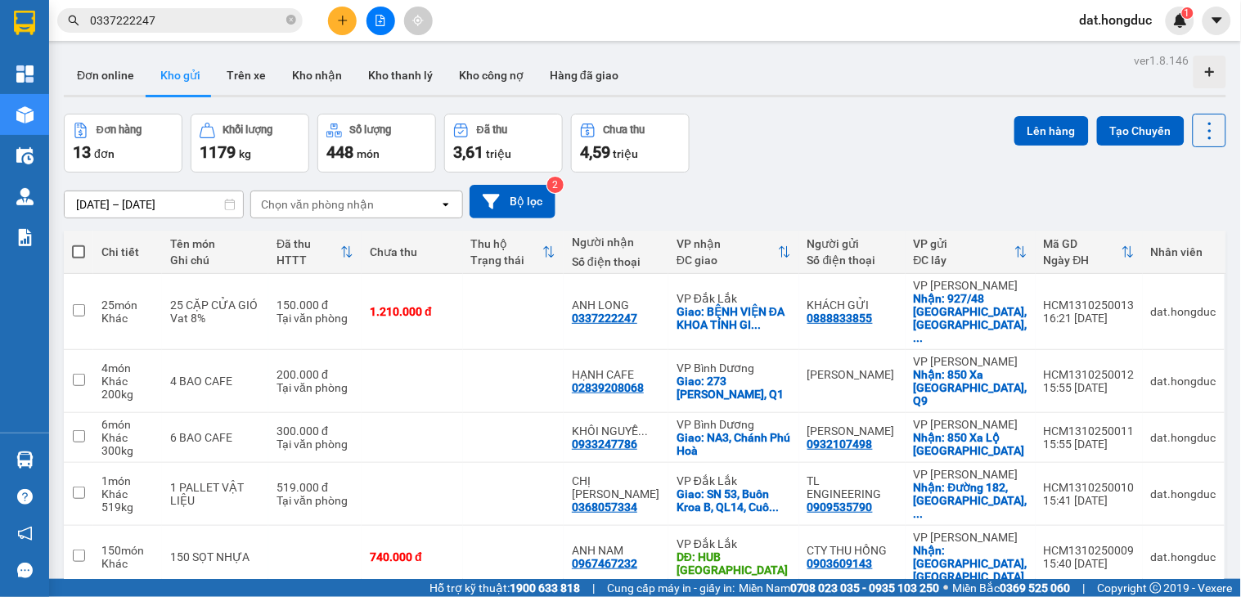
click at [196, 19] on input "0337222247" at bounding box center [186, 20] width 193 height 18
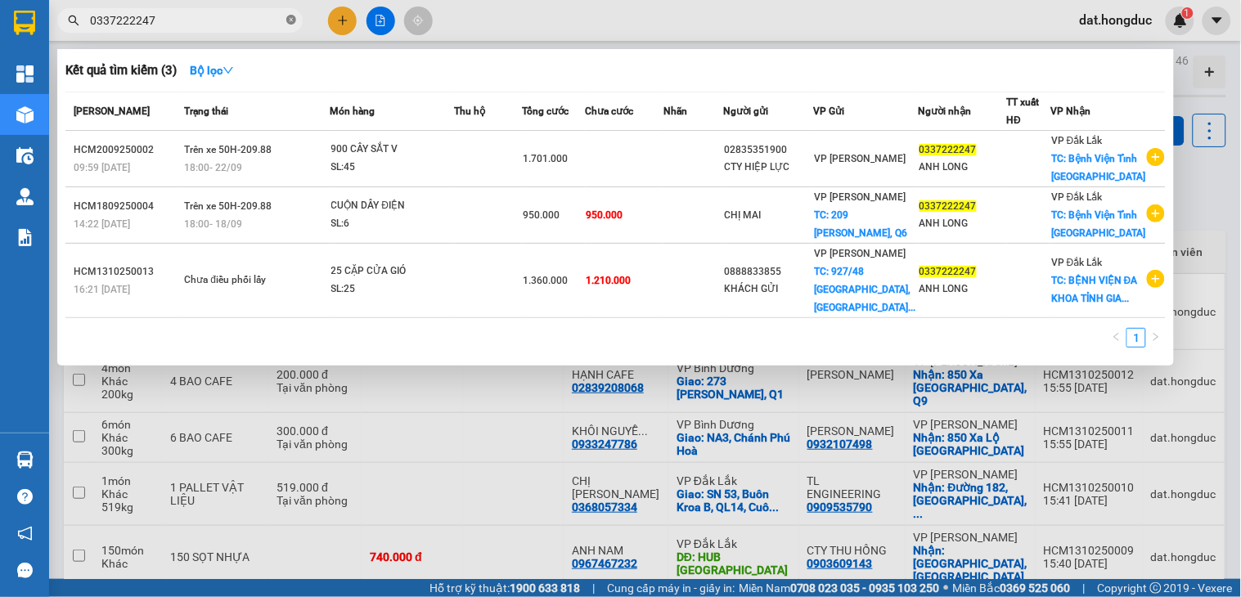
click at [289, 17] on icon "close-circle" at bounding box center [291, 20] width 10 height 10
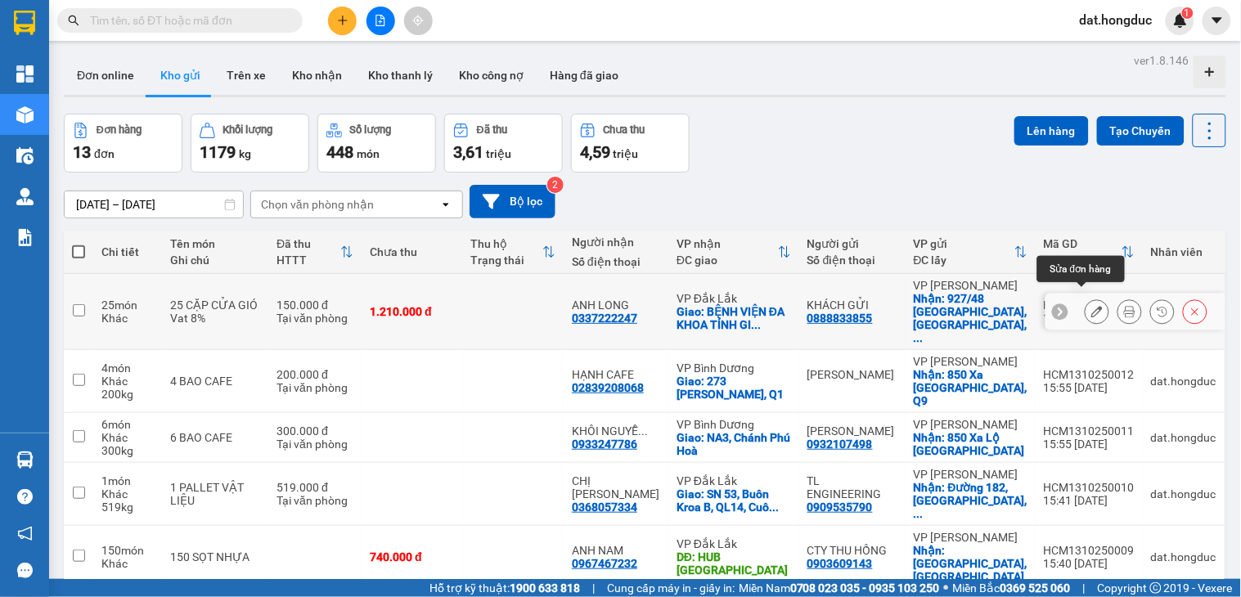
click at [1092, 306] on icon at bounding box center [1097, 311] width 11 height 11
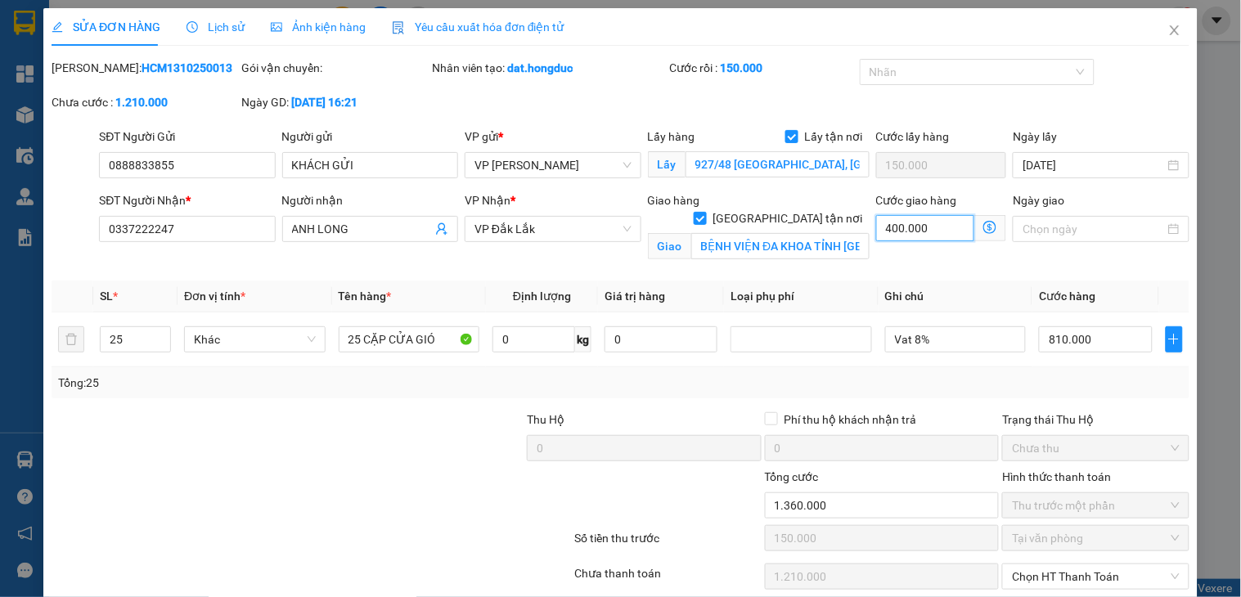
click at [917, 222] on input "400.000" at bounding box center [925, 228] width 99 height 26
click at [1103, 339] on input "810.000" at bounding box center [1095, 340] width 113 height 26
drag, startPoint x: 1160, startPoint y: 30, endPoint x: 1220, endPoint y: 64, distance: 69.2
click at [1170, 30] on icon "close" at bounding box center [1174, 30] width 9 height 10
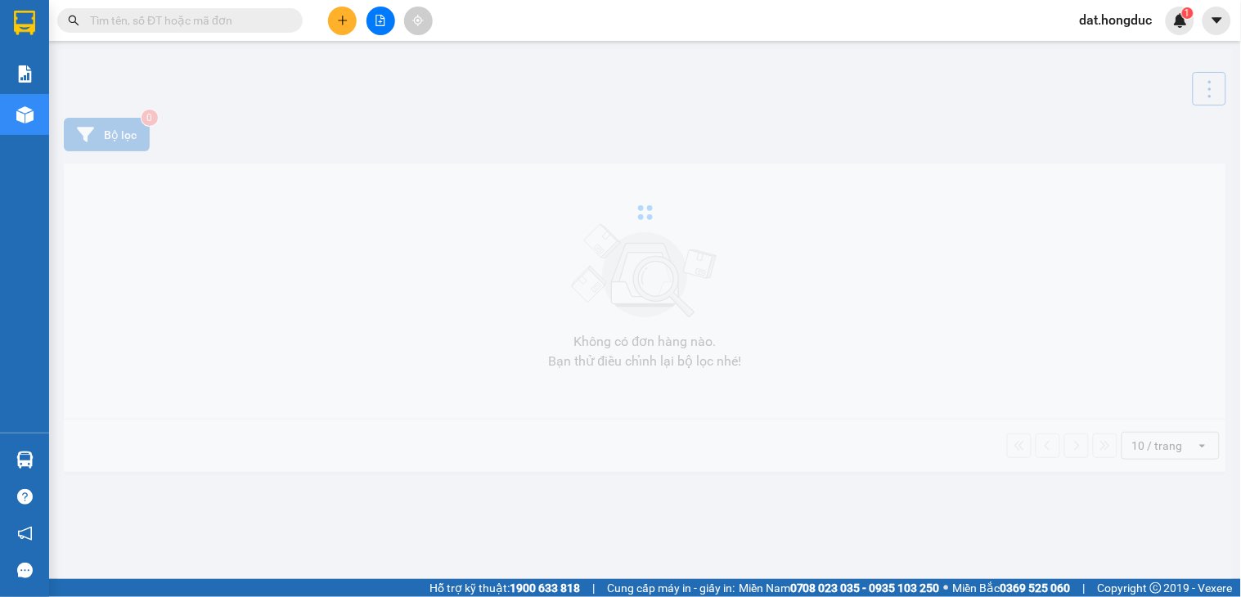
click at [219, 20] on input "text" at bounding box center [186, 20] width 193 height 18
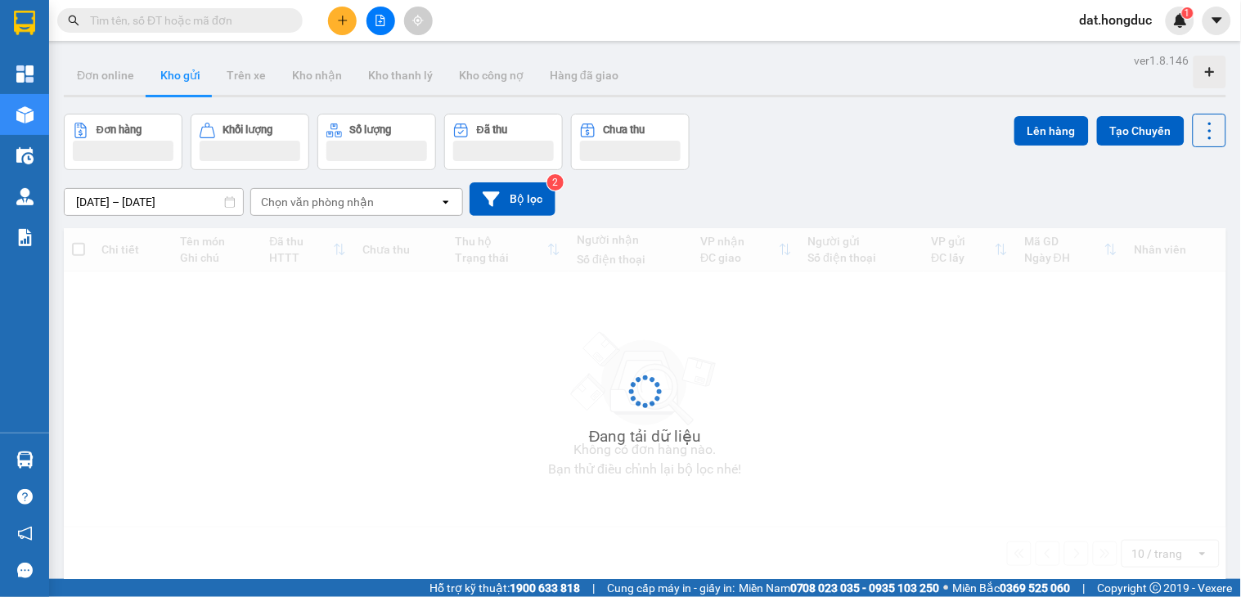
paste input "0333151666"
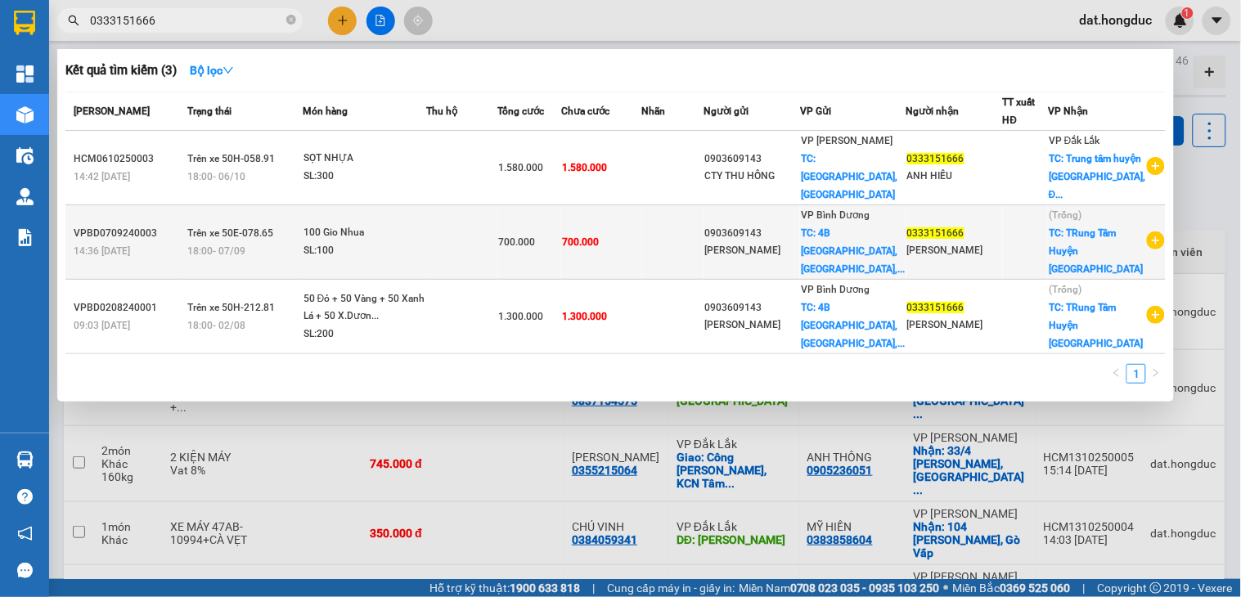
type input "0333151666"
click at [642, 242] on td "700.000" at bounding box center [601, 242] width 80 height 74
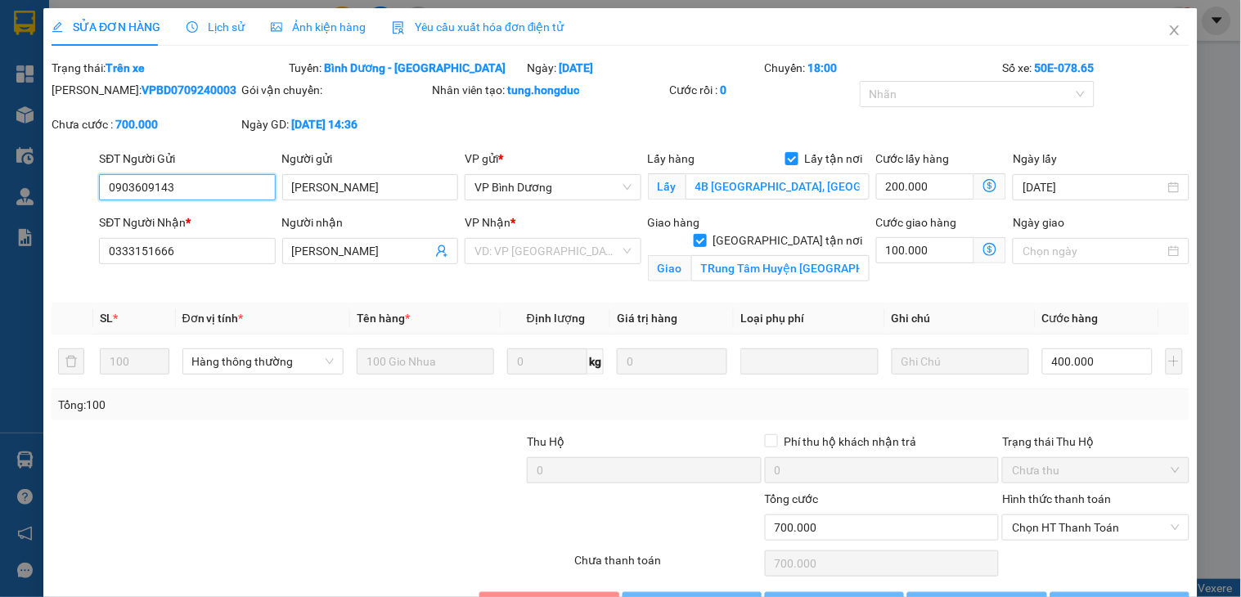
type input "0903609143"
type input "Thu Hồng"
checkbox input "true"
type input "4B Vĩnh Lộc B, Bình Chánh, HCM"
type input "0333151666"
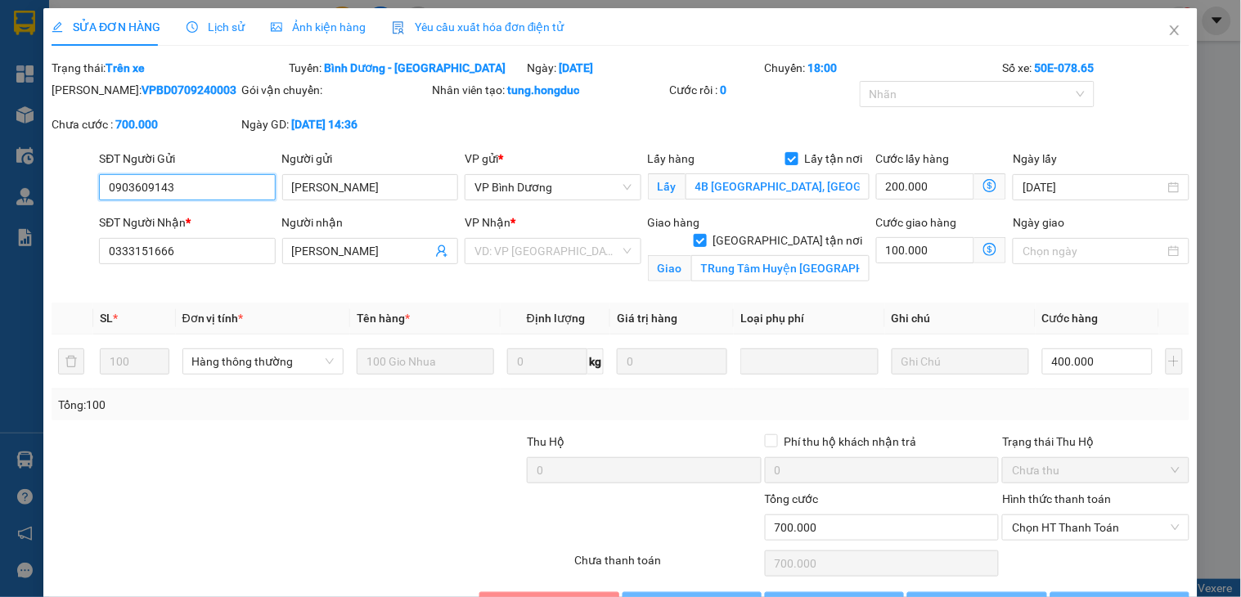
type input "Anh Hiếu"
checkbox input "true"
type input "TRung Tâm Huyện Cư Kuin"
type input "0"
type input "700.000"
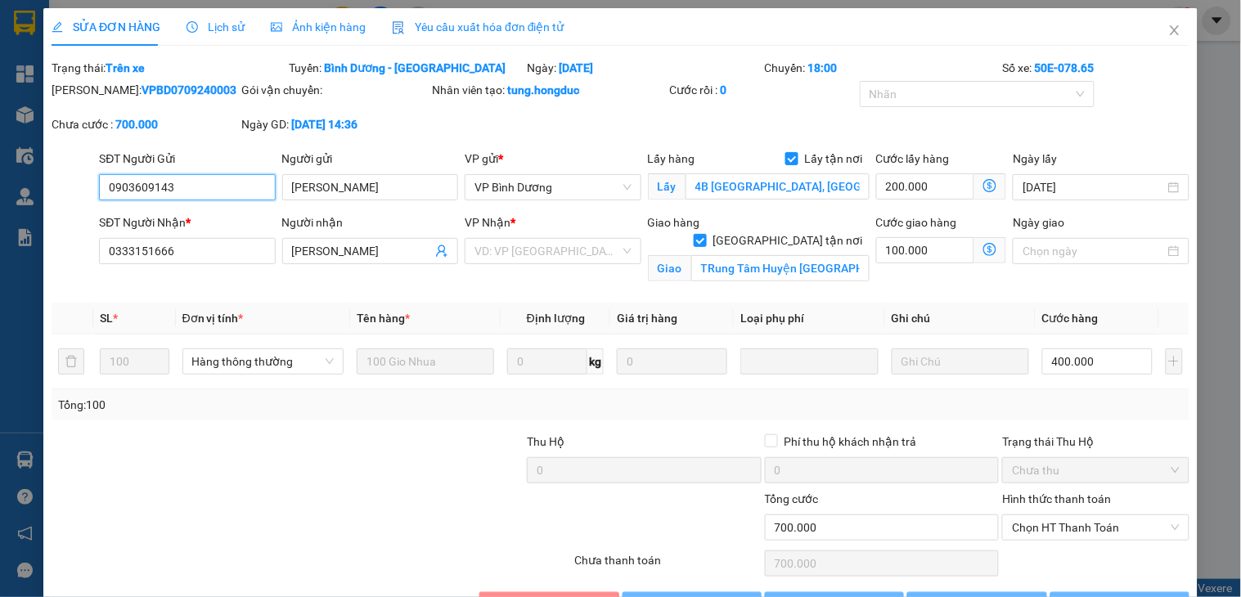
type input "700.000"
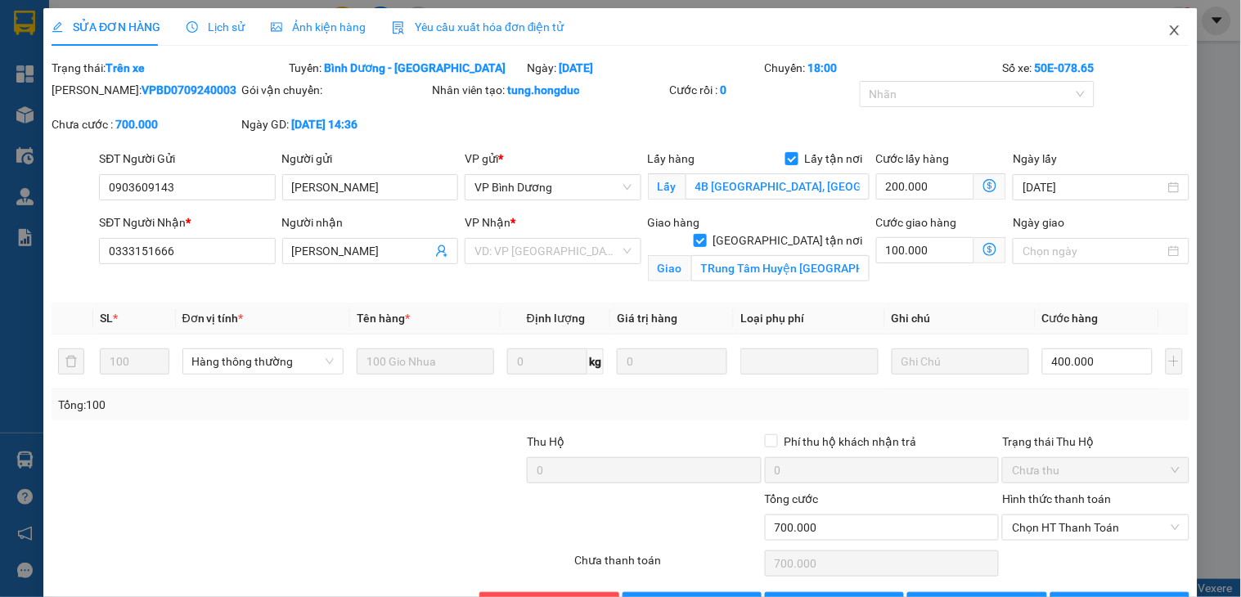
click at [1170, 33] on icon "close" at bounding box center [1174, 30] width 9 height 10
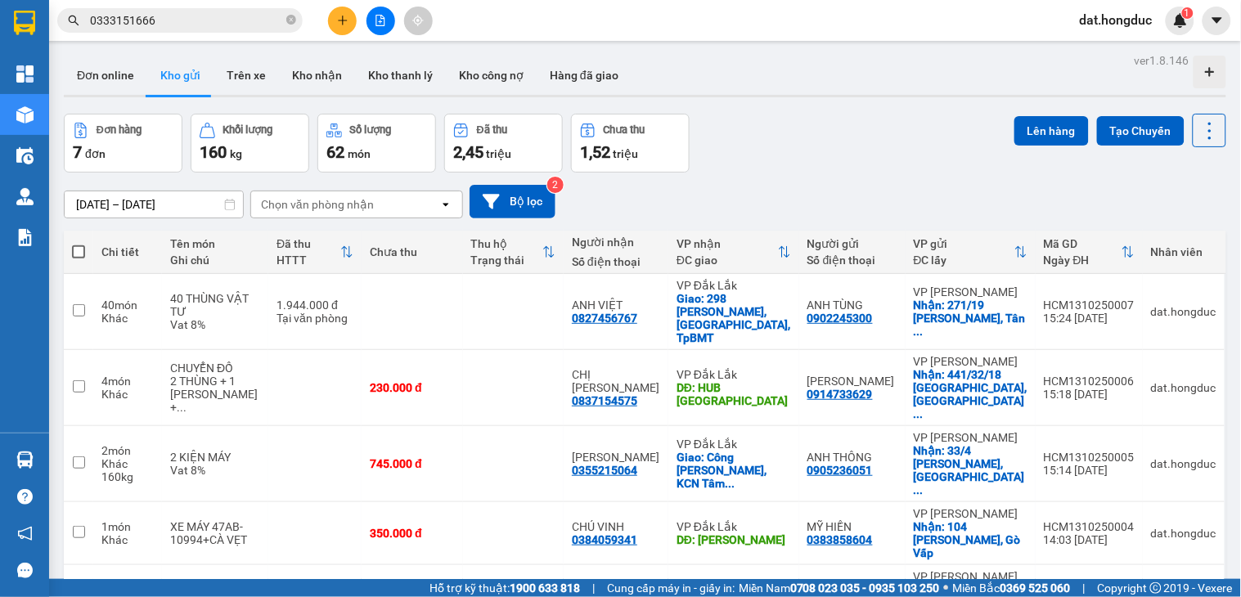
click at [218, 17] on input "0333151666" at bounding box center [186, 20] width 193 height 18
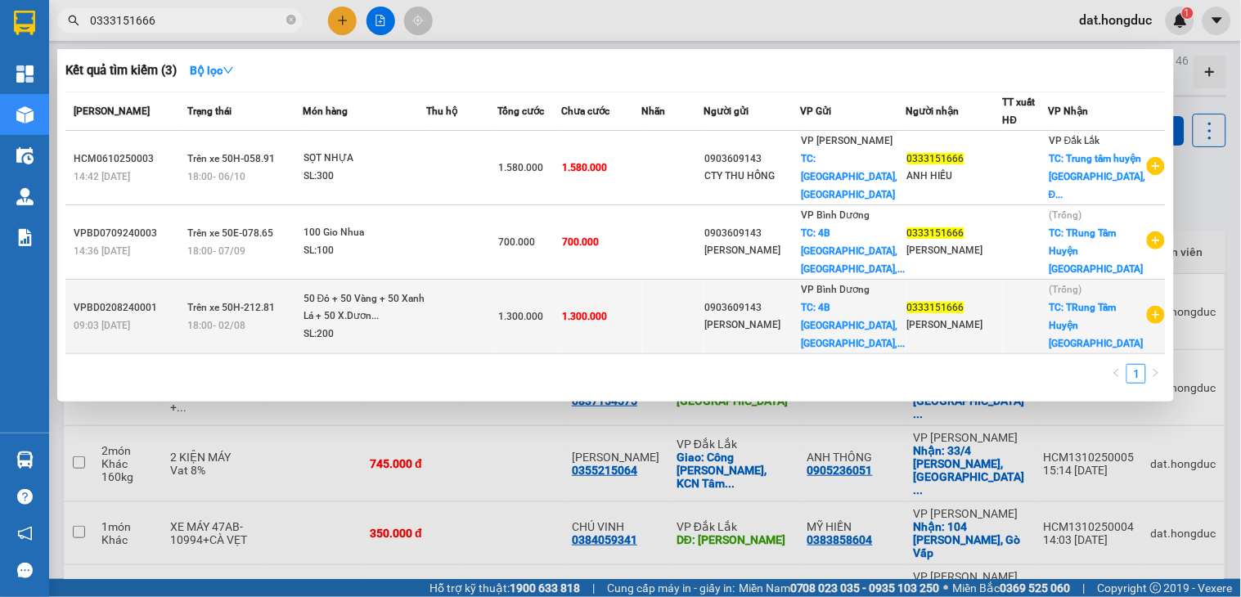
click at [485, 285] on td at bounding box center [462, 317] width 70 height 74
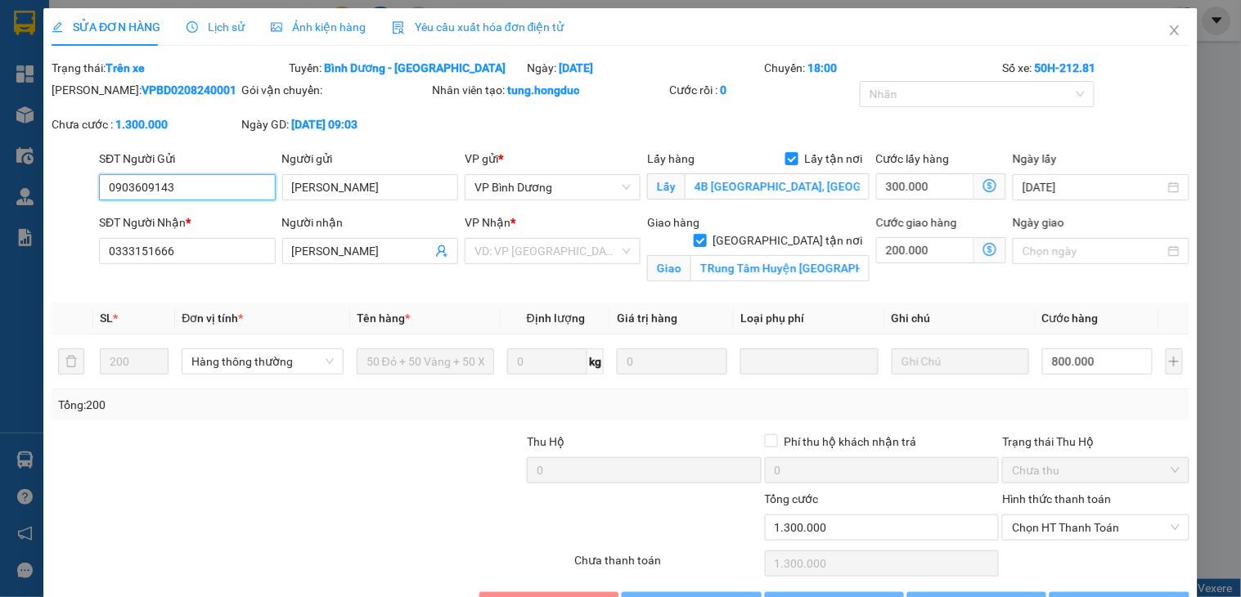
type input "0903609143"
type input "Thu Hồng"
checkbox input "true"
type input "4B Vĩnh Lộc B, Bình Chánh, HCM"
type input "0333151666"
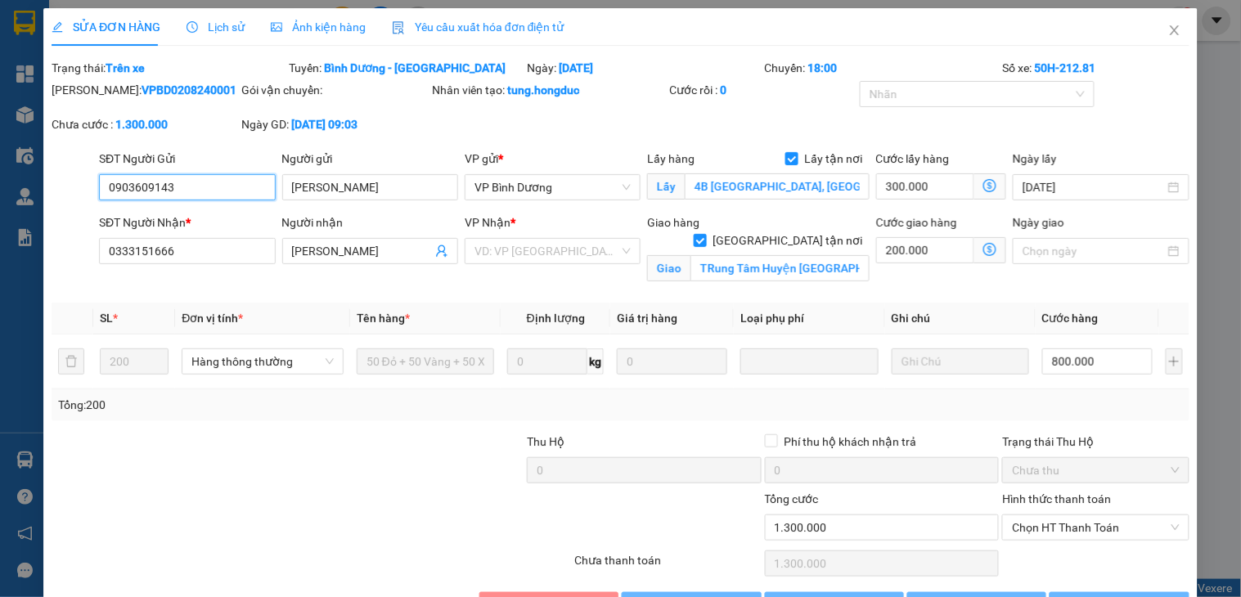
type input "Anh Hiếu"
checkbox input "true"
type input "TRung Tâm Huyện Cư Kuin"
type input "0"
type input "1.300.000"
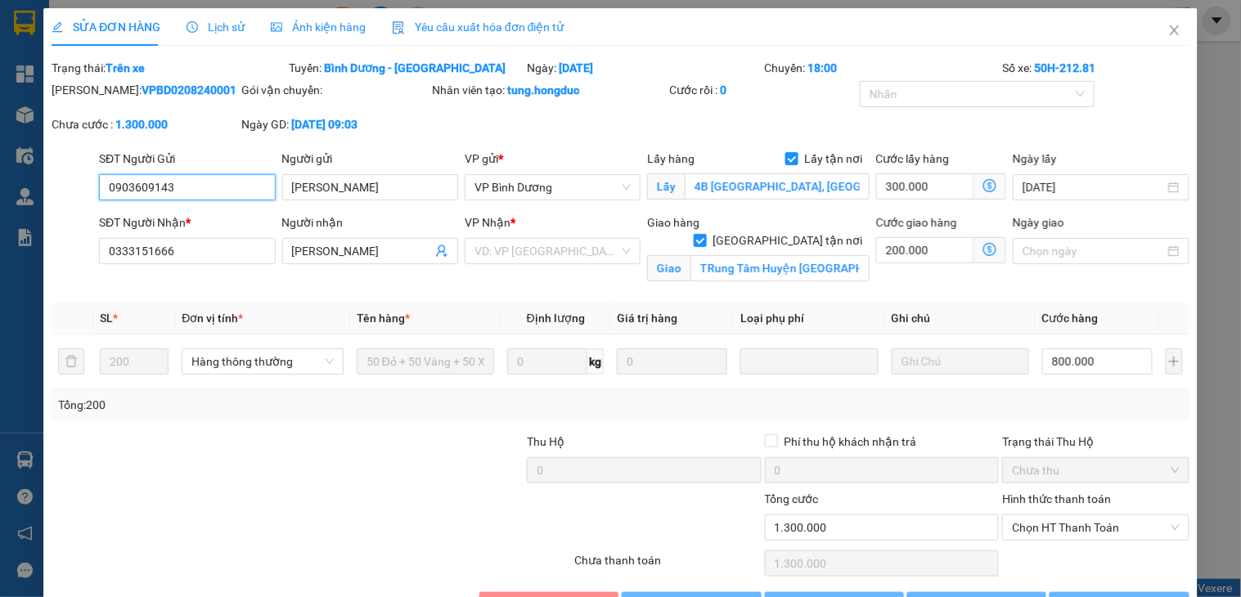
type input "1.300.000"
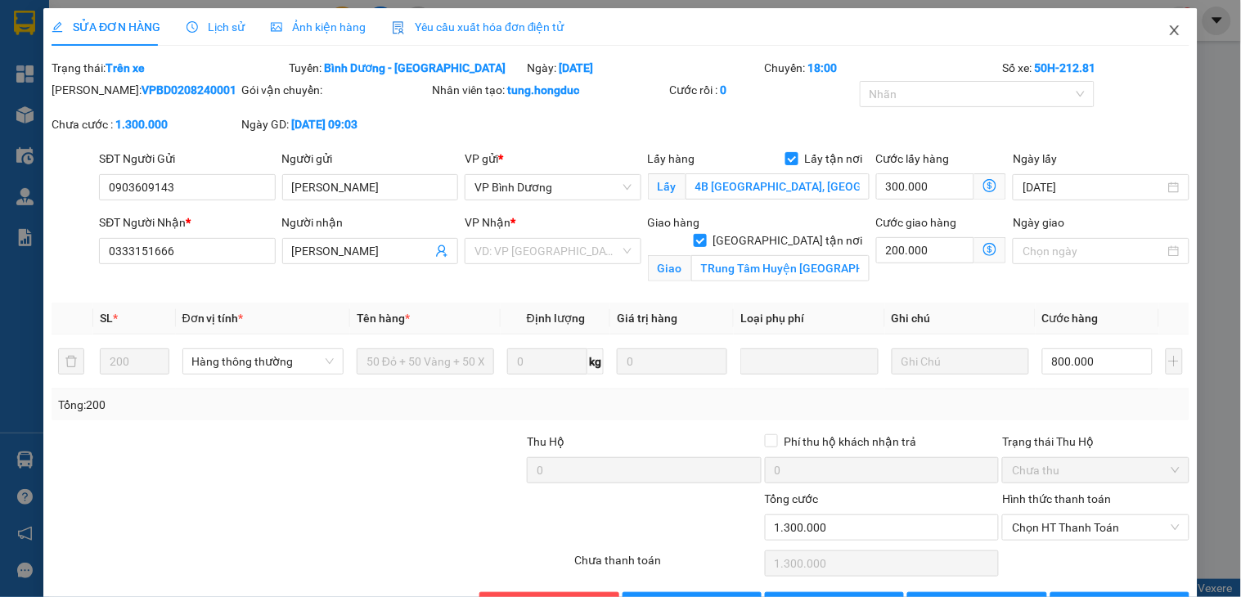
click at [1169, 26] on icon "close" at bounding box center [1175, 30] width 13 height 13
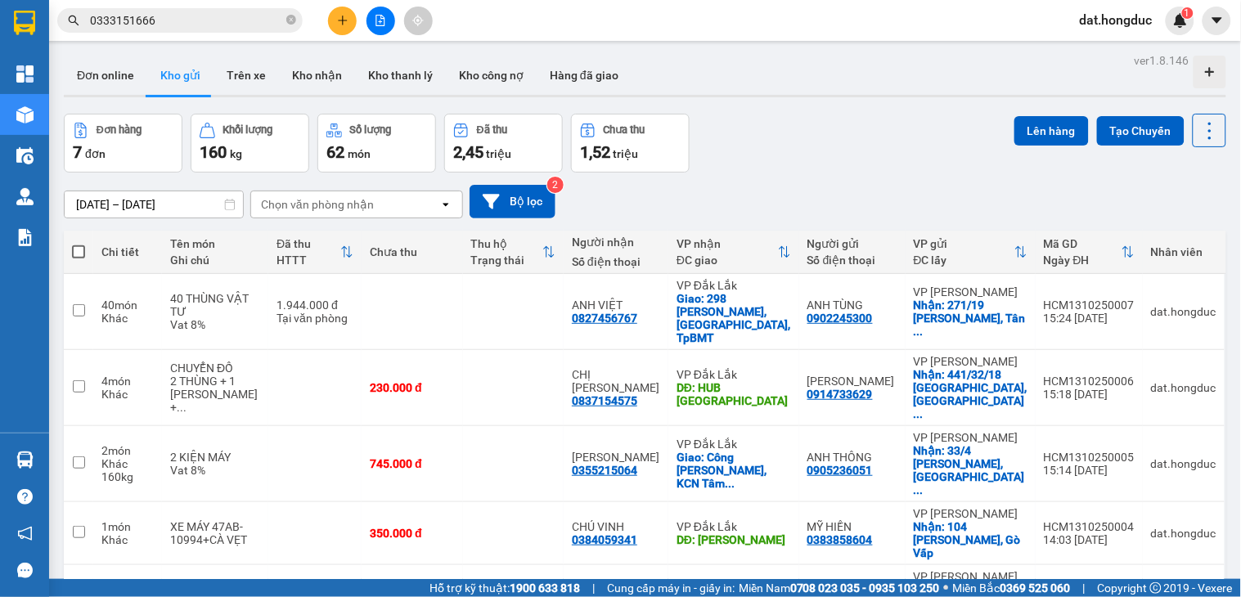
click at [207, 11] on input "0333151666" at bounding box center [186, 20] width 193 height 18
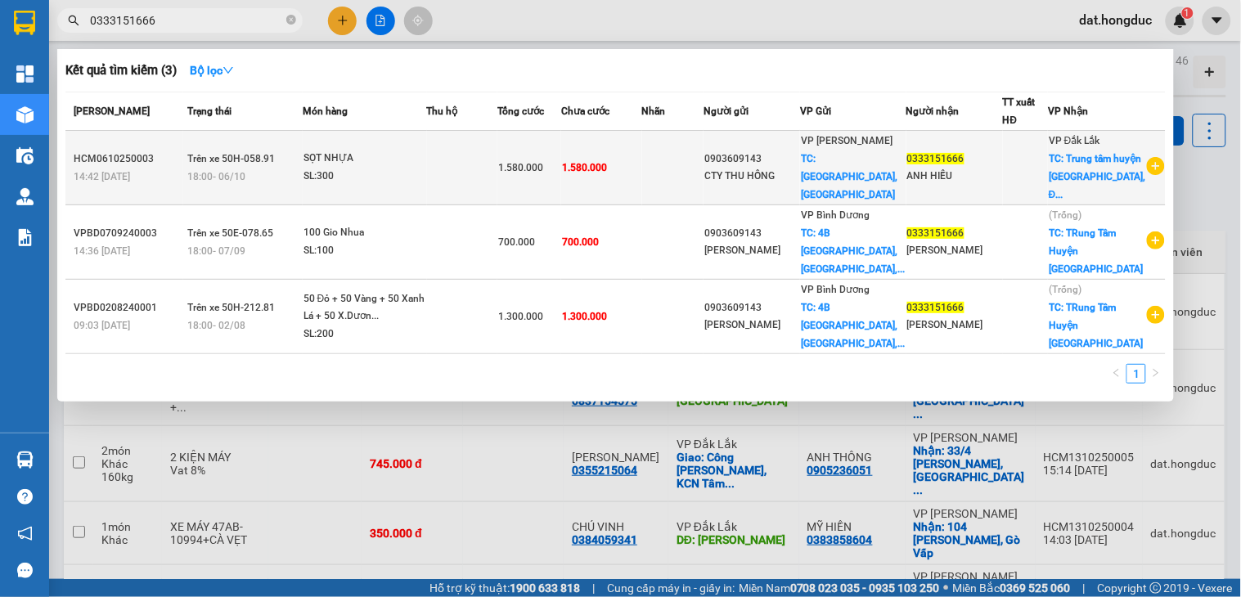
click at [642, 178] on td "1.580.000" at bounding box center [601, 168] width 80 height 74
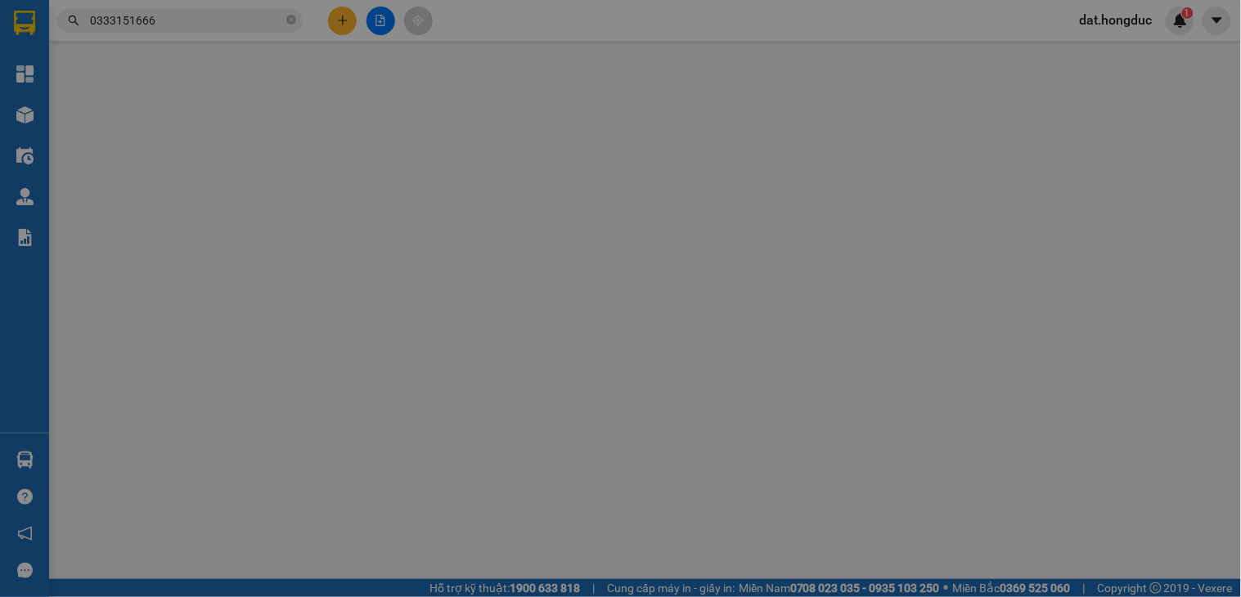
type input "0903609143"
type input "CTY THU HỒNG"
checkbox input "true"
type input "An [GEOGRAPHIC_DATA], [GEOGRAPHIC_DATA]"
type input "0333151666"
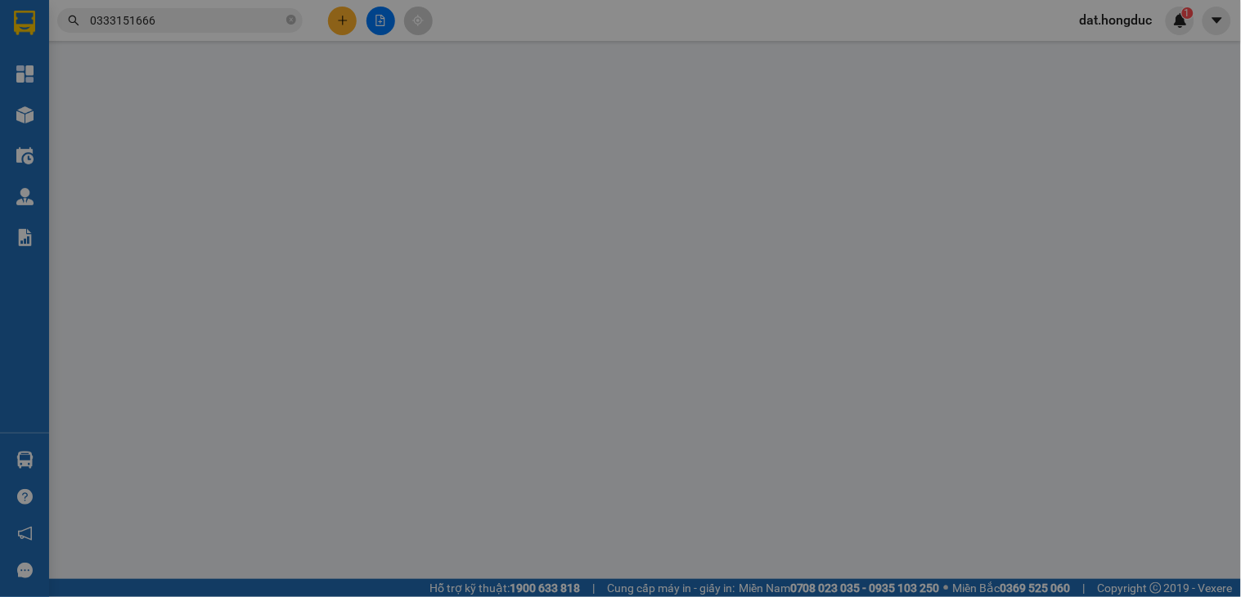
type input "ANH HIẾU"
checkbox input "true"
type input "Trung tâm huyện [GEOGRAPHIC_DATA], [GEOGRAPHIC_DATA]"
type input "0"
type input "1.580.000"
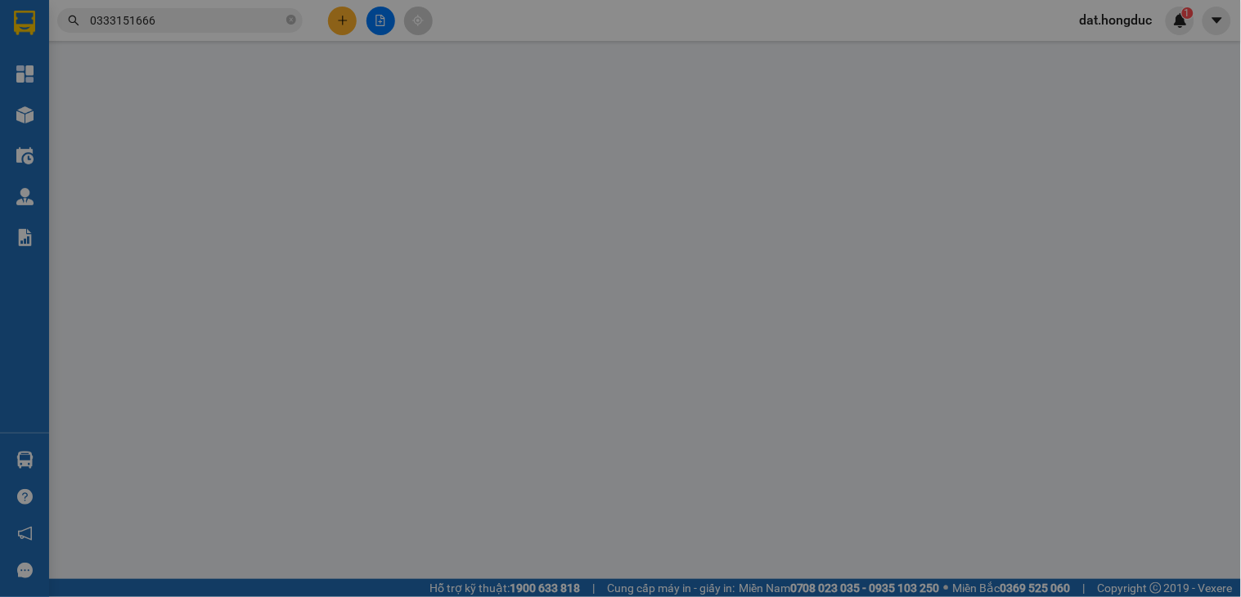
type input "1.580.000"
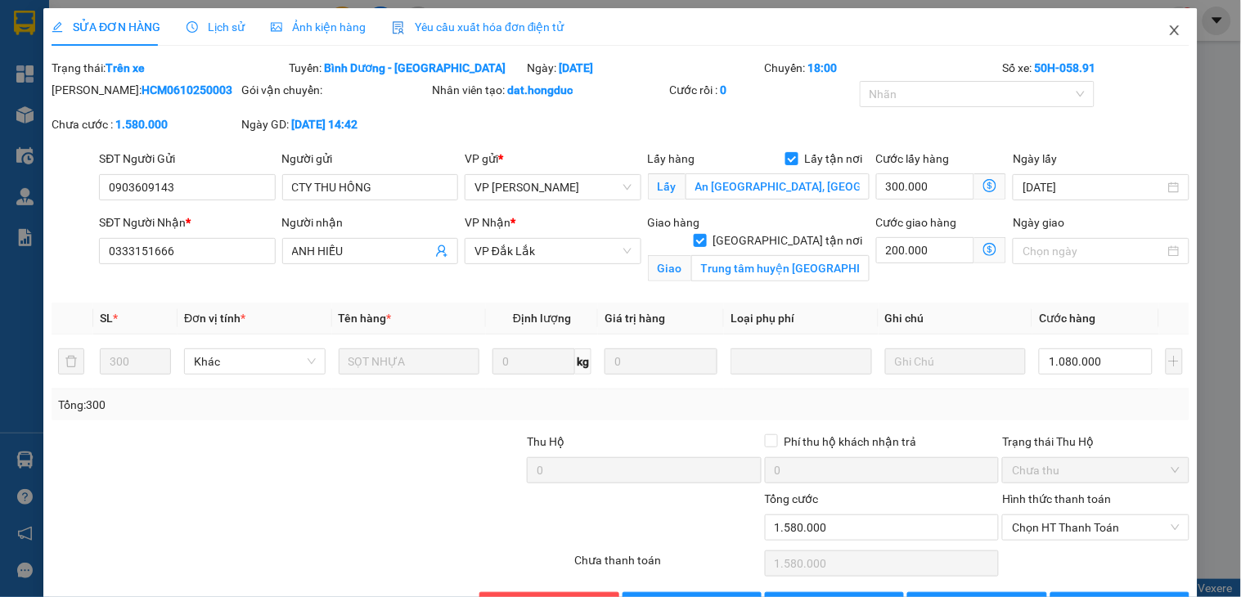
click at [1169, 33] on icon "close" at bounding box center [1175, 30] width 13 height 13
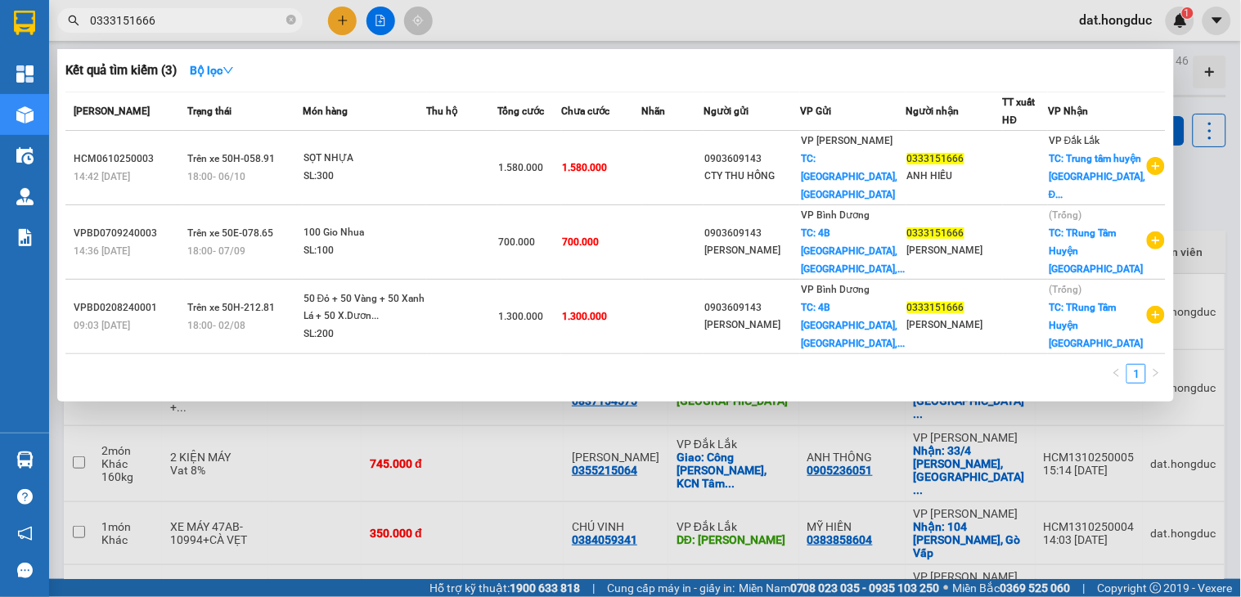
click at [235, 8] on span "0333151666" at bounding box center [180, 20] width 246 height 25
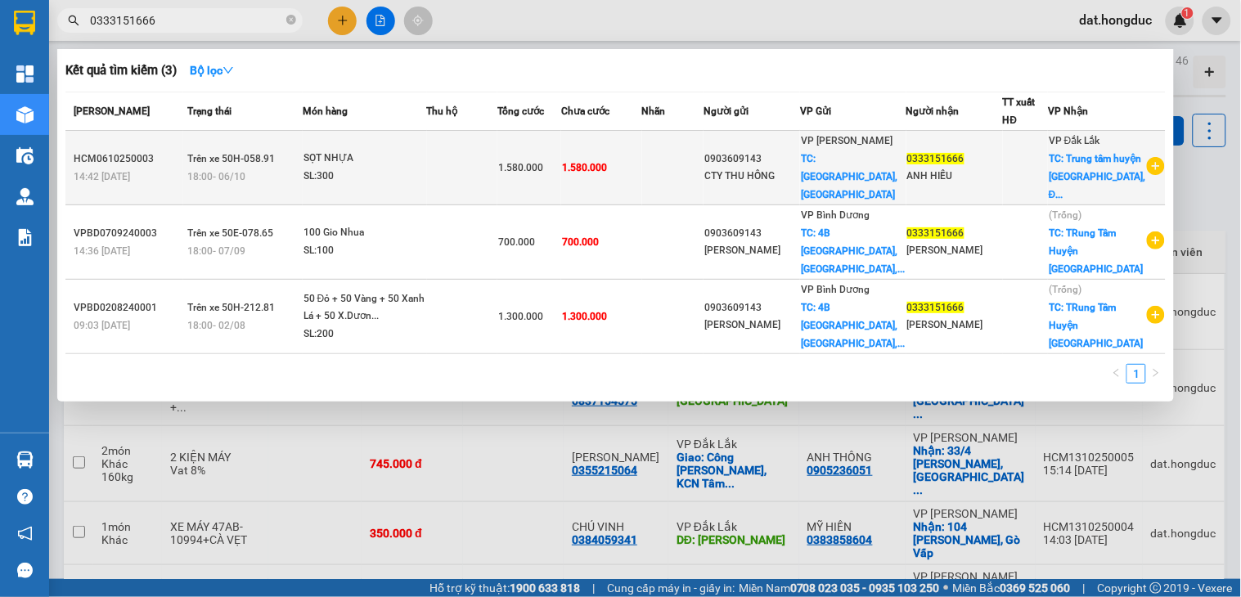
click at [686, 186] on td at bounding box center [673, 168] width 62 height 74
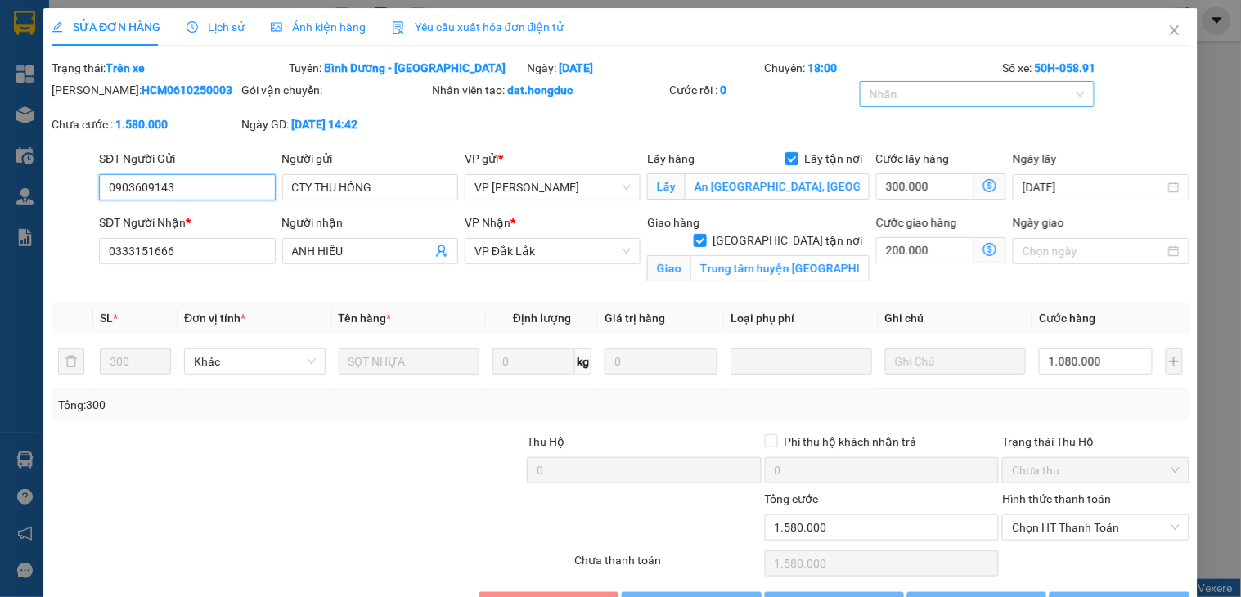
type input "0903609143"
type input "CTY THU HỒNG"
checkbox input "true"
type input "An [GEOGRAPHIC_DATA], [GEOGRAPHIC_DATA]"
type input "0333151666"
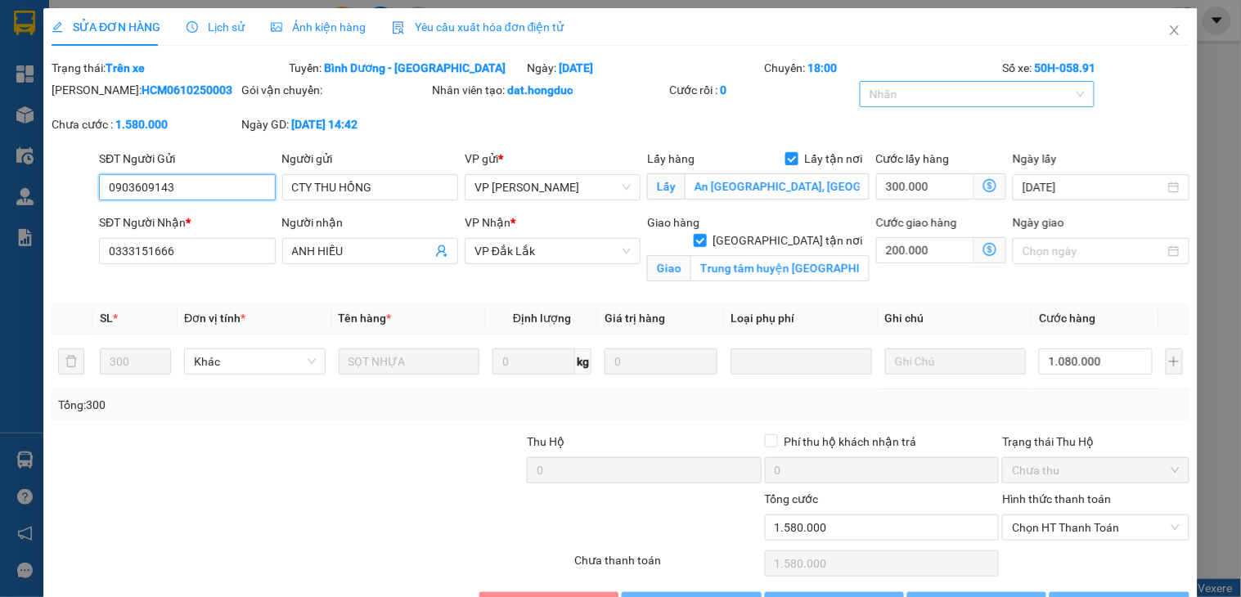
type input "ANH HIẾU"
checkbox input "true"
type input "Trung tâm huyện [GEOGRAPHIC_DATA], [GEOGRAPHIC_DATA]"
type input "0"
type input "1.580.000"
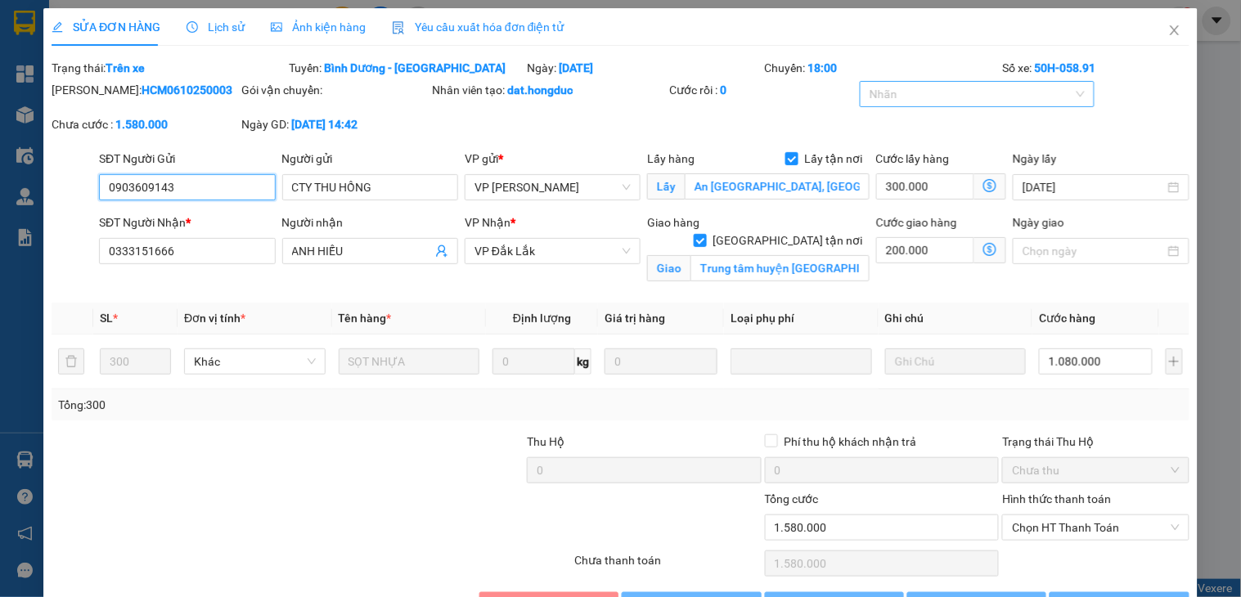
type input "1.580.000"
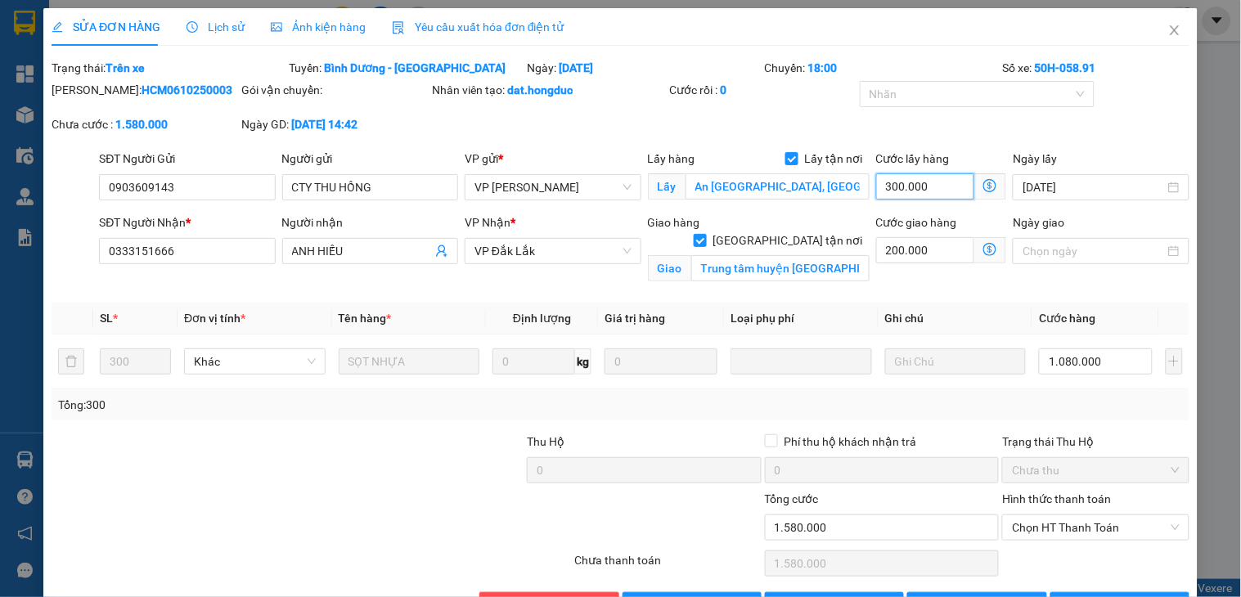
click at [946, 183] on input "300.000" at bounding box center [925, 186] width 99 height 26
click at [907, 244] on input "200.000" at bounding box center [925, 250] width 99 height 26
type input "15"
type input "1.380.015"
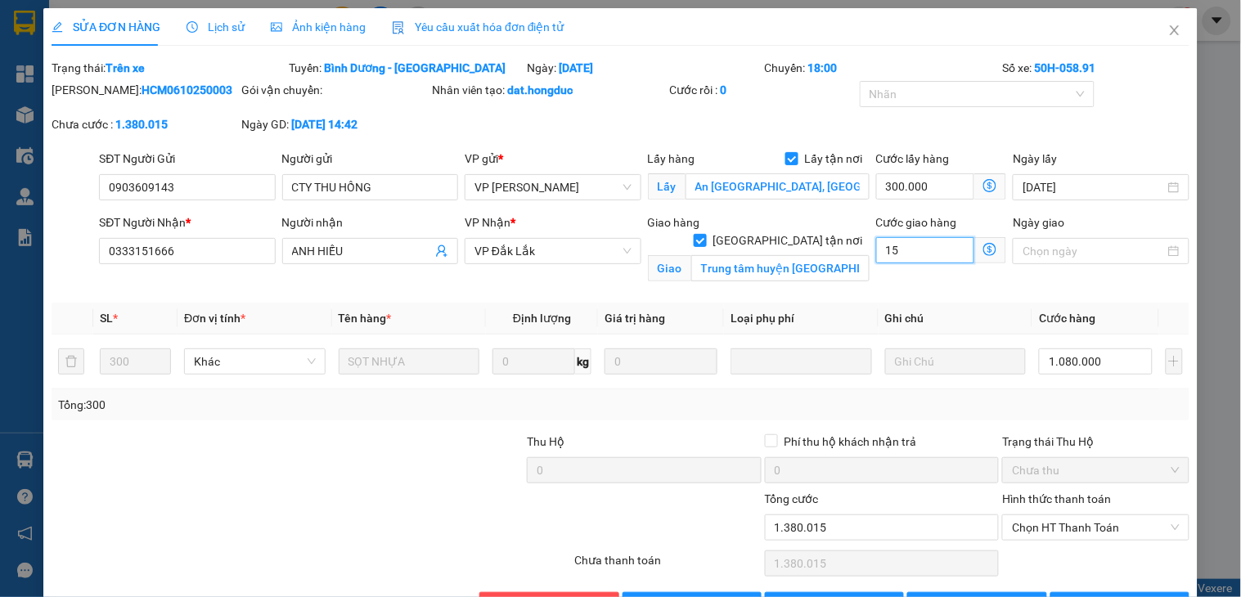
type input "150"
type input "1.380.150"
type input "1.500"
type input "1.395.000"
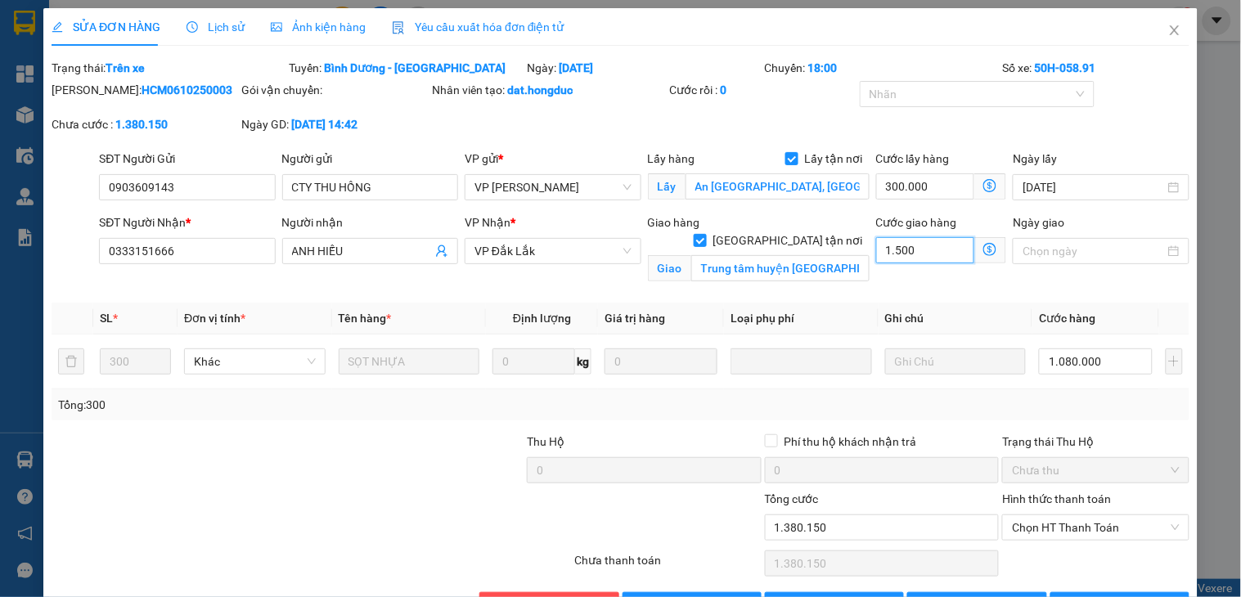
type input "1.395.000"
type input "150.000"
type input "1.530.000"
type input "150.000"
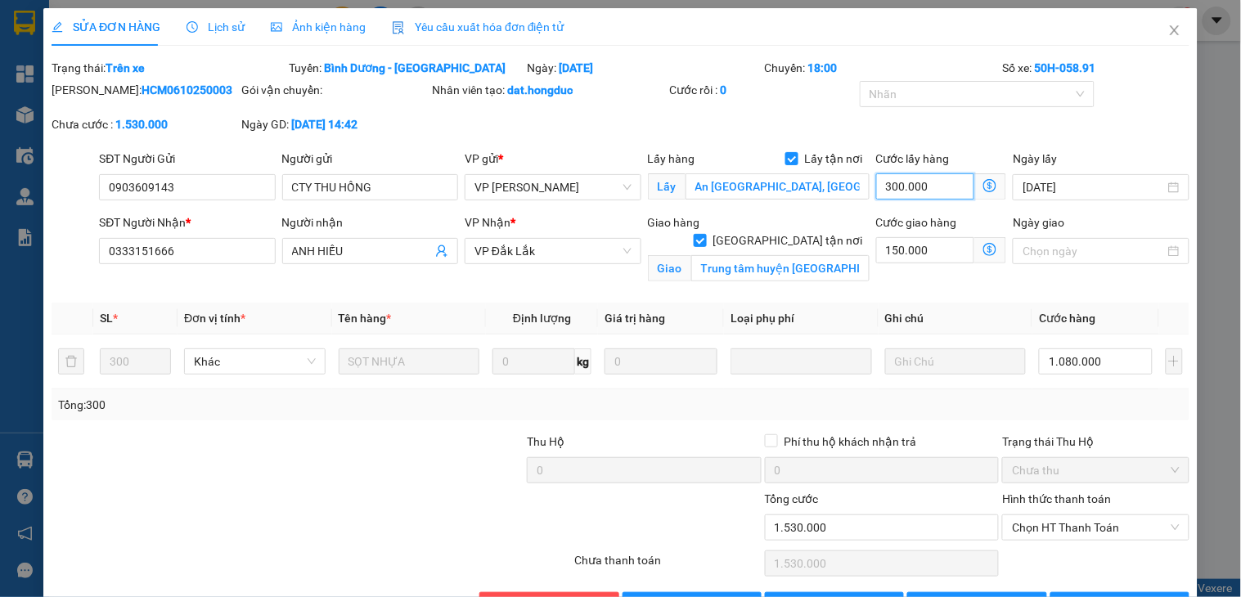
click at [892, 177] on input "300.000" at bounding box center [925, 186] width 99 height 26
type input "2"
type input "1.230.025"
type input "250"
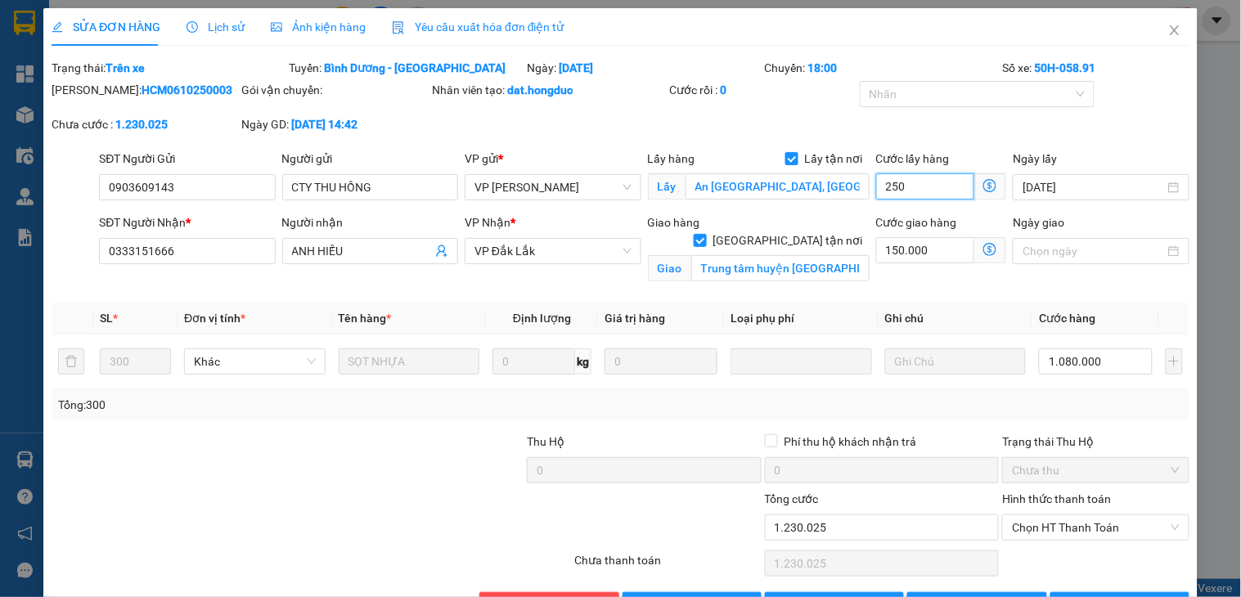
type input "1.230.250"
type input "250.000"
type input "1.480.000"
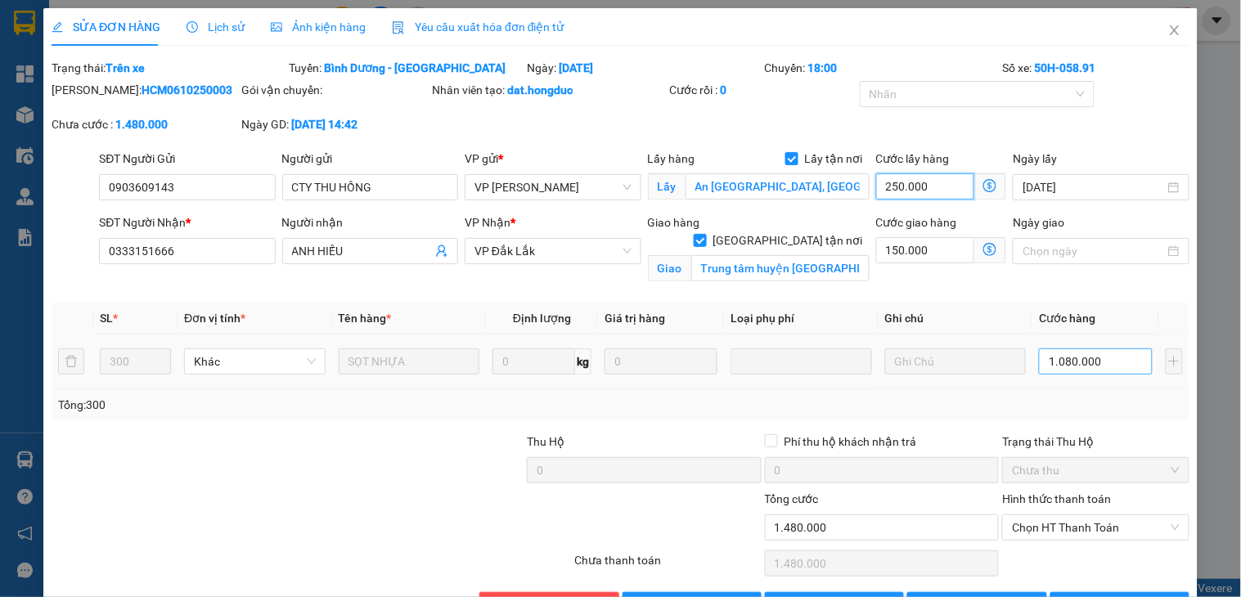
type input "250.000"
click at [1074, 369] on input "1.080.000" at bounding box center [1095, 362] width 113 height 26
click at [1169, 27] on icon "close" at bounding box center [1175, 30] width 13 height 13
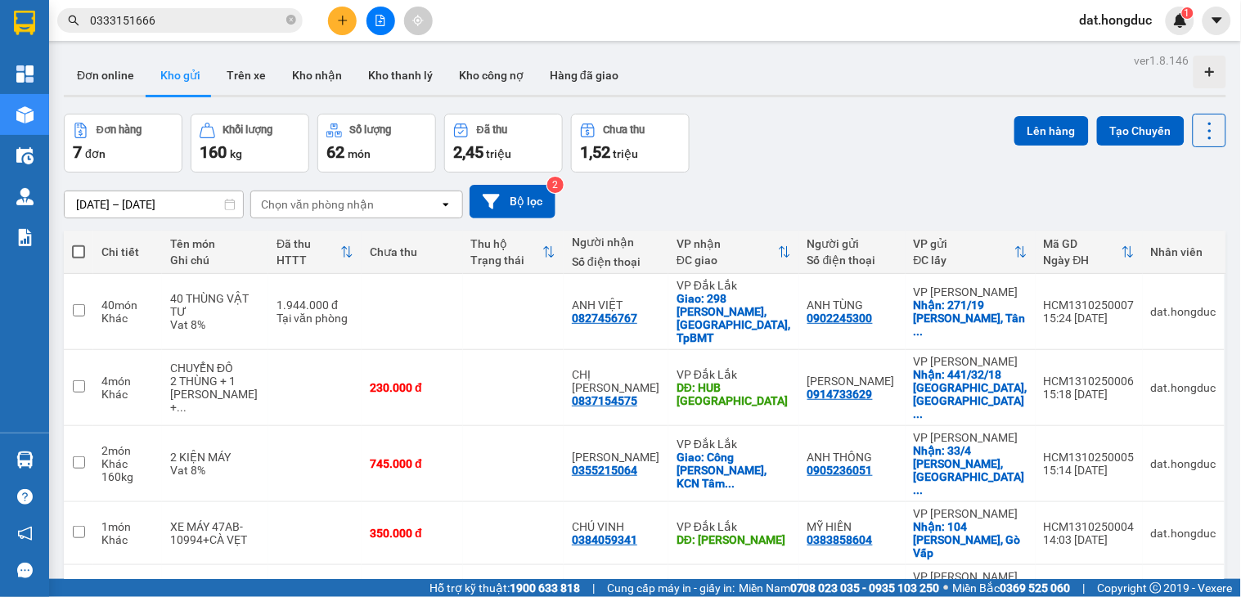
click at [169, 23] on input "0333151666" at bounding box center [186, 20] width 193 height 18
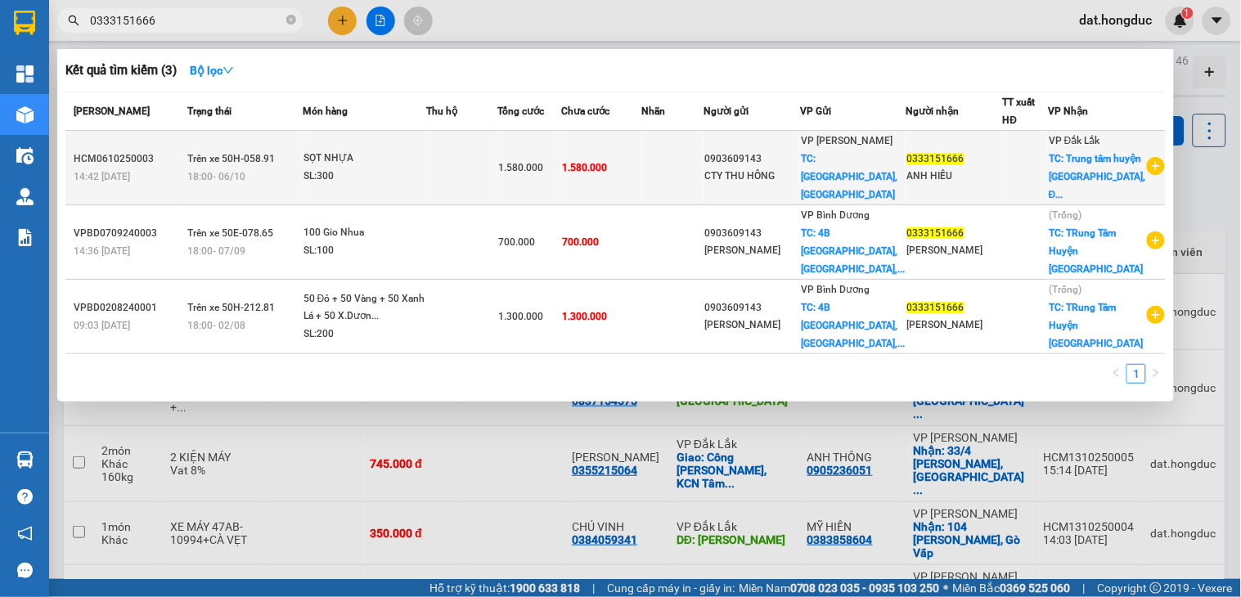
click at [642, 185] on td "1.580.000" at bounding box center [601, 168] width 80 height 74
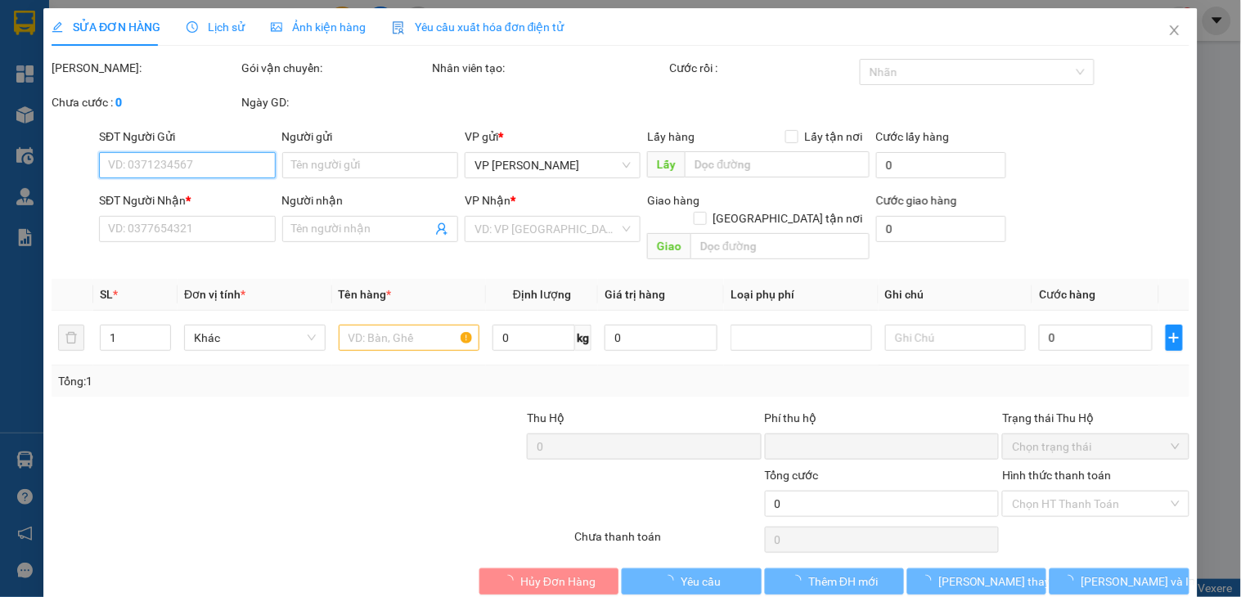
type input "0903609143"
type input "CTY THU HỒNG"
checkbox input "true"
type input "An [GEOGRAPHIC_DATA], [GEOGRAPHIC_DATA]"
type input "0333151666"
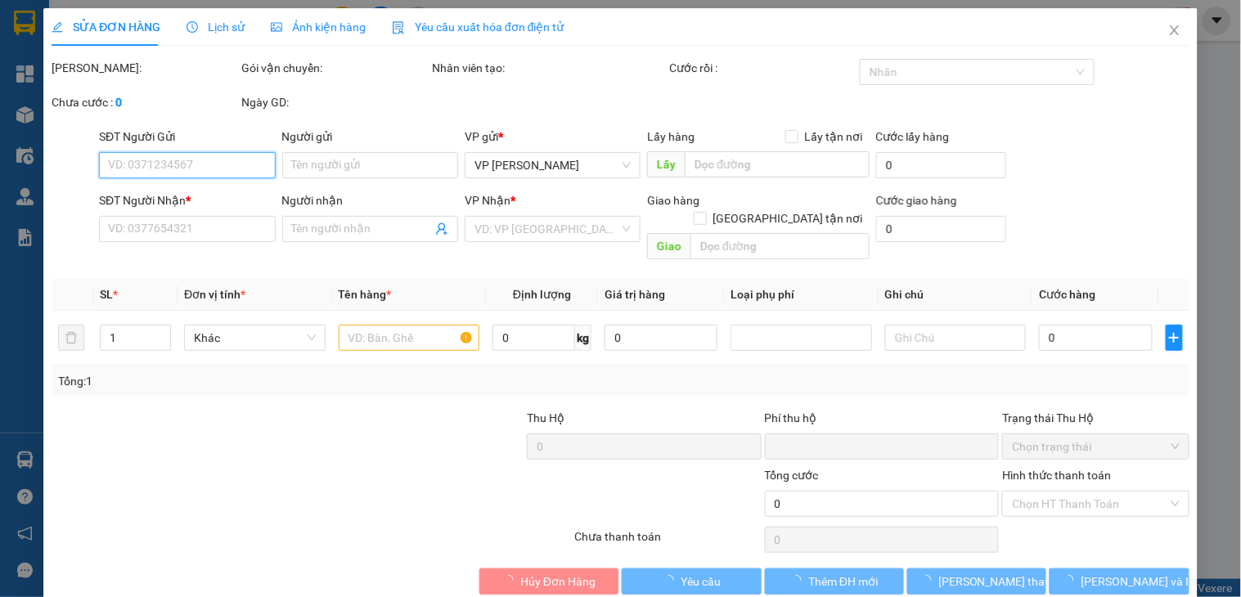
type input "ANH HIẾU"
checkbox input "true"
type input "Trung tâm huyện [GEOGRAPHIC_DATA], [GEOGRAPHIC_DATA]"
type input "0"
type input "1.580.000"
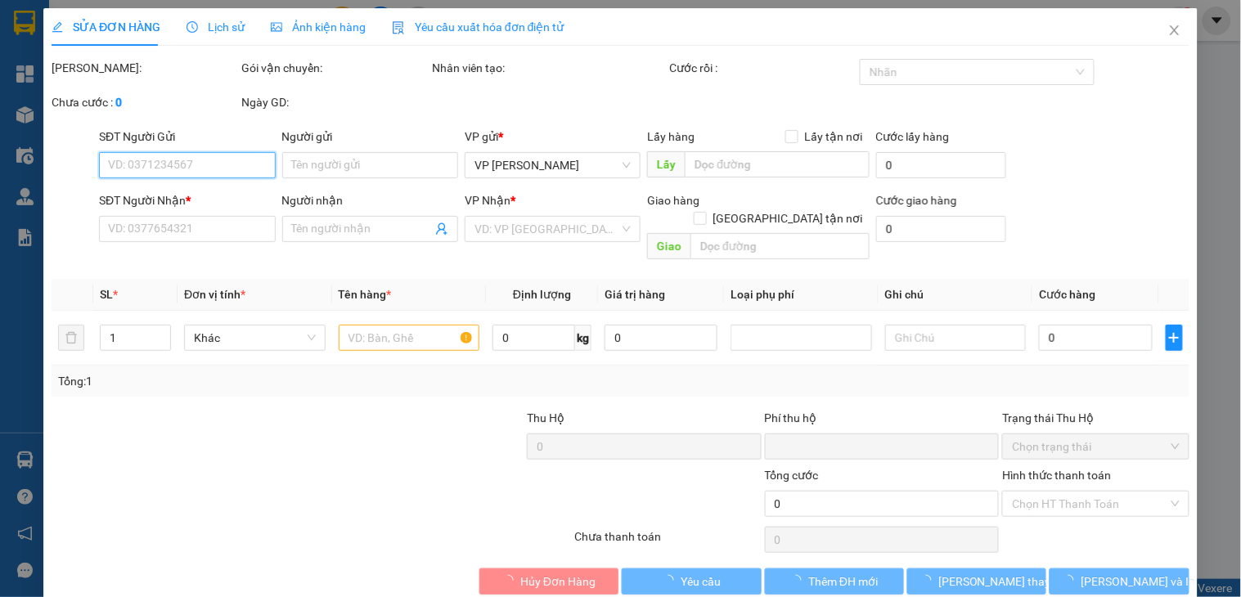
type input "1.580.000"
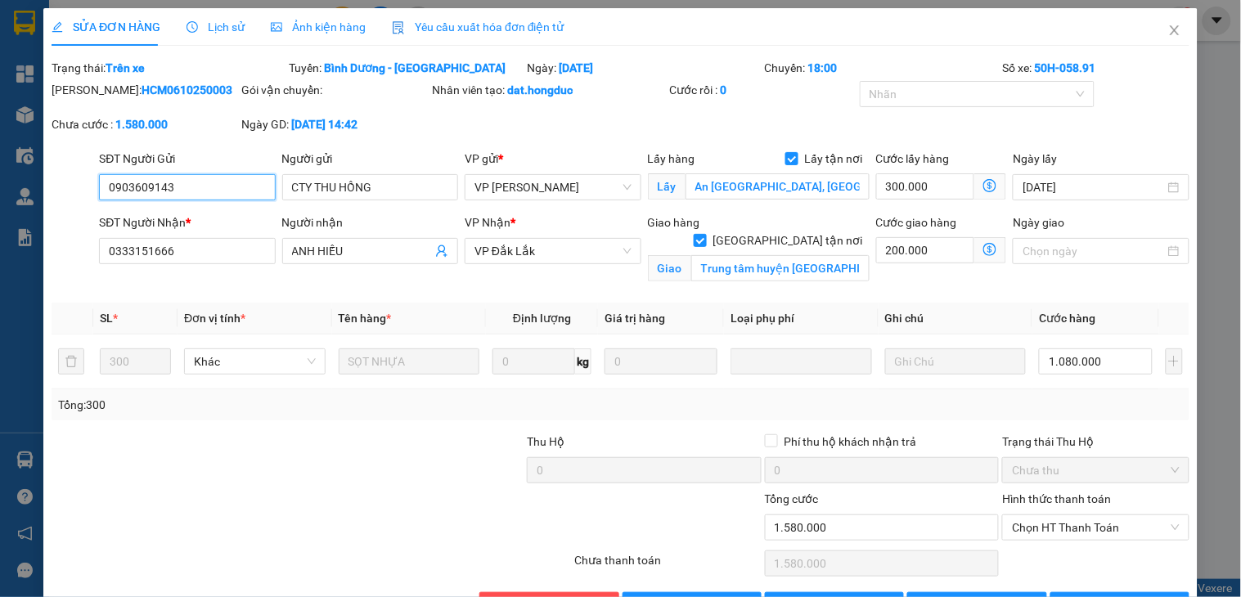
scroll to position [53, 0]
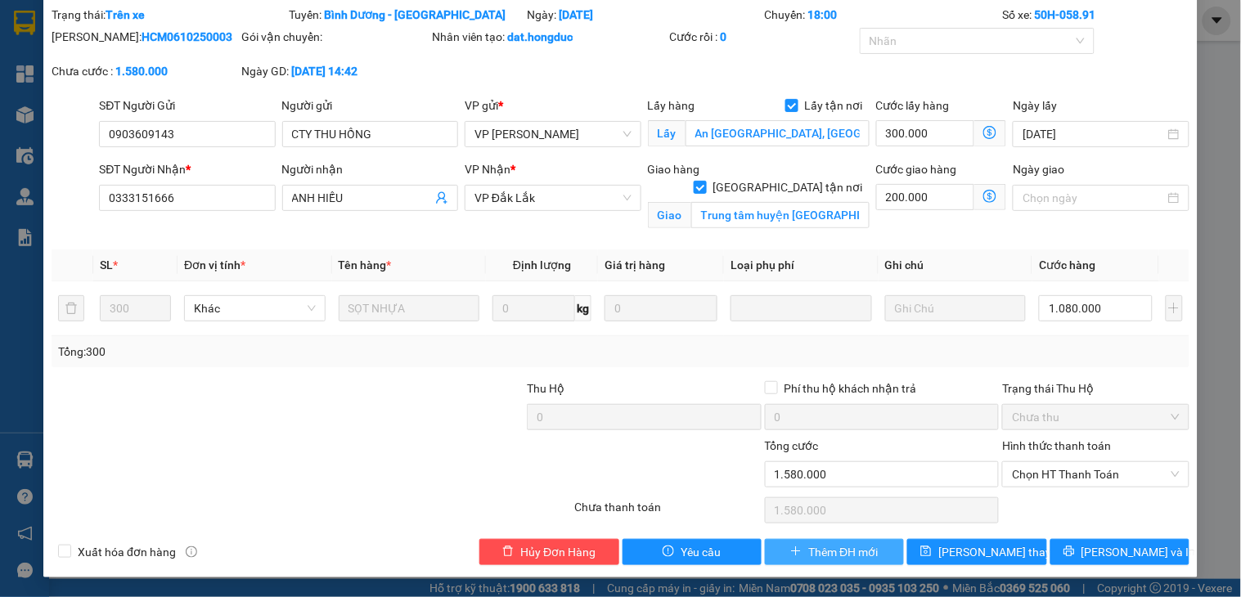
click at [858, 546] on span "Thêm ĐH mới" at bounding box center [844, 552] width 70 height 18
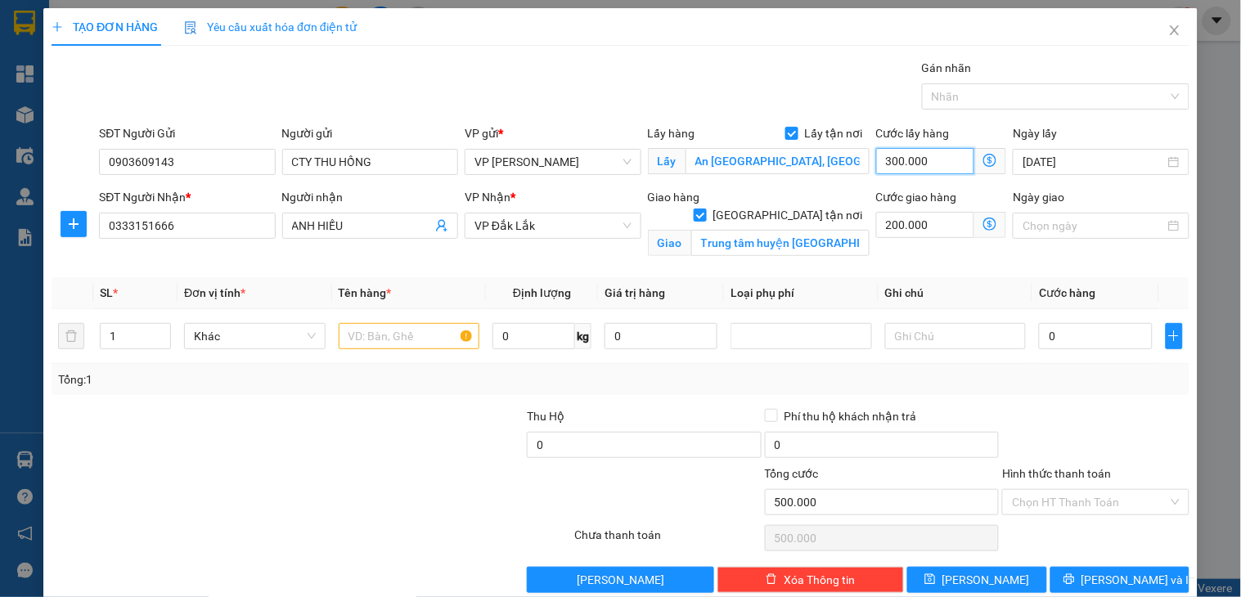
click at [913, 164] on input "300.000" at bounding box center [925, 161] width 99 height 26
type input "2"
type input "200.002"
type input "25"
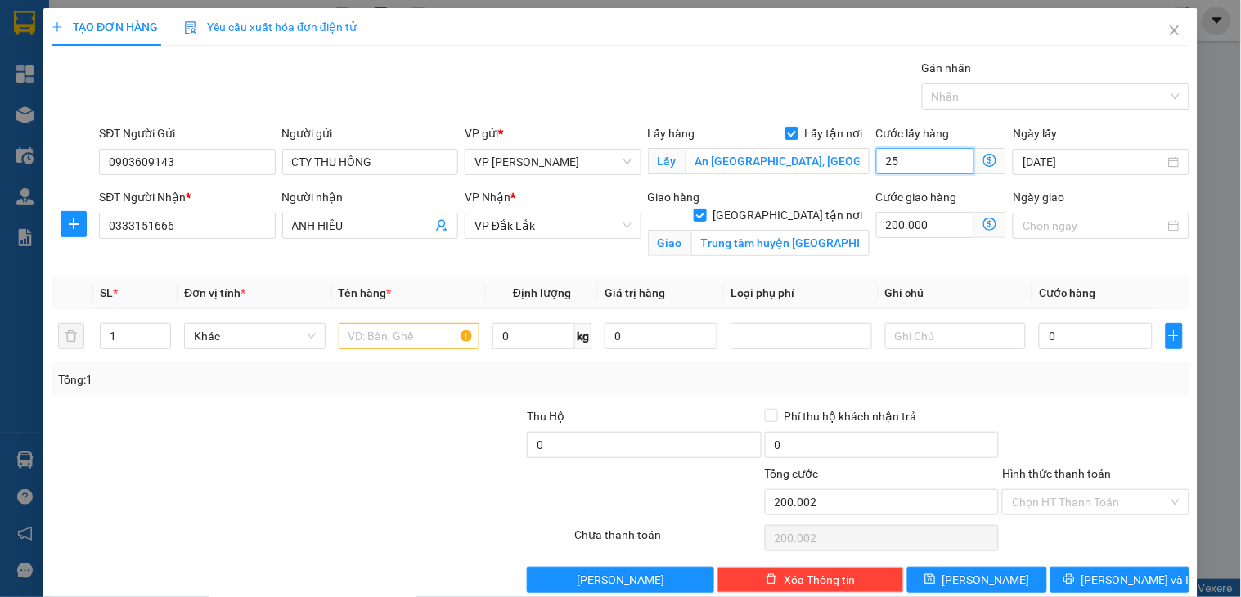
type input "200.025"
type input "2.500"
type input "202.500"
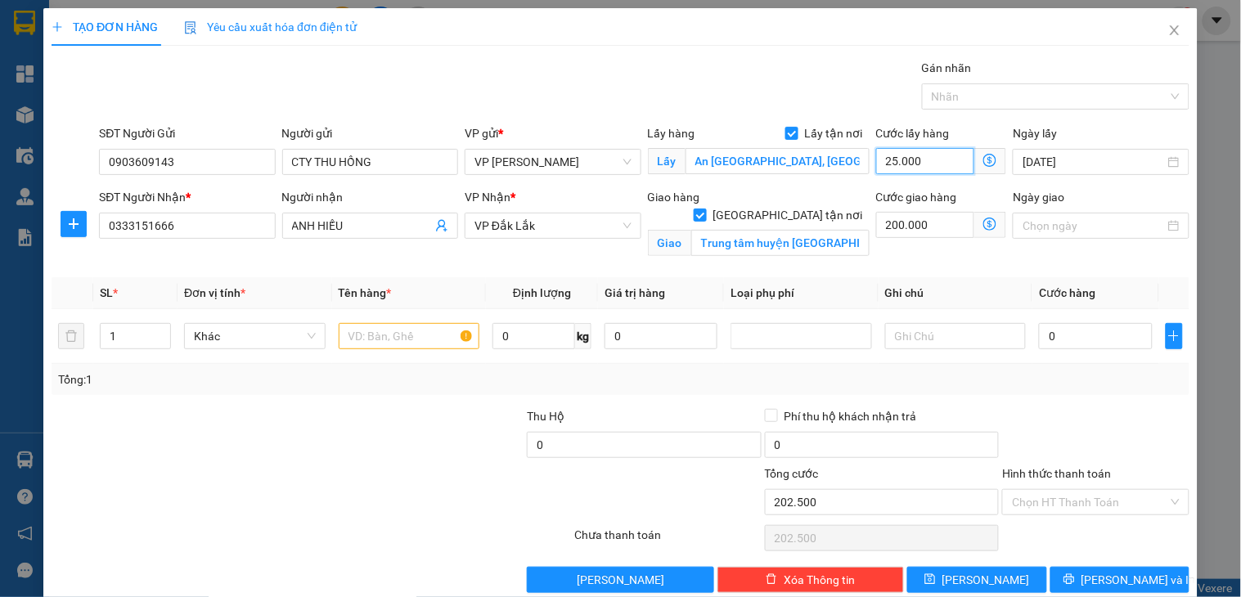
type input "250.000"
type input "450.000"
type input "250.000"
click at [915, 231] on input "200.000" at bounding box center [925, 225] width 99 height 26
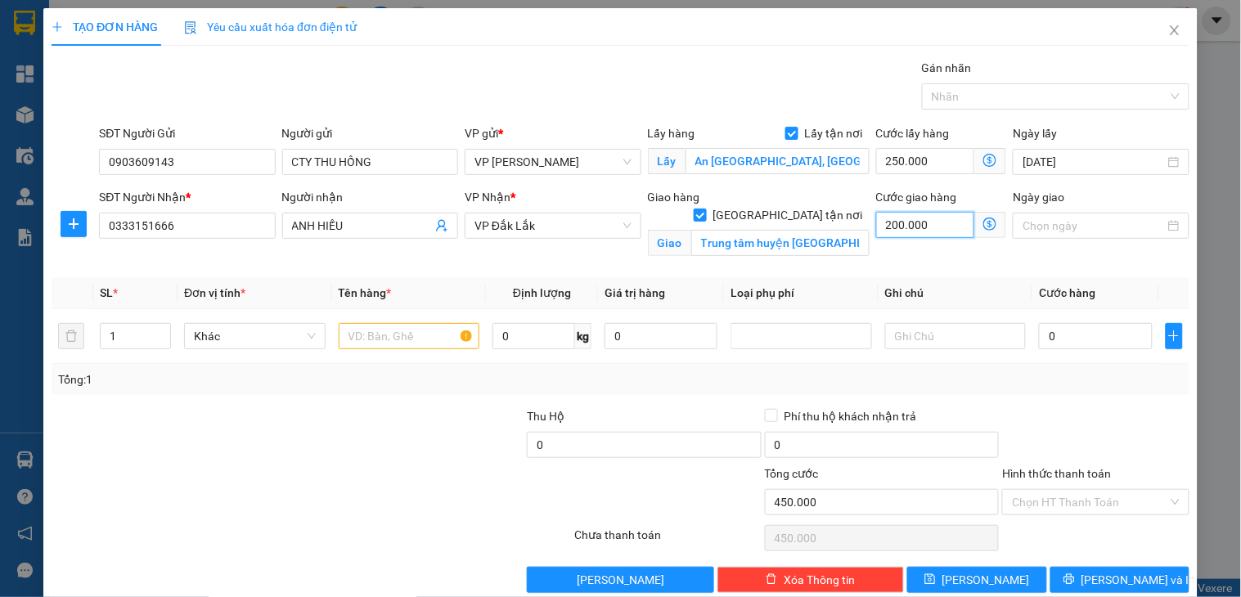
type input "1"
type input "250.001"
type input "15"
type input "250.015"
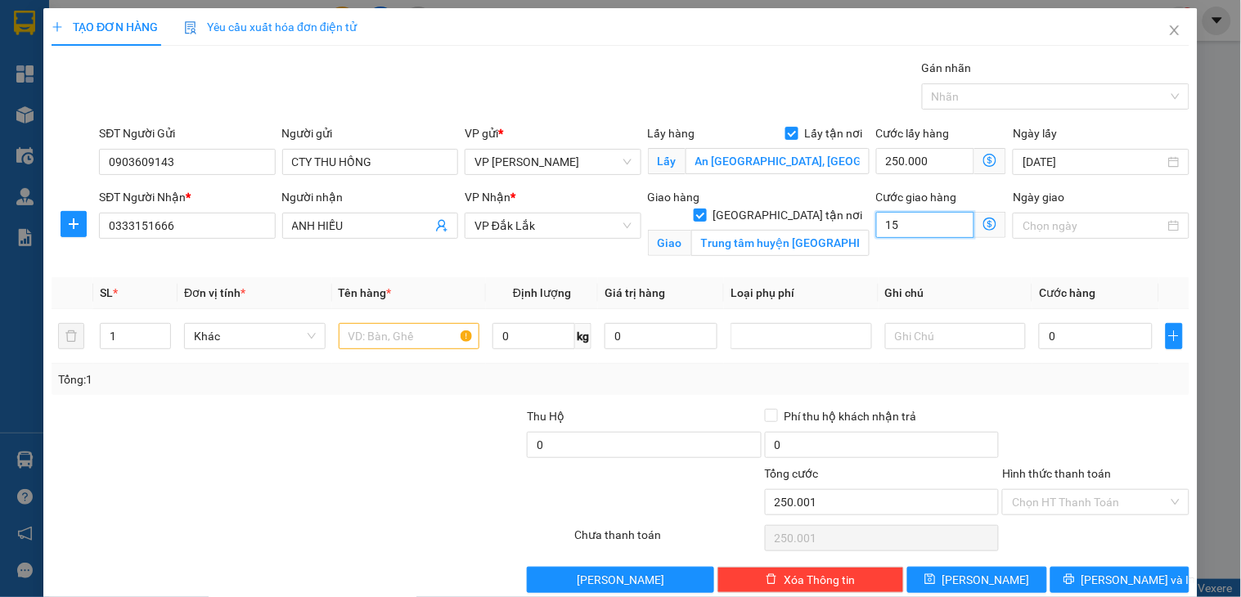
type input "250.015"
type input "1.500"
type input "251.500"
type input "150.000"
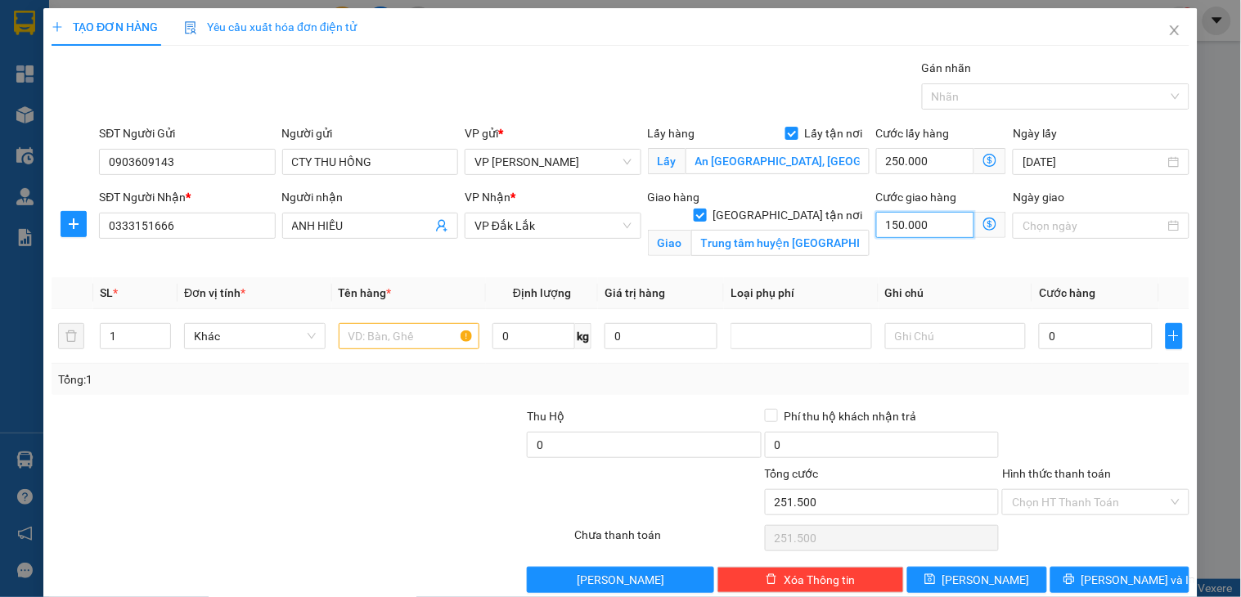
type input "400.000"
type input "150.000"
drag, startPoint x: 133, startPoint y: 331, endPoint x: 101, endPoint y: 344, distance: 35.0
click at [101, 344] on input "1" at bounding box center [136, 336] width 70 height 25
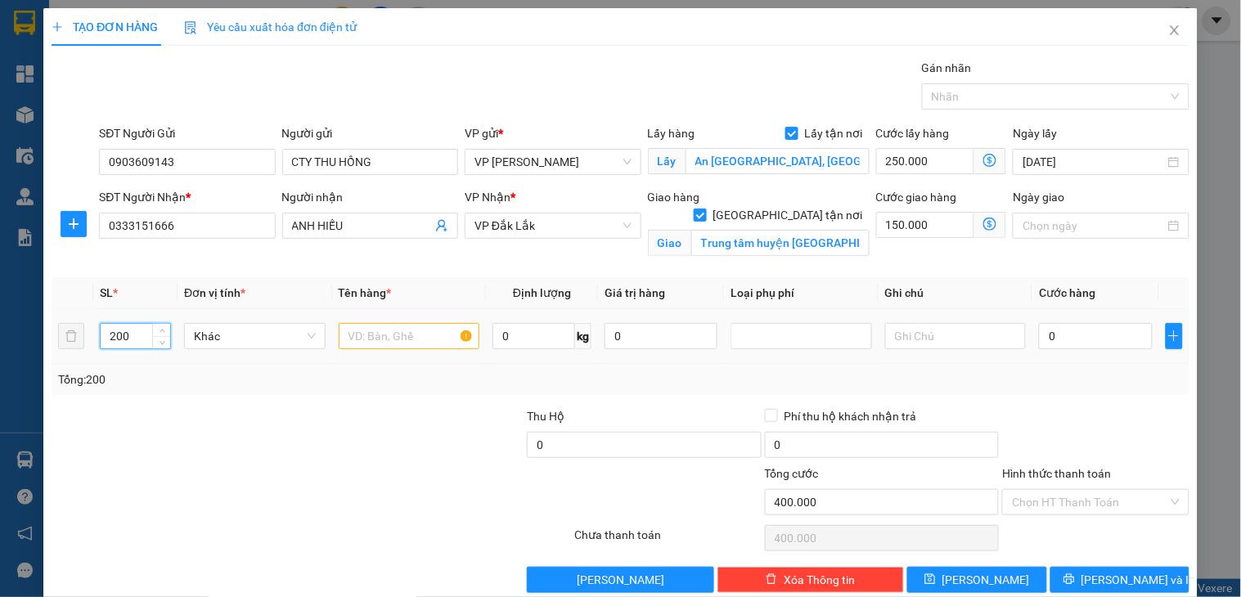
type input "200"
click at [381, 336] on input "text" at bounding box center [410, 336] width 142 height 26
type input "200 SỌT NHỰA"
click at [1052, 345] on input "0" at bounding box center [1095, 336] width 113 height 26
type input "7"
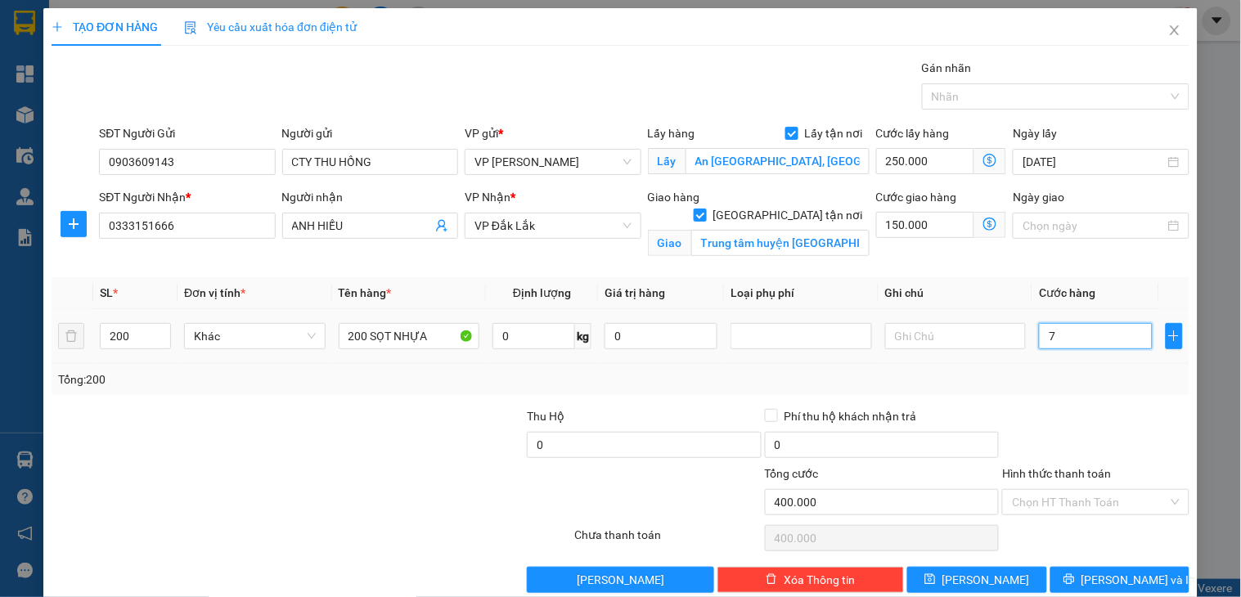
type input "400.007"
type input "72"
type input "400.072"
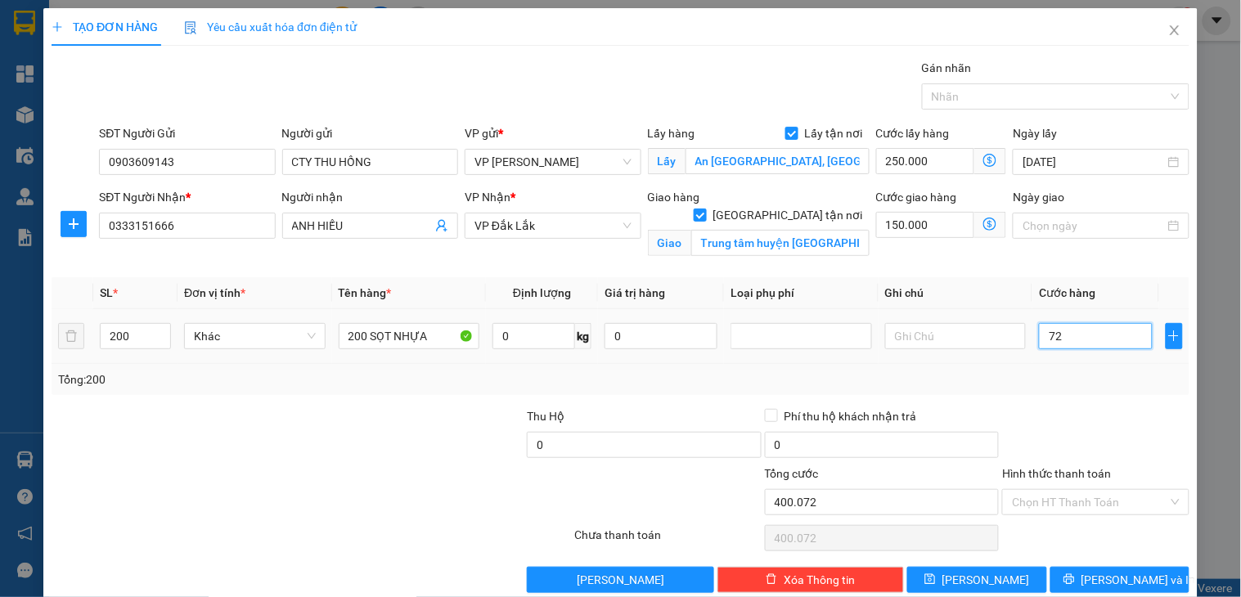
type input "720"
type input "400.720"
type input "72.000"
type input "472.000"
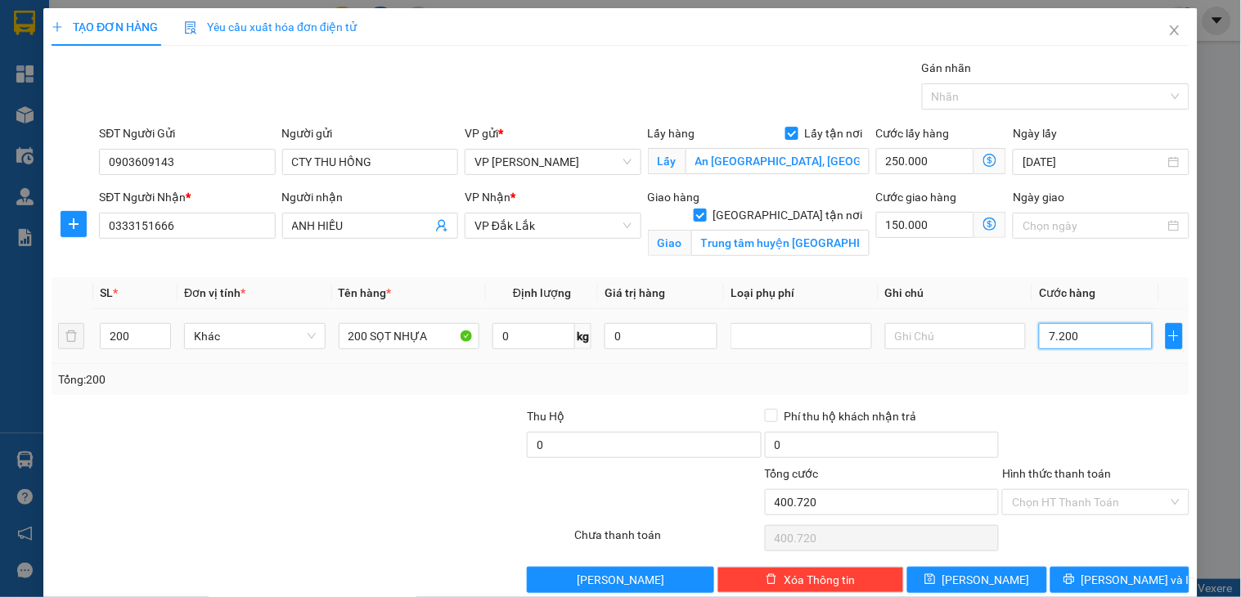
type input "472.000"
type input "720.000"
type input "1.120.000"
type input "720.000"
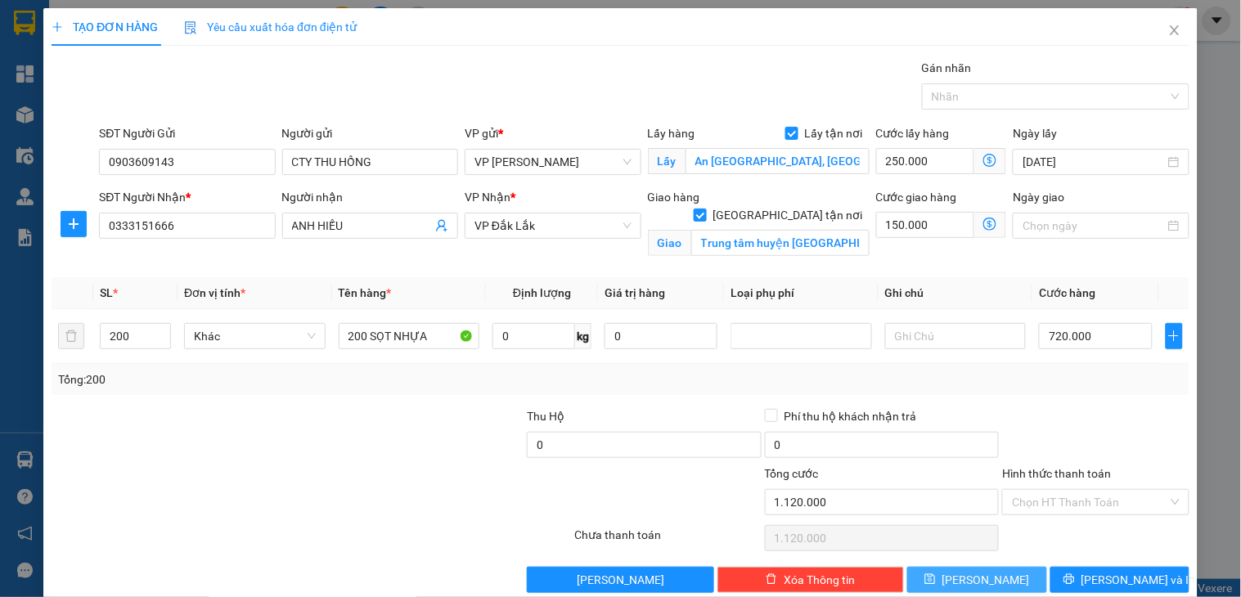
click at [977, 577] on span "[PERSON_NAME]" at bounding box center [987, 580] width 88 height 18
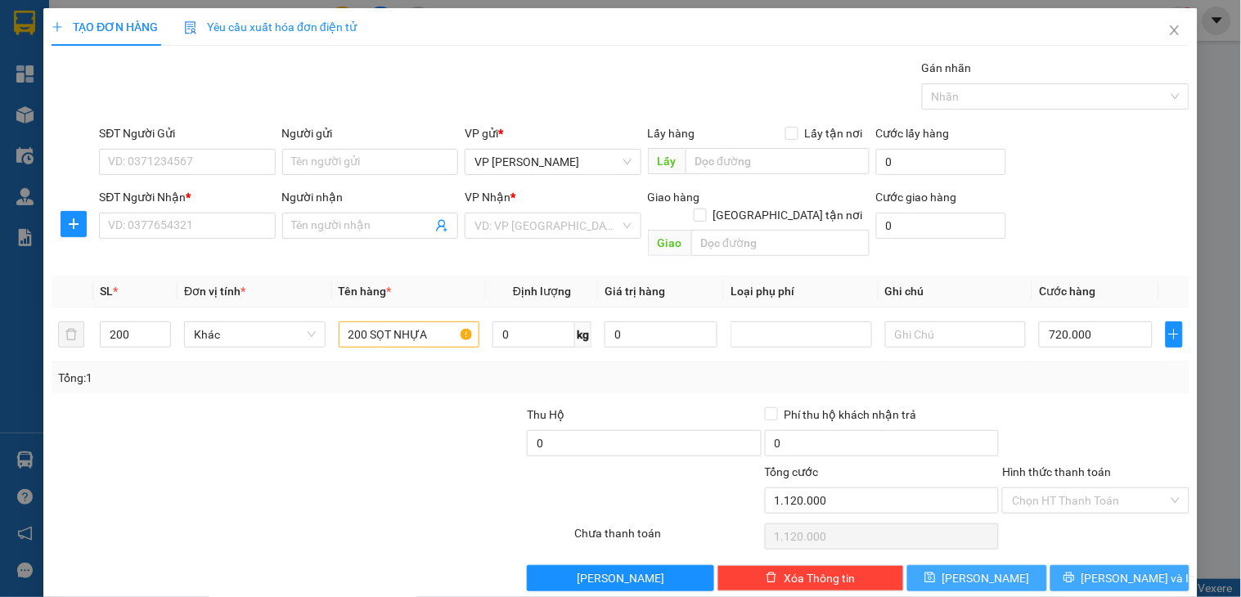
checkbox input "false"
type input "1"
type input "0"
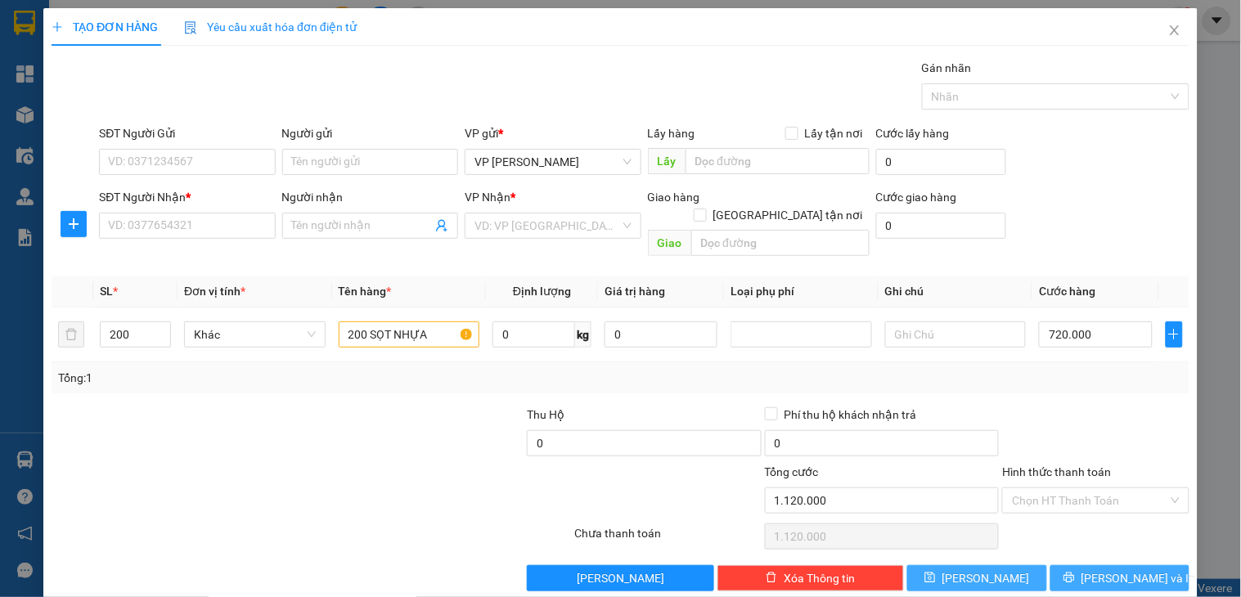
type input "0"
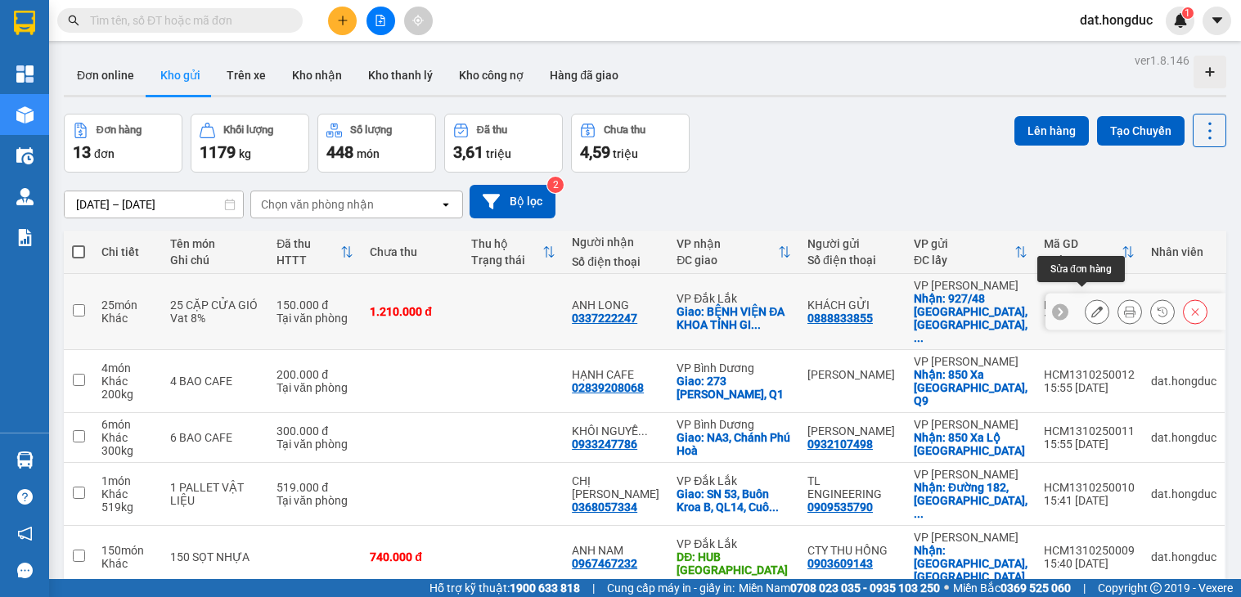
click at [1092, 306] on icon at bounding box center [1097, 311] width 11 height 11
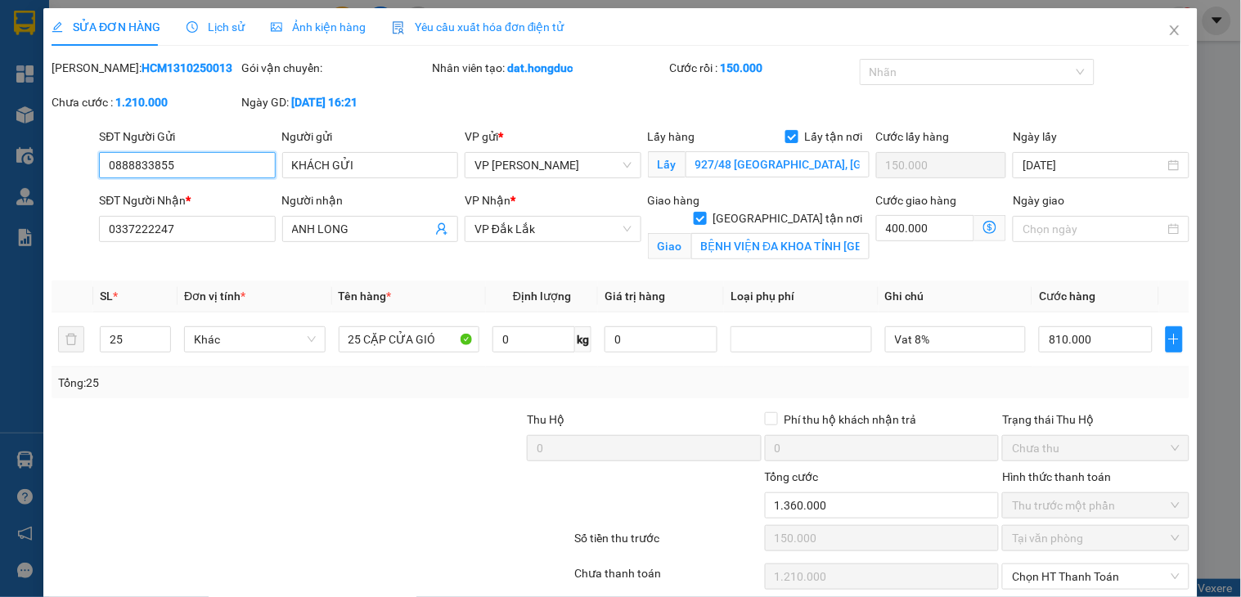
type input "0888833855"
type input "KHÁCH GỬI"
checkbox input "true"
type input "927/48 [GEOGRAPHIC_DATA], [GEOGRAPHIC_DATA], [GEOGRAPHIC_DATA]"
type input "150.000"
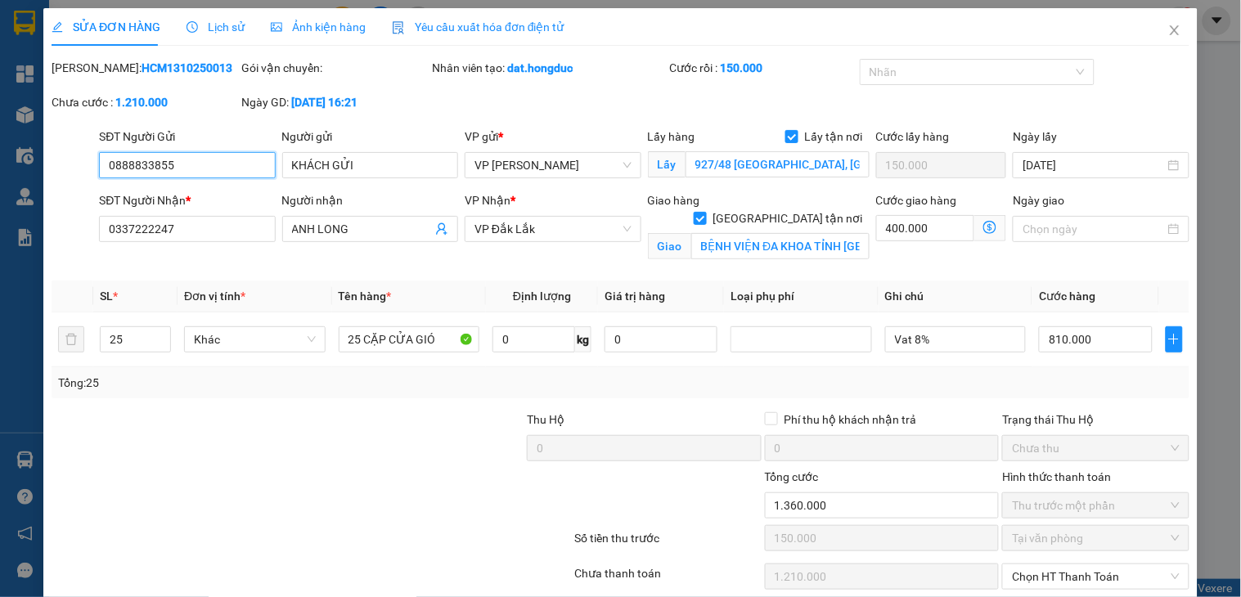
type input "0337222247"
type input "ANH LONG"
checkbox input "true"
type input "BỆNH VIỆN ĐA KHOA TỈNH [GEOGRAPHIC_DATA]"
type input "0"
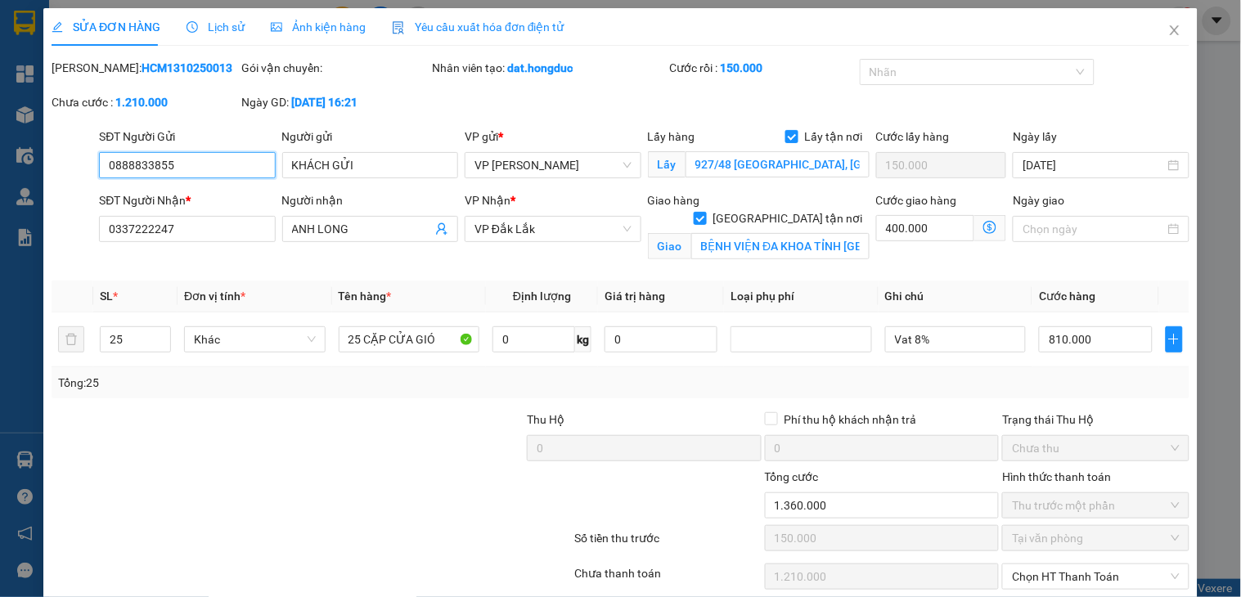
type input "1.360.000"
type input "150.000"
type input "1.210.000"
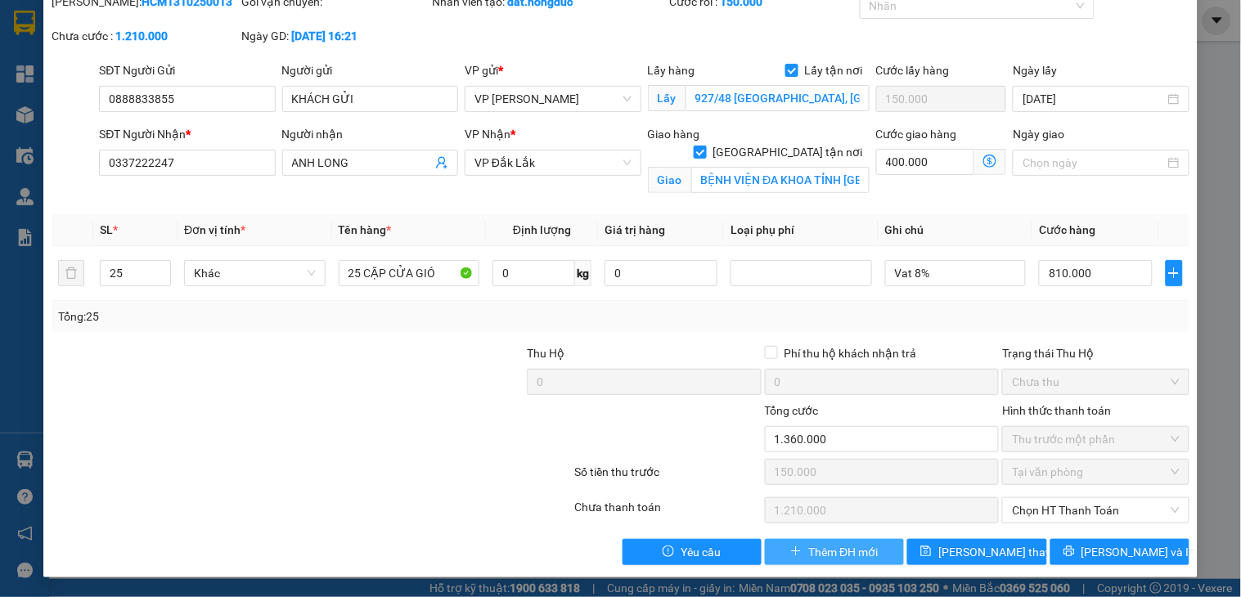
click at [840, 549] on span "Thêm ĐH mới" at bounding box center [844, 552] width 70 height 18
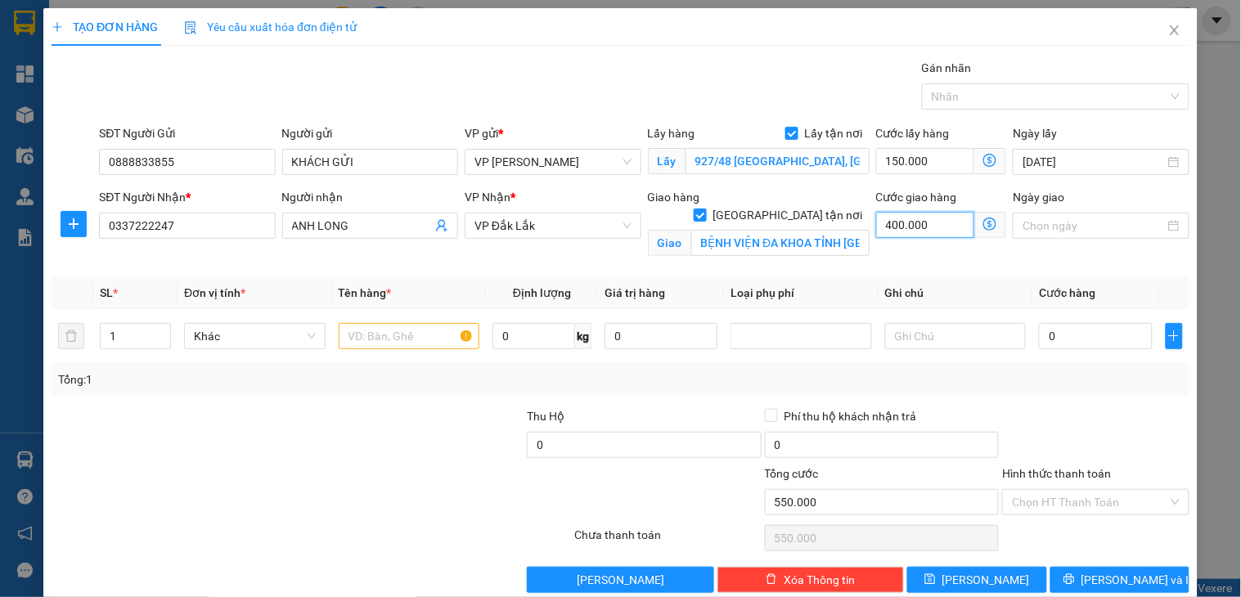
click at [937, 230] on input "400.000" at bounding box center [925, 225] width 99 height 26
type input "3"
type input "150.003"
type input "35"
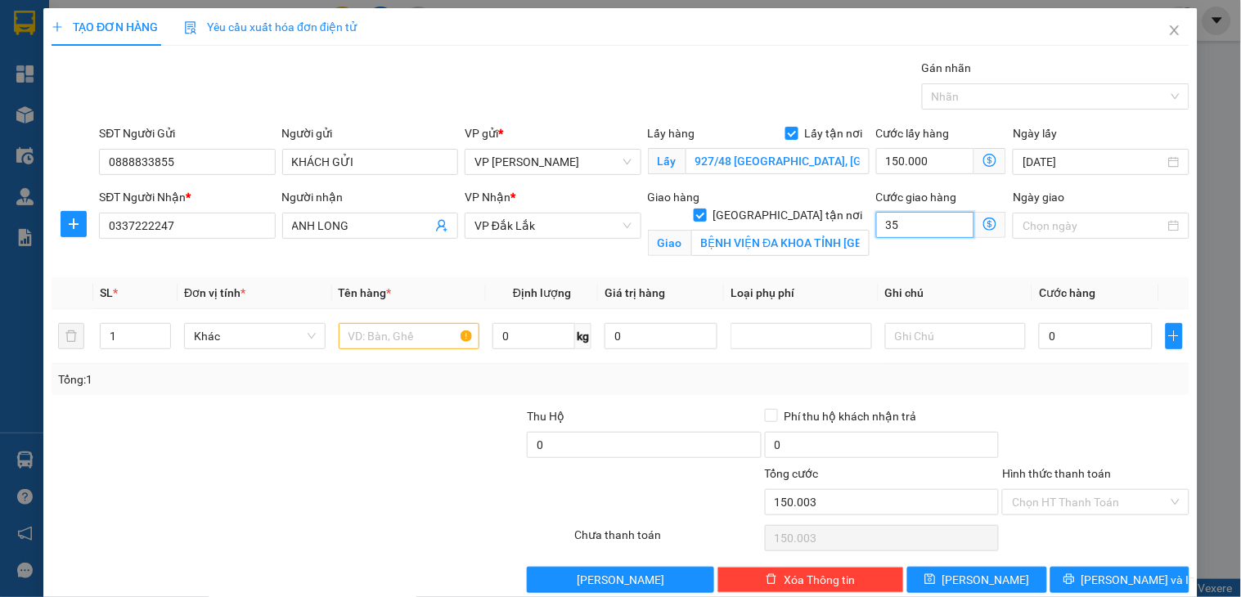
type input "150.035"
type input "350"
type input "150.350"
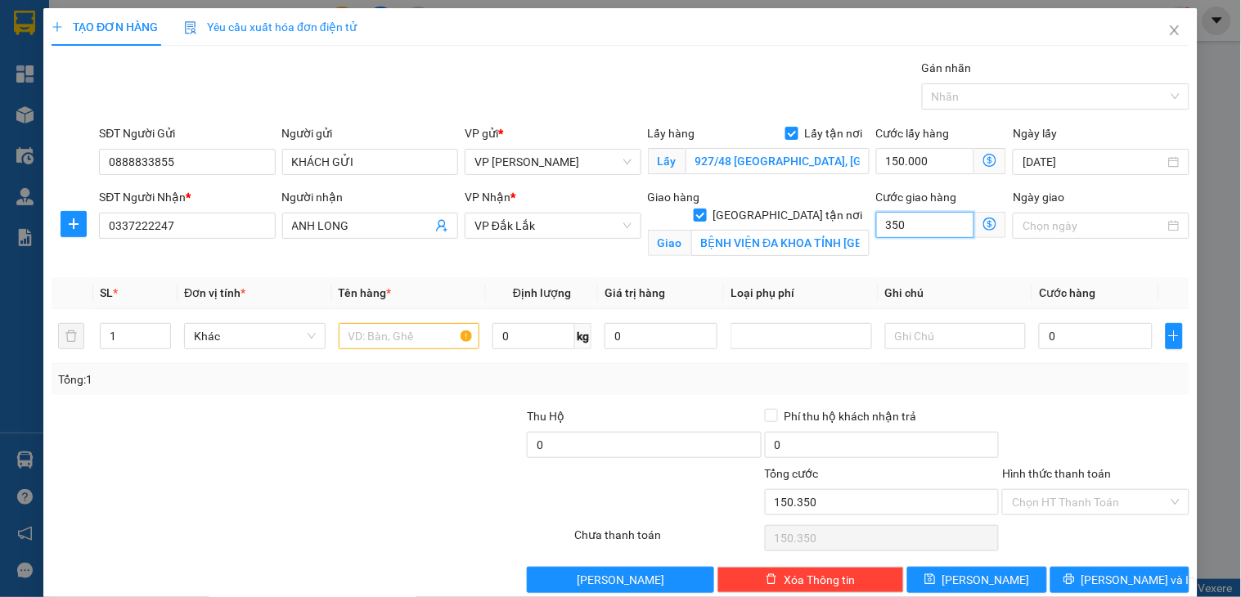
type input "3.500"
type input "153.500"
type input "35.000"
type input "185.000"
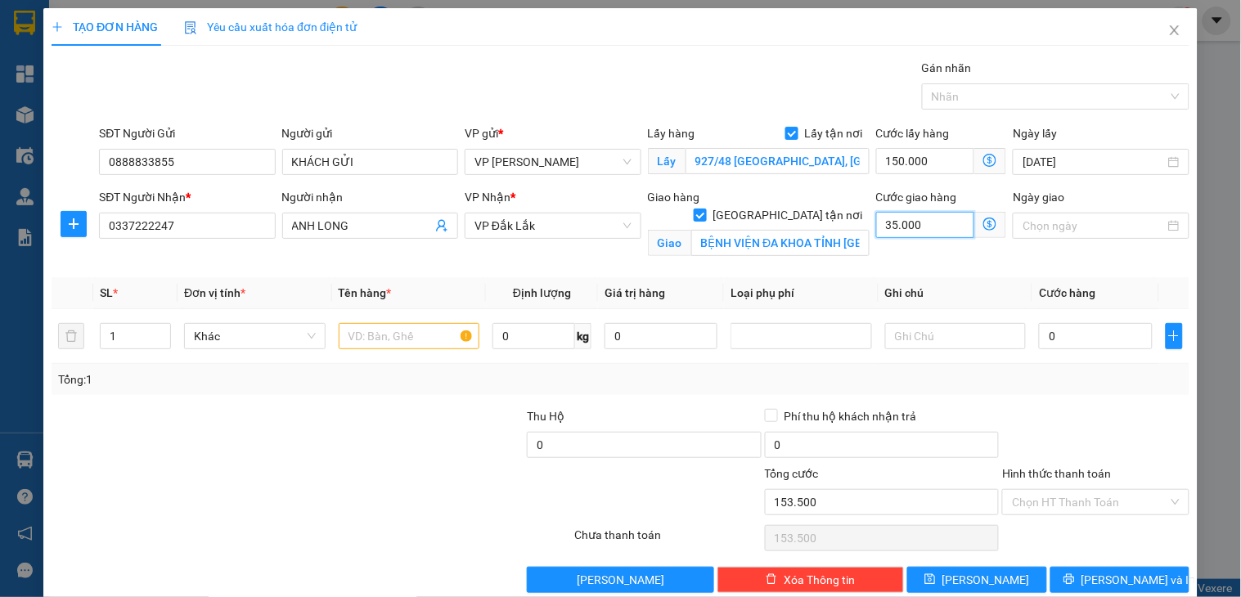
type input "185.000"
type input "350.000"
type input "500.000"
type input "350.000"
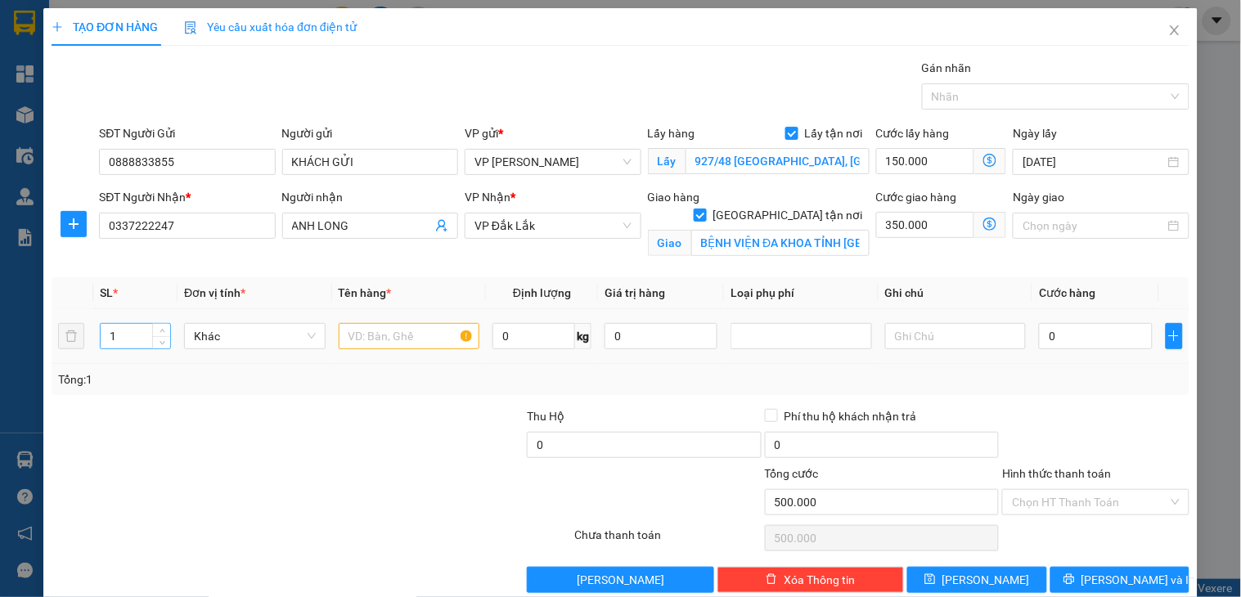
click at [64, 332] on tr "1 Khác 0 kg 0 0" at bounding box center [621, 336] width 1138 height 55
type input "25"
click at [370, 338] on input "text" at bounding box center [410, 336] width 142 height 26
type input "25 CẶP CỬA GIÓ"
click at [1042, 336] on input "0" at bounding box center [1095, 336] width 113 height 26
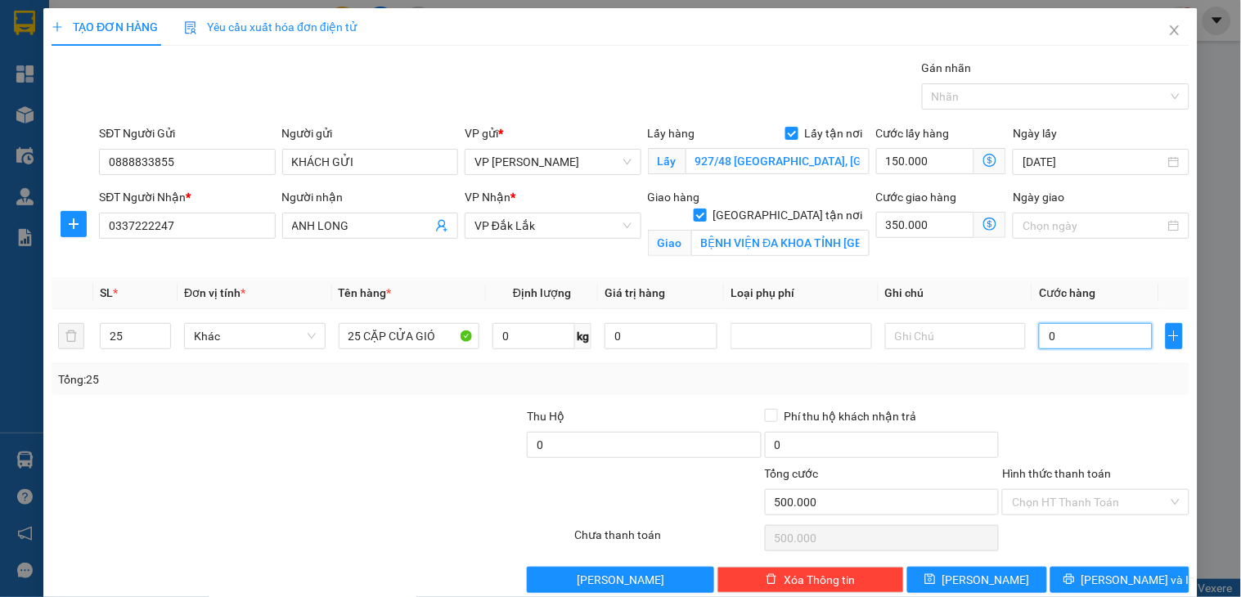
type input "8"
type input "500.008"
type input "80"
type input "500.080"
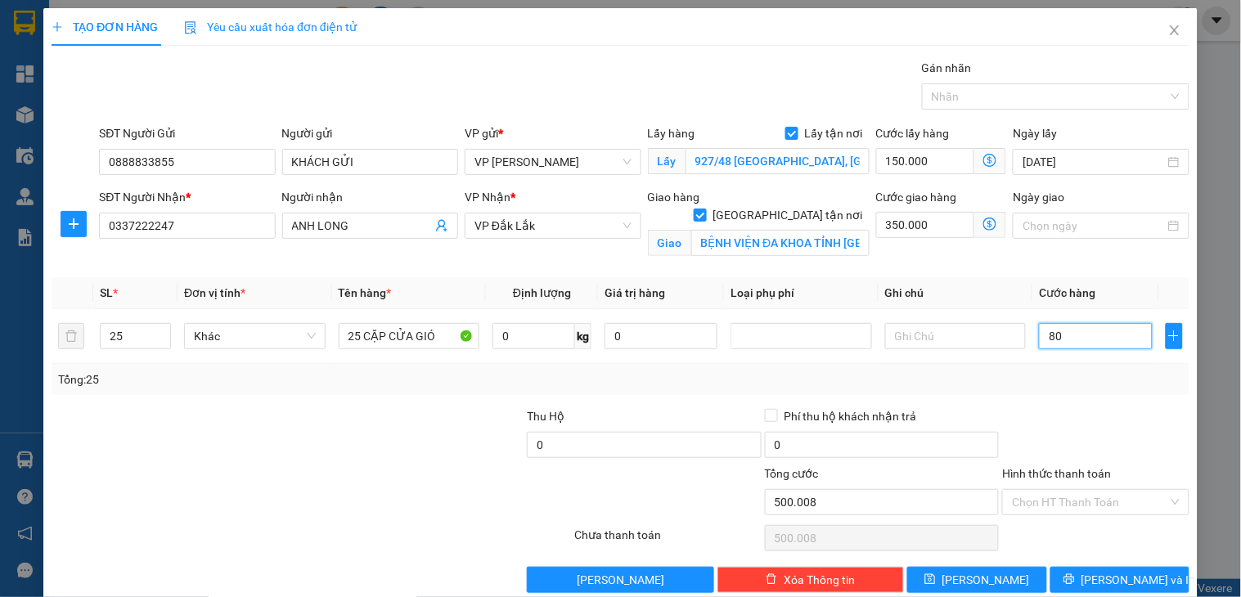
type input "500.080"
type input "805"
type input "500.805"
type input "80"
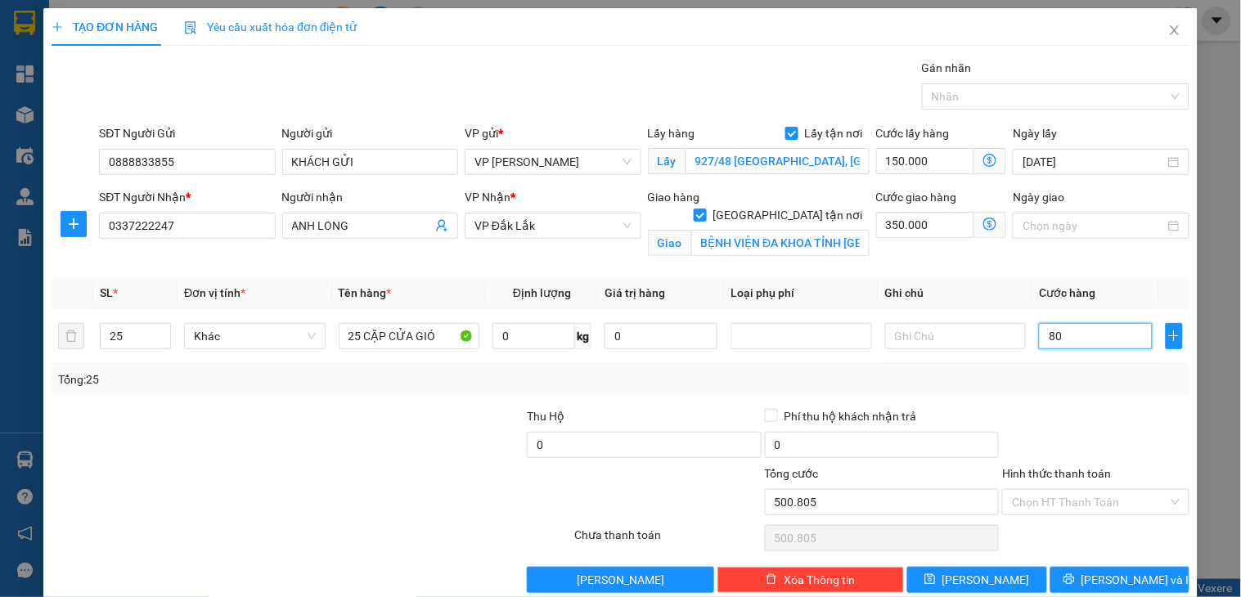
type input "500.080"
type input "806"
type input "500.806"
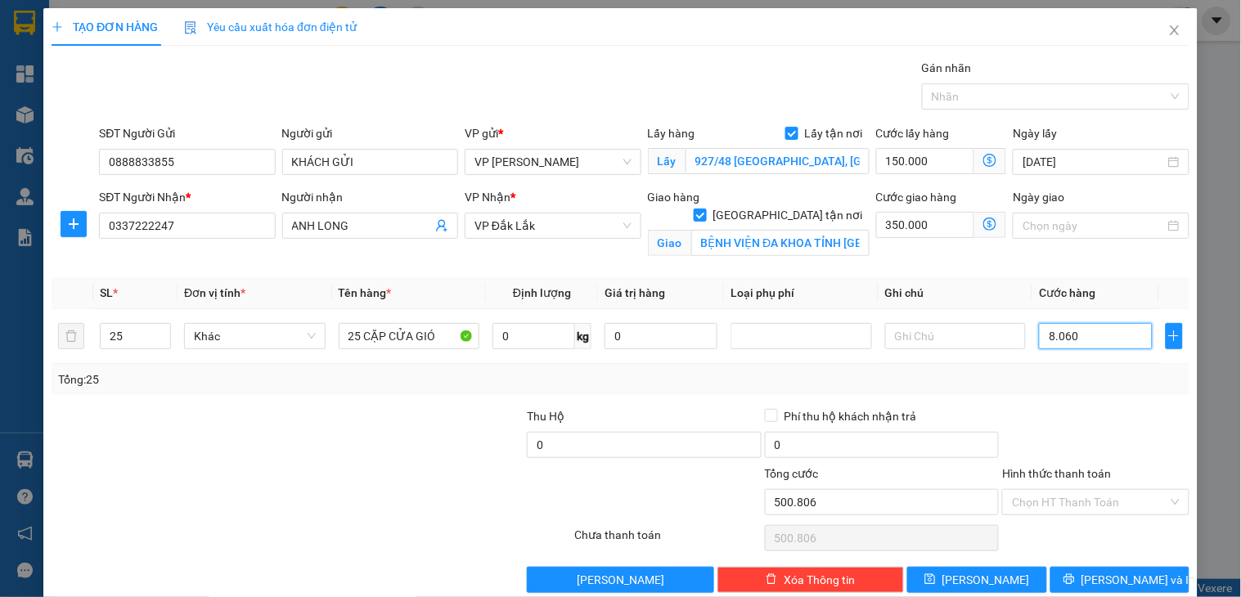
type input "80.600"
type input "580.600"
type input "806.000"
type input "1.306.000"
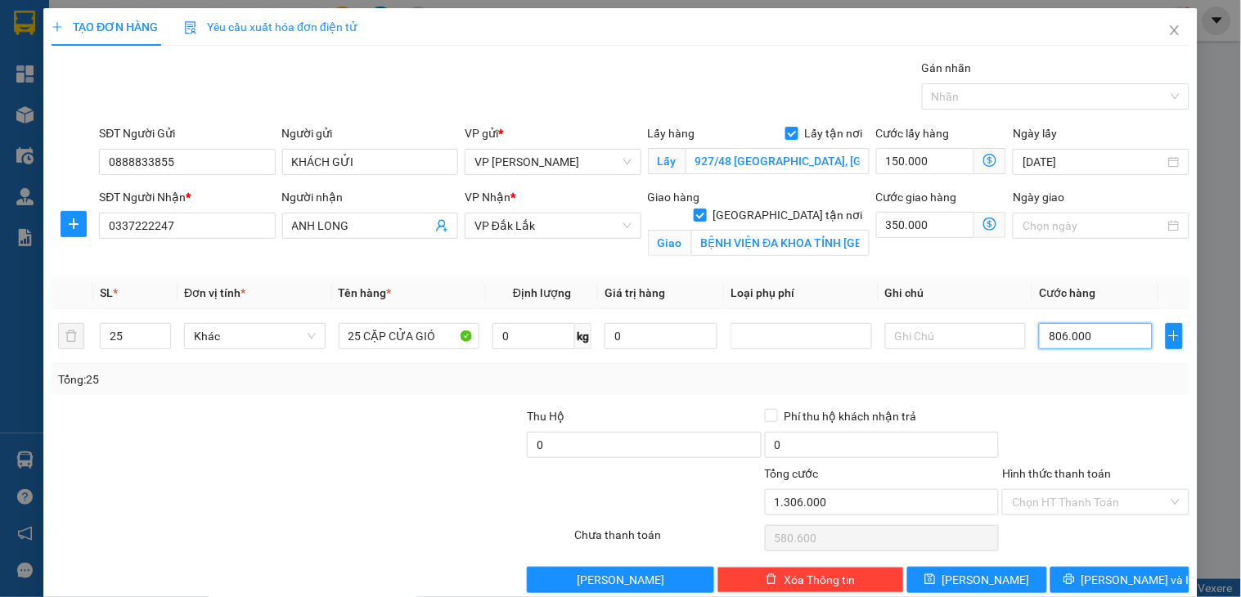
type input "1.306.000"
type input "806.000"
click at [1075, 490] on input "Hình thức thanh toán" at bounding box center [1089, 502] width 155 height 25
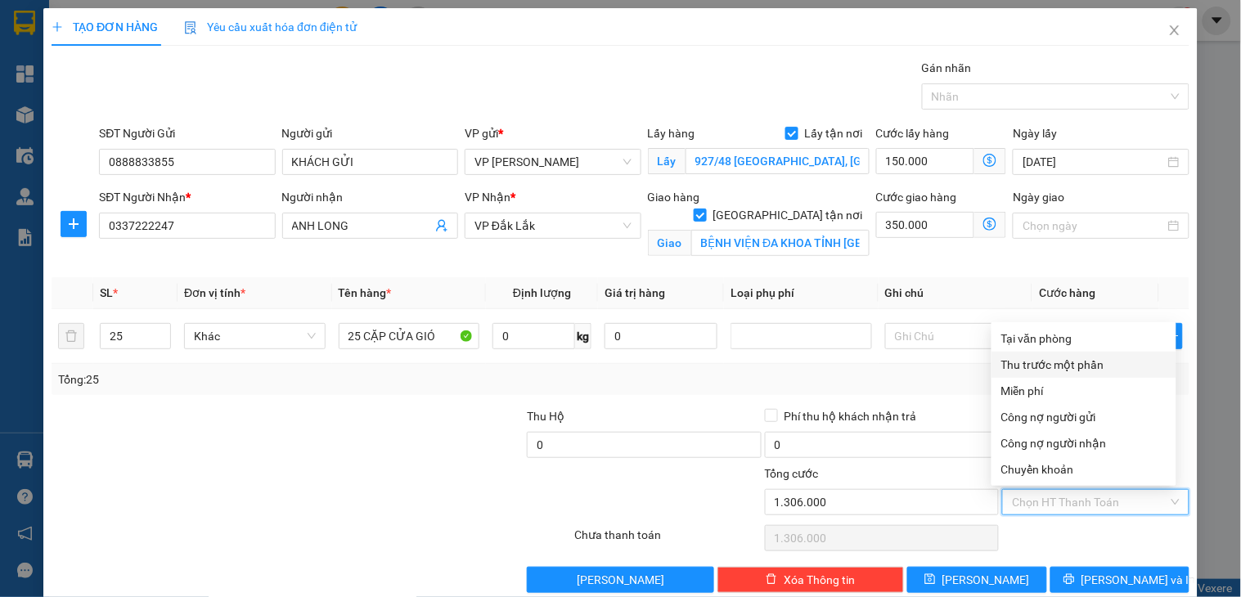
click at [1044, 366] on div "Thu trước một phần" at bounding box center [1084, 365] width 165 height 18
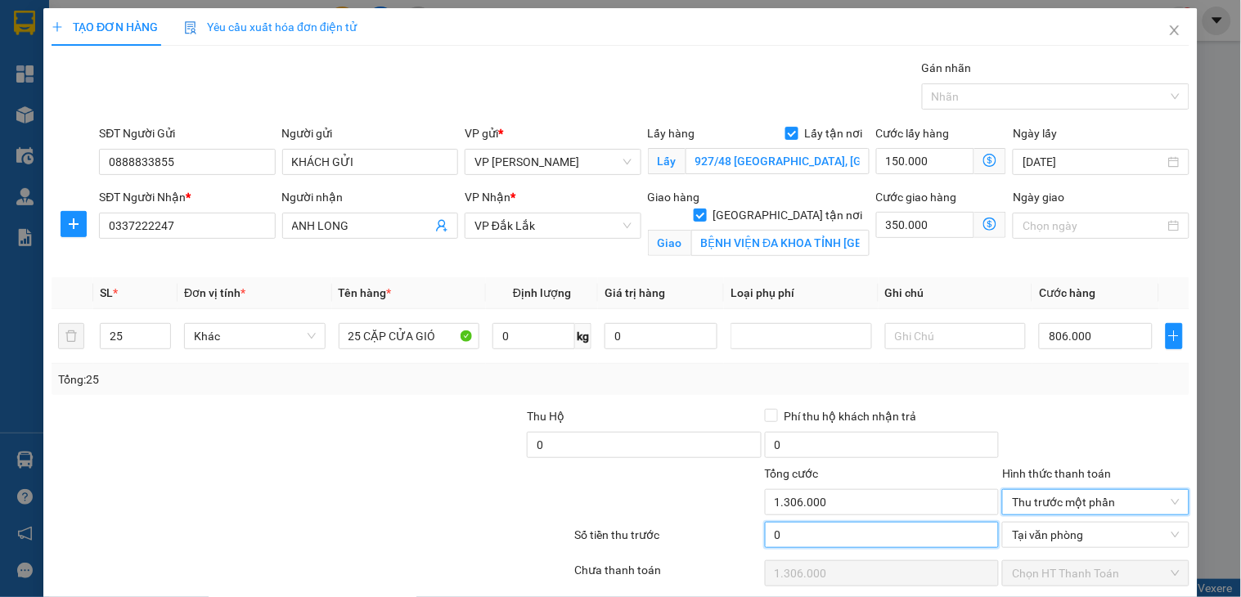
click at [881, 536] on input "0" at bounding box center [882, 535] width 235 height 26
type input "1"
type input "1.305.999"
type input "15"
type input "1.305.985"
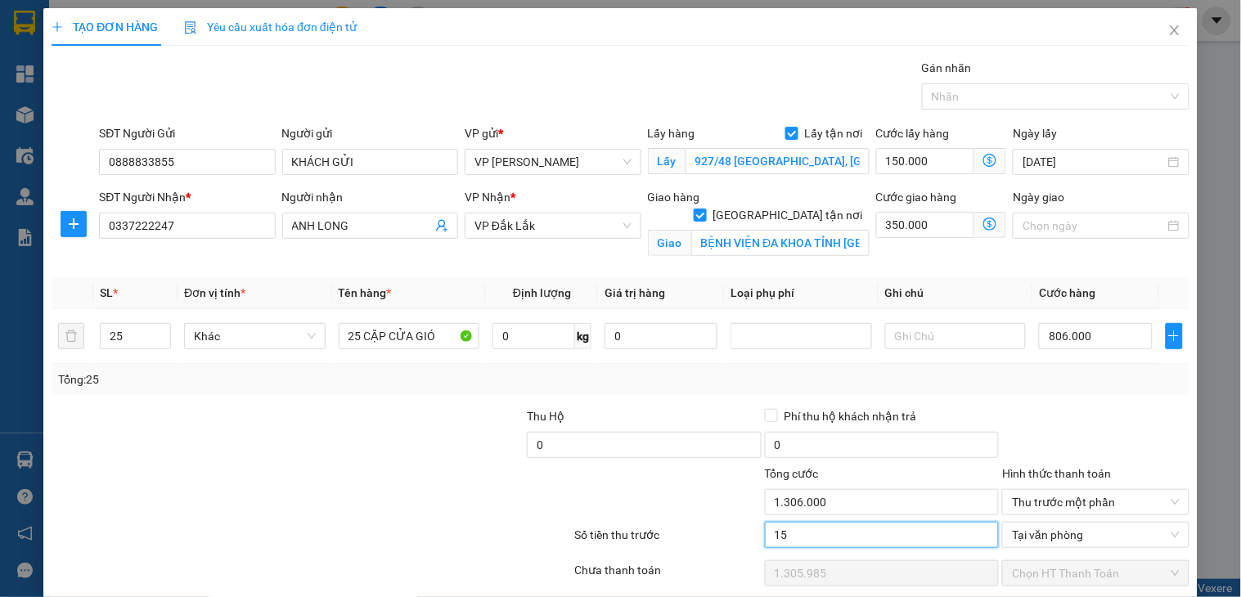
type input "150"
type input "1.305.850"
type input "1.500"
type input "1.304.500"
type input "150.000"
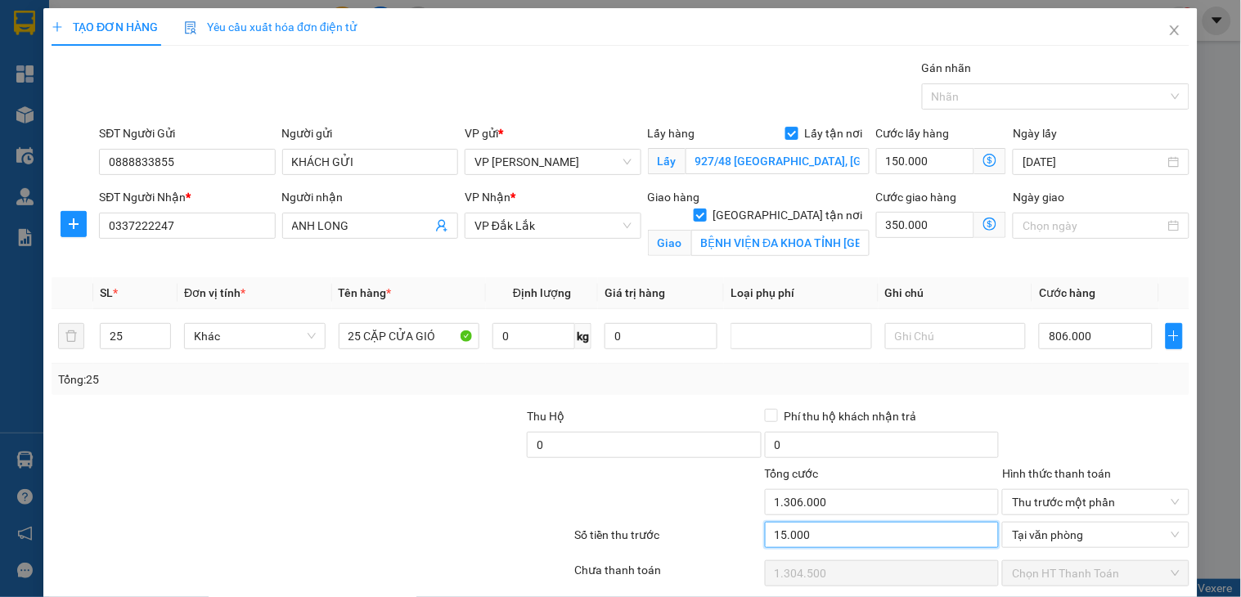
type input "1.156.000"
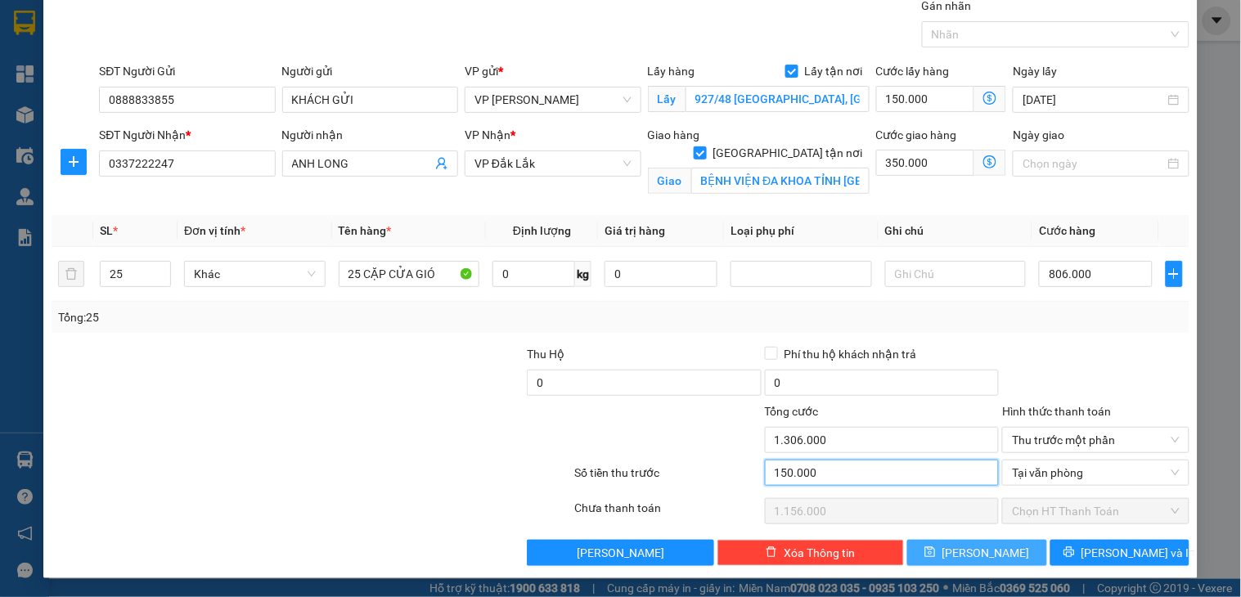
type input "150.000"
click at [980, 555] on span "[PERSON_NAME]" at bounding box center [987, 553] width 88 height 18
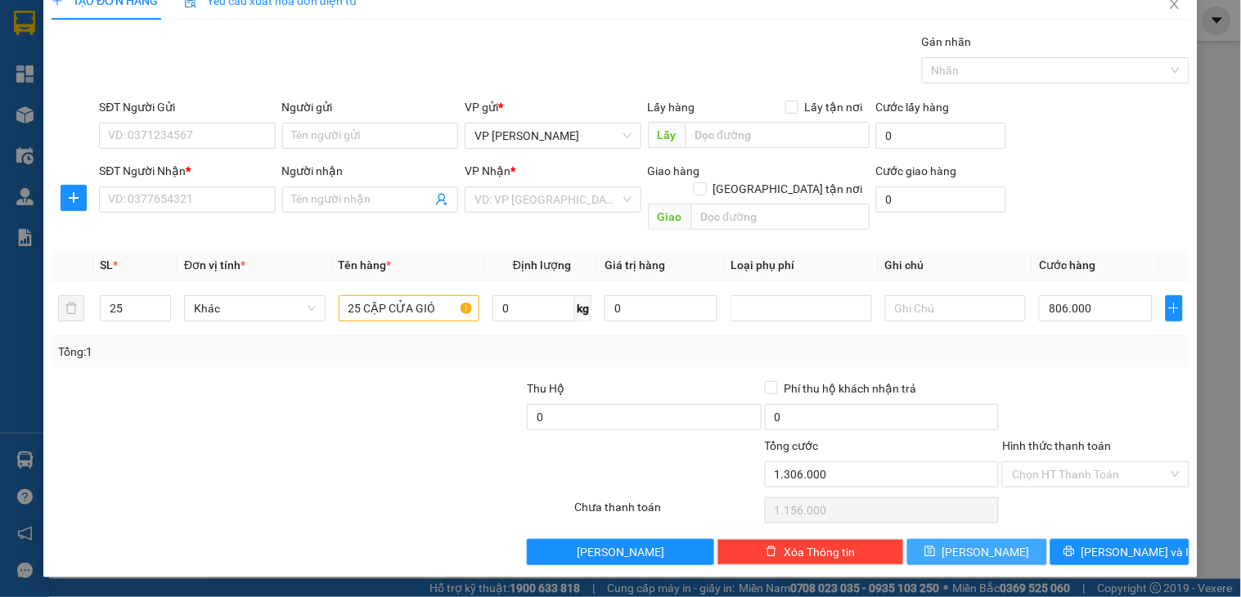
checkbox input "false"
type input "1"
type input "0"
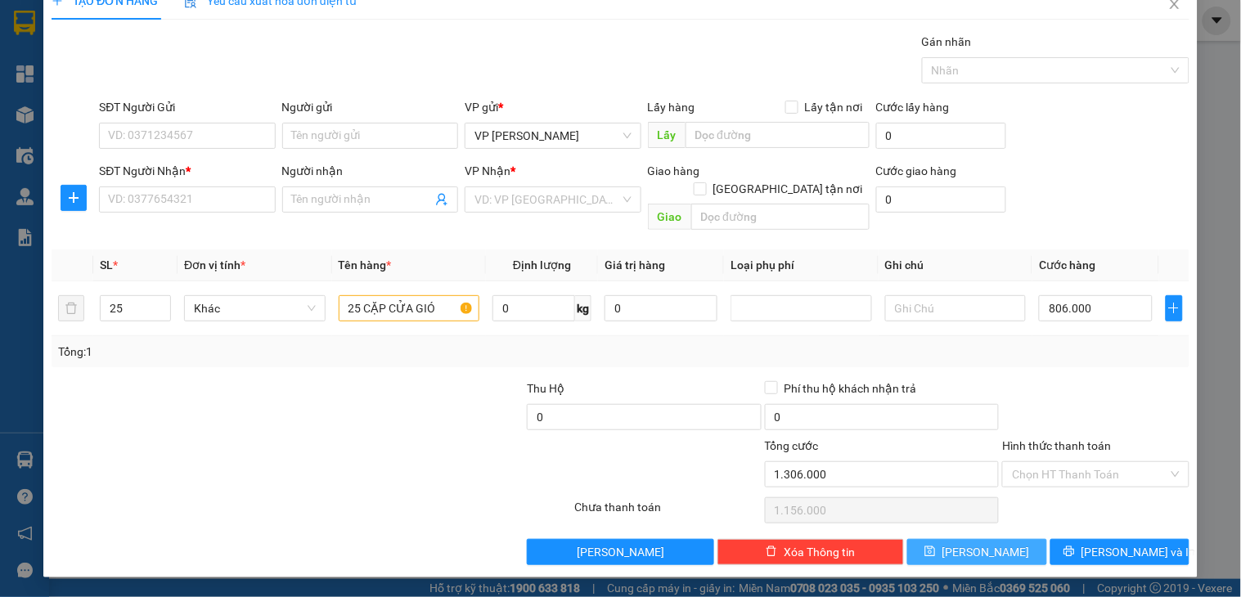
type input "0"
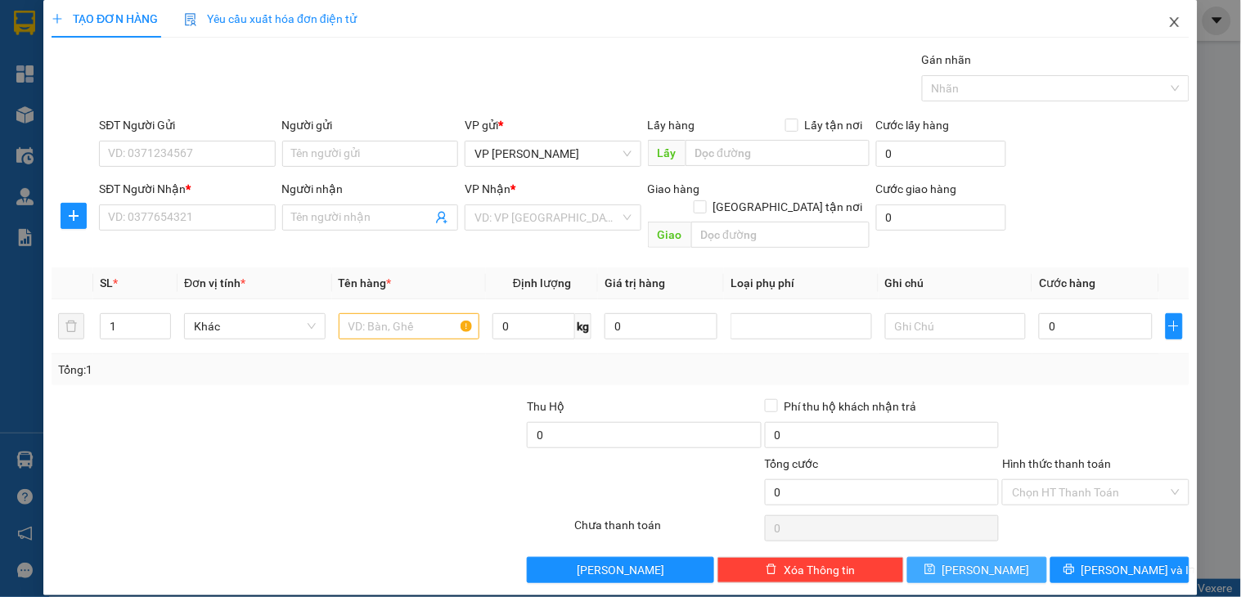
scroll to position [0, 0]
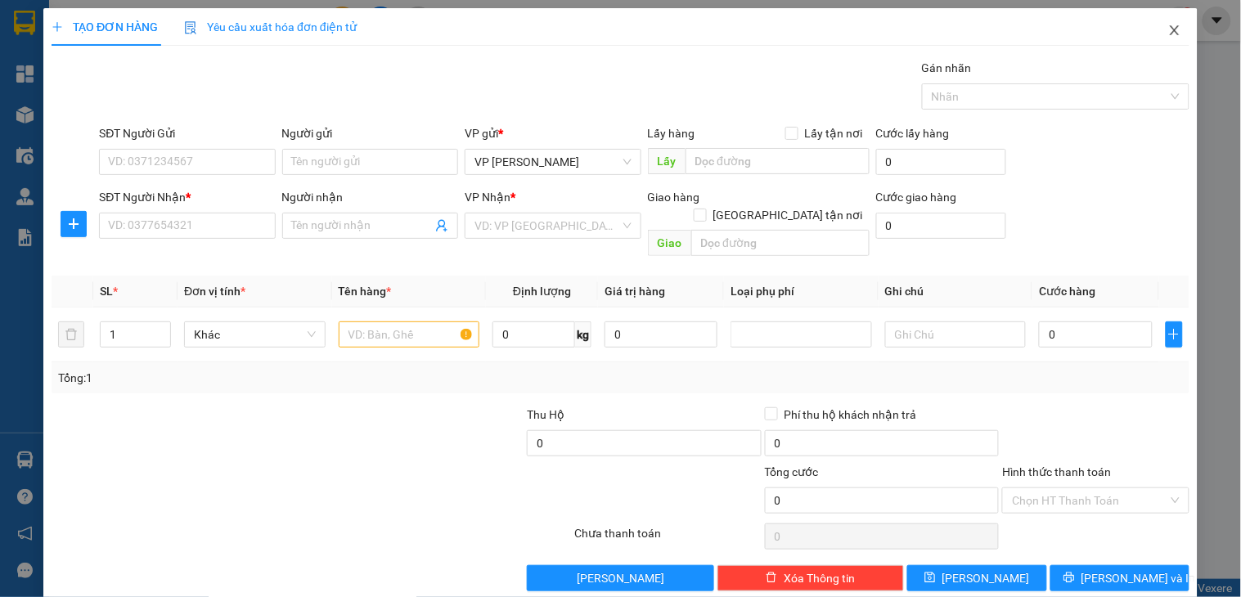
click at [1170, 35] on icon "close" at bounding box center [1174, 30] width 9 height 10
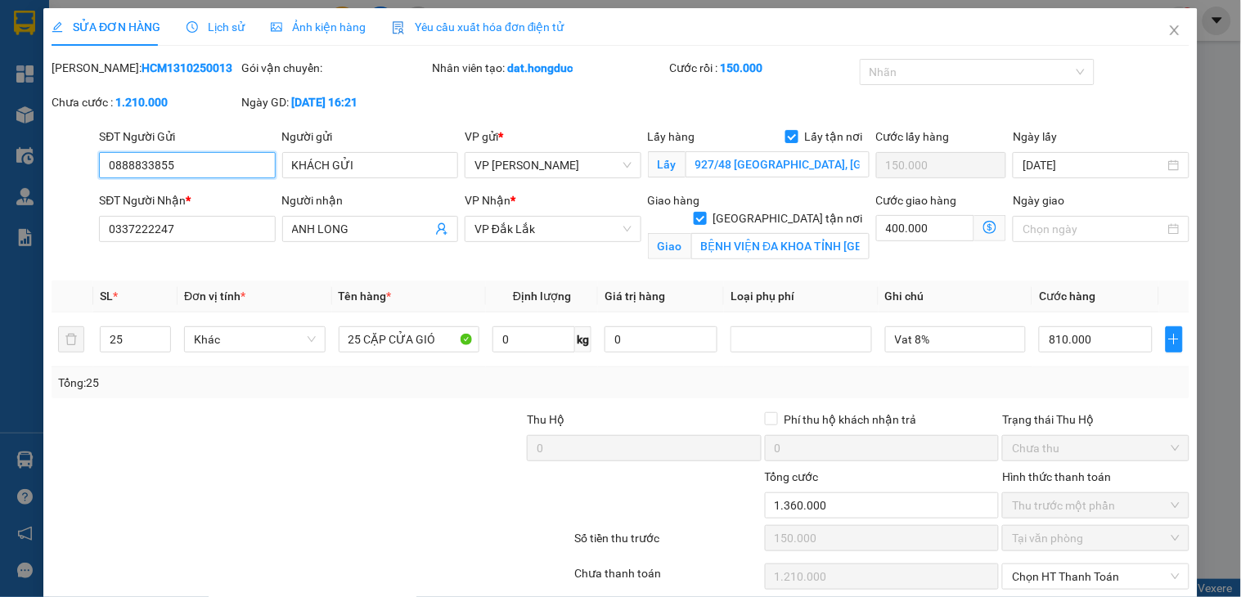
type input "0888833855"
type input "KHÁCH GỬI"
checkbox input "true"
type input "927/48 [GEOGRAPHIC_DATA], [GEOGRAPHIC_DATA], [GEOGRAPHIC_DATA]"
type input "150.000"
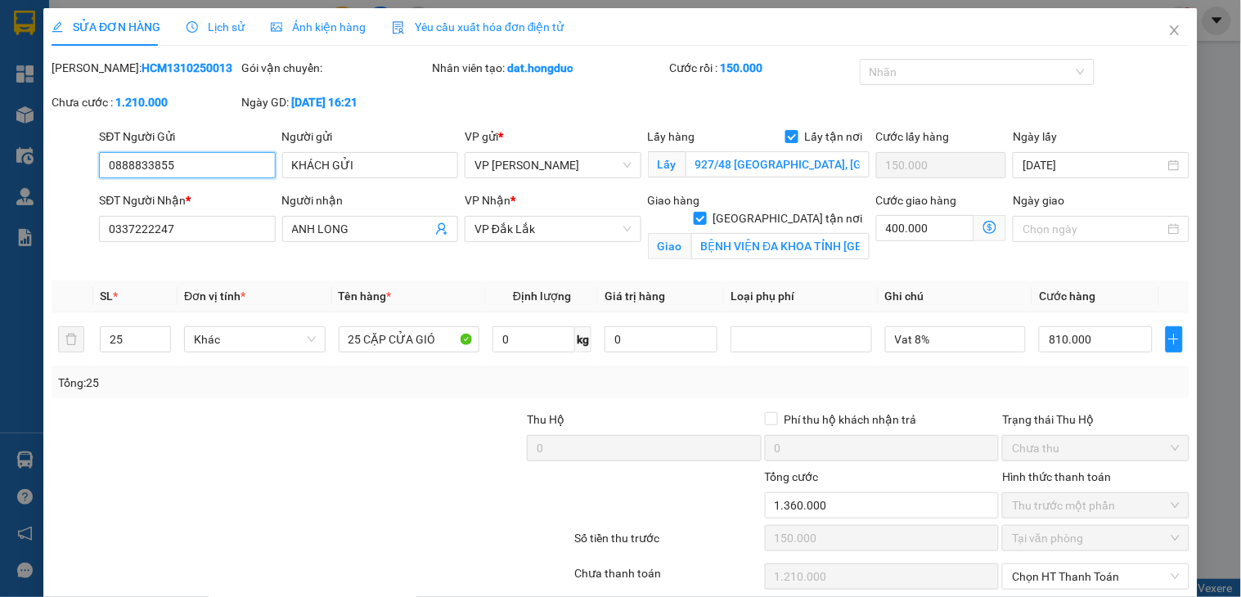
type input "0337222247"
type input "ANH LONG"
checkbox input "true"
type input "BỆNH VIỆN ĐA KHOA TỈNH [GEOGRAPHIC_DATA]"
type input "0"
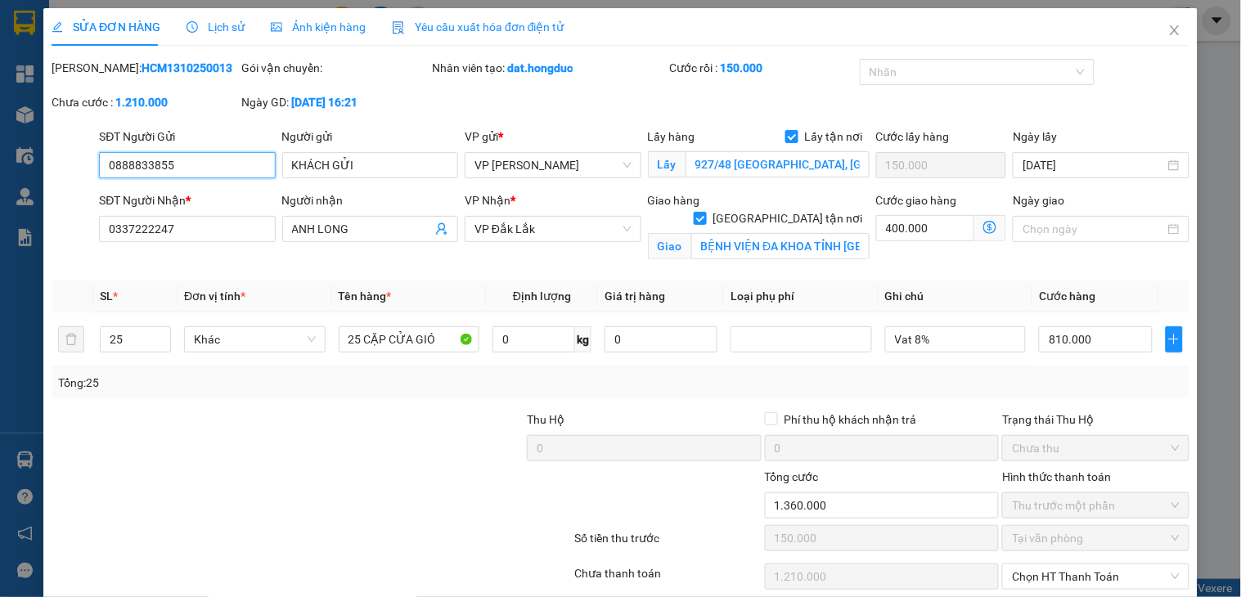
type input "1.360.000"
type input "150.000"
type input "1.210.000"
click at [1169, 30] on icon "close" at bounding box center [1175, 30] width 13 height 13
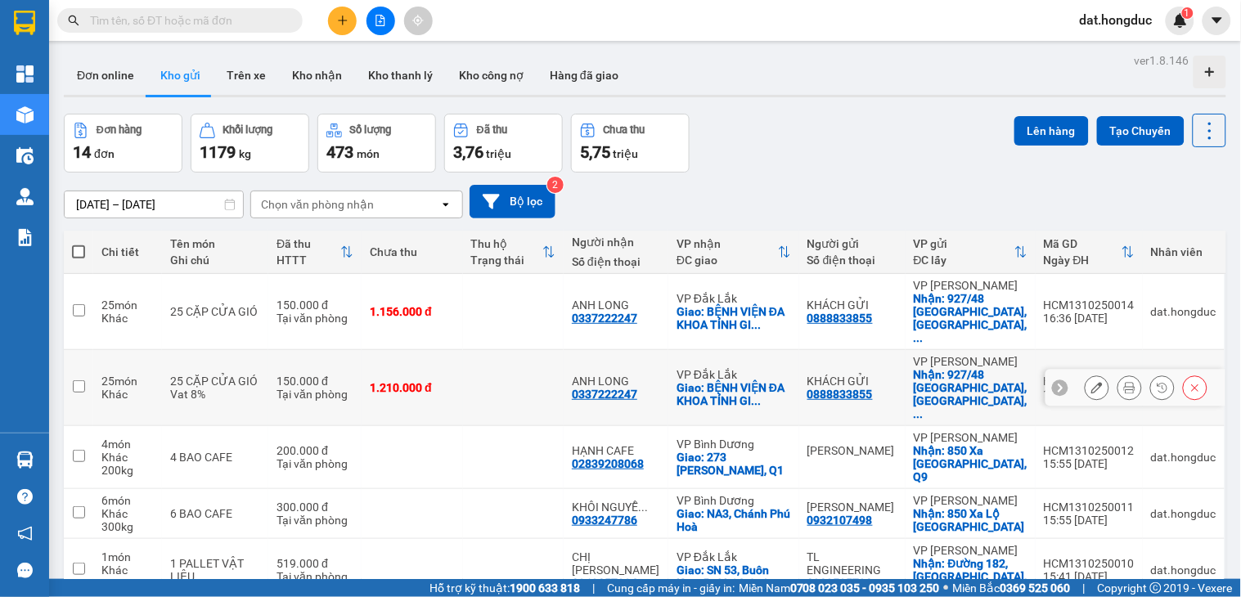
click at [1190, 382] on icon at bounding box center [1195, 387] width 11 height 11
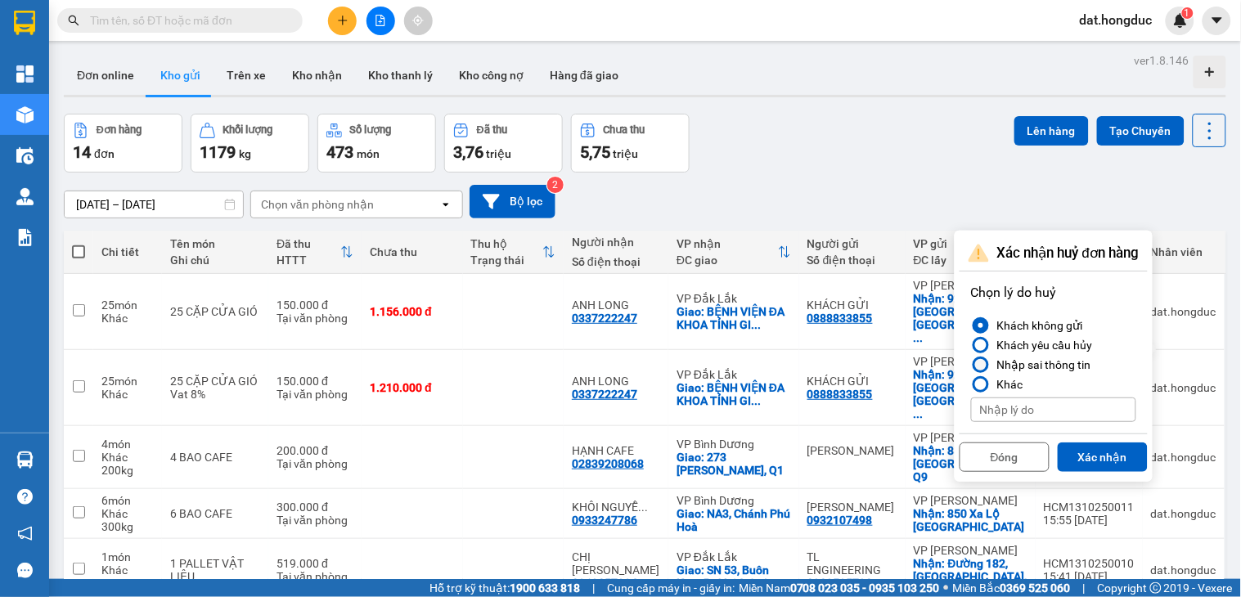
click at [1050, 357] on div "Nhập sai thông tin" at bounding box center [1041, 365] width 101 height 20
click at [971, 365] on input "Nhập sai thông tin" at bounding box center [971, 365] width 0 height 0
click at [1094, 458] on button "Xác nhận" at bounding box center [1103, 457] width 90 height 29
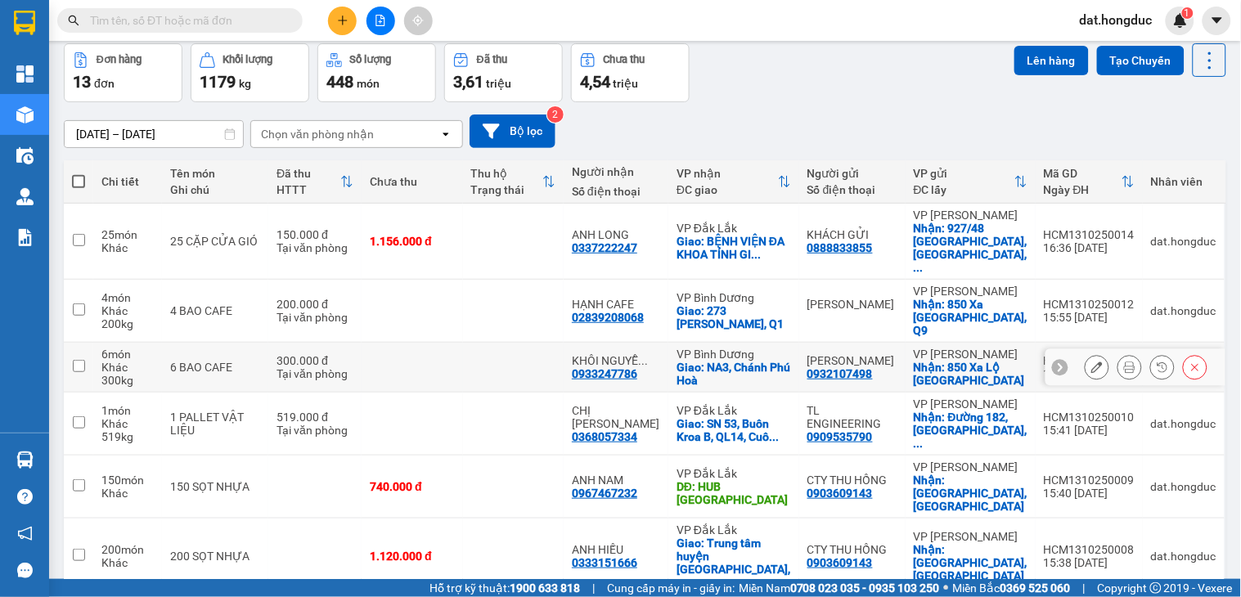
scroll to position [182, 0]
